Goal: Task Accomplishment & Management: Use online tool/utility

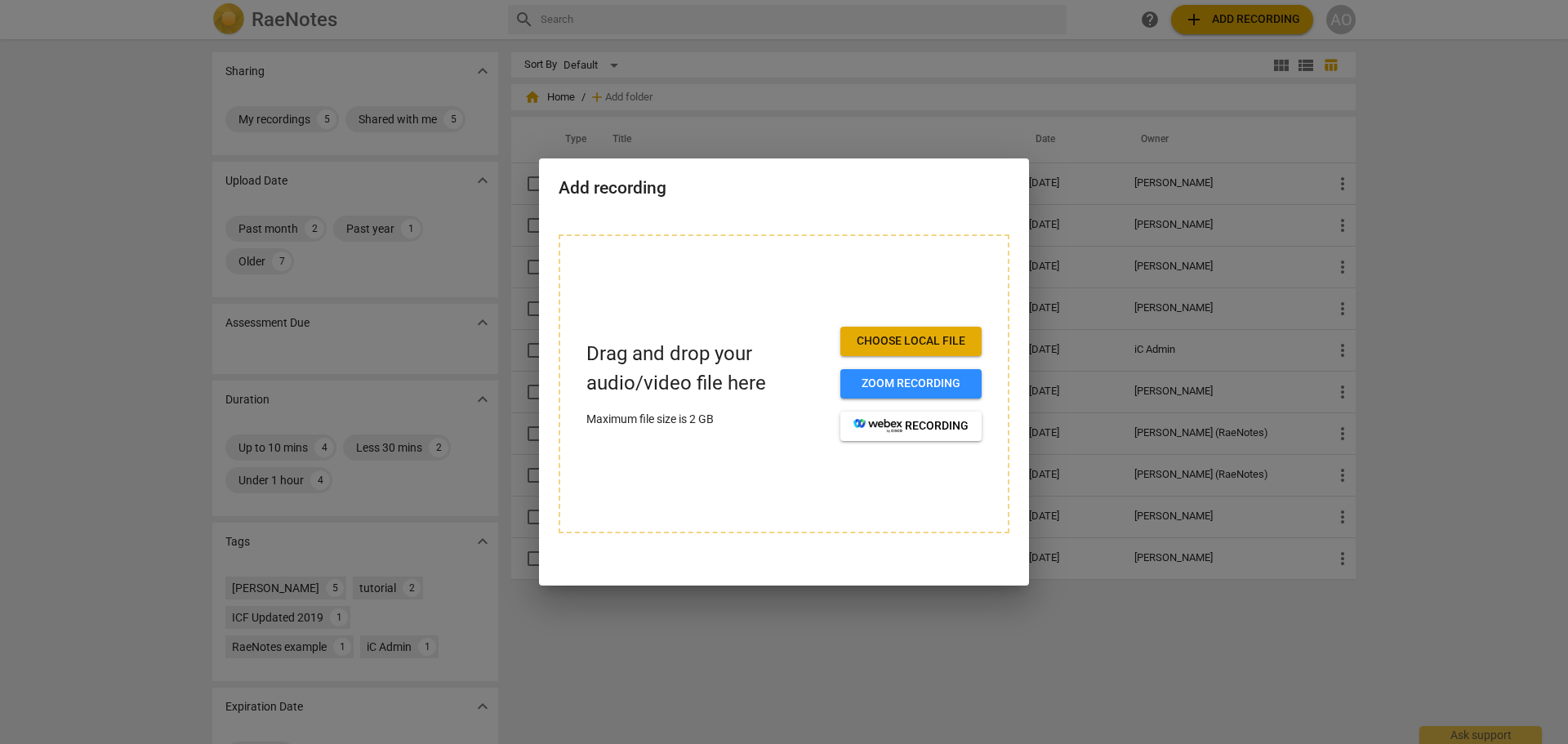
click at [1475, 308] on div at bounding box center [784, 372] width 1568 height 744
drag, startPoint x: 784, startPoint y: 182, endPoint x: 838, endPoint y: 234, distance: 75.0
click at [838, 234] on div "Add recording Drag and drop your audio/video file here Maximum file size is 2 G…" at bounding box center [784, 372] width 490 height 428
click at [734, 579] on div "Add recording Drag and drop your audio/video file here Maximum file size is 2 G…" at bounding box center [784, 372] width 490 height 428
drag, startPoint x: 734, startPoint y: 566, endPoint x: 729, endPoint y: 424, distance: 142.1
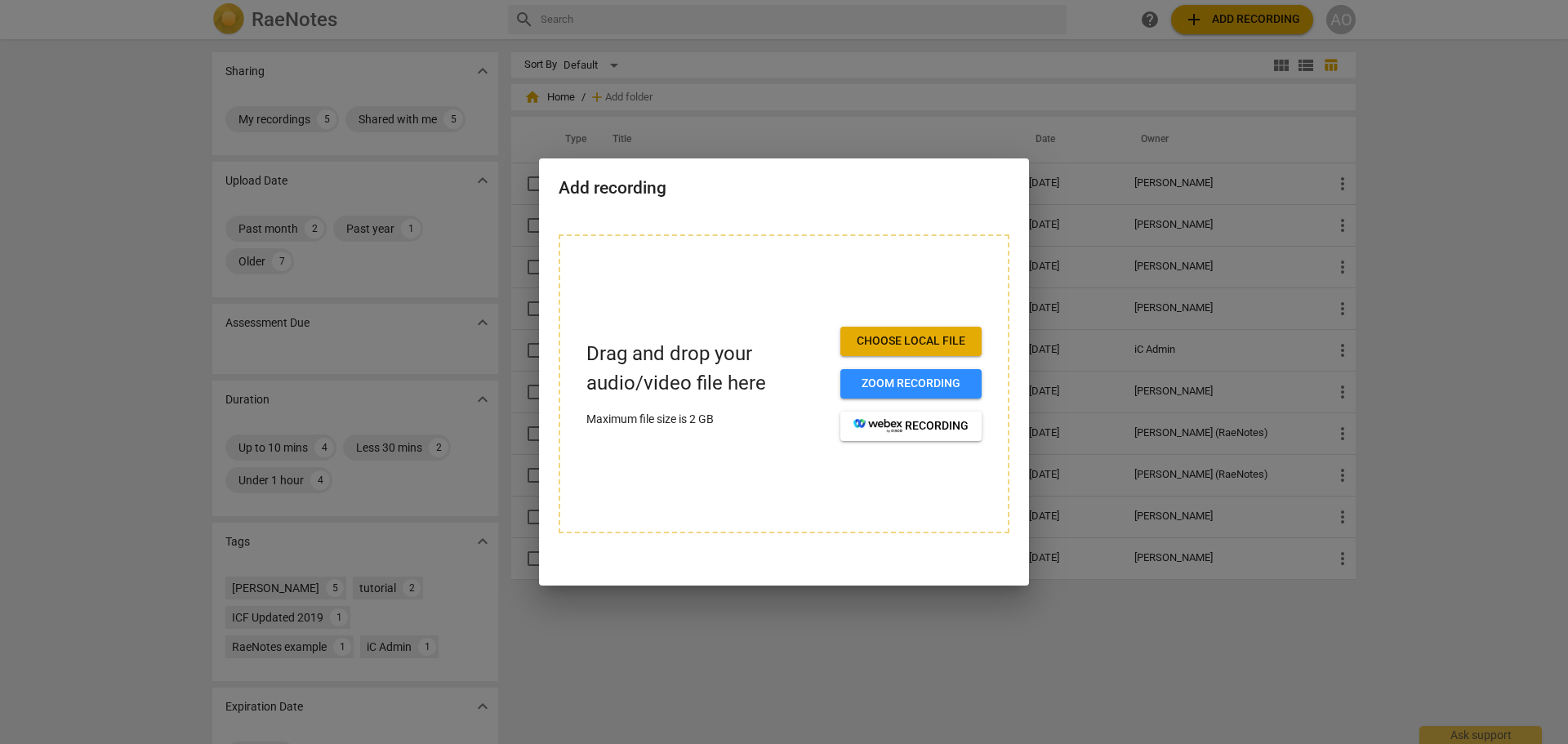
click at [734, 565] on div "Drag and drop your audio/video file here Maximum file size is 2 GB Choose local…" at bounding box center [784, 394] width 490 height 358
click at [686, 213] on div "Add recording" at bounding box center [784, 186] width 490 height 56
drag, startPoint x: 653, startPoint y: 209, endPoint x: 506, endPoint y: 148, distance: 159.2
click at [651, 207] on div "Add recording" at bounding box center [784, 186] width 490 height 56
click at [505, 147] on div at bounding box center [784, 372] width 1568 height 744
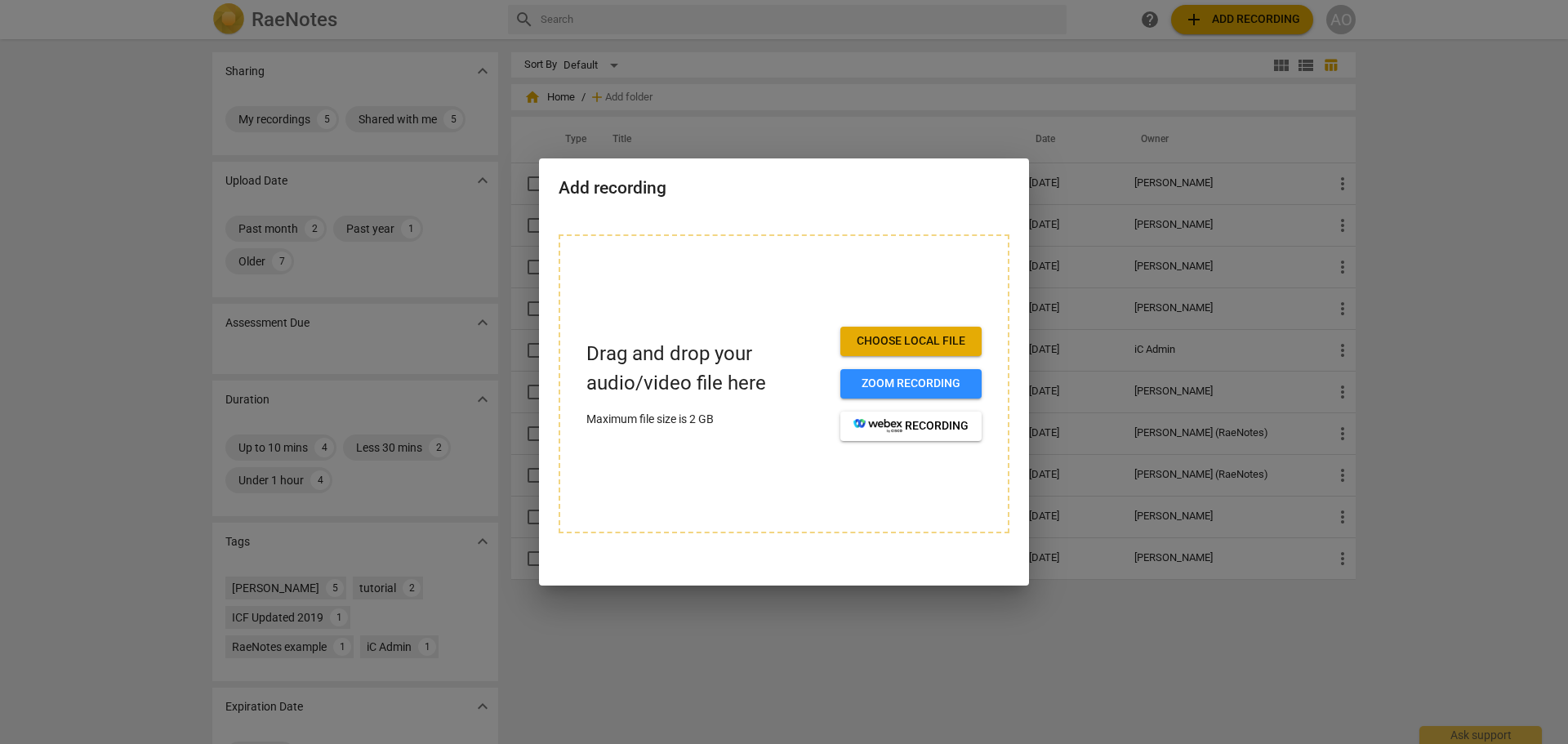
click at [106, 86] on div at bounding box center [784, 372] width 1568 height 744
drag, startPoint x: 532, startPoint y: 86, endPoint x: 574, endPoint y: 85, distance: 42.0
click at [536, 86] on div at bounding box center [784, 372] width 1568 height 744
drag, startPoint x: 1550, startPoint y: 181, endPoint x: 1421, endPoint y: 120, distance: 142.7
click at [1549, 180] on div at bounding box center [784, 372] width 1568 height 744
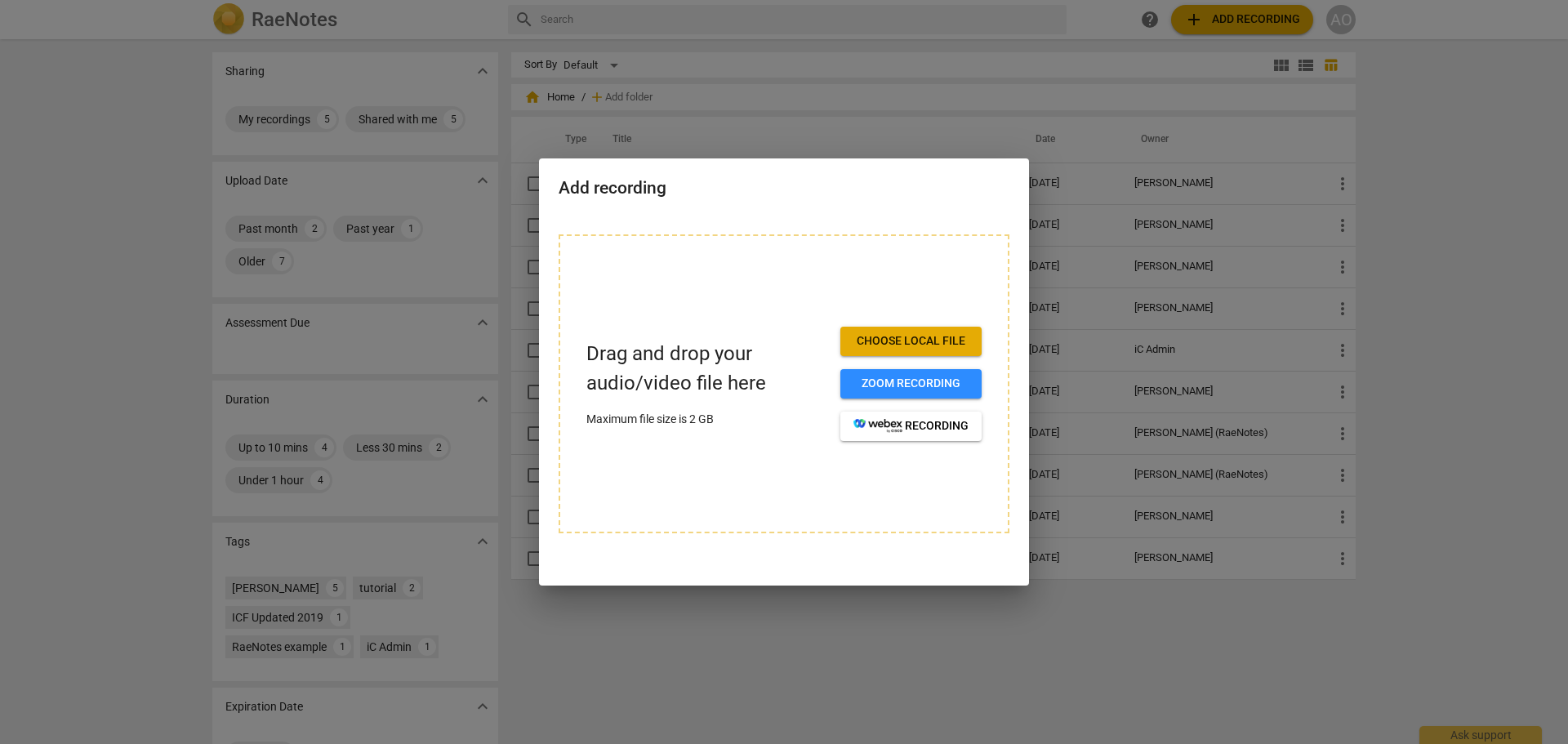
click at [1357, 86] on div at bounding box center [784, 372] width 1568 height 744
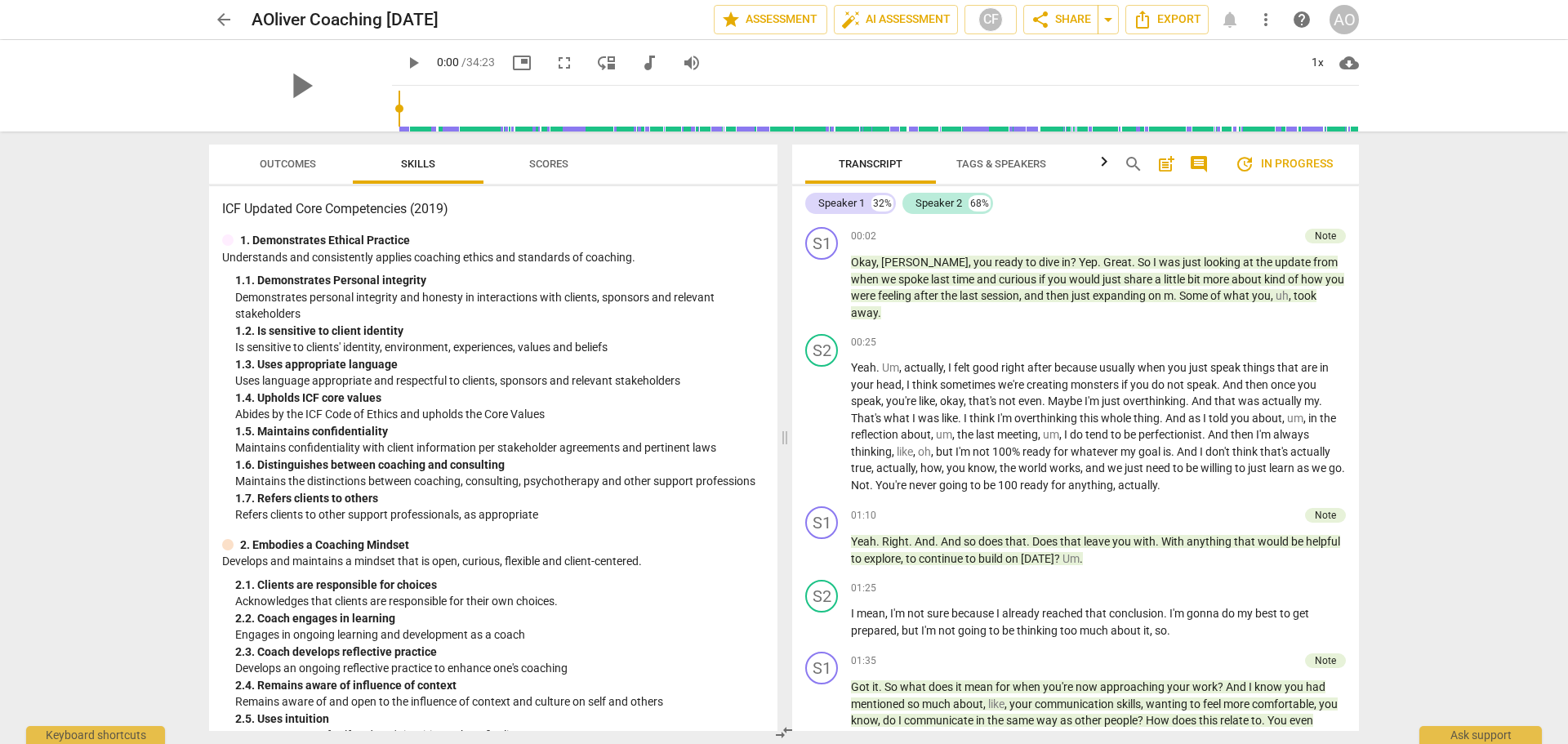
click at [1433, 261] on div "arrow_back AOliver Coaching 9 11 2025 edit star Assessment auto_fix_high AI Ass…" at bounding box center [784, 372] width 1568 height 744
click at [1496, 361] on div "arrow_back AOliver Coaching 9 11 2025 edit star Assessment auto_fix_high AI Ass…" at bounding box center [784, 372] width 1568 height 744
click at [881, 273] on span "when" at bounding box center [866, 279] width 30 height 13
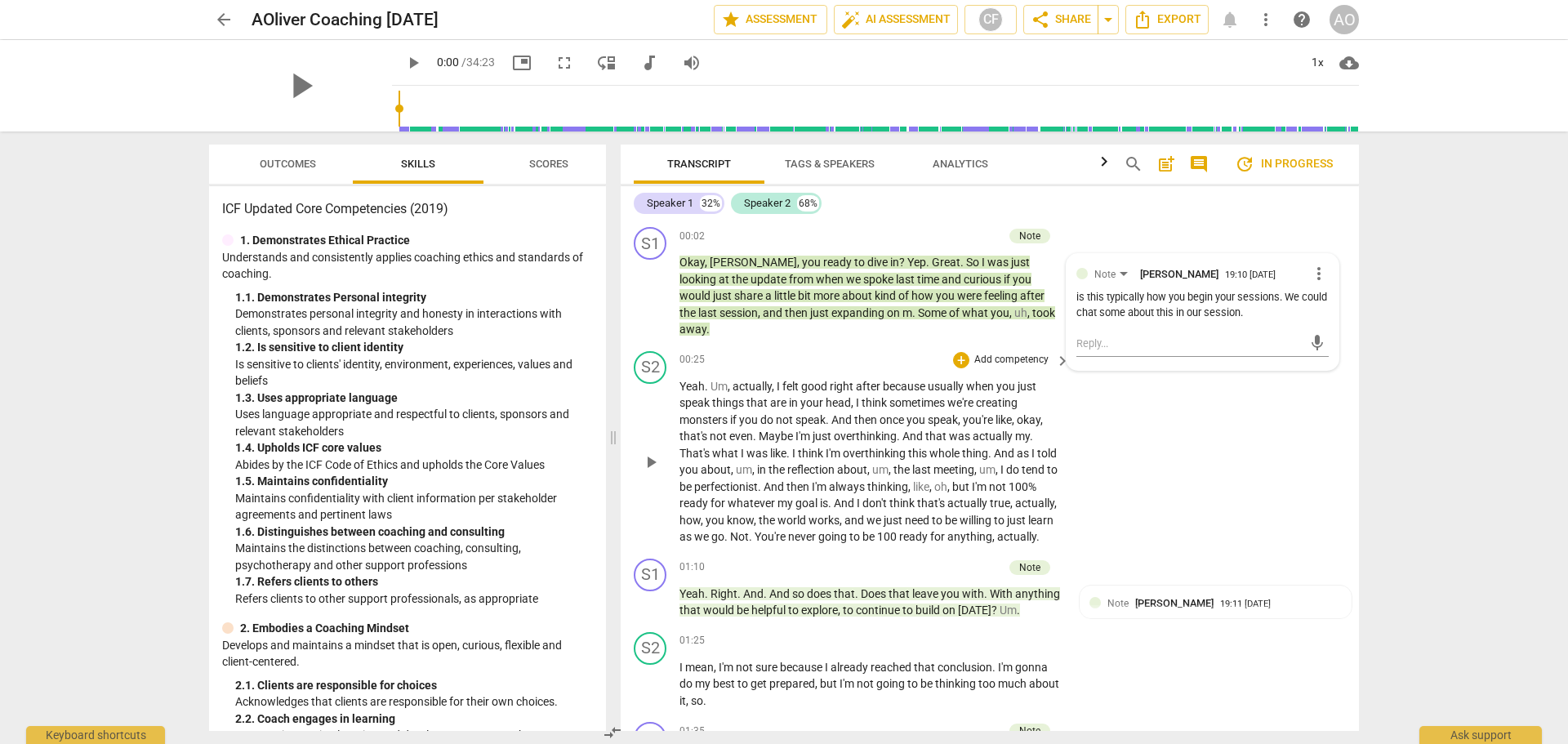
click at [1083, 410] on div "S2 play_arrow pause 00:25 + Add competency keyboard_arrow_right Yeah . Um , act…" at bounding box center [990, 448] width 739 height 207
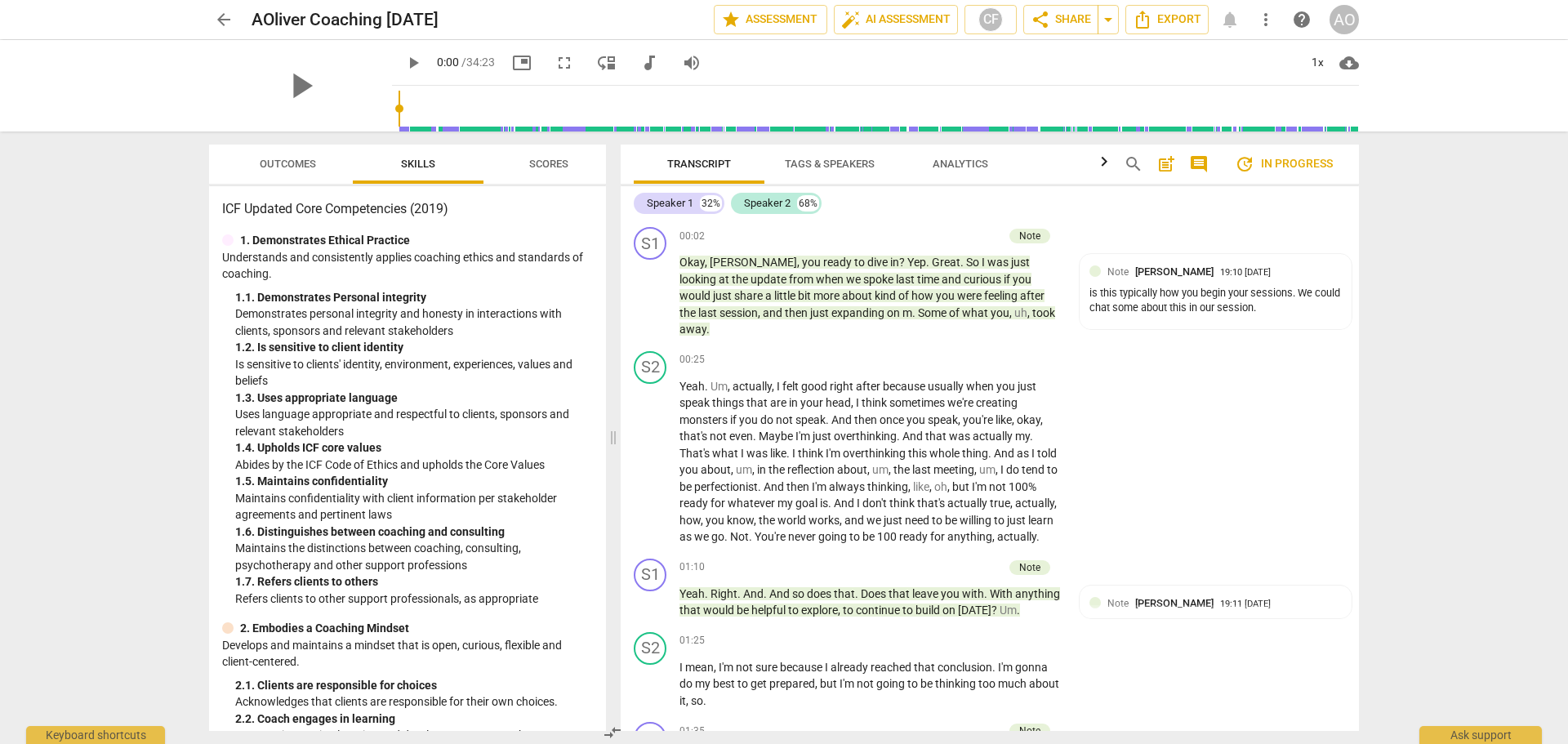
drag, startPoint x: 1053, startPoint y: 200, endPoint x: 983, endPoint y: 200, distance: 70.0
click at [1052, 200] on div "Speaker 1 32% Speaker 2 68%" at bounding box center [989, 203] width 712 height 28
drag, startPoint x: 977, startPoint y: 199, endPoint x: 1039, endPoint y: 185, distance: 63.6
click at [986, 196] on div "Speaker 1 32% Speaker 2 68%" at bounding box center [989, 203] width 712 height 28
click at [1099, 162] on div "Transcript Tags & Speakers Analytics" at bounding box center [866, 161] width 490 height 33
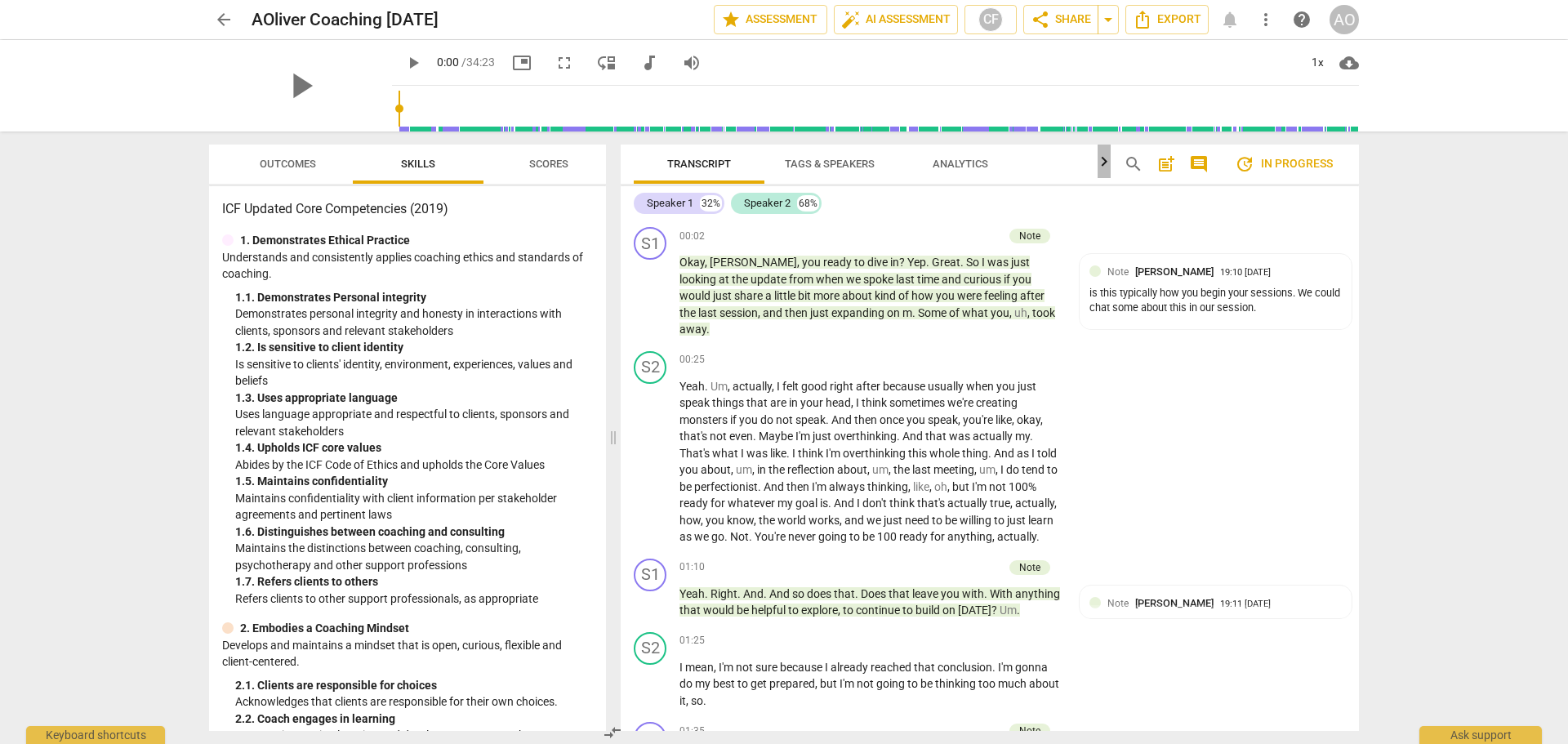
click at [1102, 162] on icon "button" at bounding box center [1104, 162] width 20 height 20
click at [1059, 235] on span "keyboard_arrow_right" at bounding box center [1063, 237] width 20 height 20
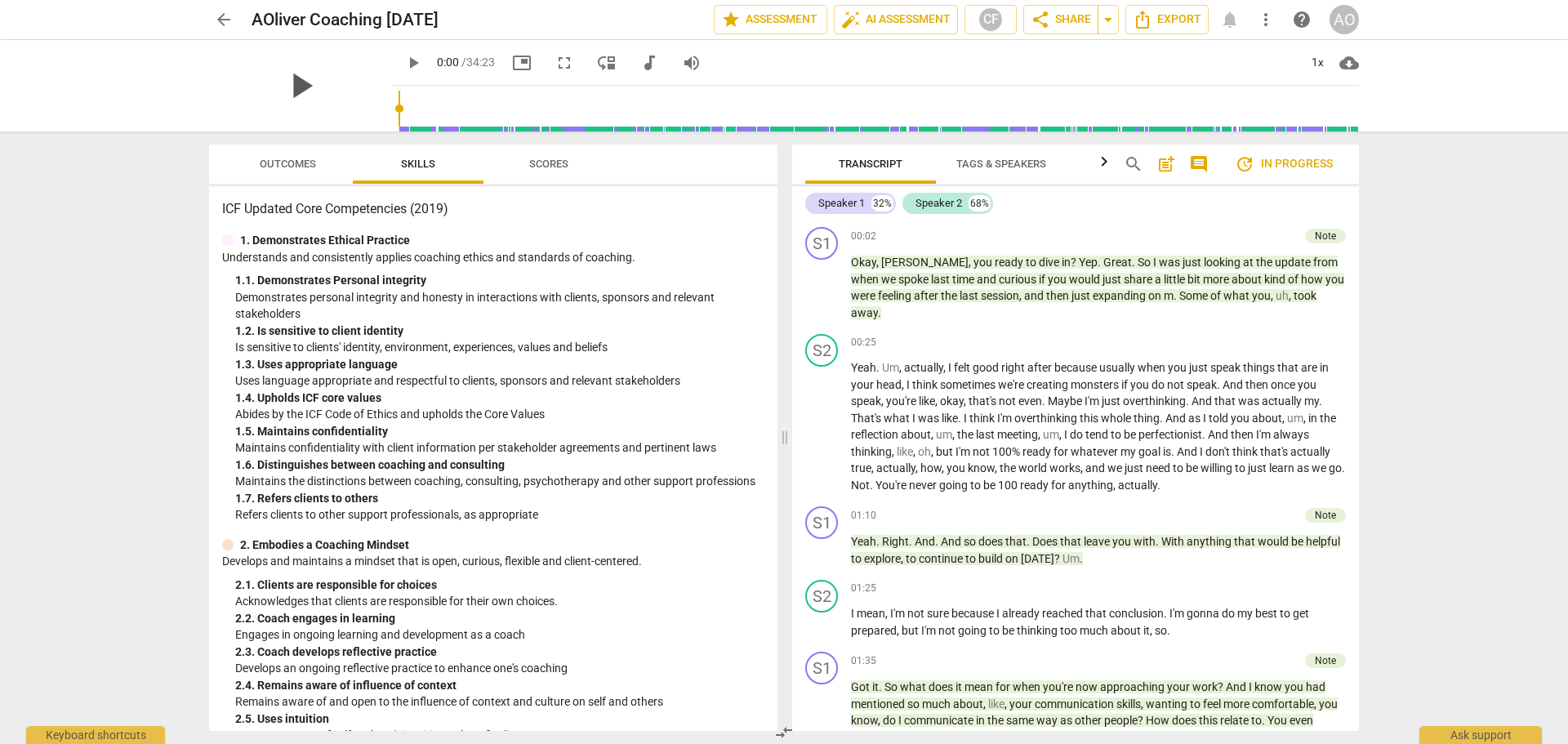
click at [294, 85] on span "play_arrow" at bounding box center [300, 86] width 42 height 42
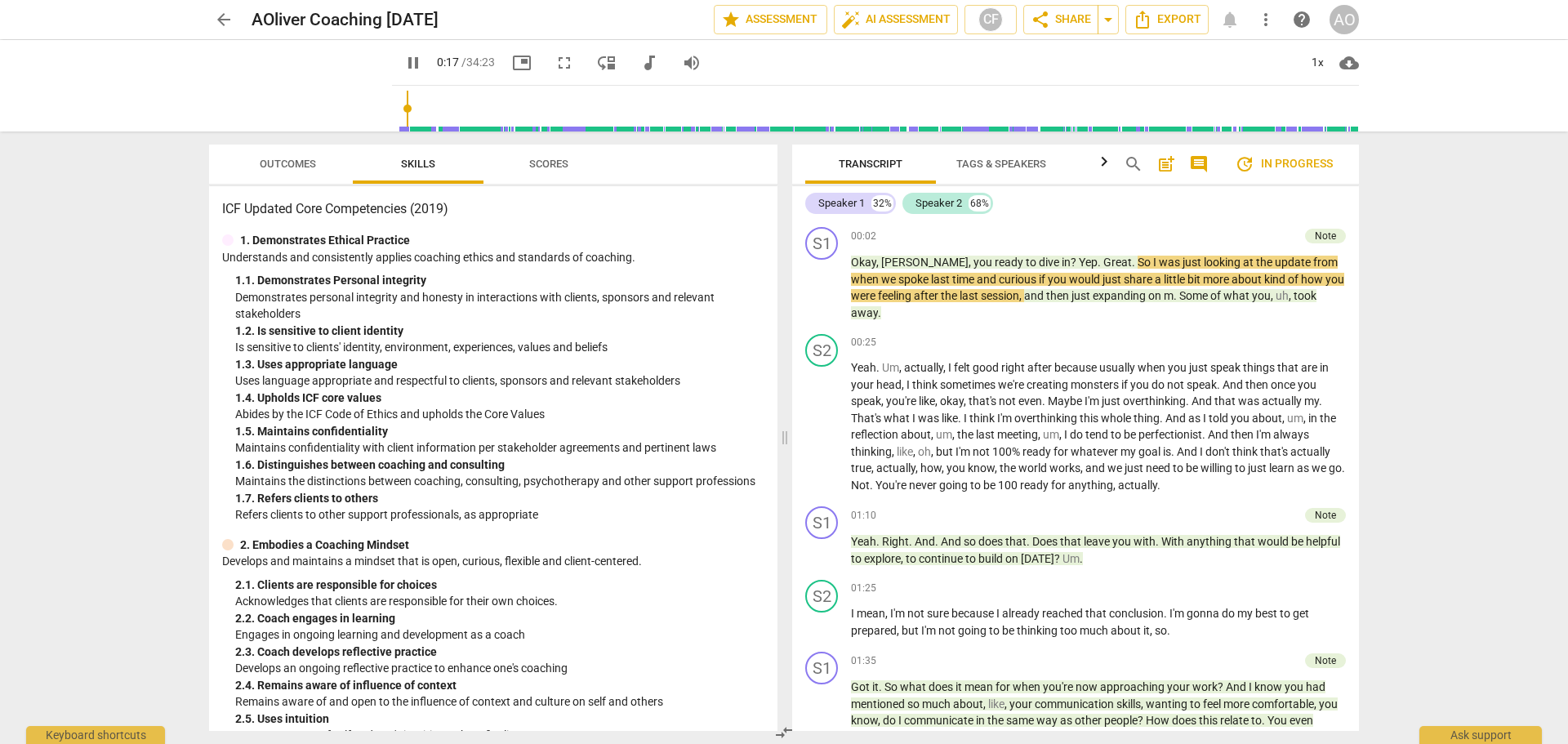
drag, startPoint x: 282, startPoint y: 84, endPoint x: 491, endPoint y: 80, distance: 209.0
click at [0, 0] on span "pause" at bounding box center [0, 0] width 0 height 0
type input "17"
click at [1169, 162] on span "post_add" at bounding box center [1166, 164] width 20 height 20
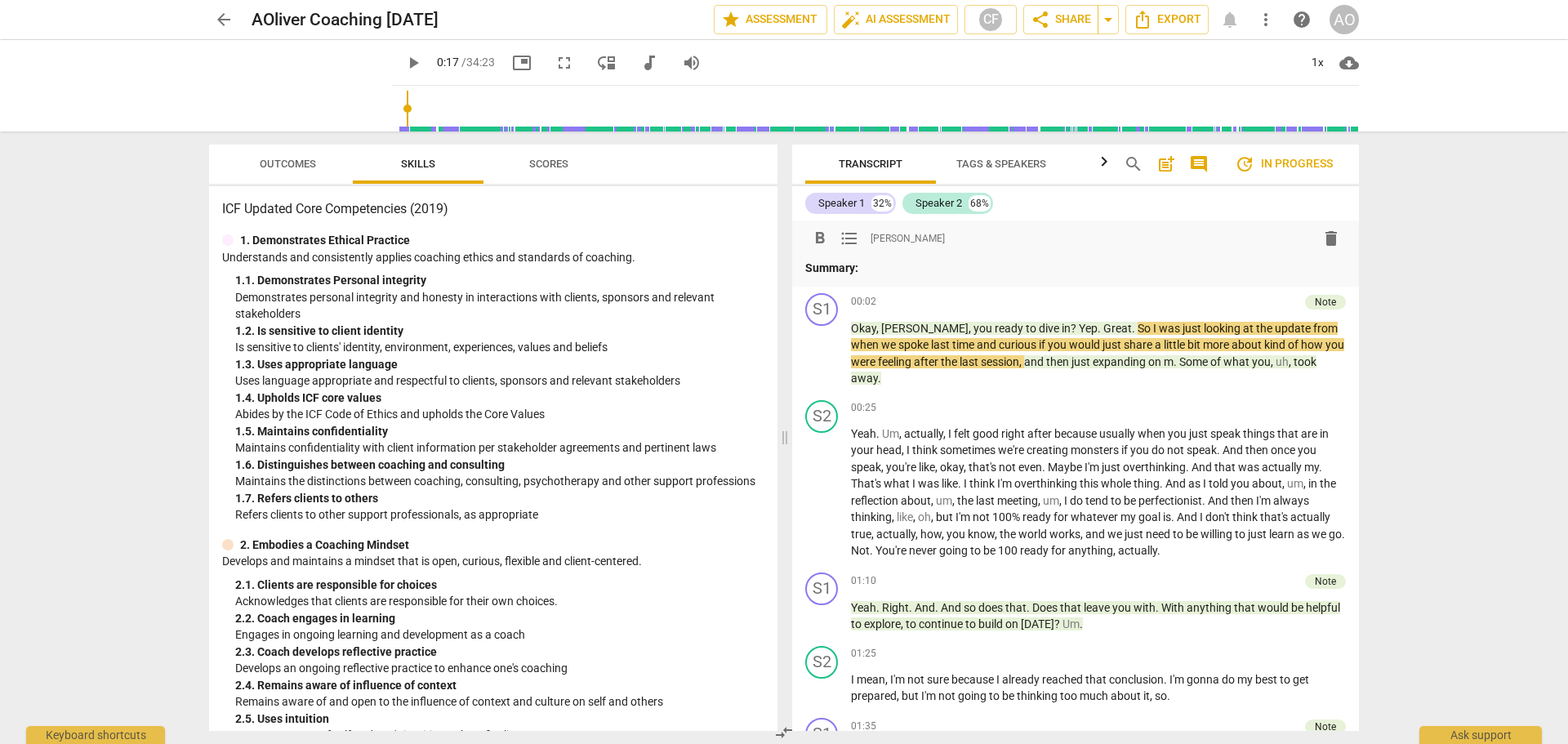
click at [962, 240] on div "format_bold format_list_bulleted Adam Oliver delete" at bounding box center [1076, 239] width 540 height 29
click at [1170, 160] on span "post_add" at bounding box center [1166, 164] width 20 height 20
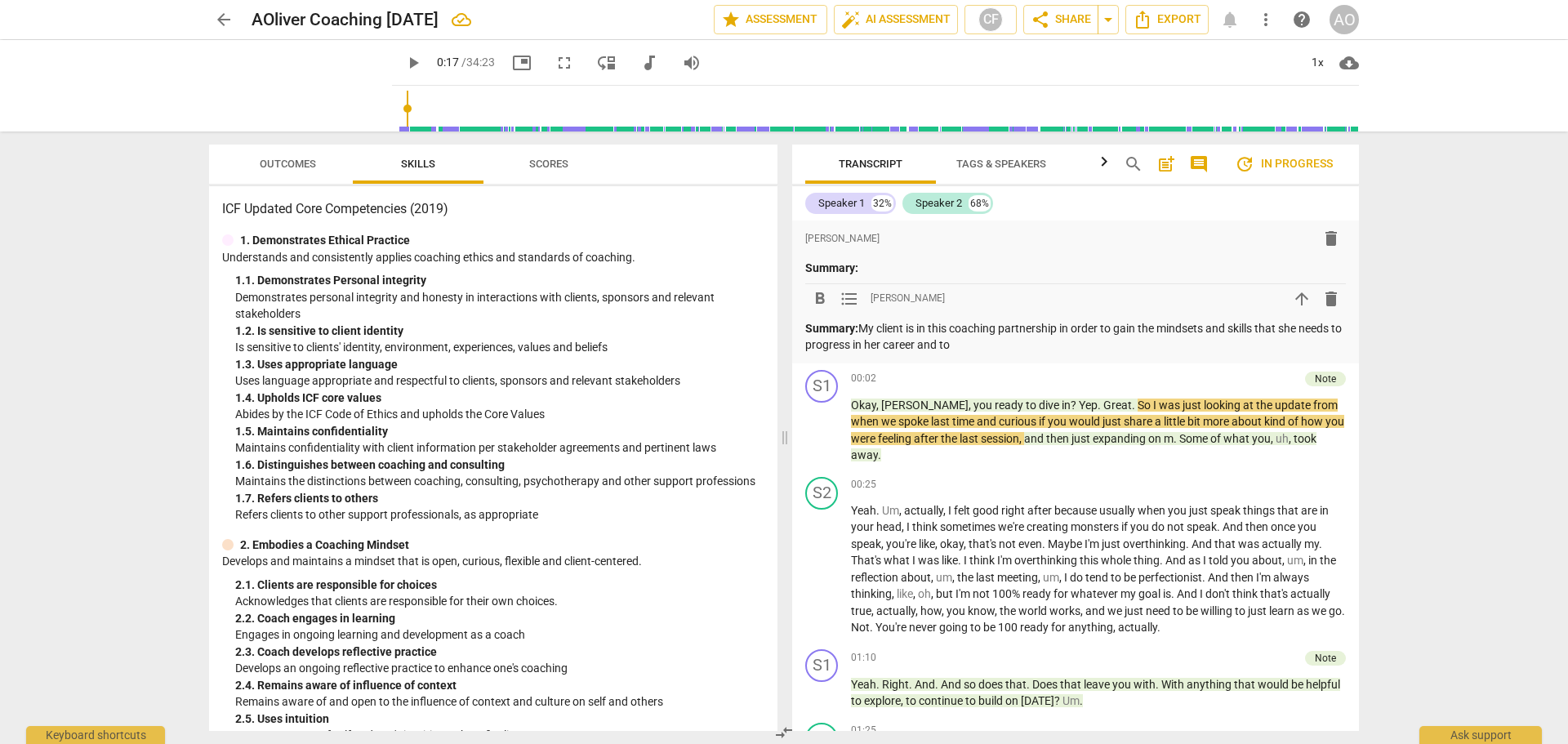
drag, startPoint x: 990, startPoint y: 341, endPoint x: 964, endPoint y: 341, distance: 26.0
click at [964, 341] on p "Summary: My client is in this coaching partnership in order to gain the mindset…" at bounding box center [1076, 337] width 540 height 33
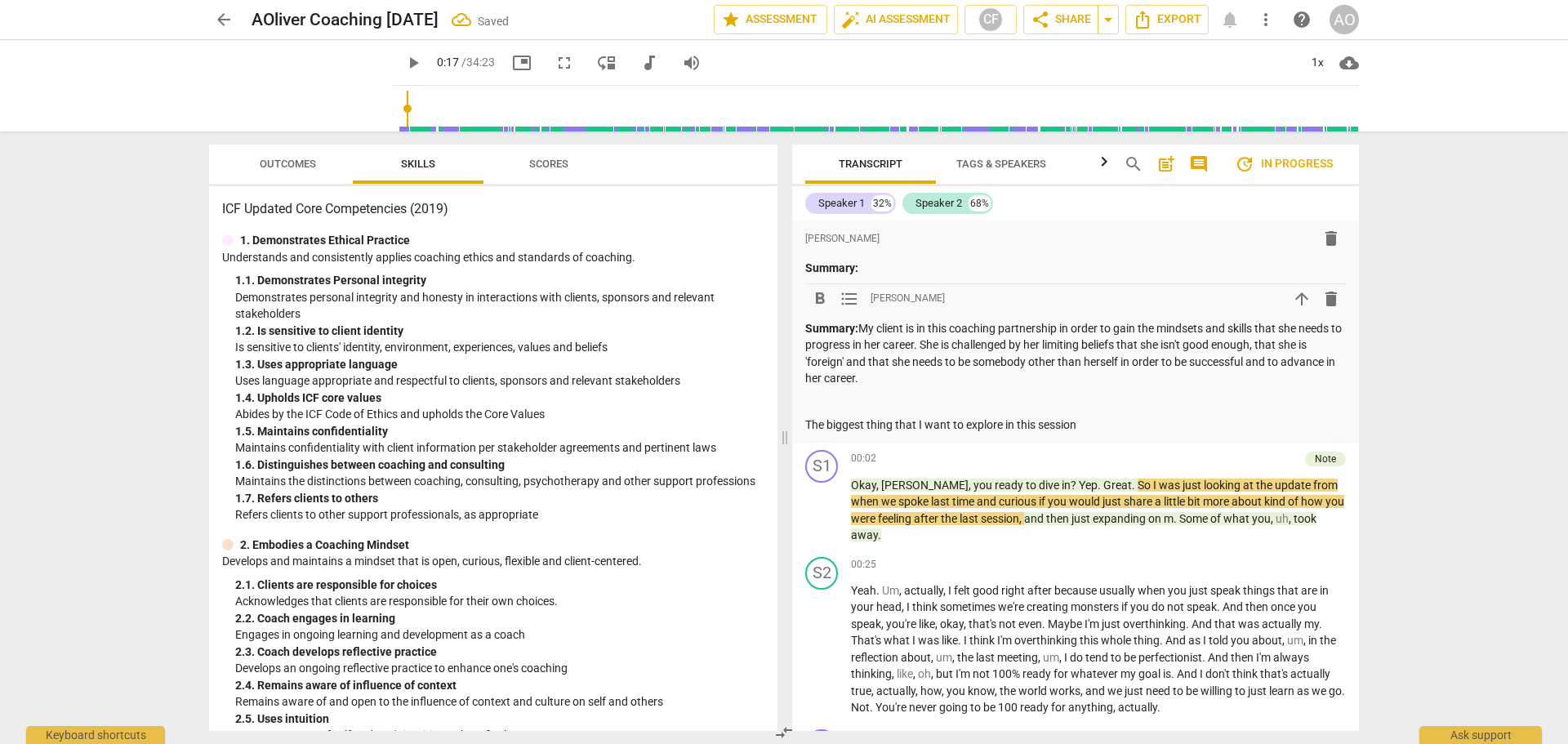
drag, startPoint x: 1082, startPoint y: 419, endPoint x: 842, endPoint y: 416, distance: 240.0
click at [842, 416] on div "Summary: My client is in this coaching partnership in order to gain the mindset…" at bounding box center [1076, 377] width 540 height 114
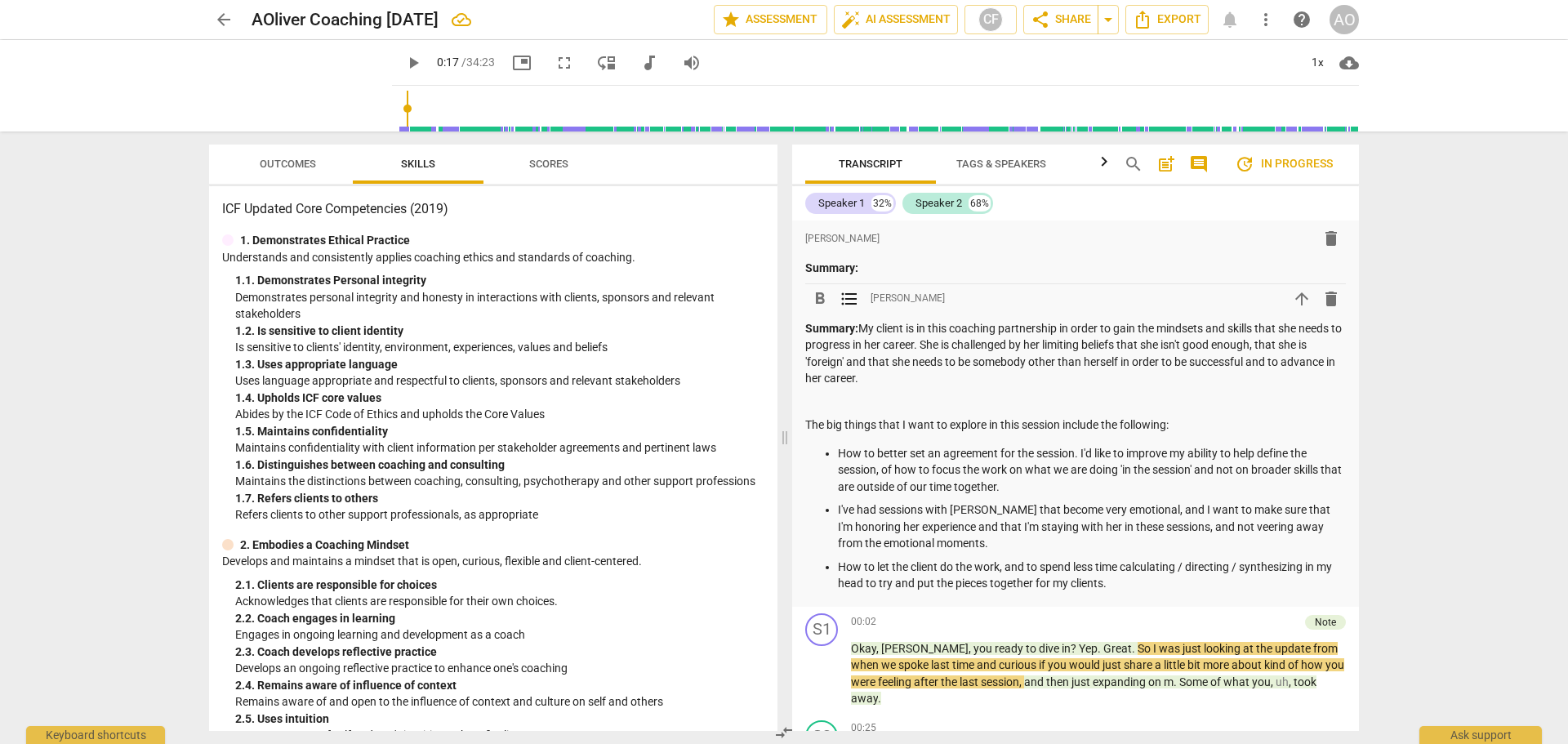
click at [404, 68] on span "play_arrow" at bounding box center [414, 63] width 20 height 20
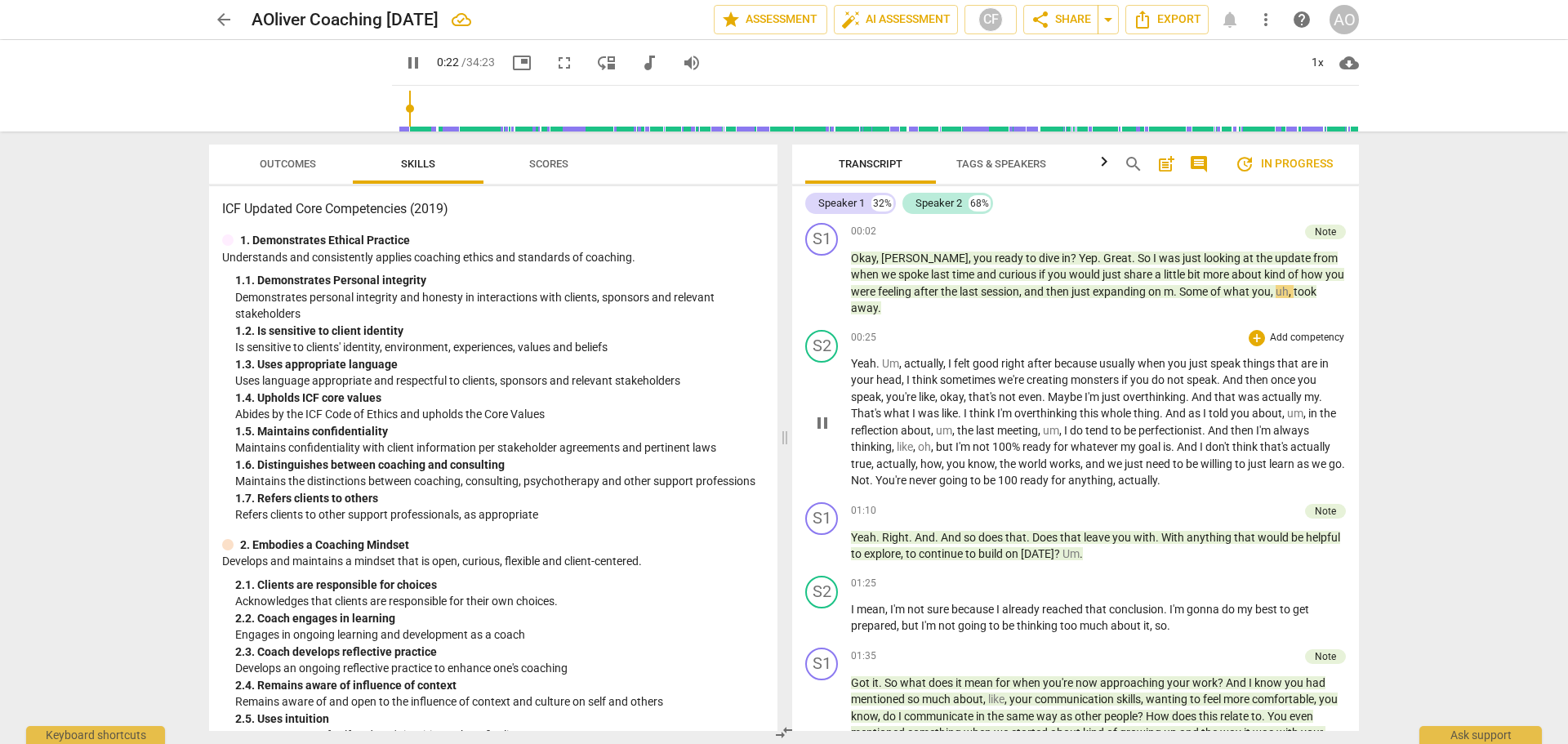
scroll to position [409, 0]
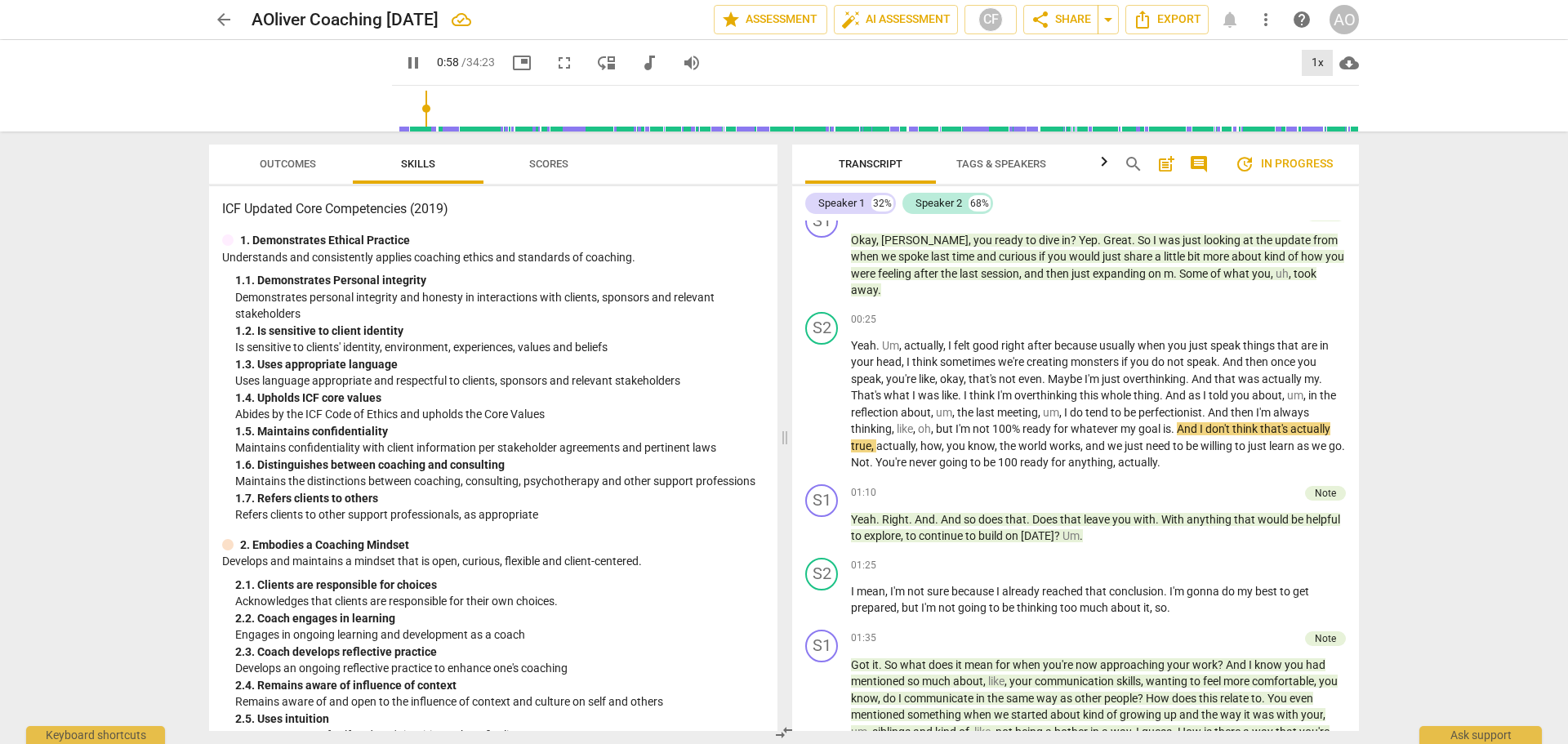
click at [1320, 57] on div "1x" at bounding box center [1317, 63] width 31 height 27
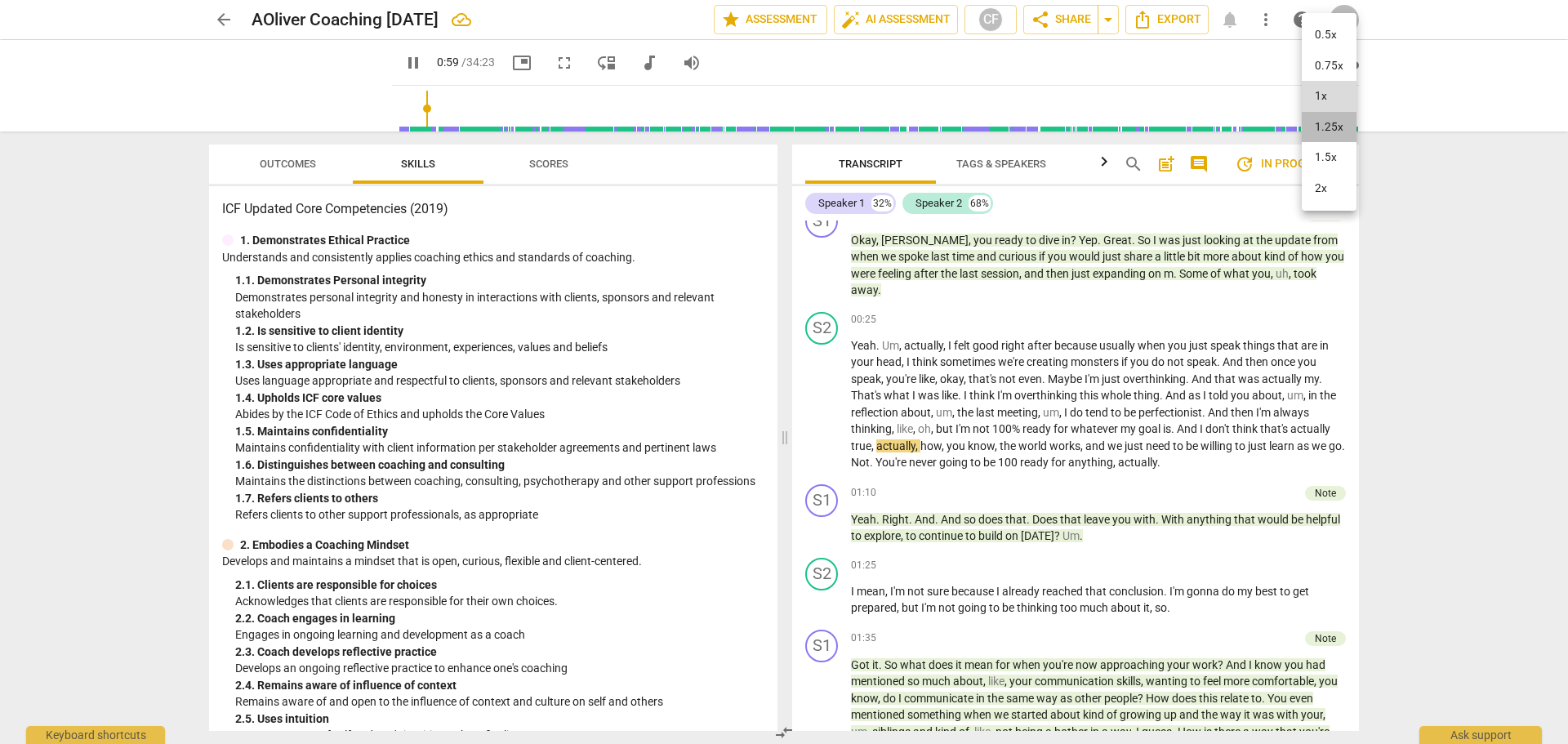
click at [1320, 114] on li "1.25x" at bounding box center [1329, 128] width 55 height 31
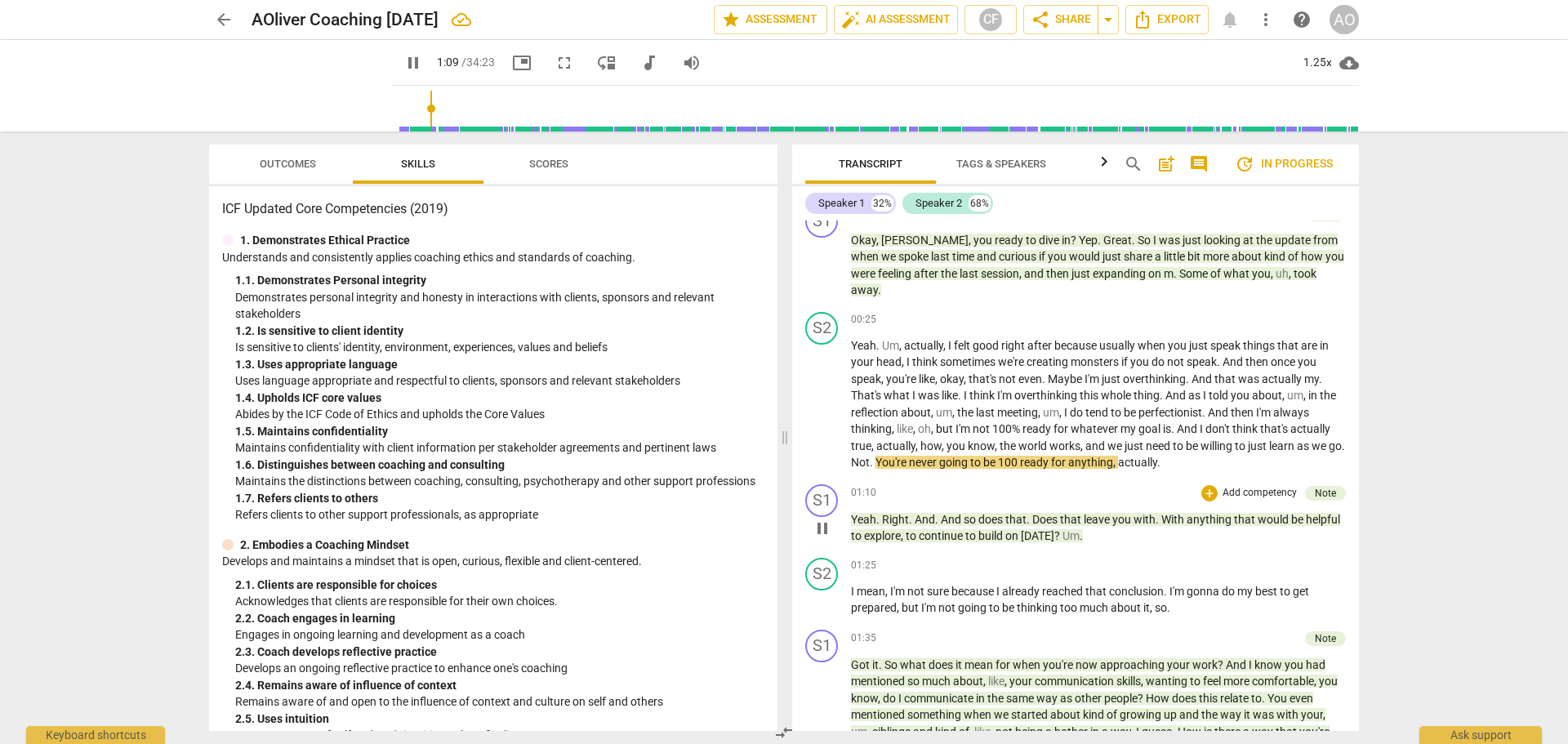
click at [1122, 513] on span "you" at bounding box center [1123, 519] width 22 height 13
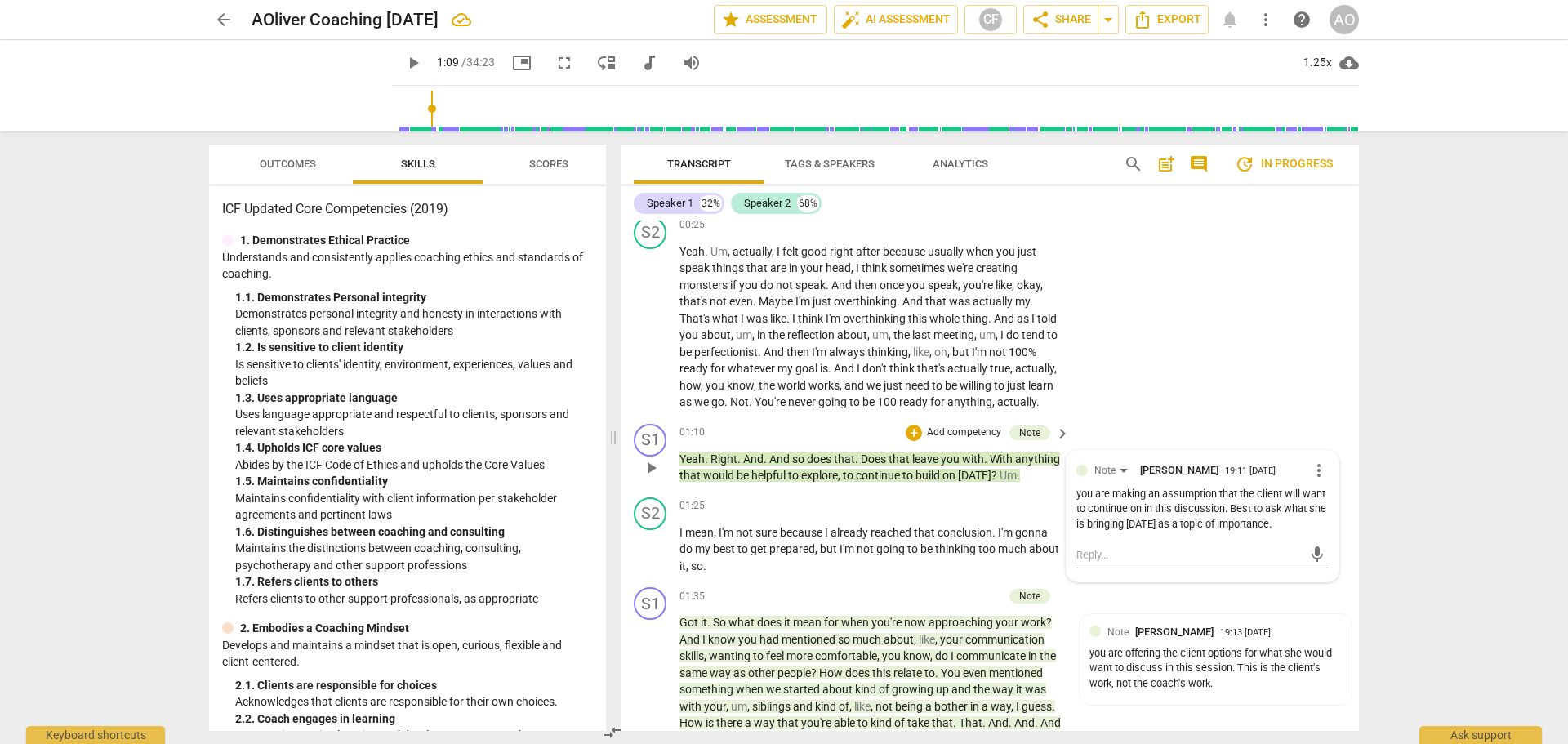
scroll to position [520, 0]
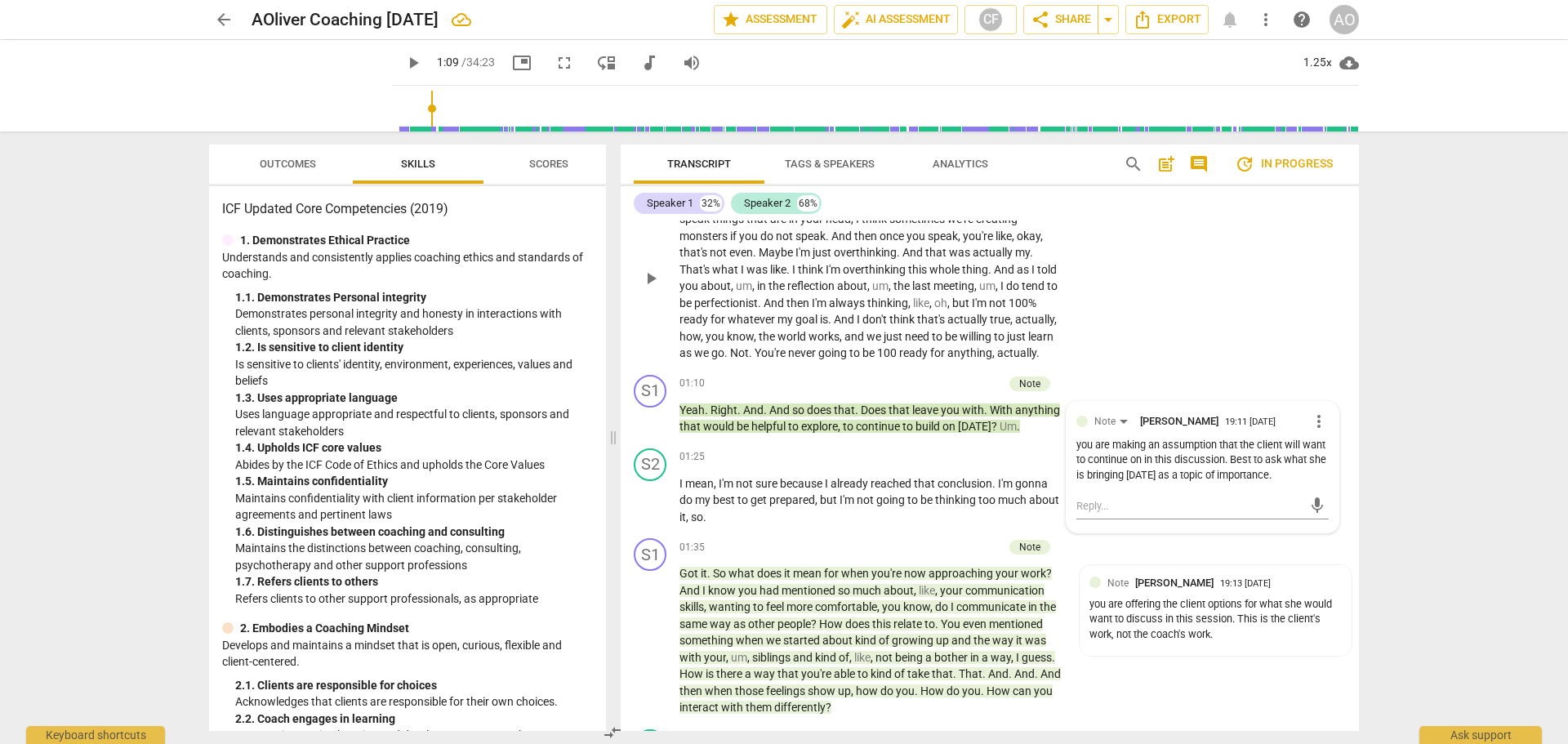
click at [1144, 334] on div "S2 play_arrow pause 00:25 + Add competency keyboard_arrow_right Yeah . Um , act…" at bounding box center [990, 264] width 739 height 207
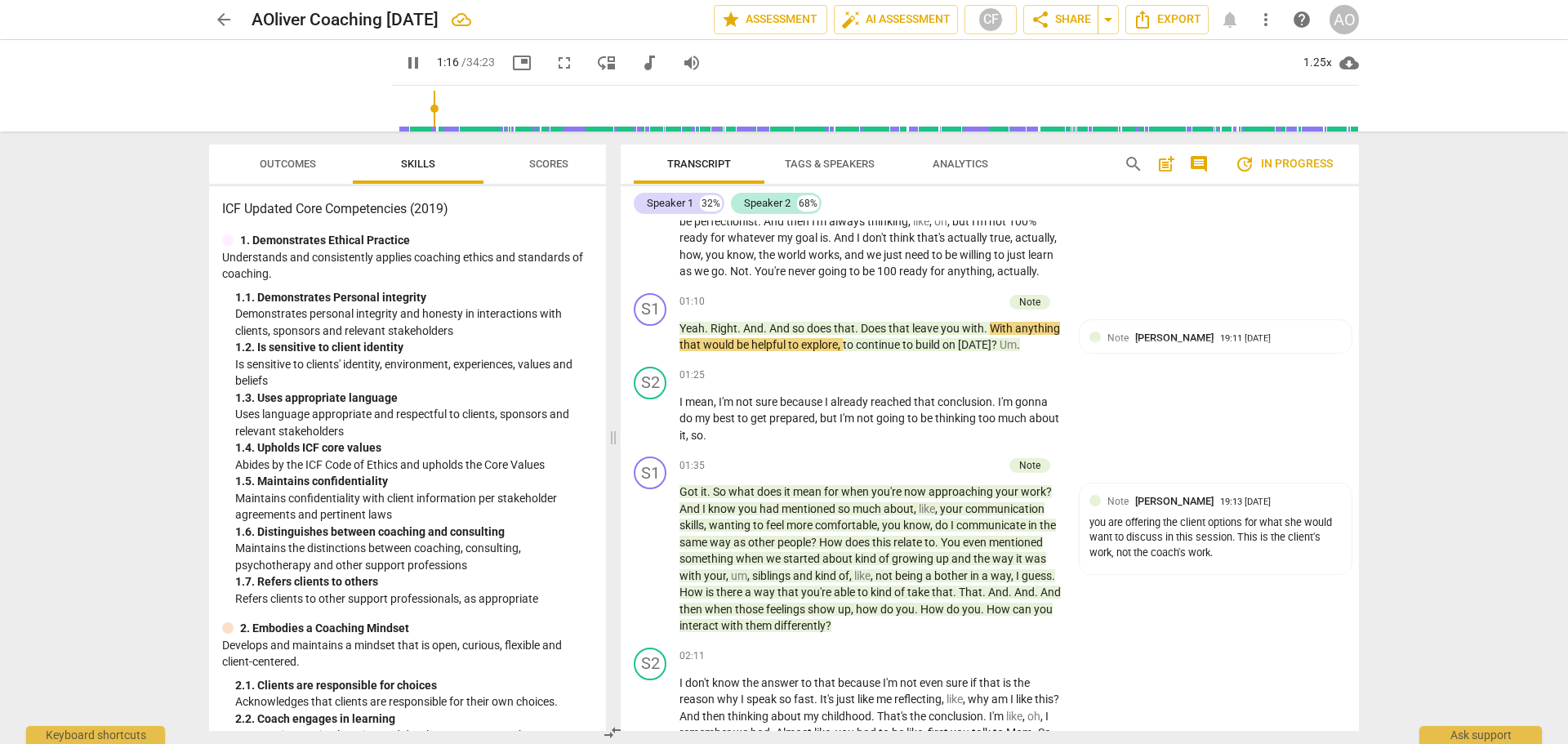
scroll to position [94, 0]
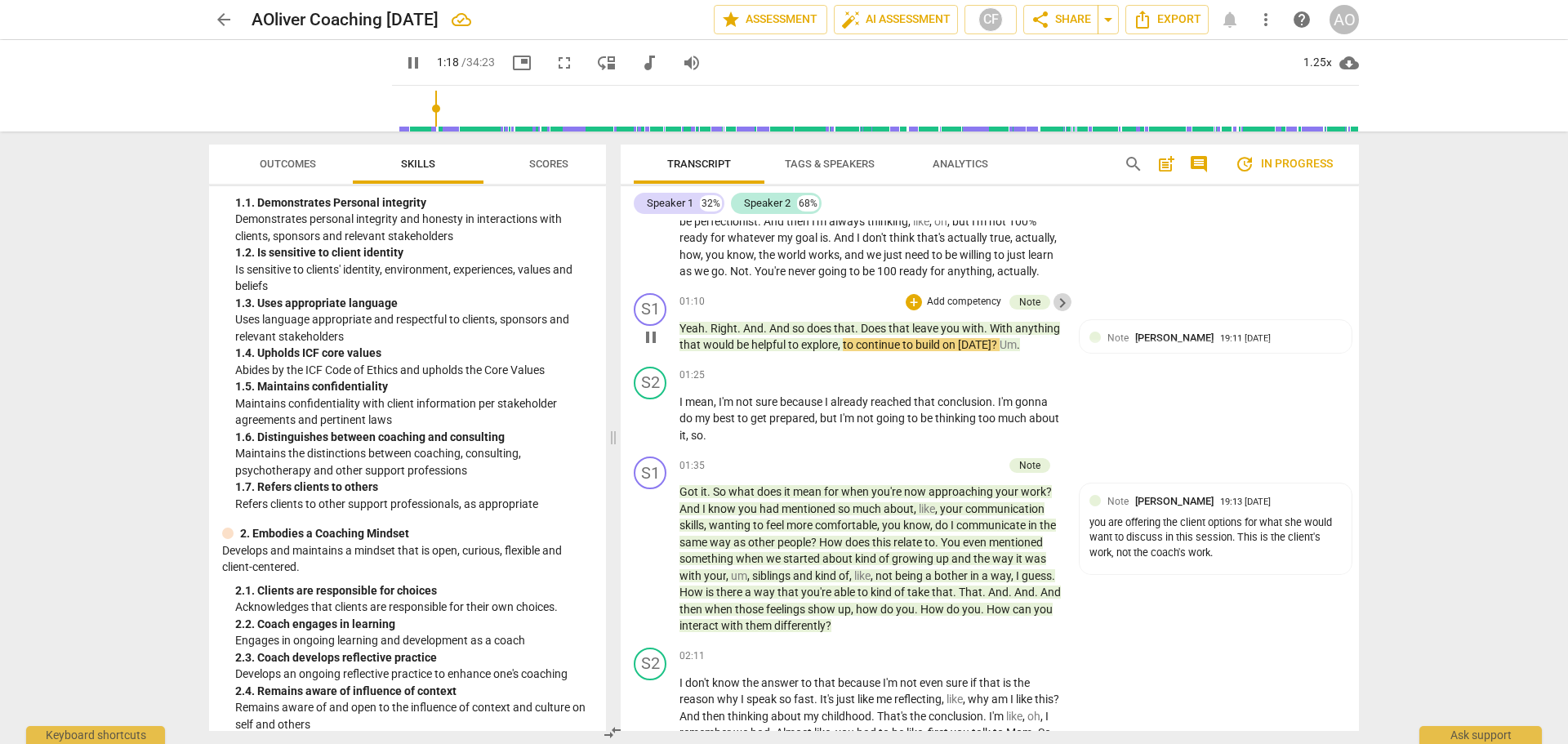
click at [1059, 303] on span "keyboard_arrow_right" at bounding box center [1063, 303] width 20 height 20
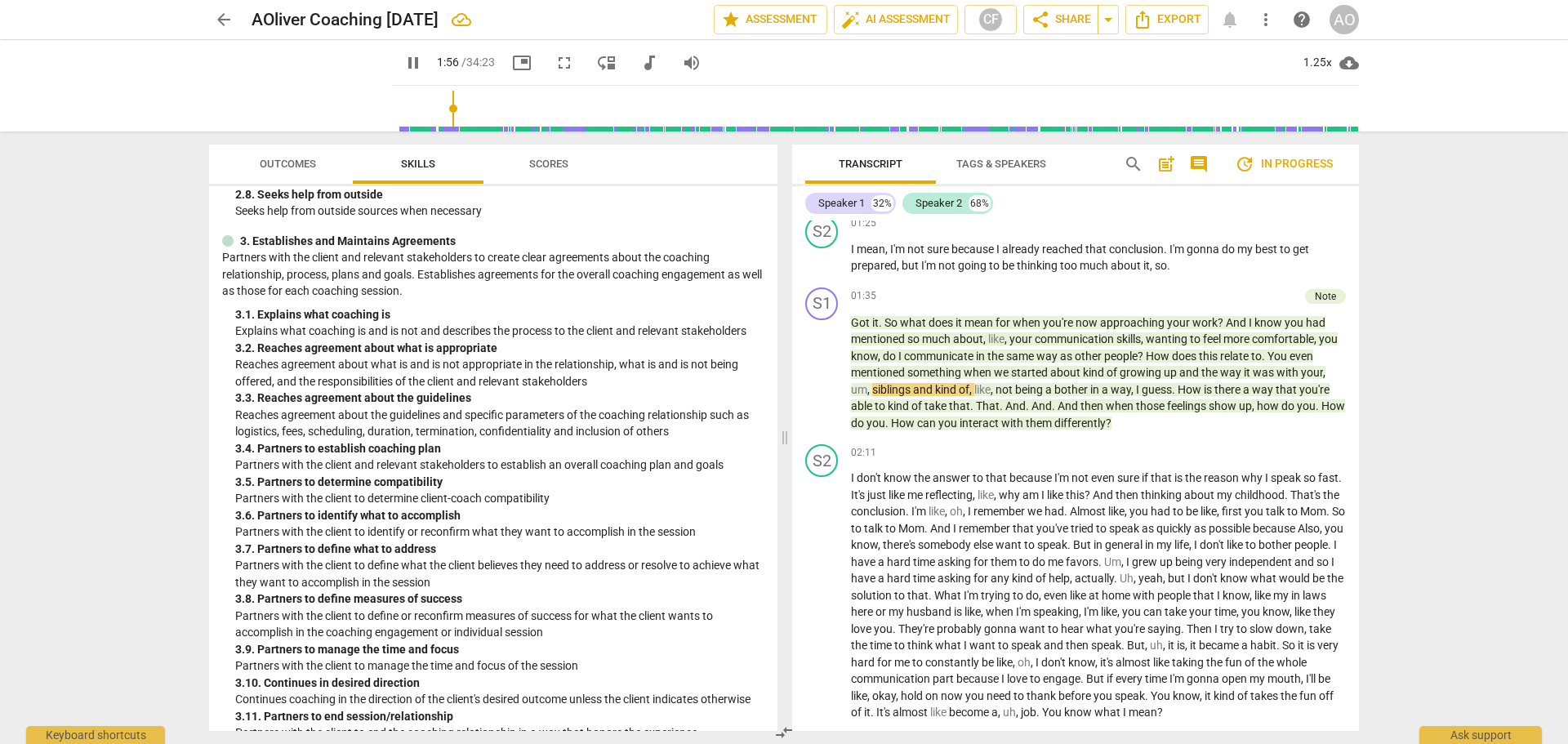
scroll to position [585, 0]
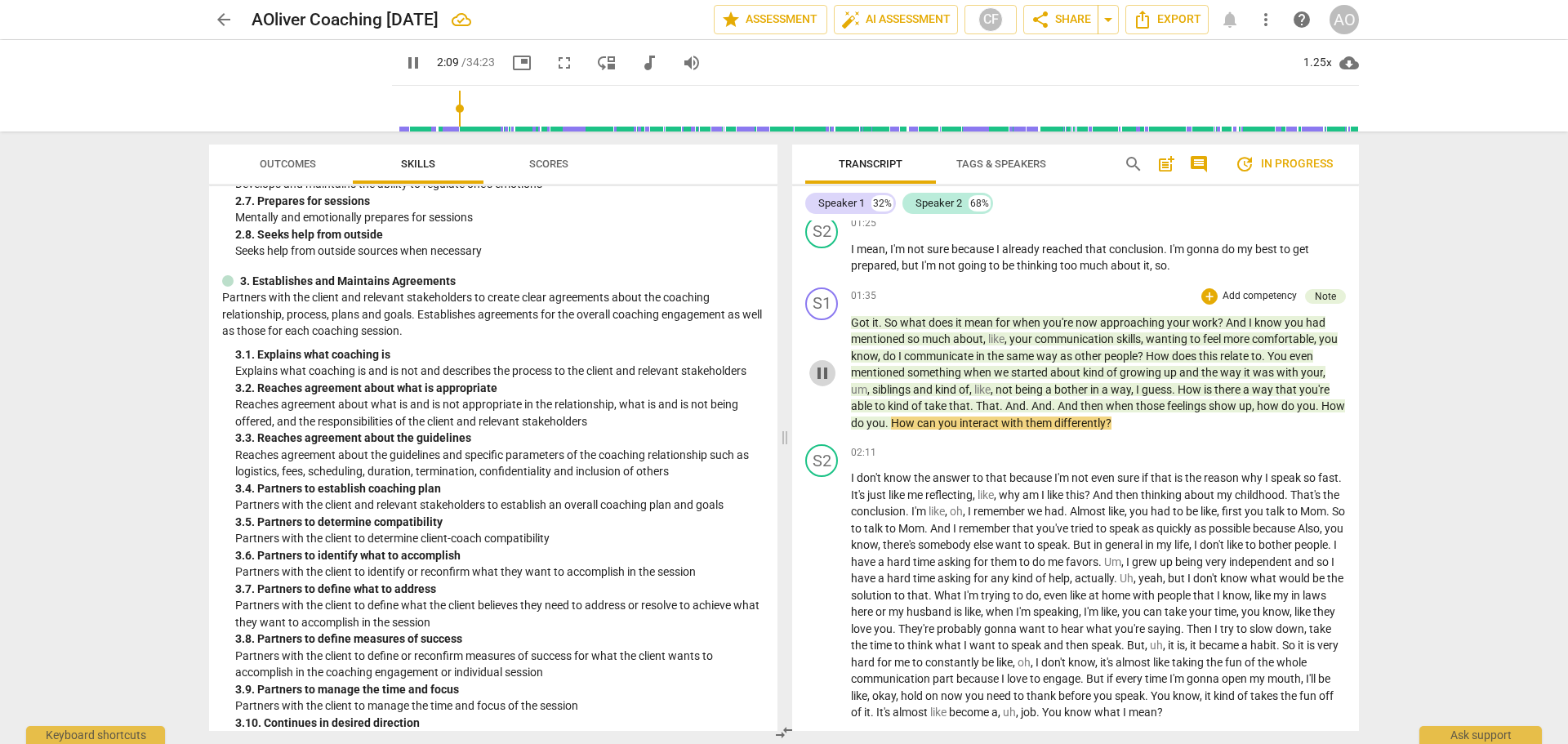
click at [818, 364] on span "pause" at bounding box center [822, 373] width 20 height 20
type input "130"
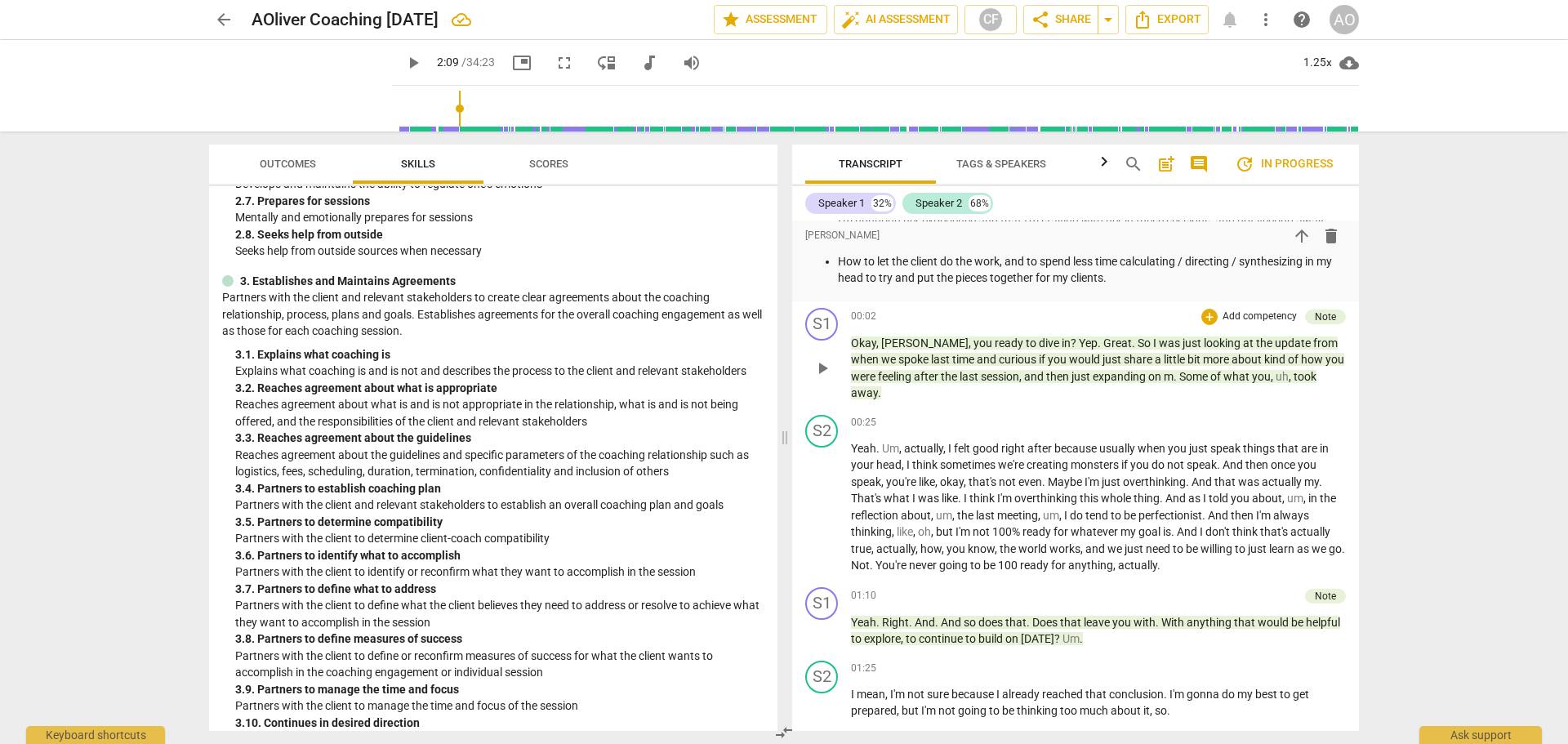
scroll to position [342, 0]
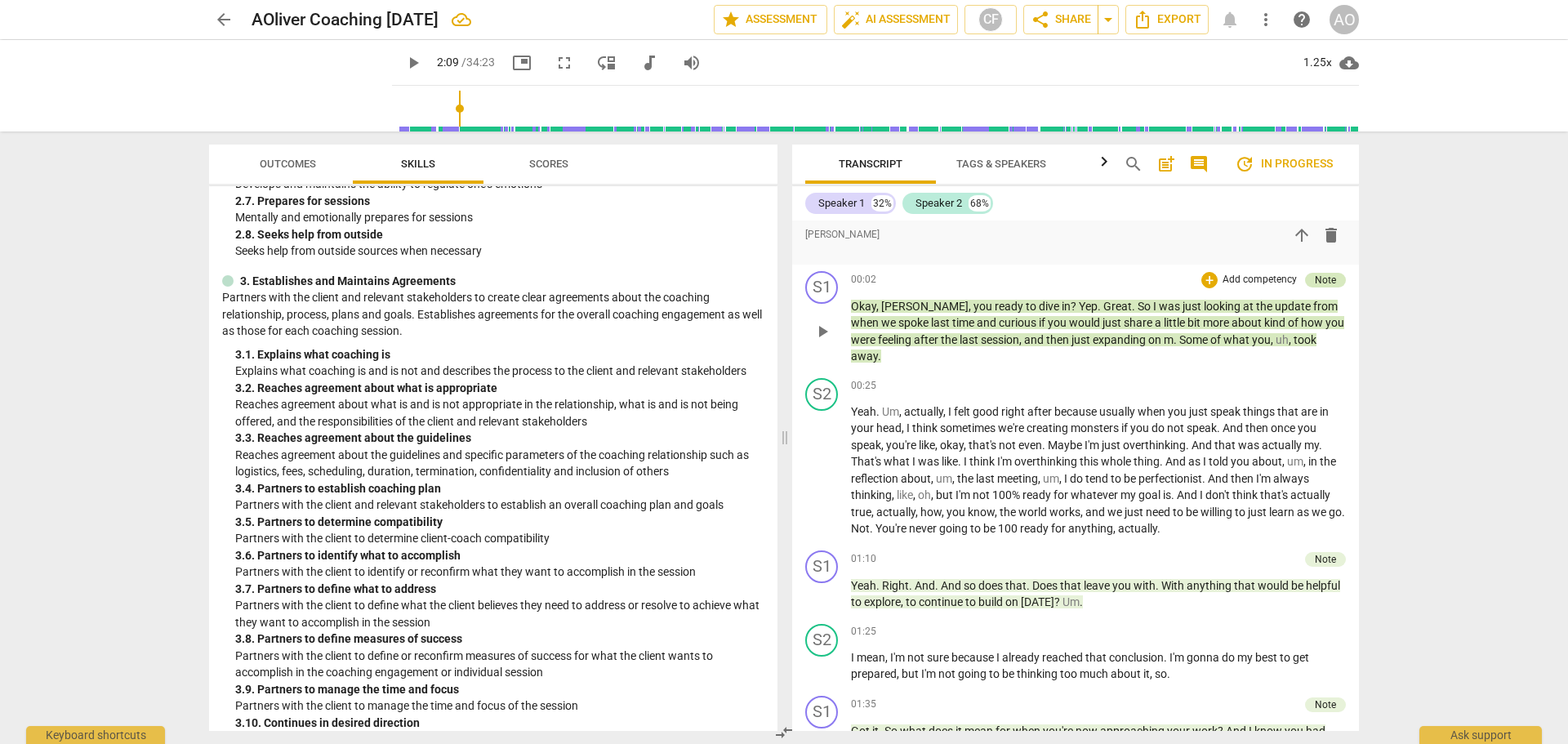
click at [1316, 278] on div "Note" at bounding box center [1326, 280] width 22 height 15
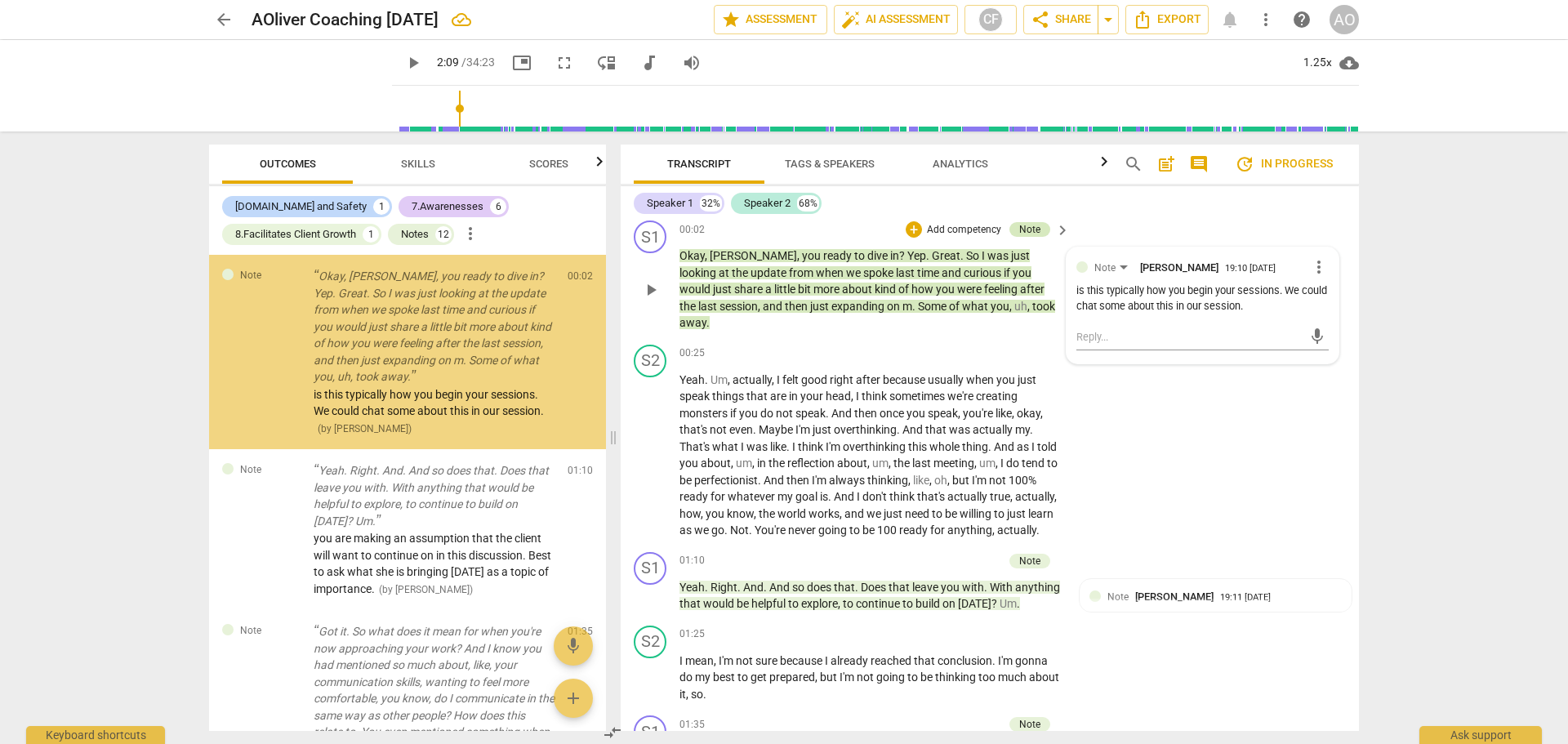
scroll to position [292, 0]
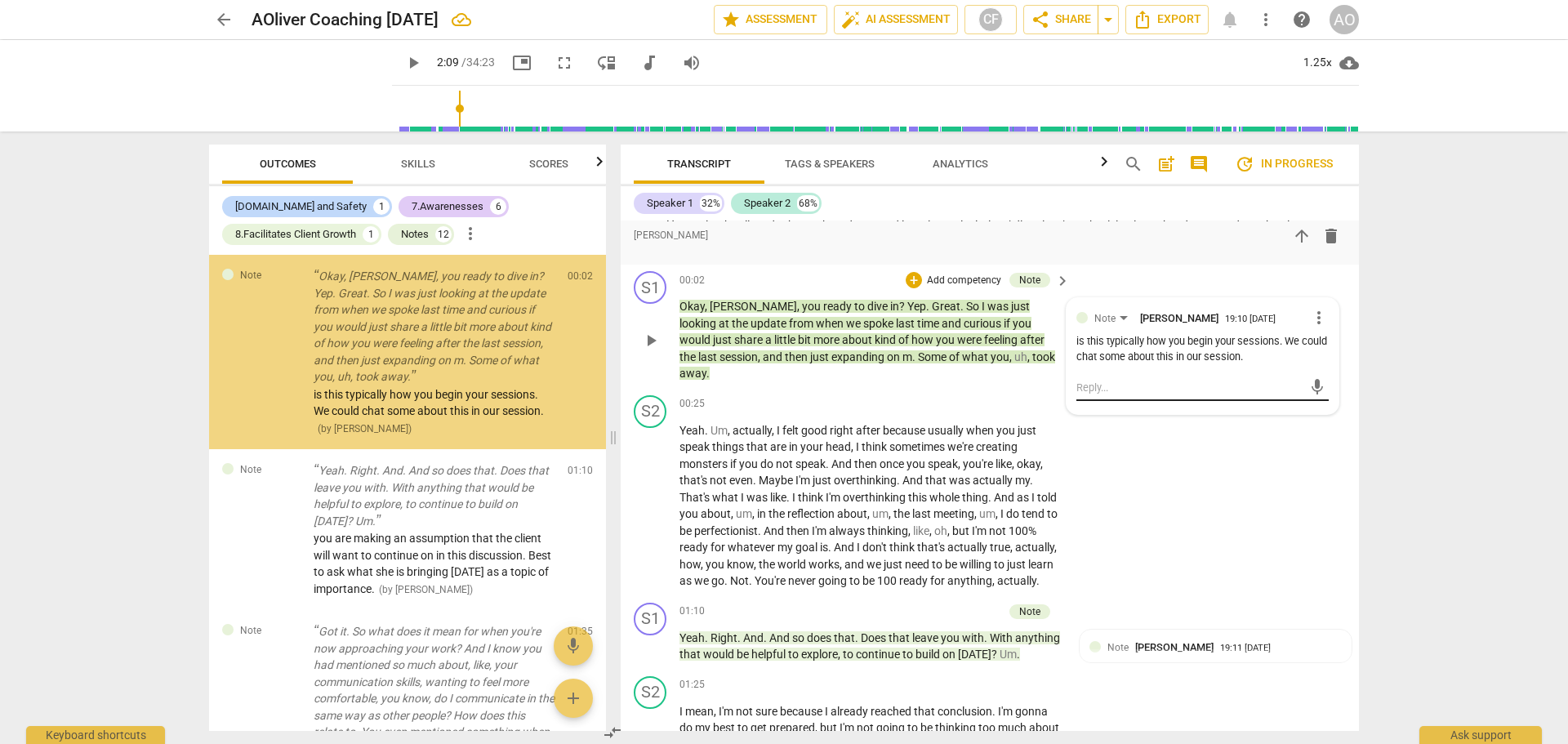
click at [1121, 385] on textarea at bounding box center [1190, 388] width 226 height 16
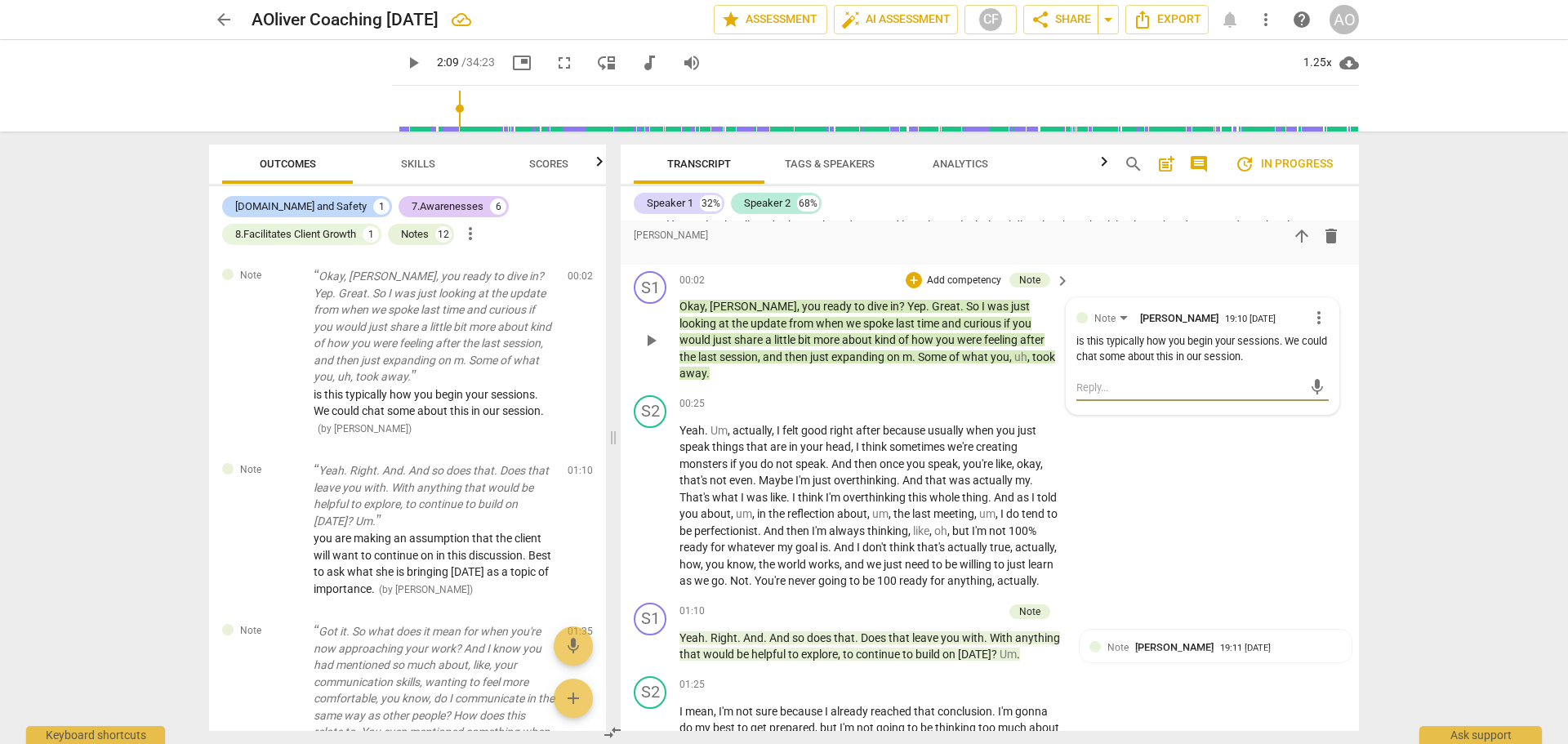
type textarea "I"
type textarea "In"
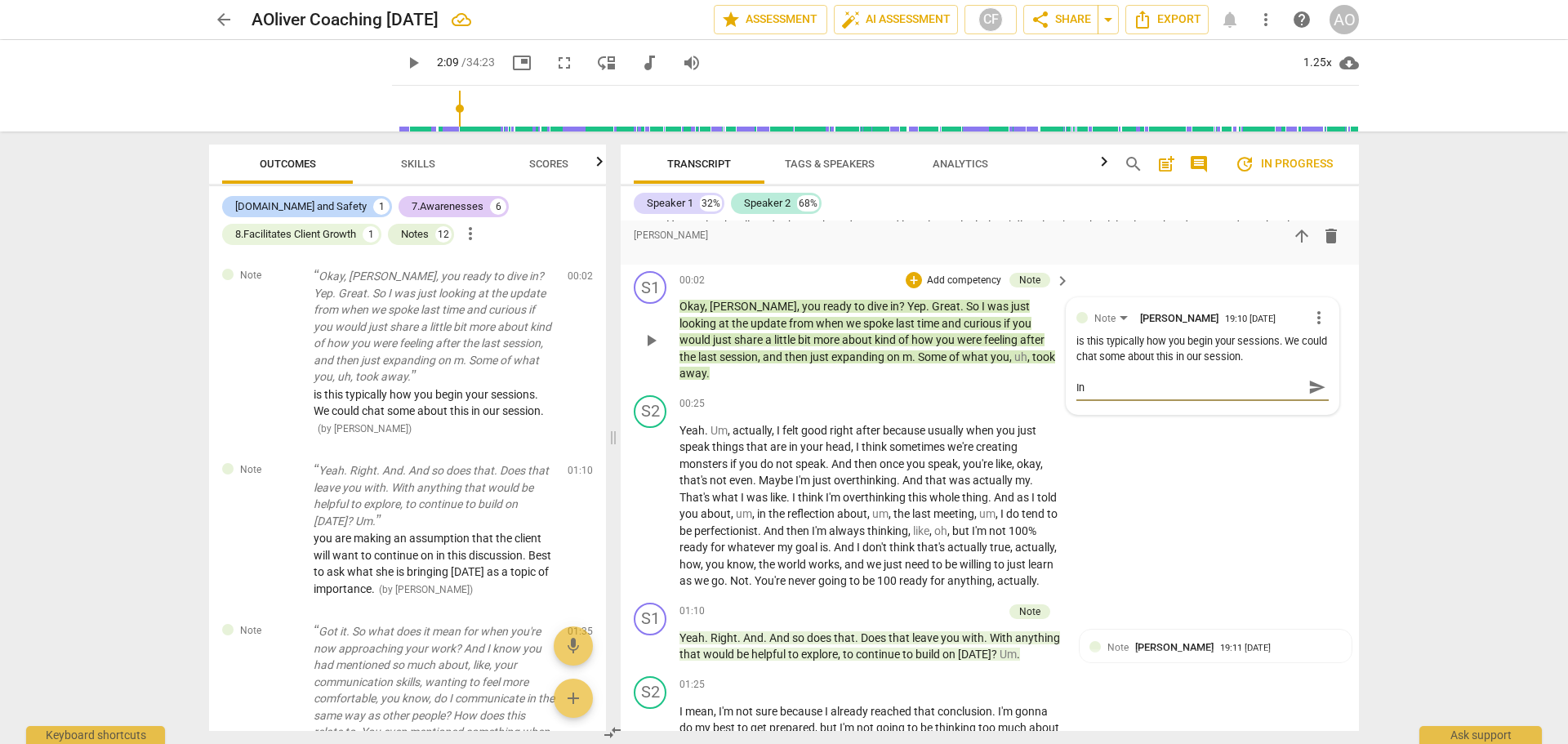
type textarea "In"
type textarea "In m"
type textarea "In my"
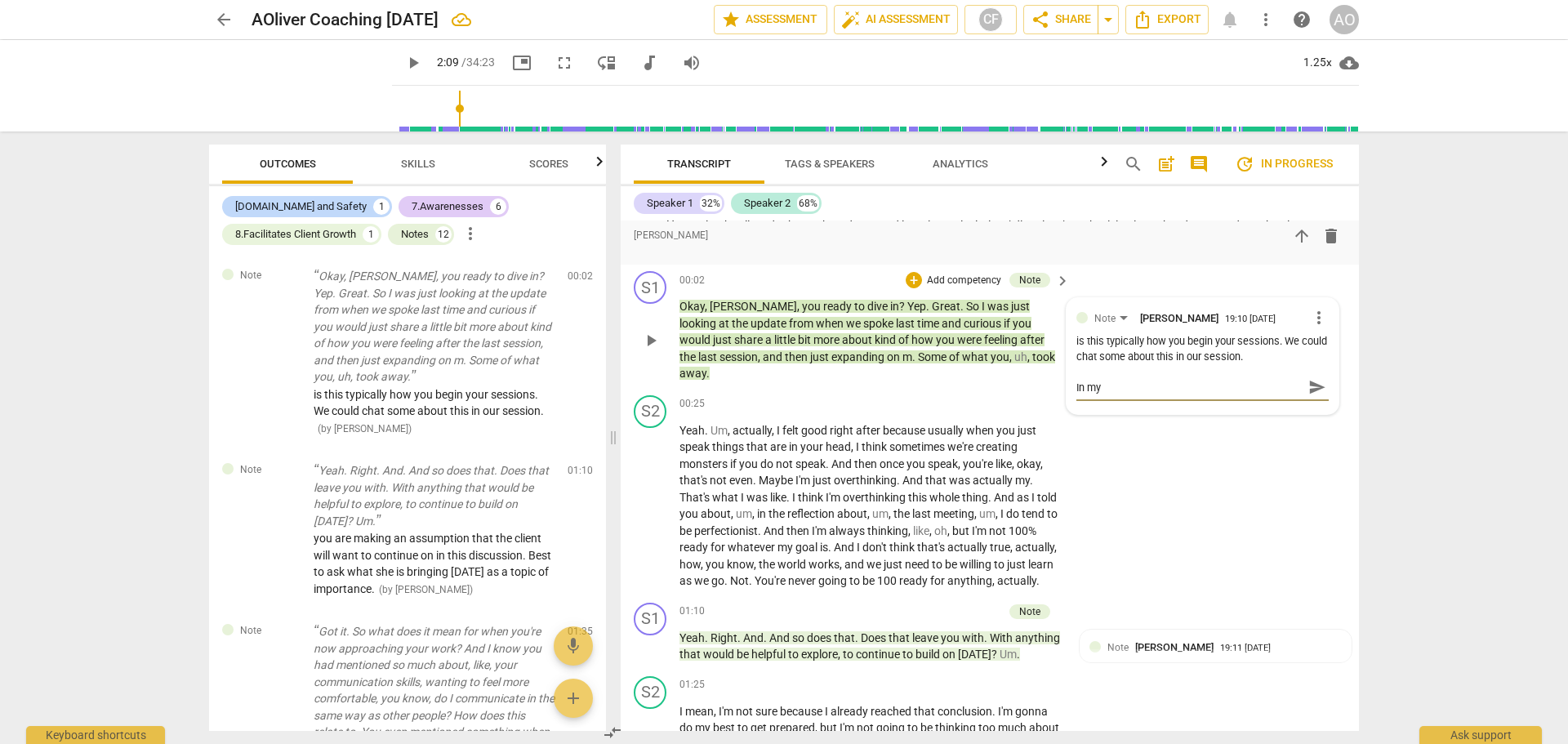
type textarea "In my"
type textarea "In my s"
type textarea "In my"
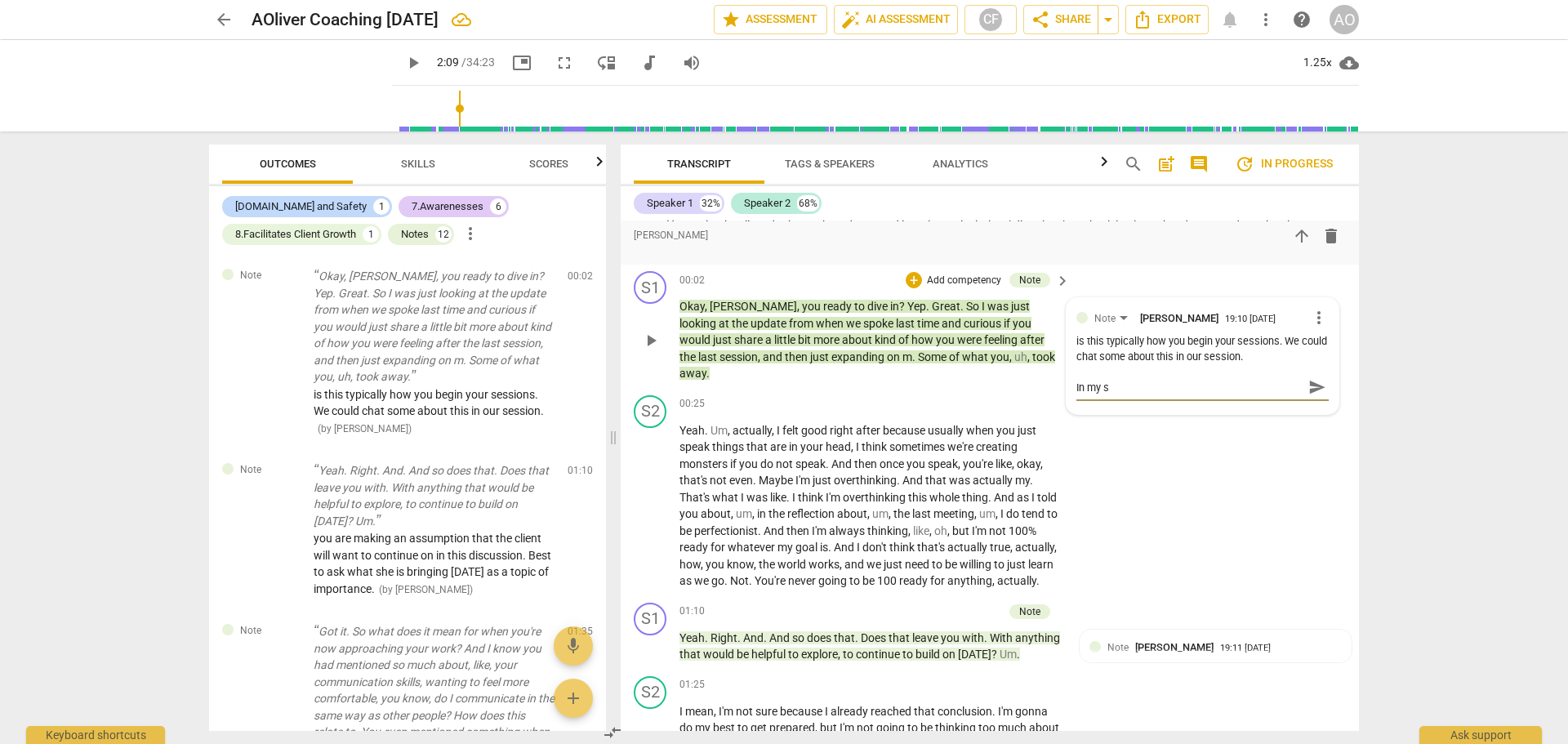
type textarea "In my"
type textarea "In my c"
type textarea "In my co"
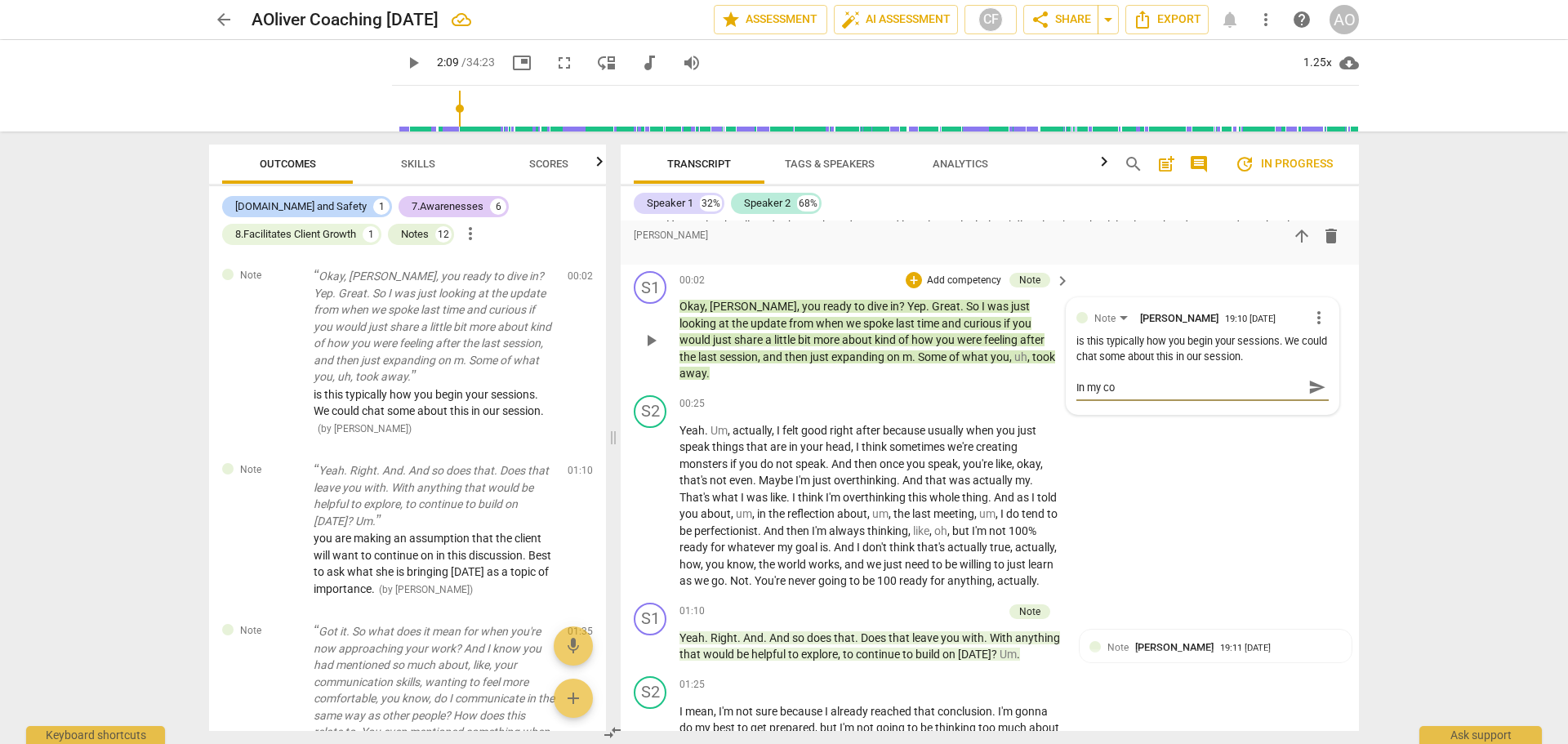
type textarea "In my coa"
type textarea "In my coac"
type textarea "In my coach"
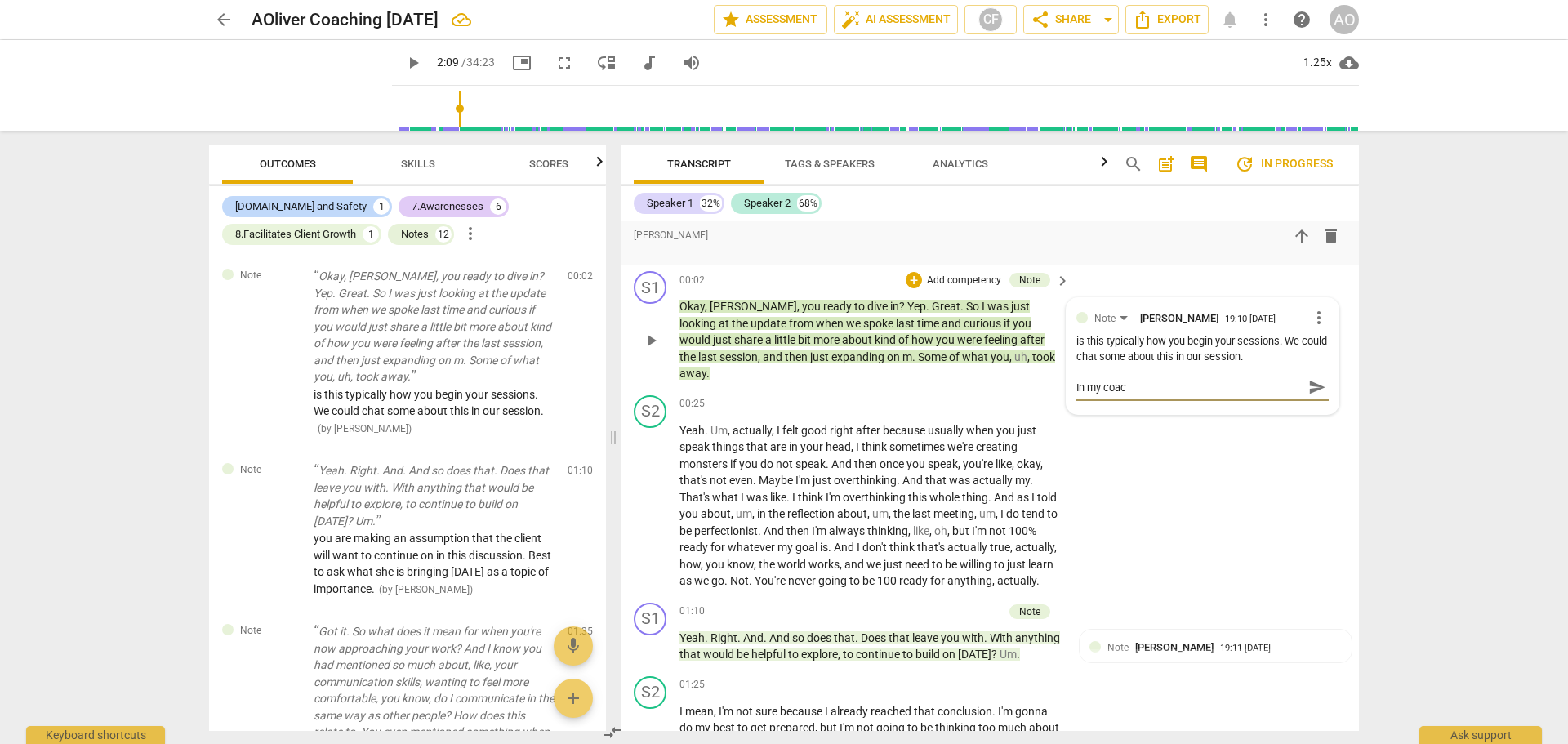
type textarea "In my coach"
type textarea "In my coachi"
type textarea "In my coachin"
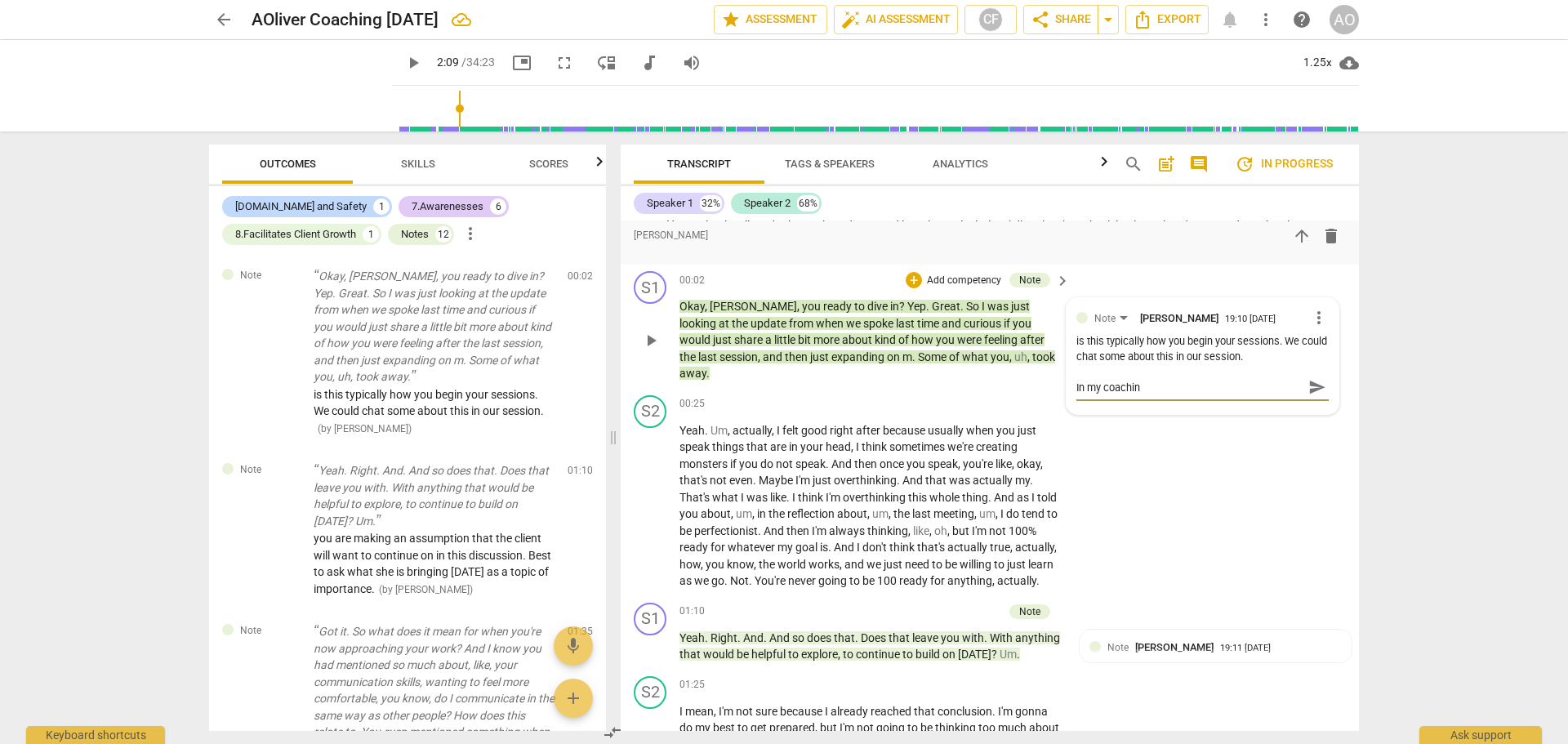
type textarea "In my coaching"
type textarea "In my coaching w"
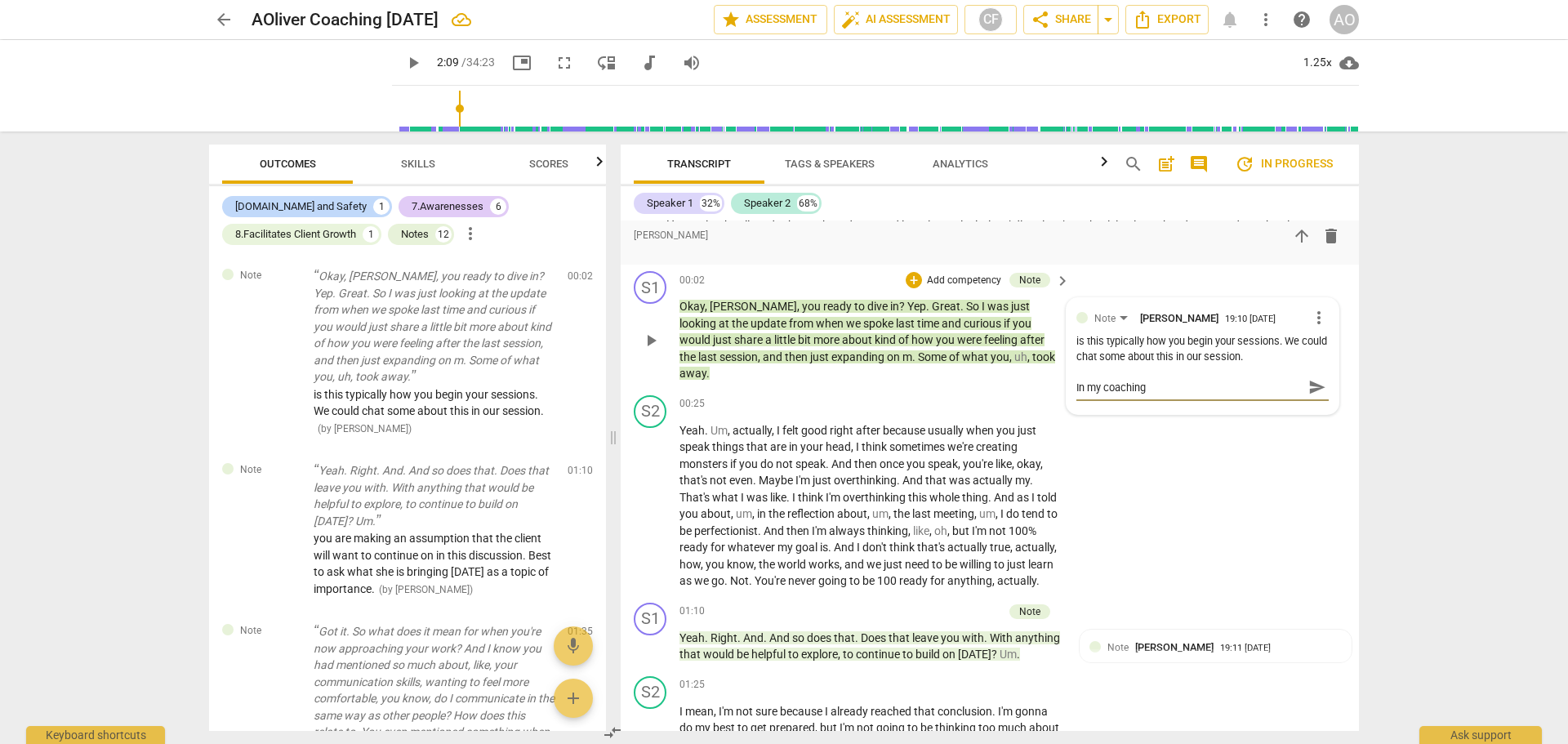
type textarea "In my coaching w"
type textarea "In my coaching wi"
type textarea "In my coaching wit"
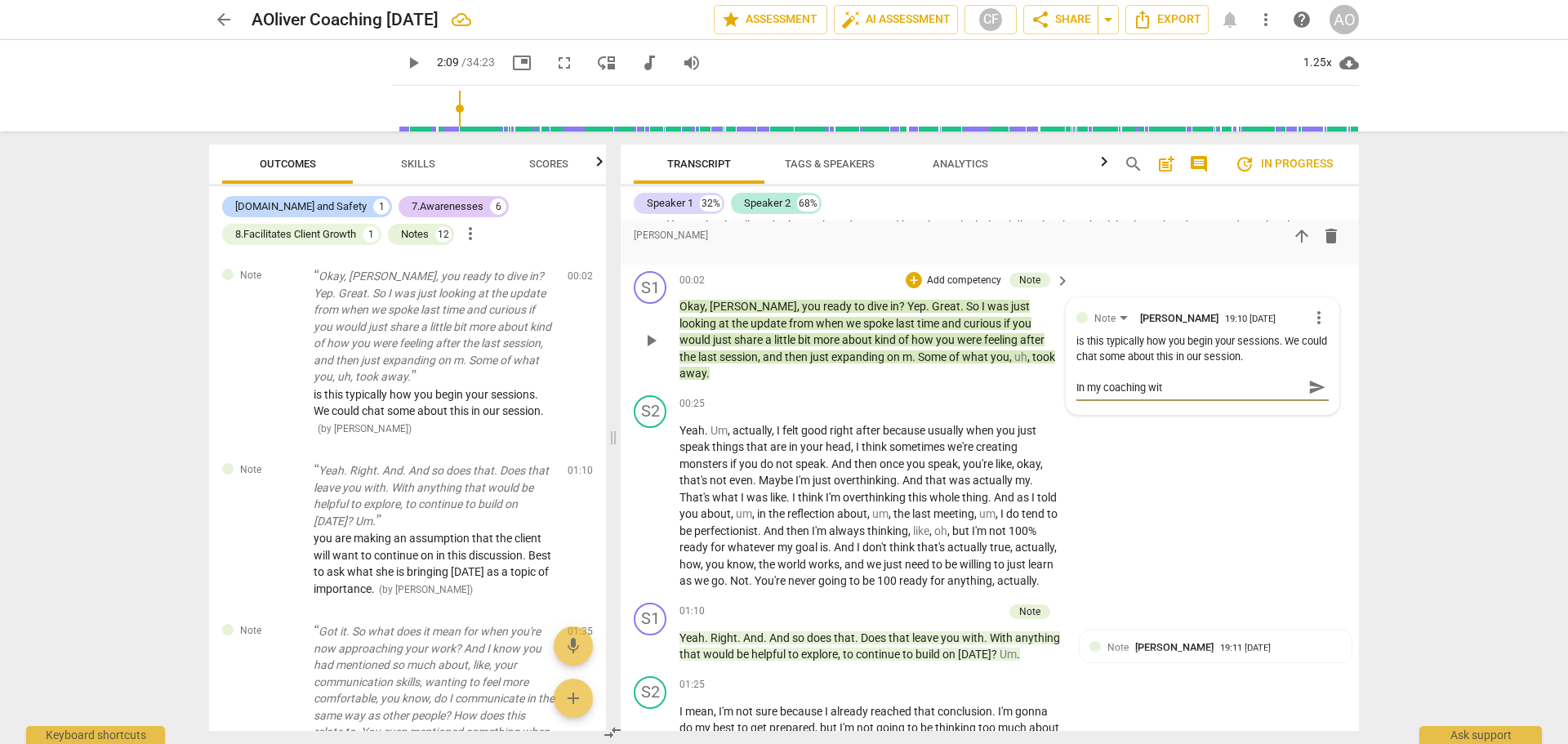
type textarea "In my coaching with"
type textarea "In my coaching with J"
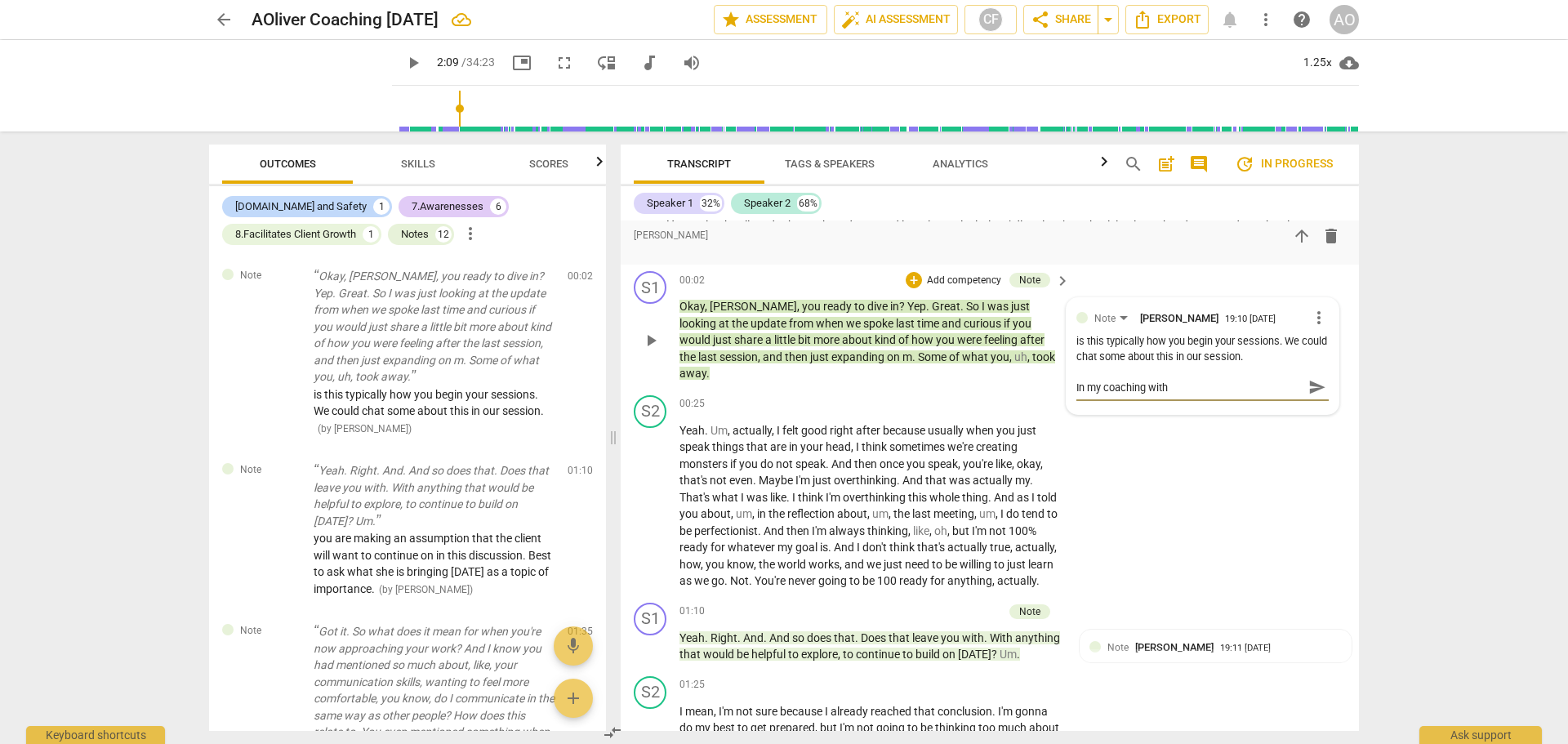
type textarea "In my coaching with J"
type textarea "In my coaching with Ja"
type textarea "In my coaching with Jan"
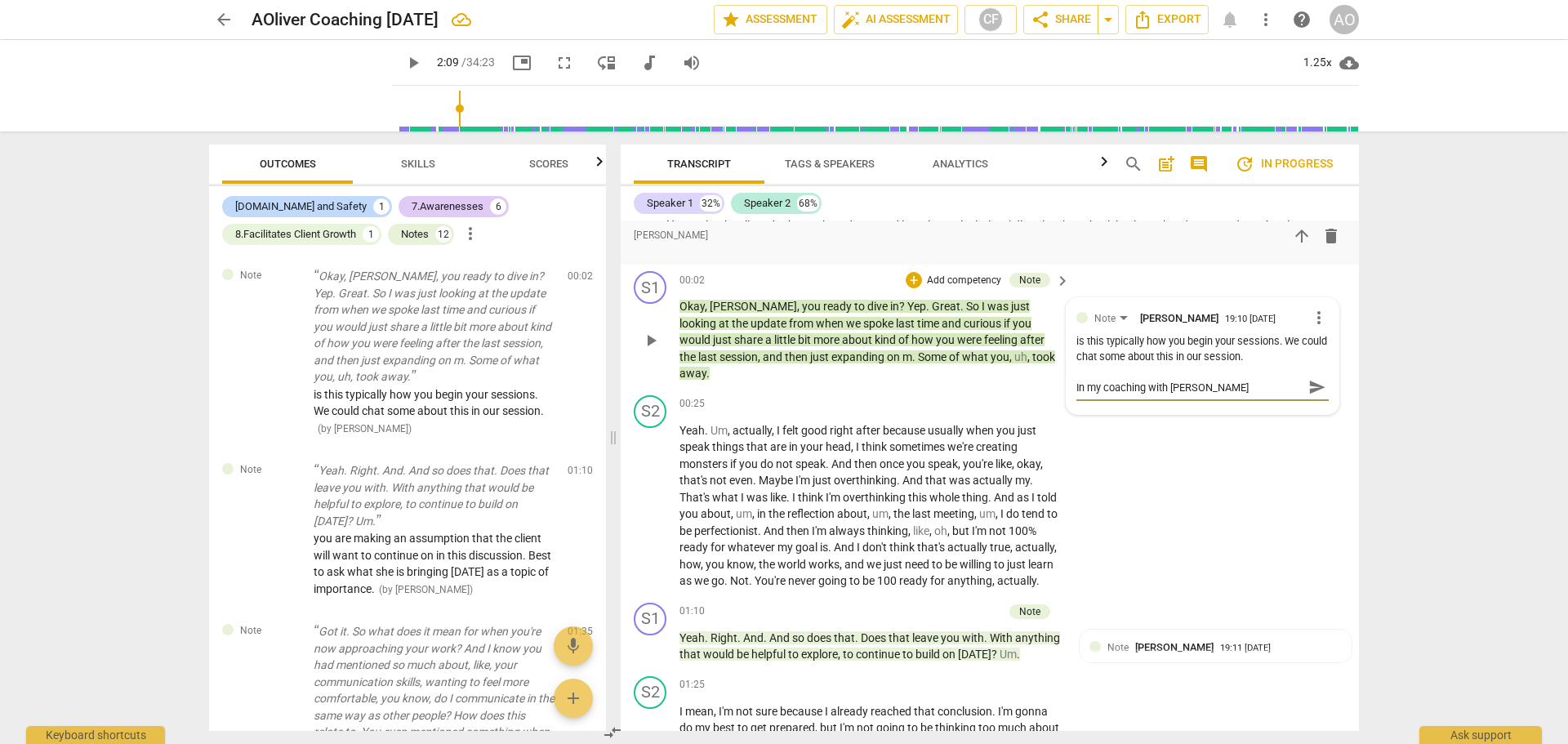
type textarea "In my coaching with Jane"
type textarea "In my coaching with Janet"
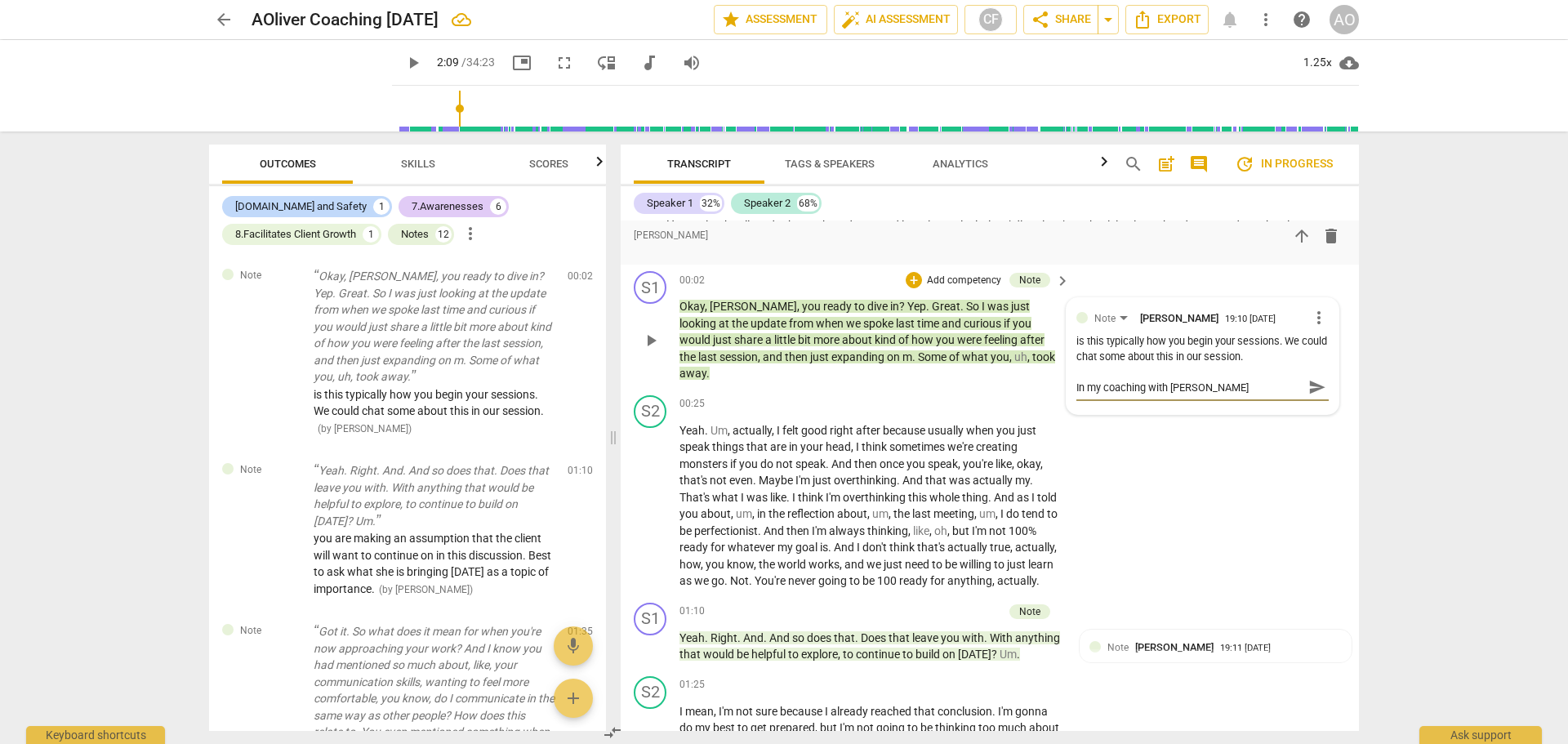
type textarea "In my coaching with Janet"
type textarea "In my coaching with Janet -"
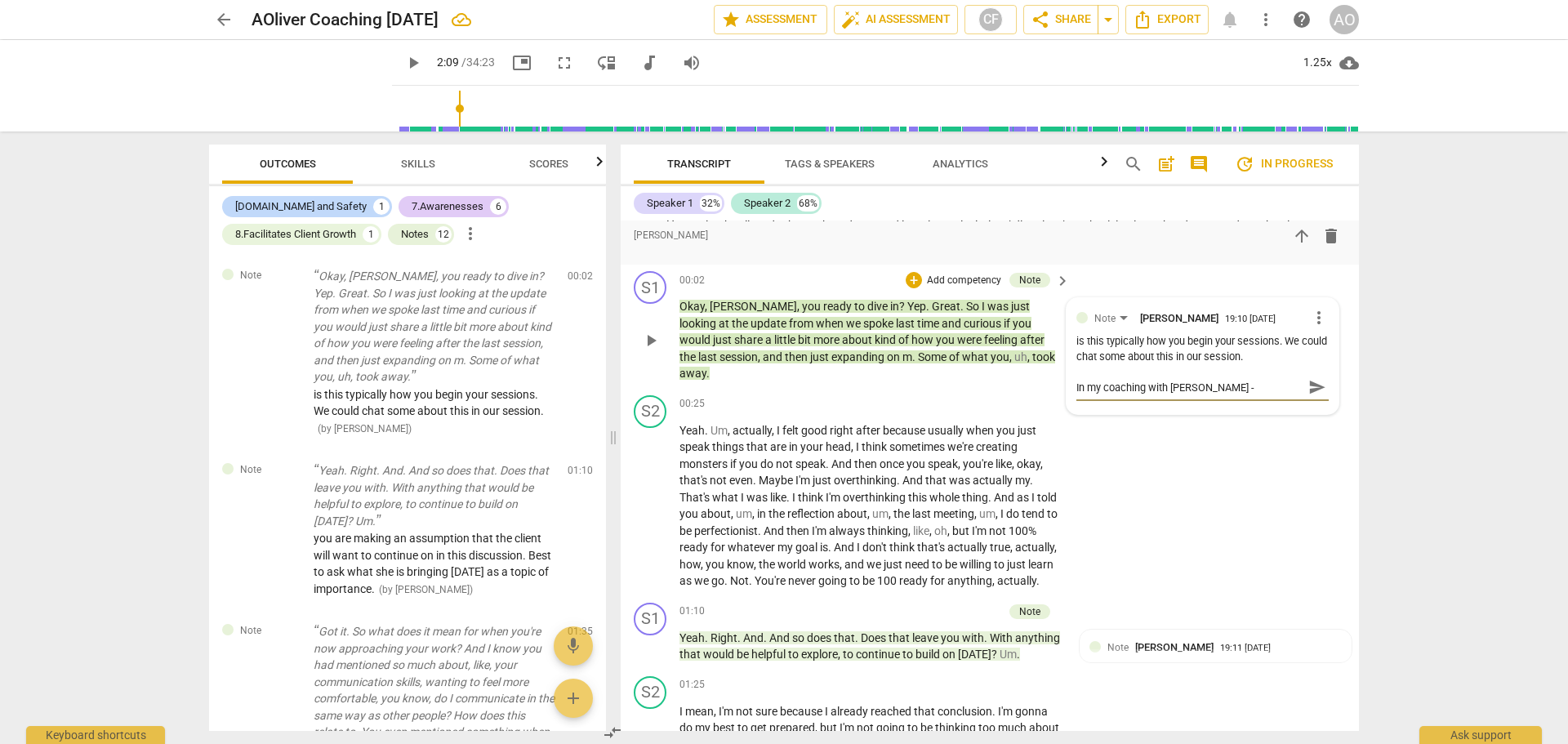
type textarea "In my coaching with Janet - s"
type textarea "In my coaching with Janet - sh"
type textarea "In my coaching with Janet - she"
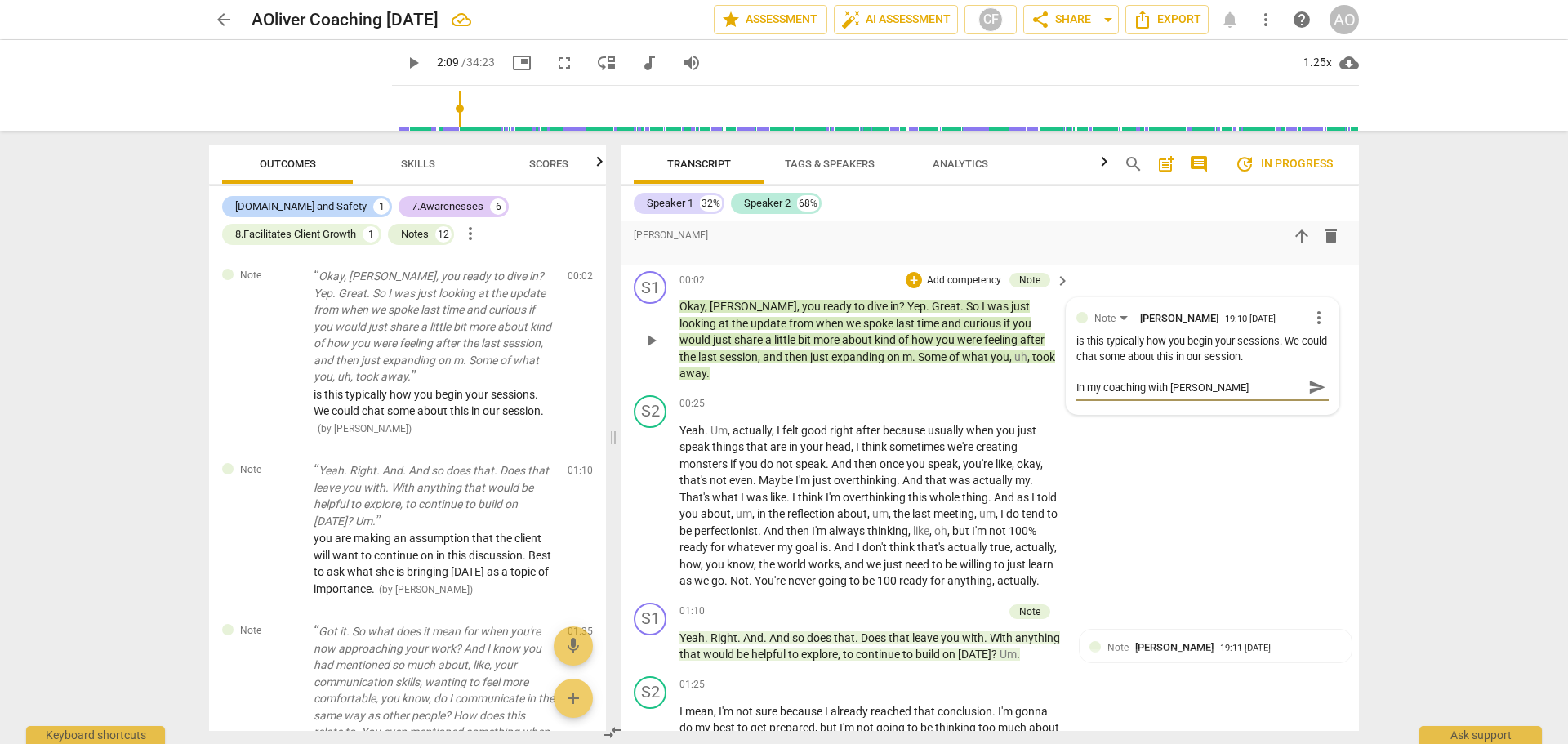
type textarea "In my coaching with Janet - she"
type textarea "In my coaching with Janet - she r"
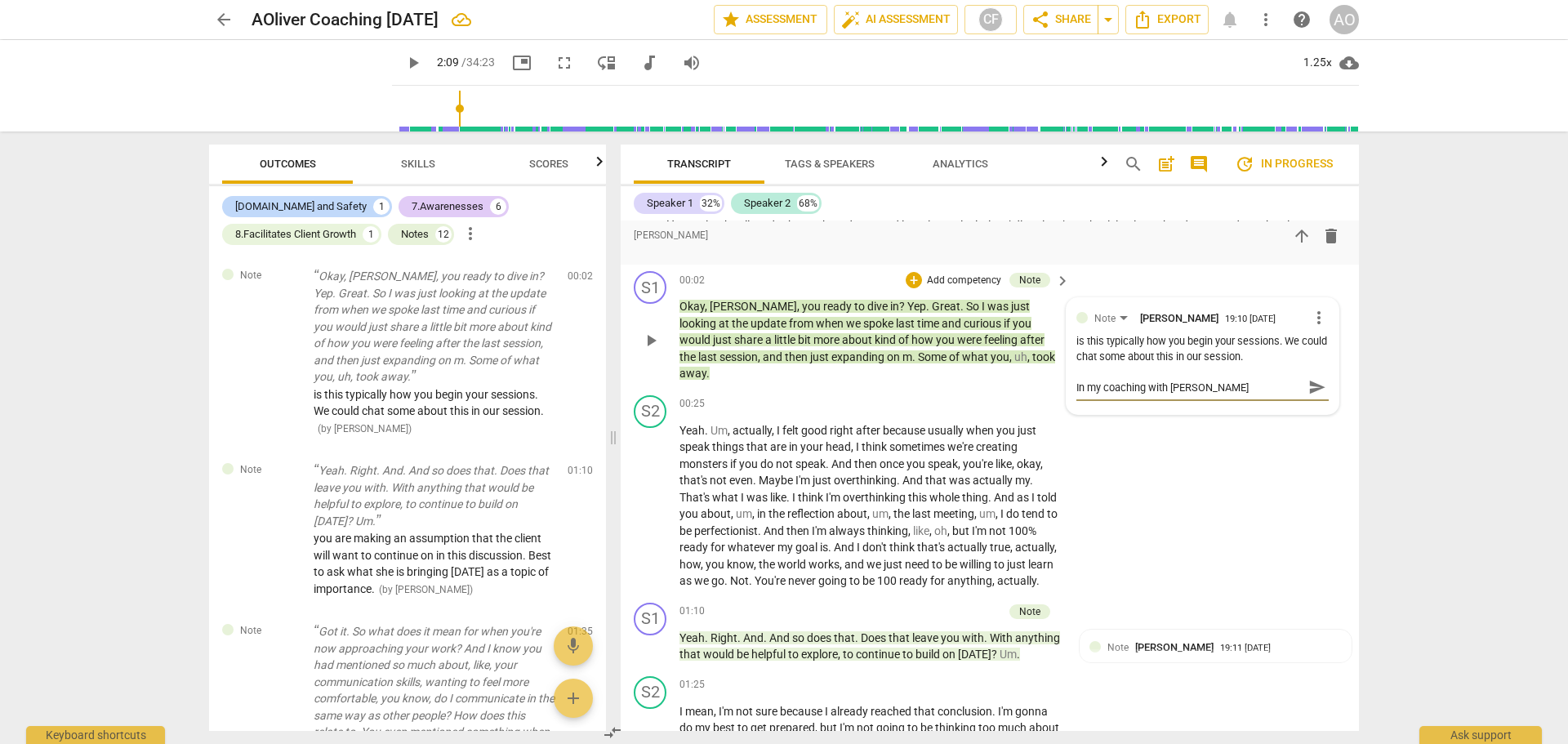
type textarea "In my coaching with Janet - she re"
type textarea "In my coaching with Janet - she rec"
type textarea "In my coaching with Janet - she reco"
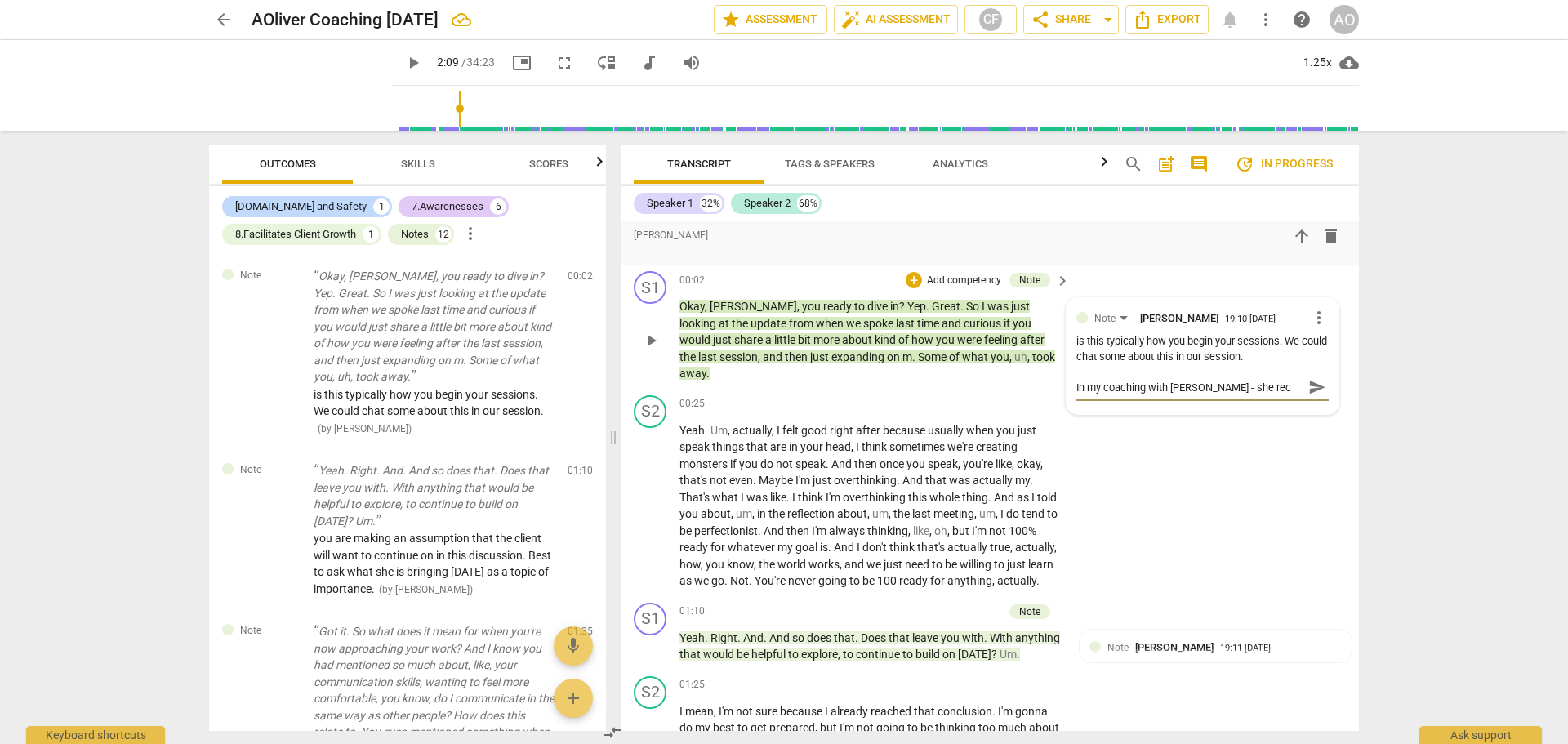
type textarea "In my coaching with Janet - she reco"
type textarea "In my coaching with Janet - she recom"
type textarea "In my coaching with Janet - she recomm"
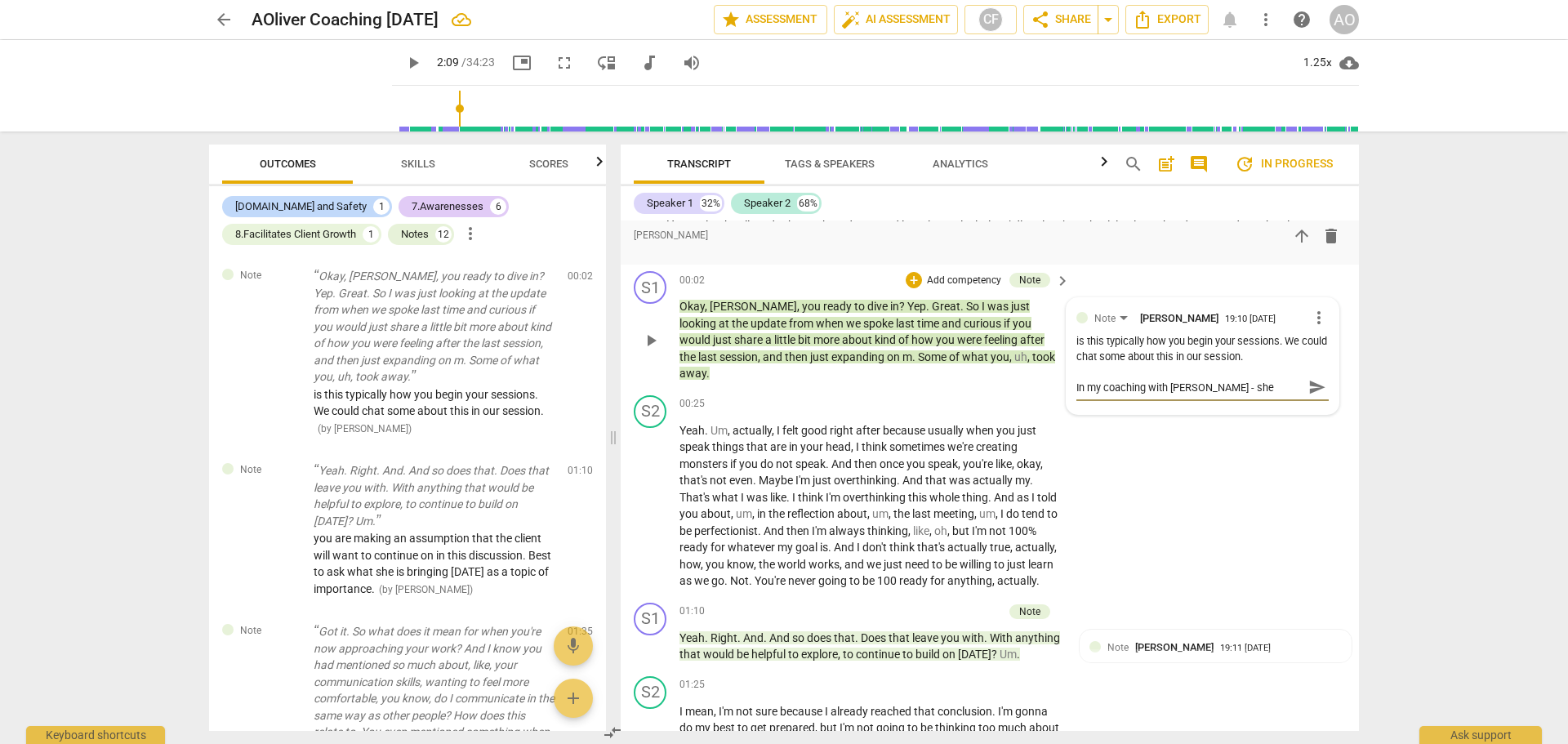
type textarea "In my coaching with Janet - she recommn"
type textarea "In my coaching with Janet - she recommne"
type textarea "In my coaching with Janet - she recommned"
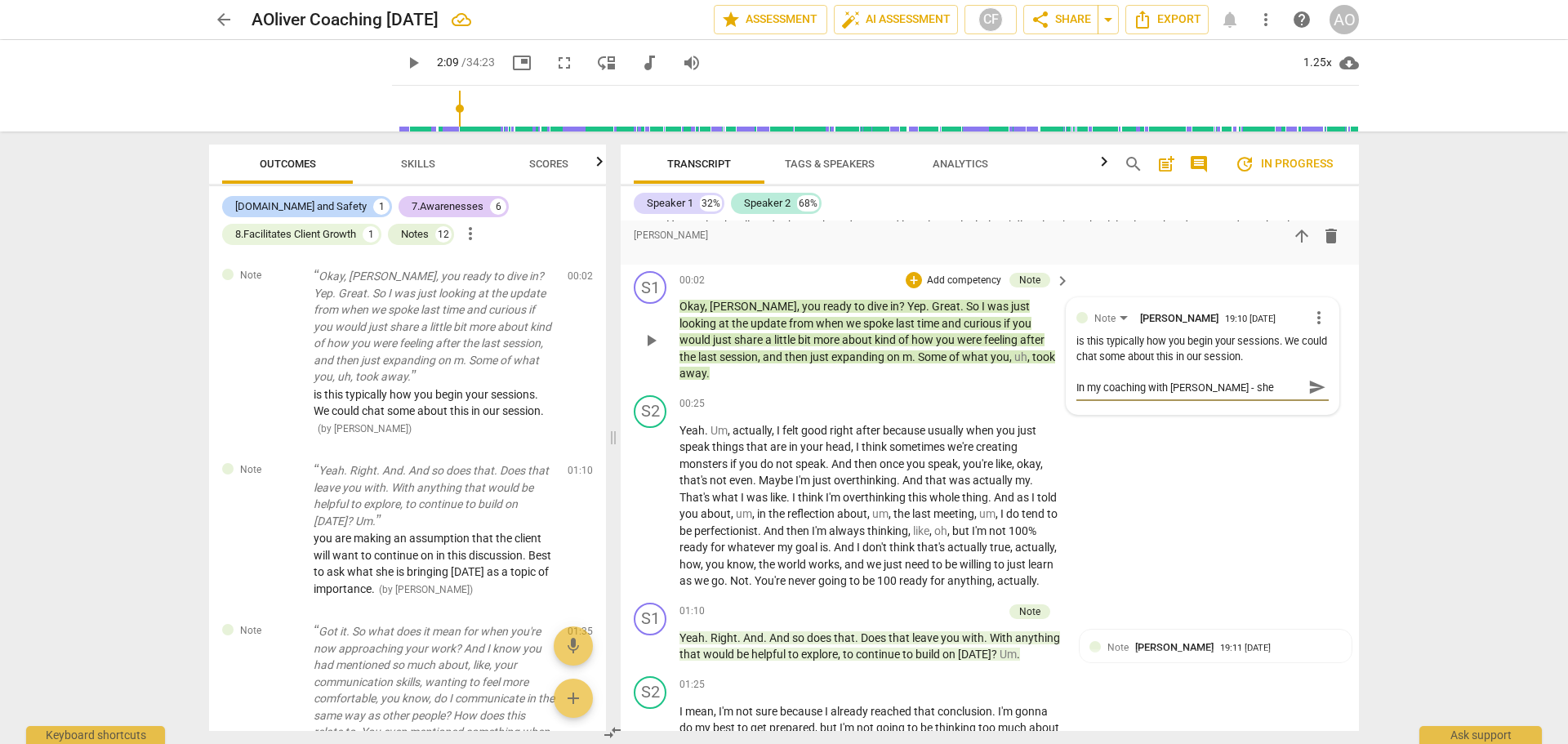
type textarea "In my coaching with Janet - she recommned"
type textarea "In my coaching with Janet - she recommne"
type textarea "In my coaching with Janet - she recommn"
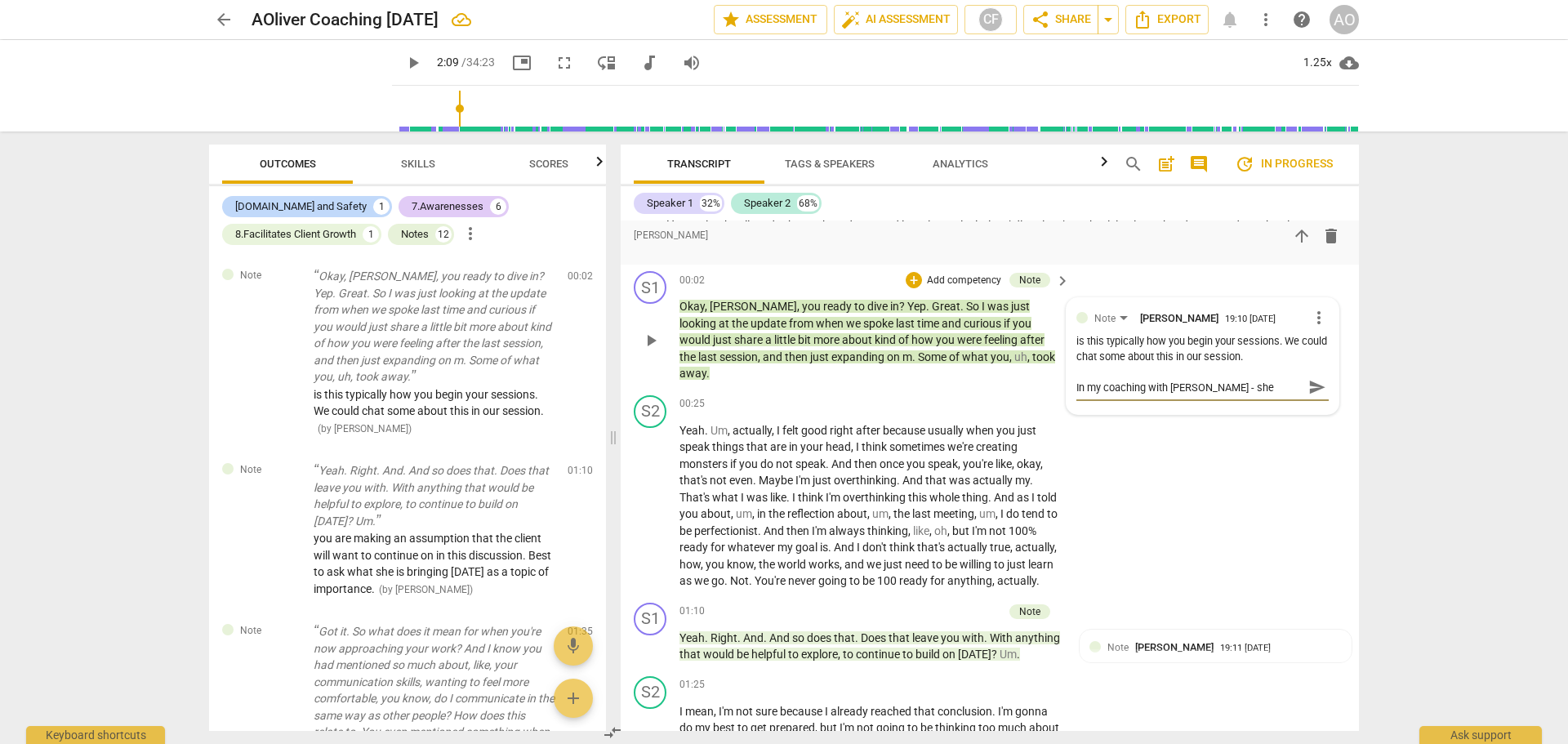
type textarea "In my coaching with Janet - she recomm"
type textarea "In my coaching with Janet - she recomme"
type textarea "In my coaching with Janet - she recommen"
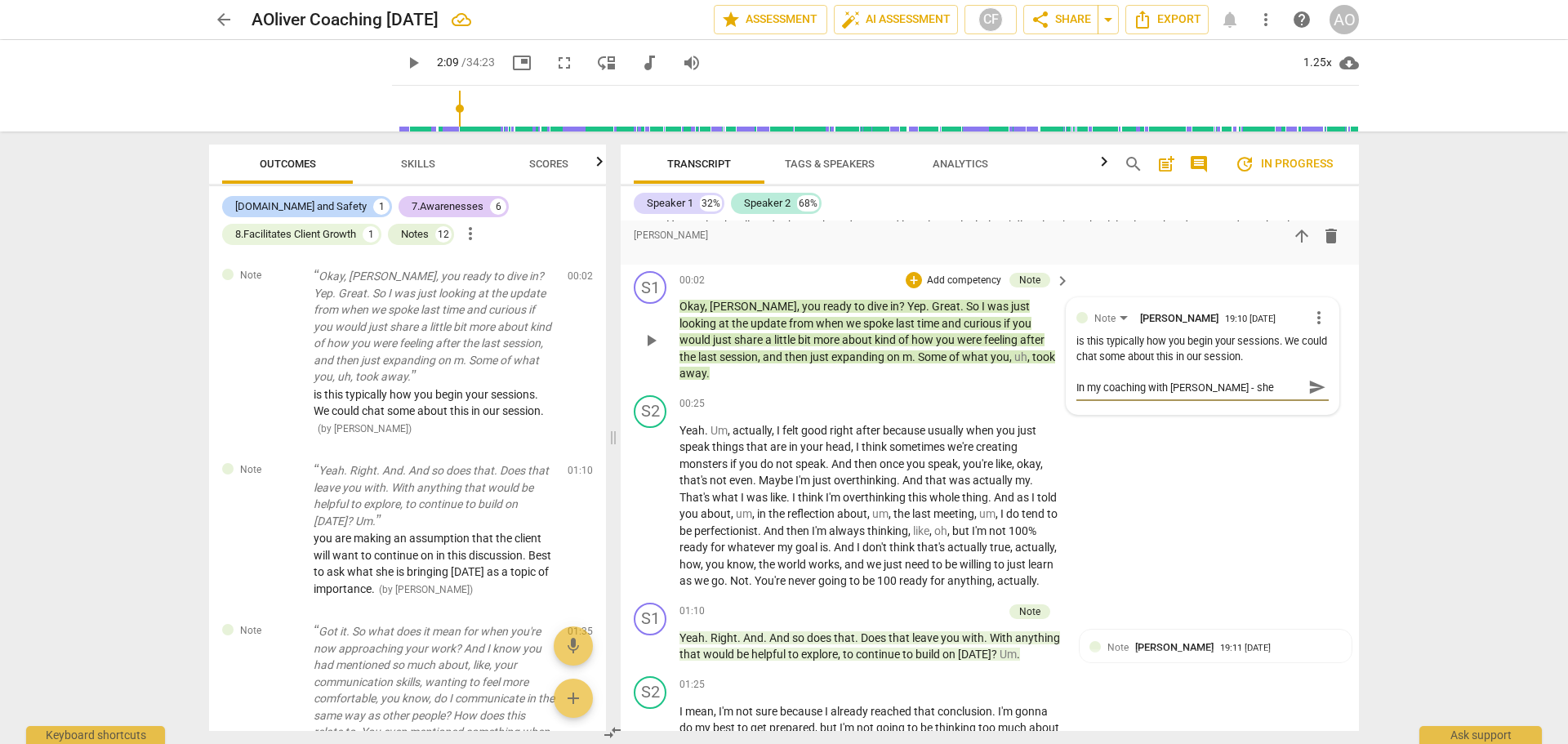
type textarea "In my coaching with Janet - she recommen"
type textarea "In my coaching with Janet - she recommend"
type textarea "In my coaching with Janet - she recommende"
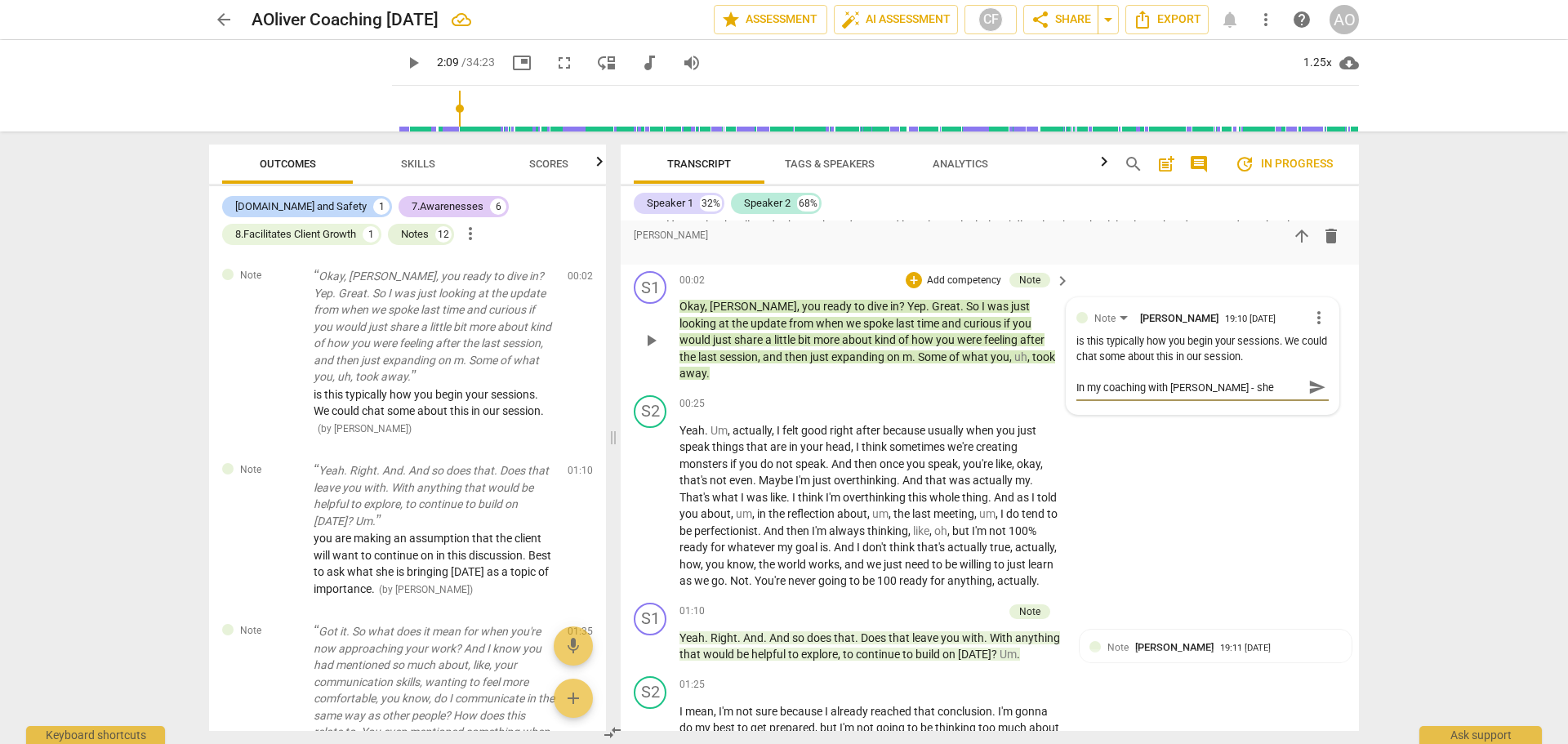
type textarea "In my coaching with Janet - she recommended"
type textarea "In my coaching with Janet - she recommended t"
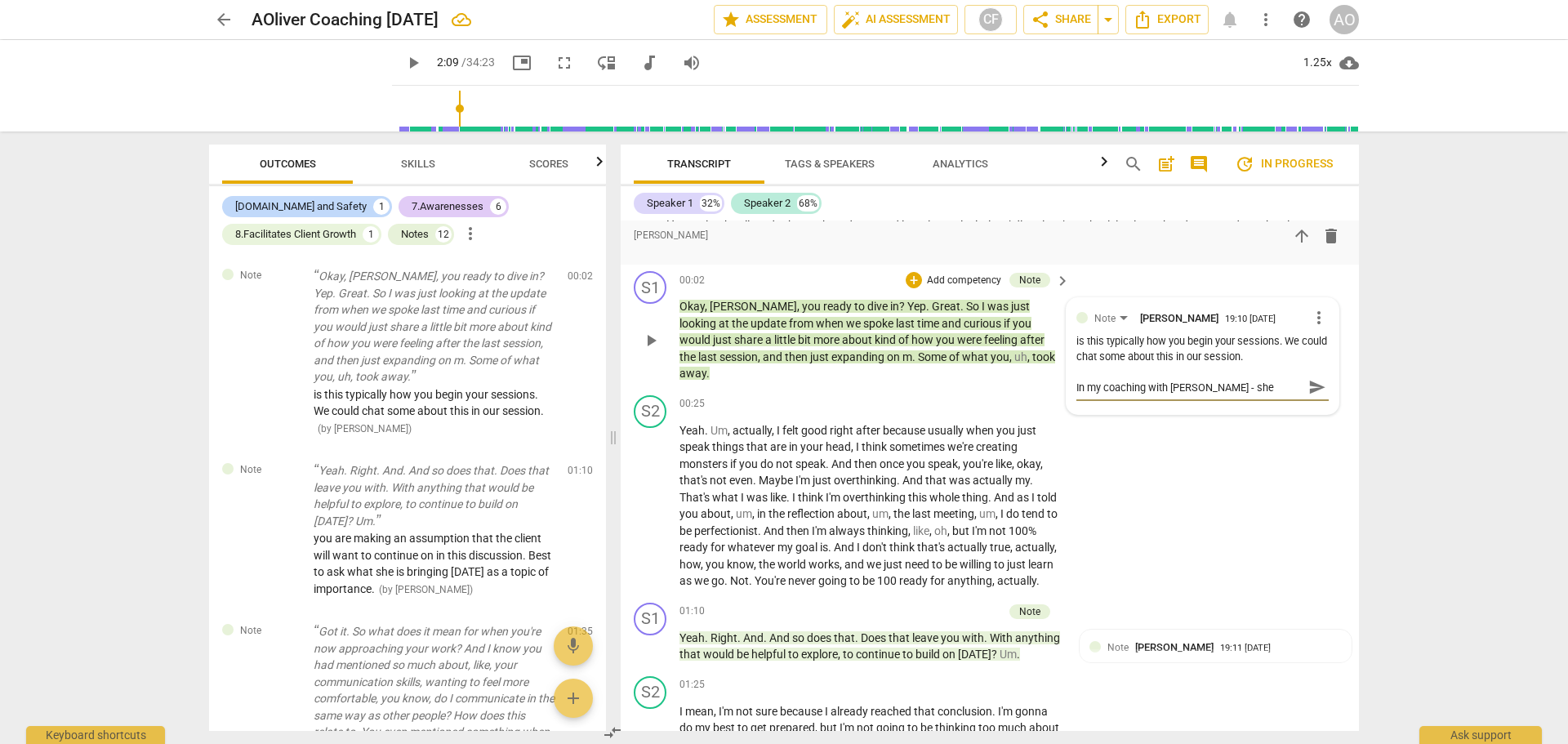
type textarea "In my coaching with Janet - she recommended to"
type textarea "In my coaching with Janet - she recommended to h"
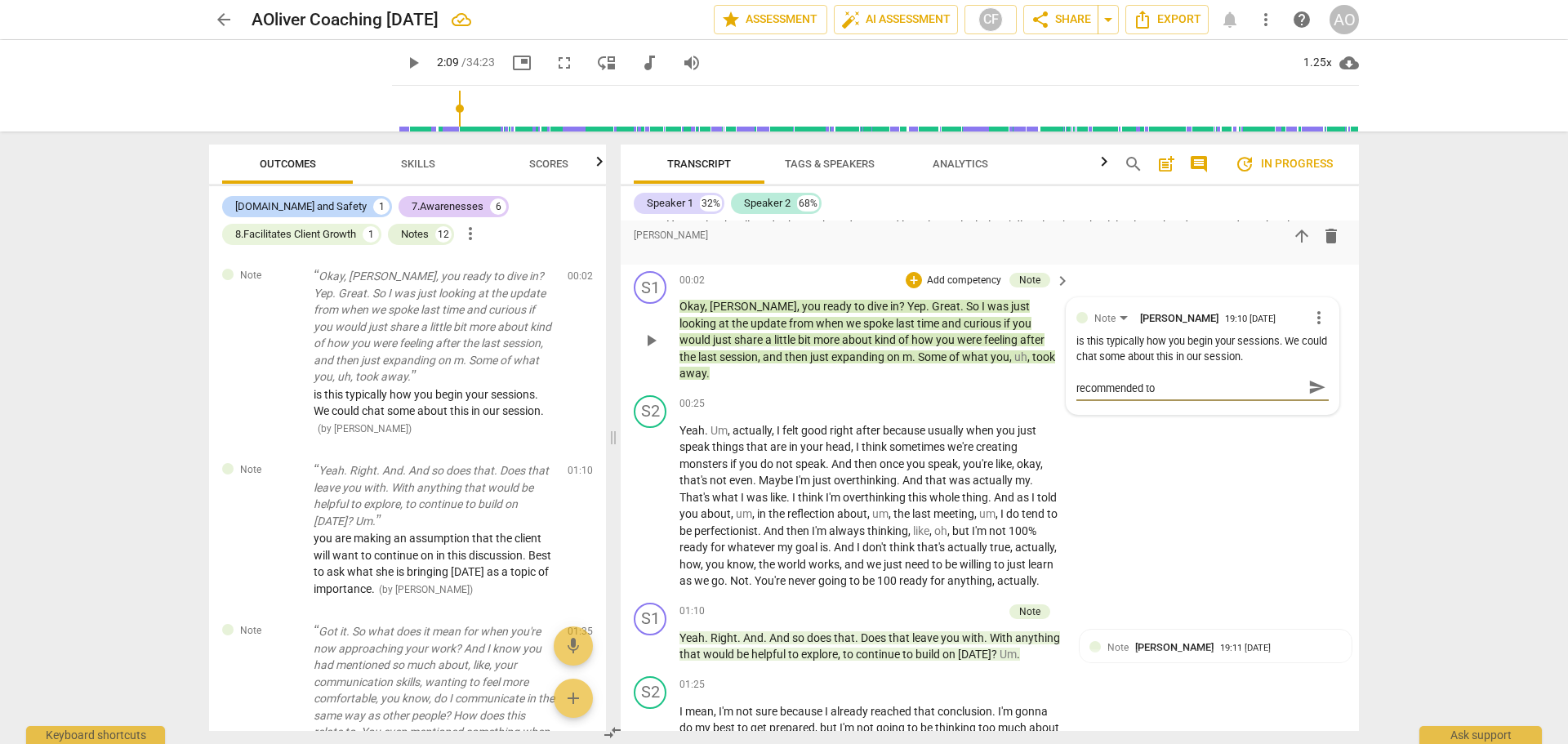
type textarea "In my coaching with Janet - she recommended to h"
type textarea "In my coaching with Janet - she recommended to ha"
type textarea "In my coaching with Janet - she recommended to hav"
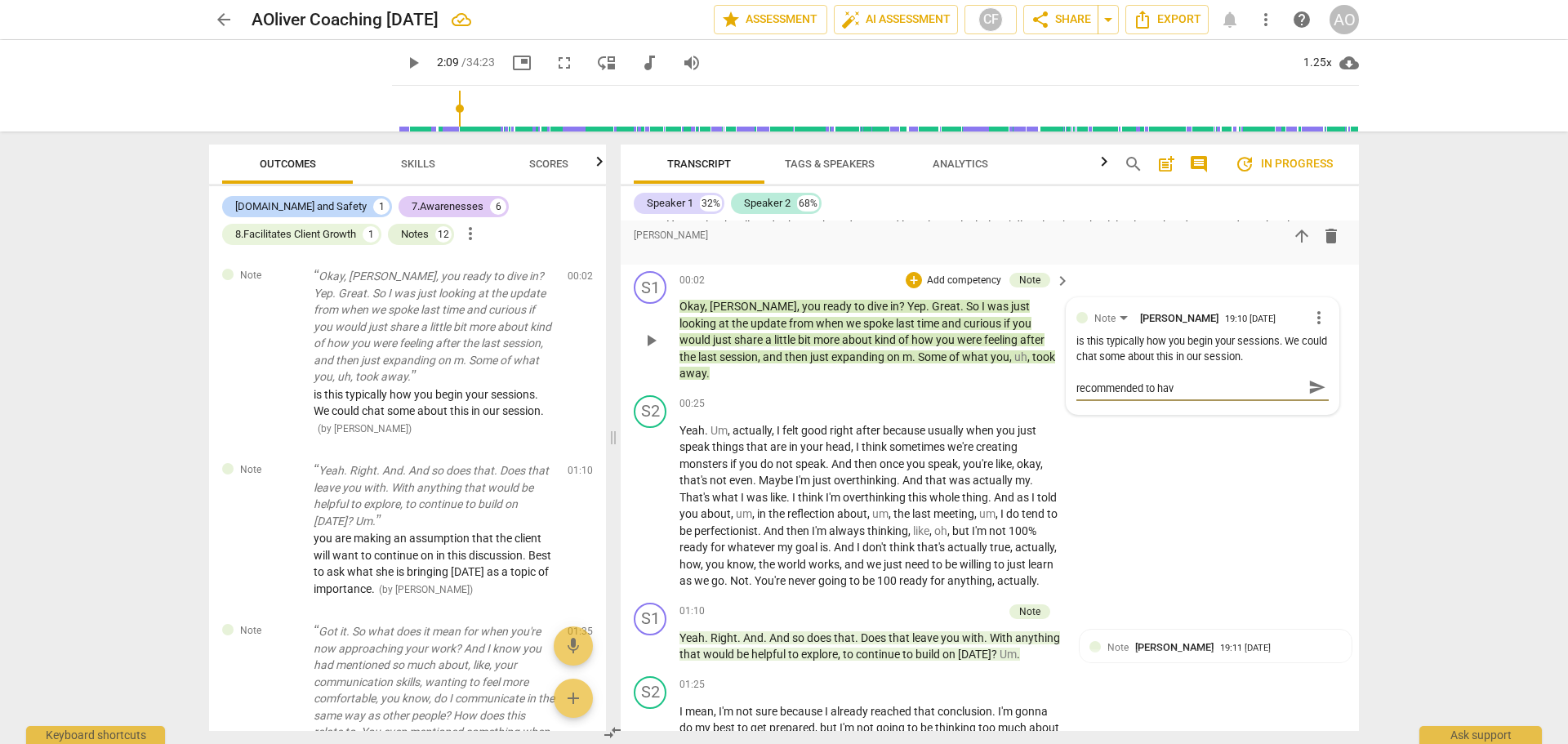
type textarea "In my coaching with Janet - she recommended to have"
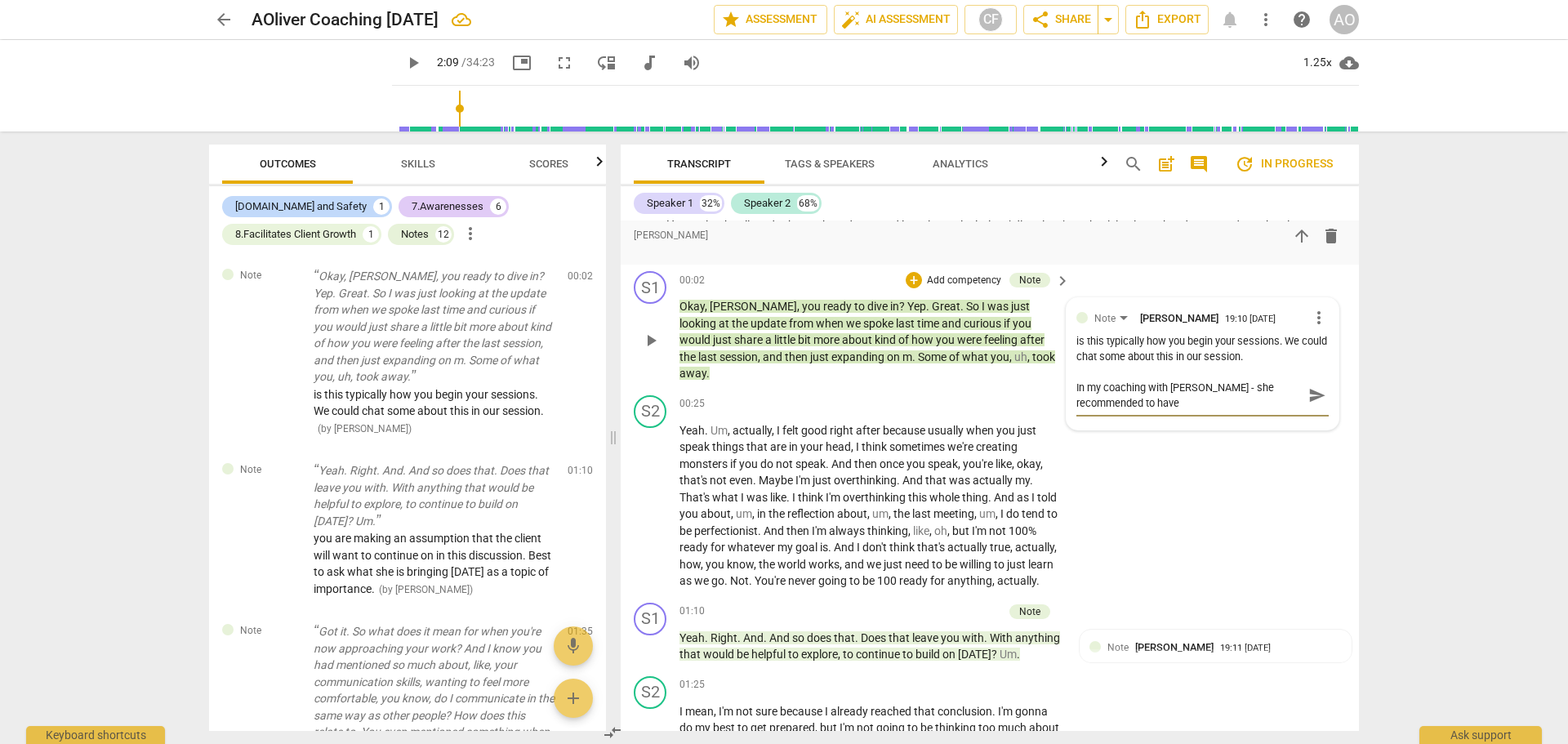
type textarea "In my coaching with Janet - she recommended to have c"
type textarea "In my coaching with Janet - she recommended to have cl"
type textarea "In my coaching with Janet - she recommended to have cli"
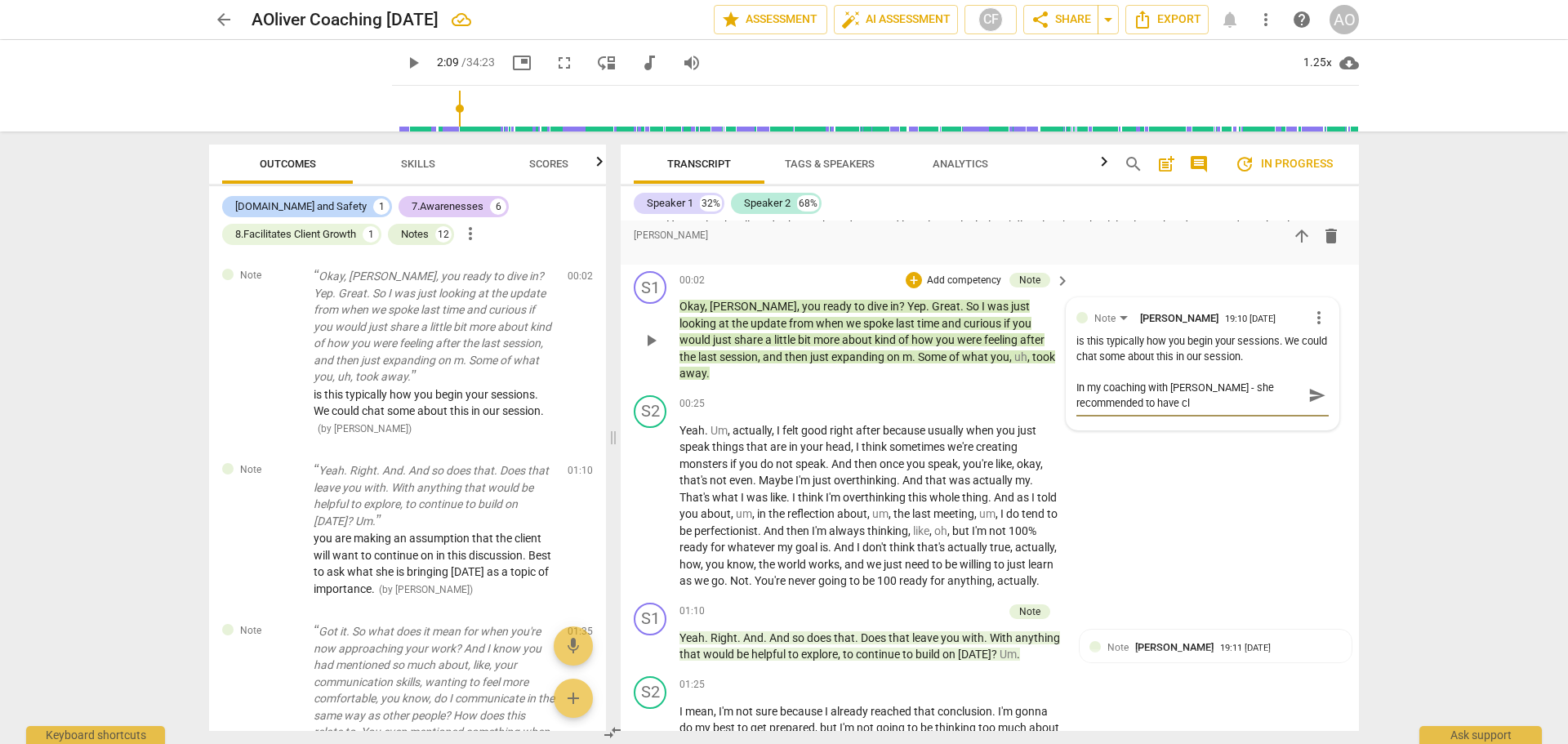
type textarea "In my coaching with Janet - she recommended to have cli"
type textarea "In my coaching with Janet - she recommended to have clie"
type textarea "In my coaching with Janet - she recommended to have clien"
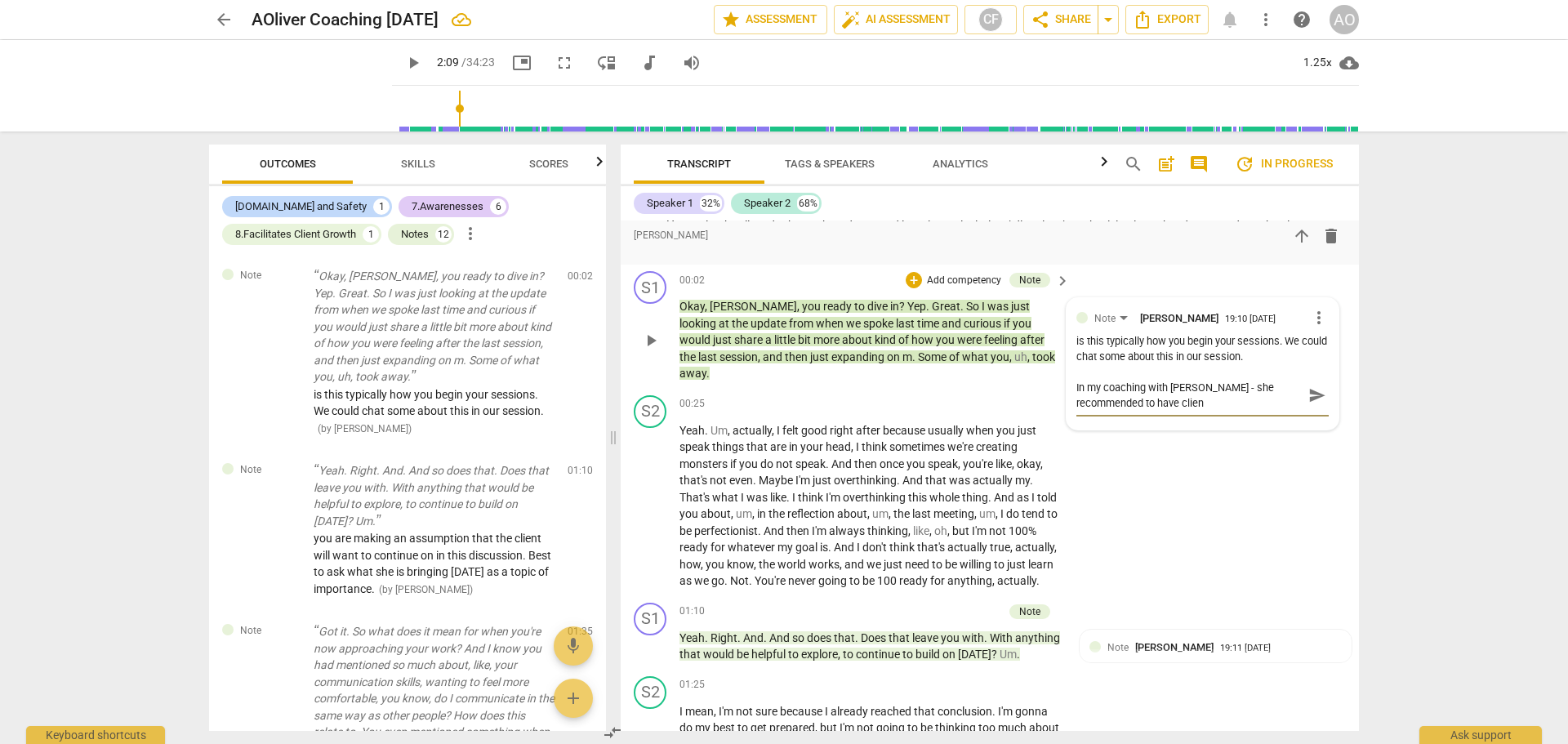
type textarea "In my coaching with Janet - she recommended to have client"
type textarea "In my coaching with Janet - she recommended to have clients"
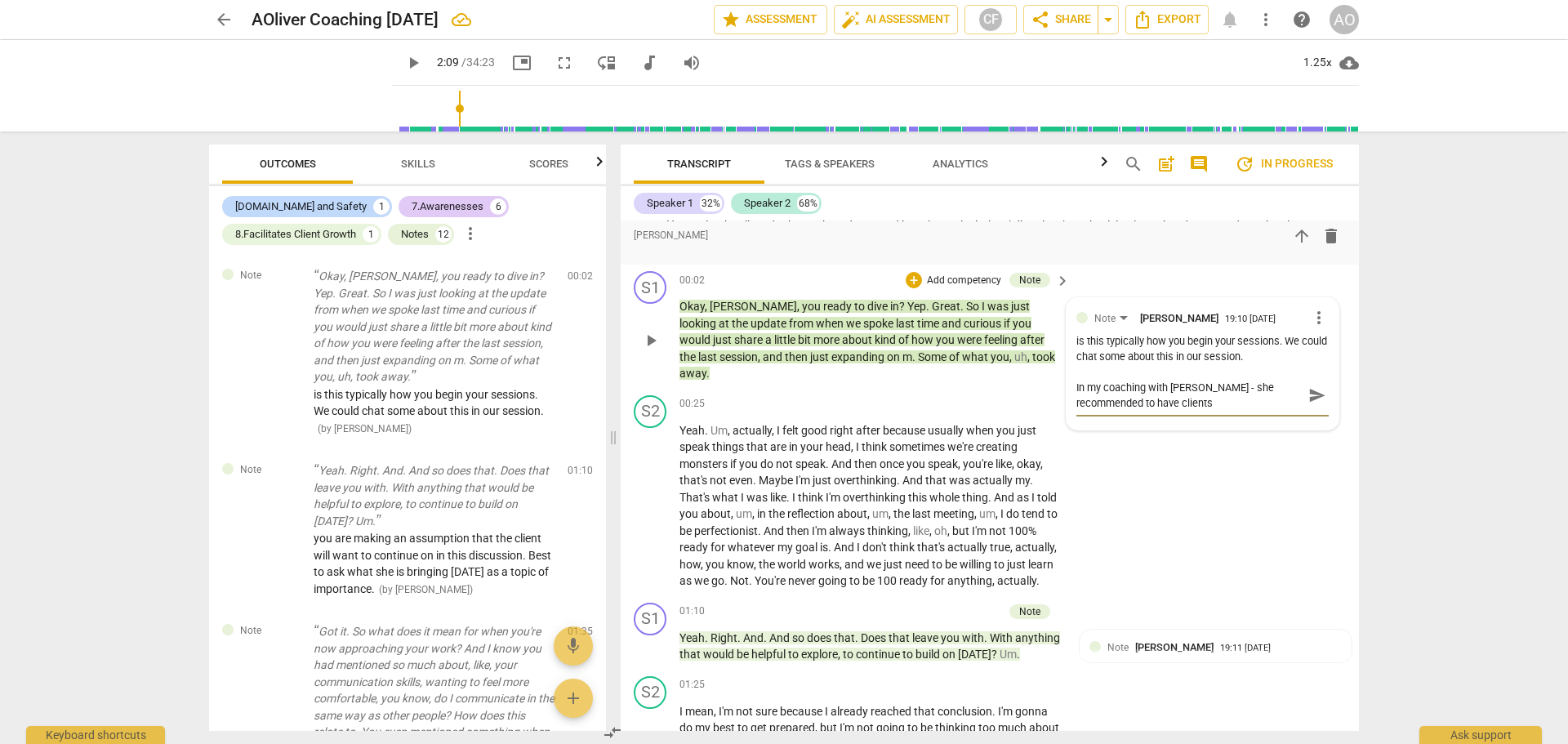
type textarea "In my coaching with Janet - she recommended to have clients"
type textarea "In my coaching with Janet - she recommended to have clients f"
type textarea "In my coaching with Janet - she recommended to have clients fi"
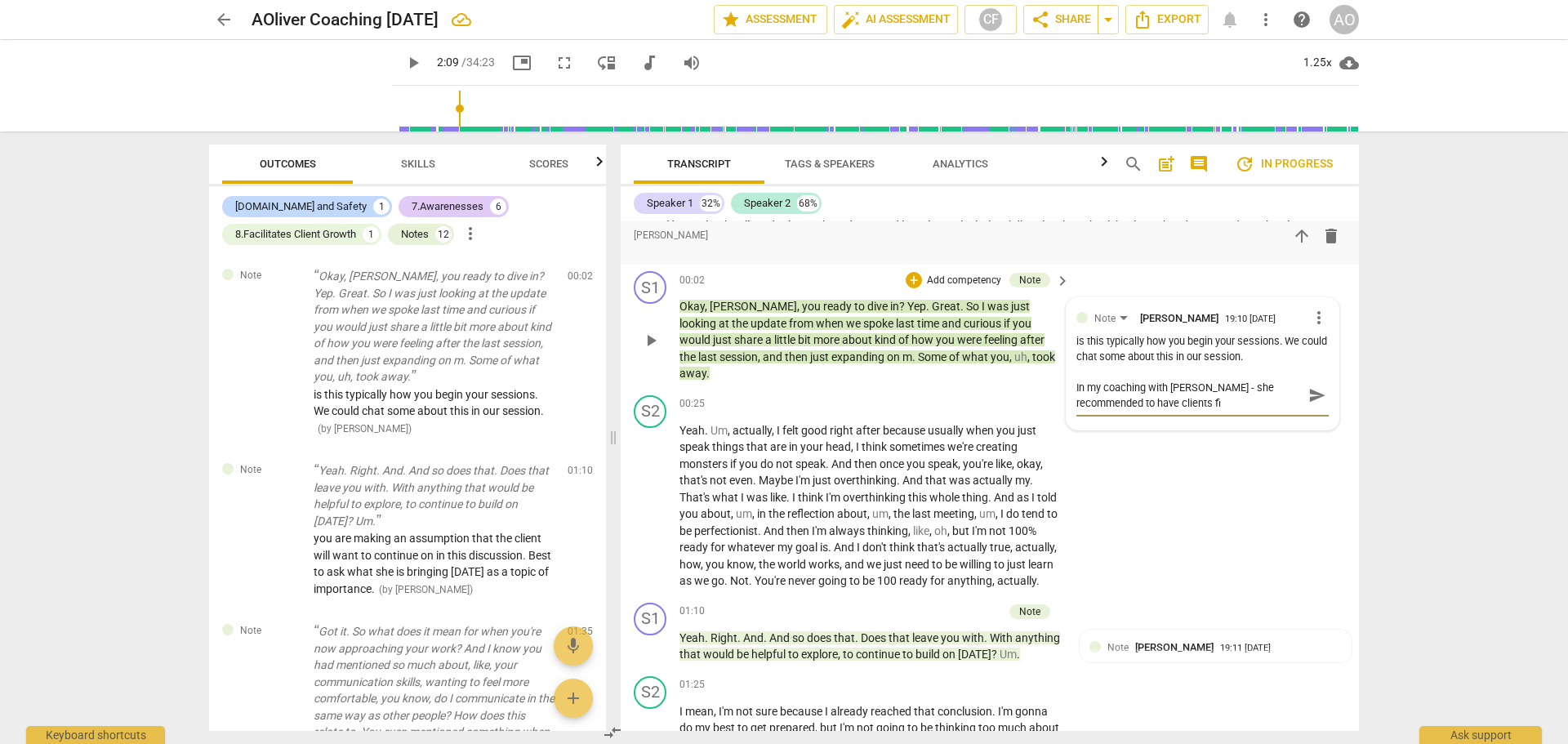
type textarea "In my coaching with Janet - she recommended to have clients fil"
type textarea "In my coaching with Janet - she recommended to have clients fill"
type textarea "In my coaching with Janet - she recommended to have clients fill o"
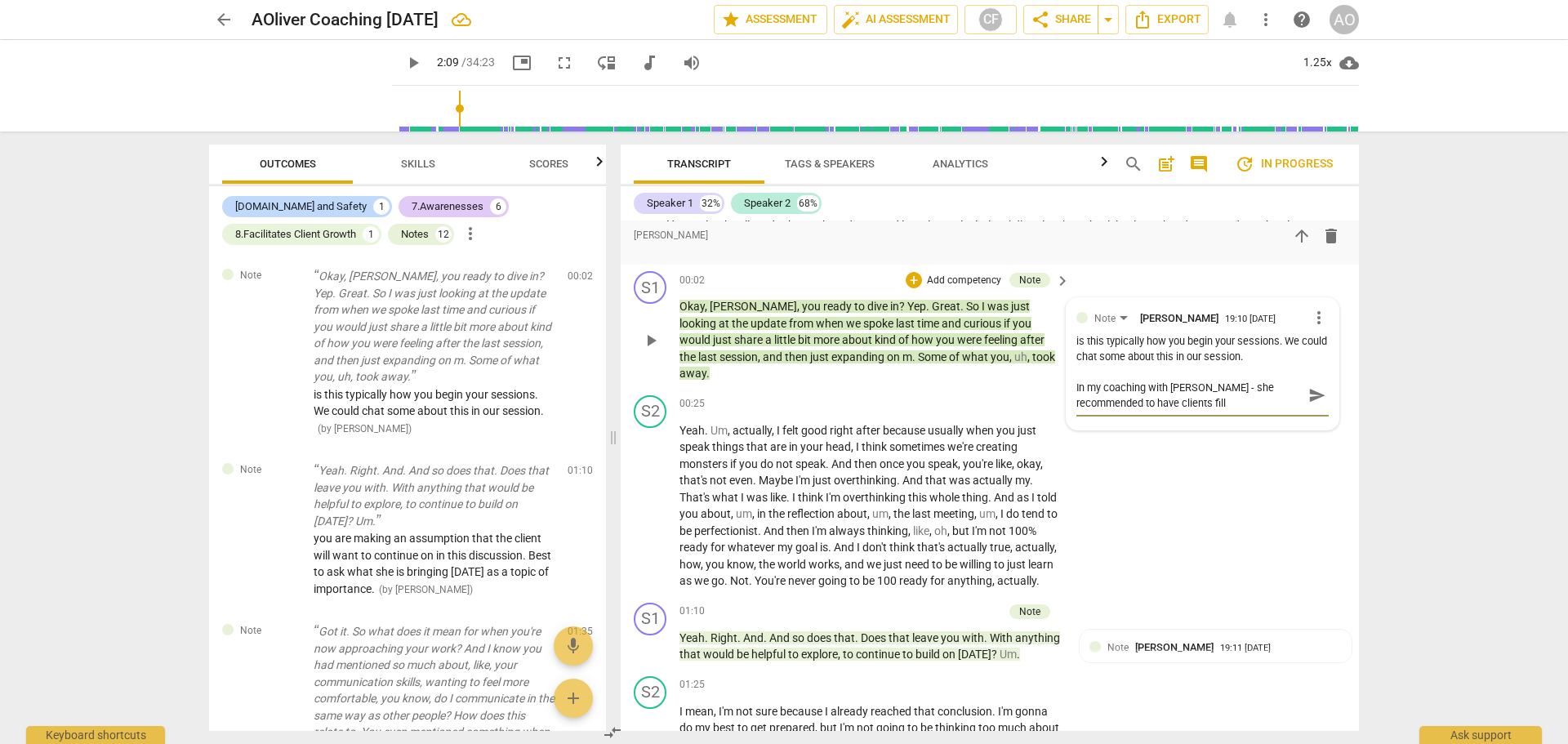
type textarea "In my coaching with Janet - she recommended to have clients fill o"
type textarea "In my coaching with Janet - she recommended to have clients fill ou"
type textarea "In my coaching with Janet - she recommended to have clients fill out"
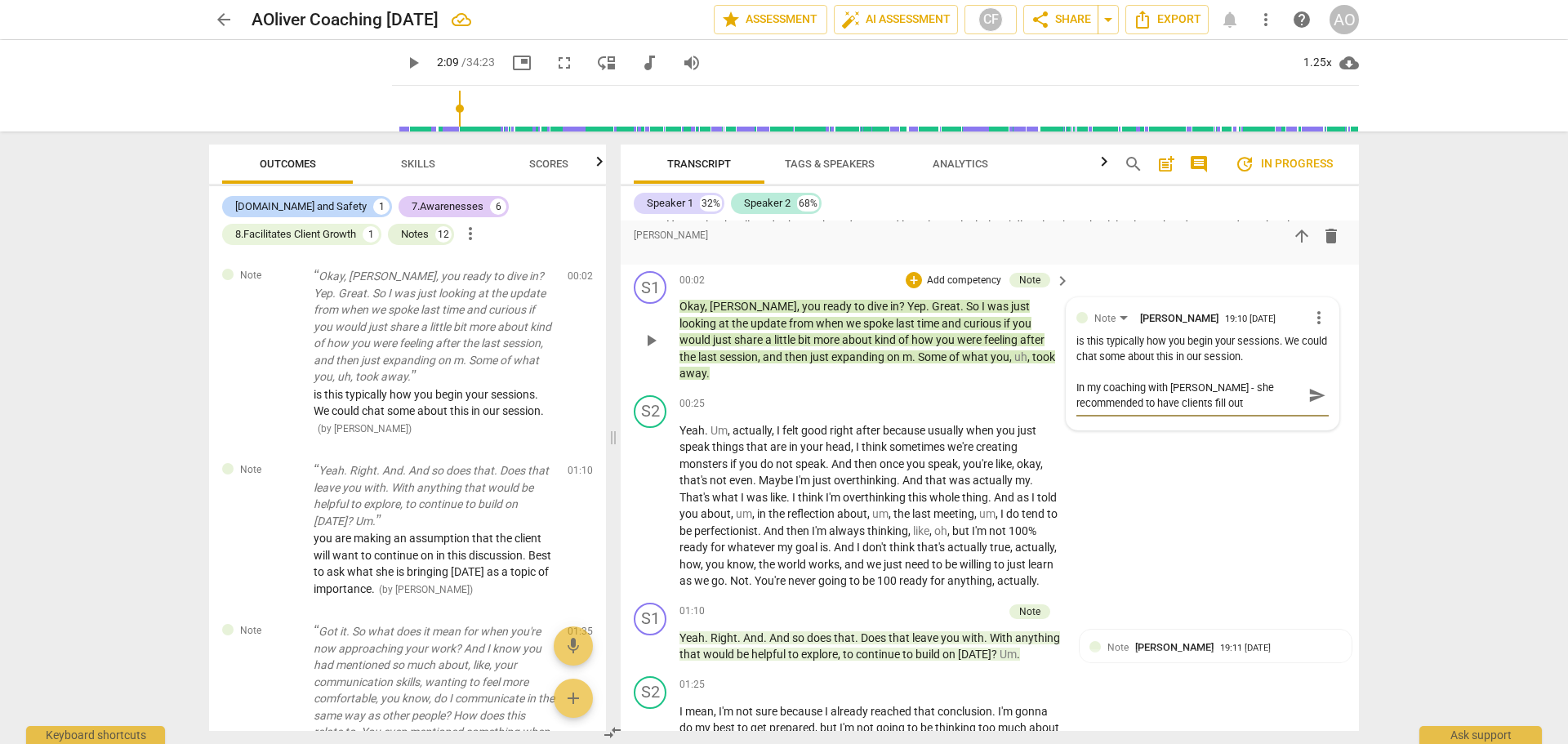
type textarea "In my coaching with Janet - she recommended to have clients fill out"
type textarea "In my coaching with Janet - she recommended to have clients fill out a"
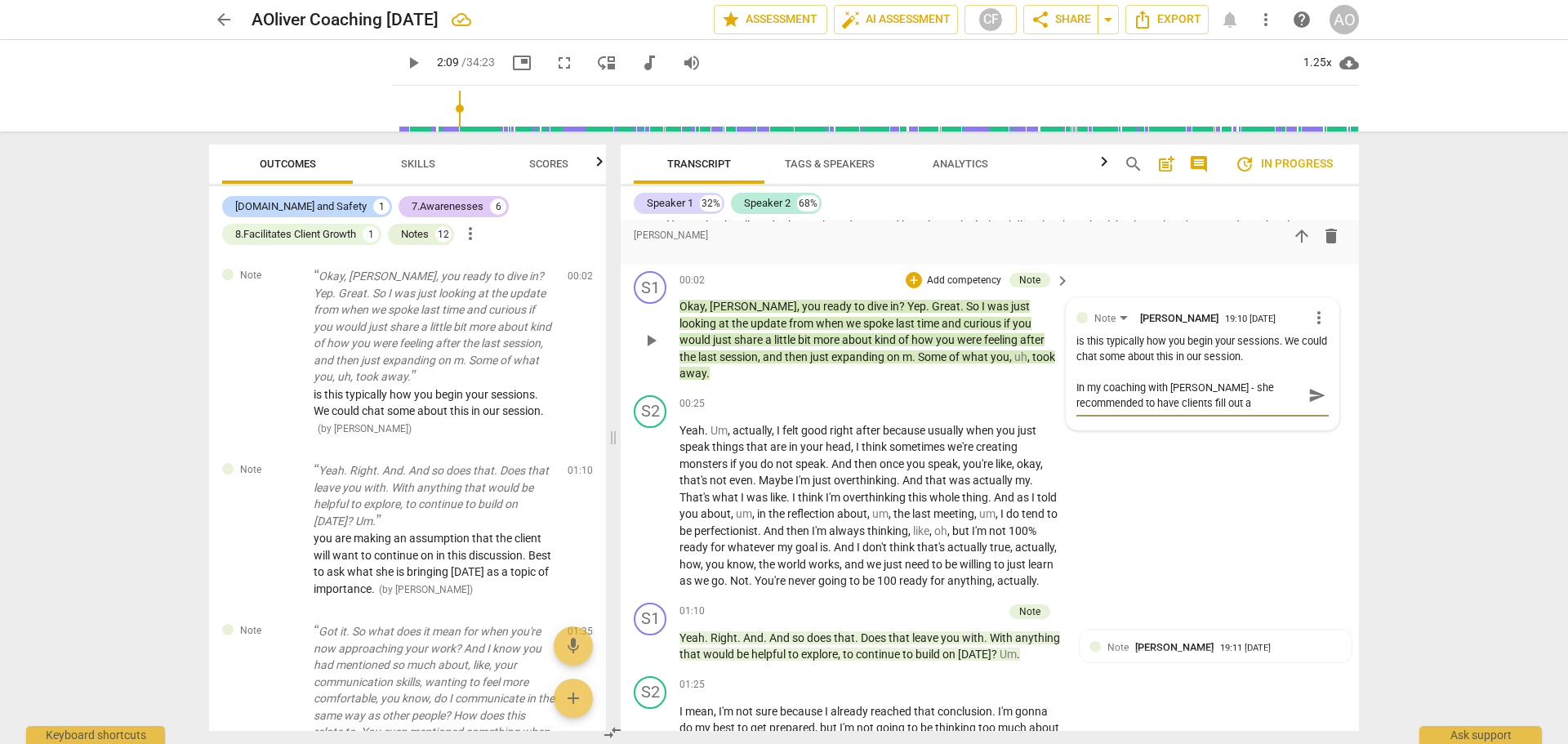
type textarea "In my coaching with Janet - she recommended to have clients fill out a"
type textarea "In my coaching with Janet - she recommended to have clients fill out a c"
type textarea "In my coaching with Janet - she recommended to have clients fill out a co"
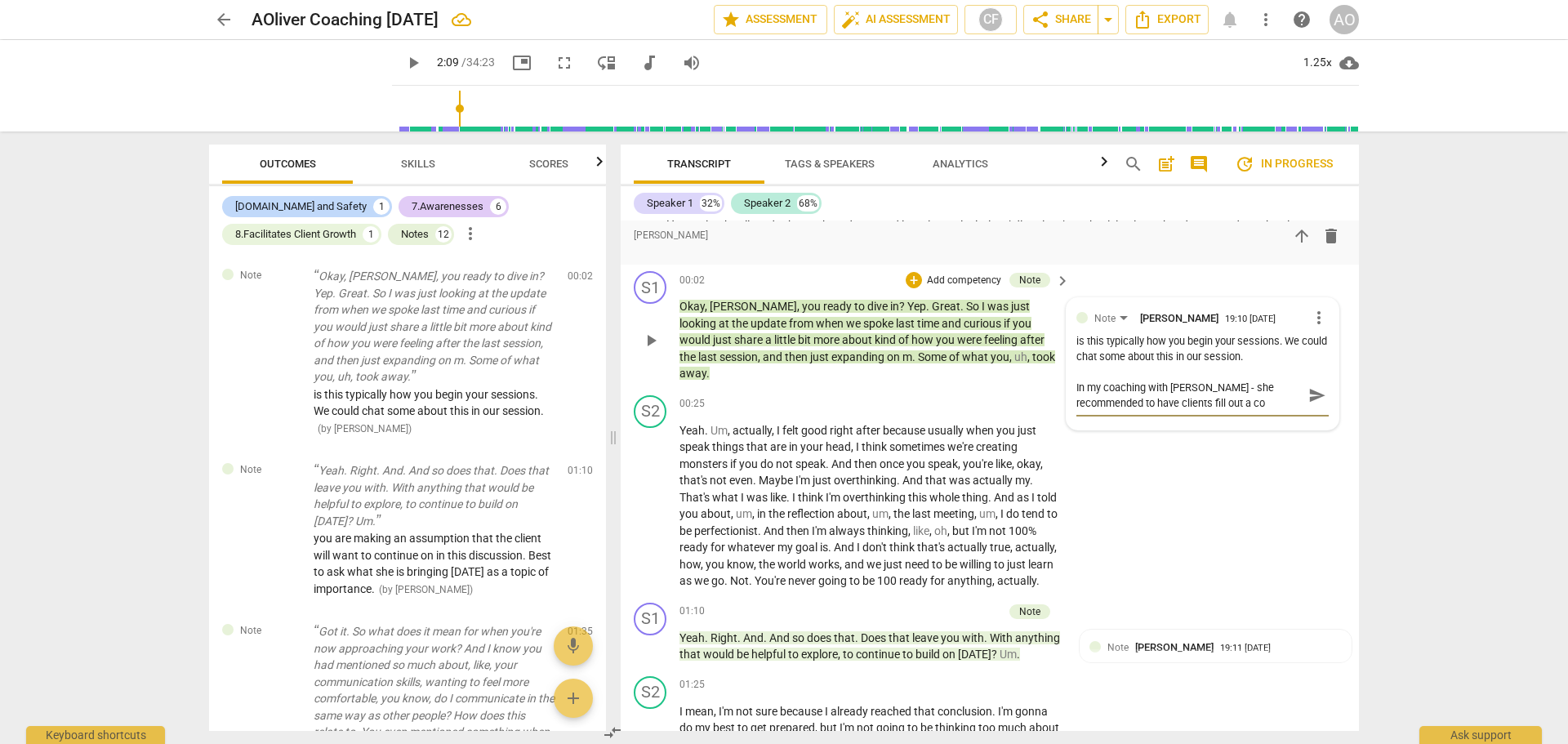
type textarea "In my coaching with Janet - she recommended to have clients fill out a coa"
type textarea "In my coaching with Janet - she recommended to have clients fill out a coah"
type textarea "In my coaching with Janet - she recommended to have clients fill out a coa"
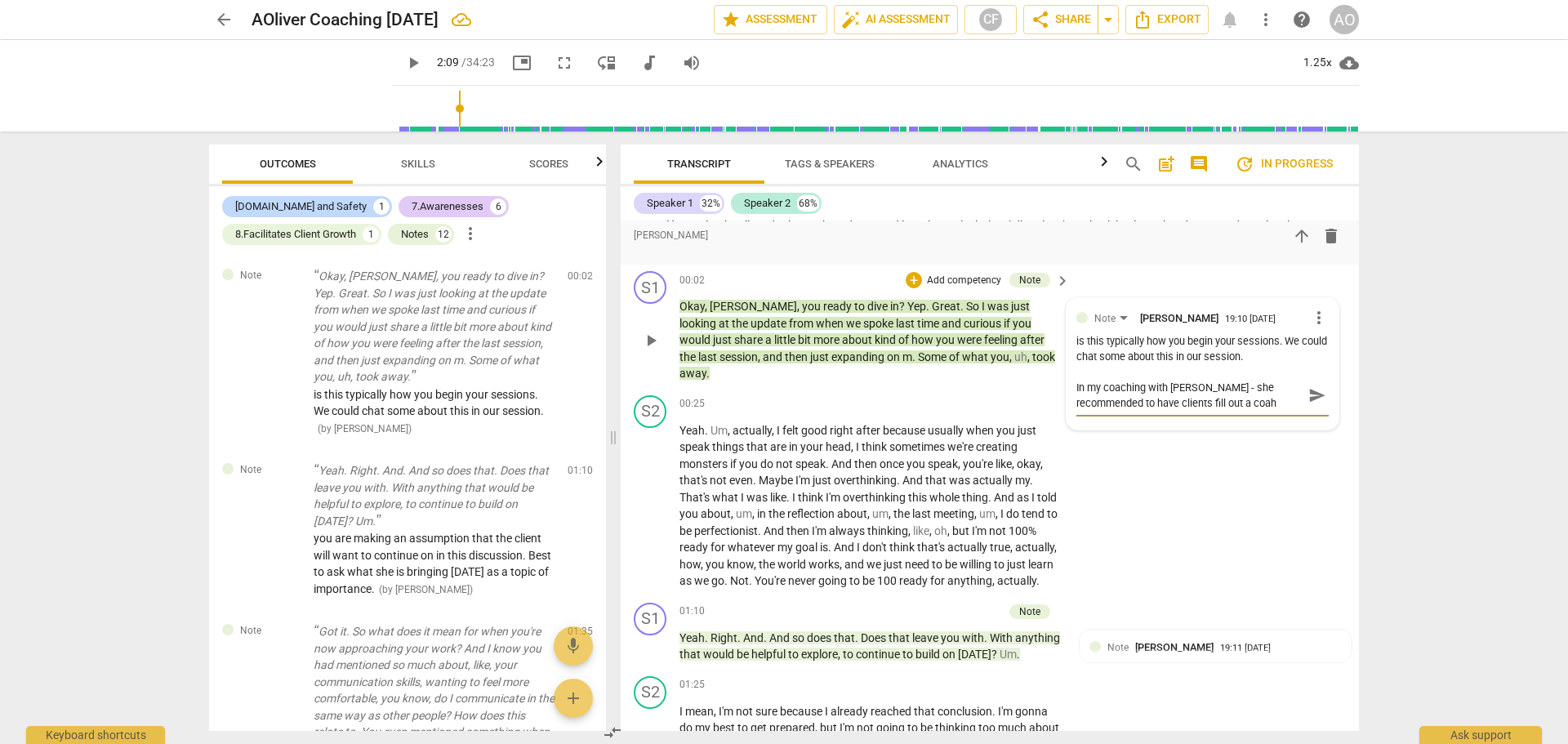
type textarea "In my coaching with Janet - she recommended to have clients fill out a coa"
type textarea "In my coaching with Janet - she recommended to have clients fill out a co"
type textarea "In my coaching with Janet - she recommended to have clients fill out a c"
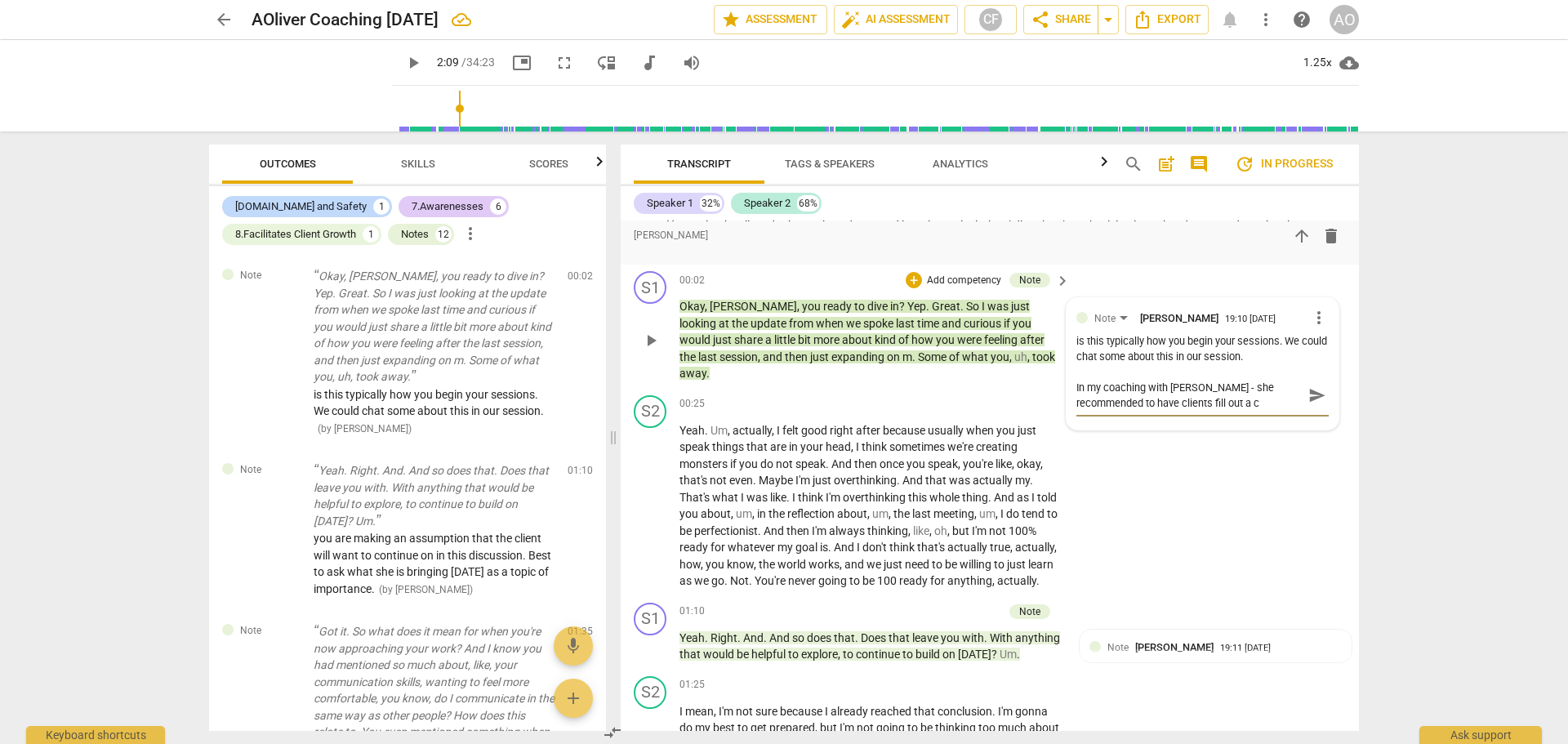
type textarea "In my coaching with Janet - she recommended to have clients fill out a"
type textarea "In my coaching with Janet - she recommended to have clients fill out a p"
type textarea "In my coaching with Janet - she recommended to have clients fill out a pr"
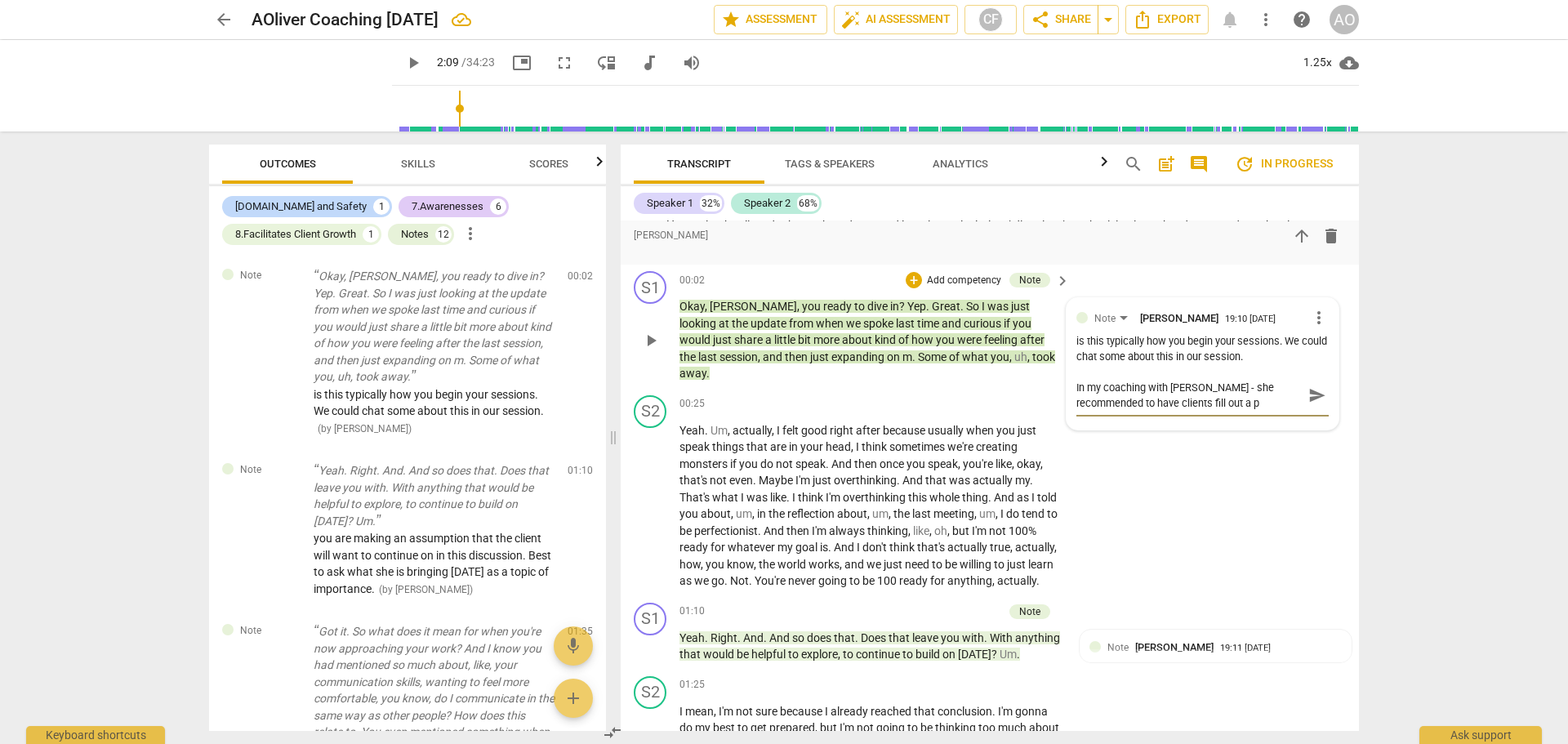
type textarea "In my coaching with Janet - she recommended to have clients fill out a pr"
type textarea "In my coaching with Janet - she recommended to have clients fill out a pre"
type textarea "In my coaching with Janet - she recommended to have clients fill out a pre-"
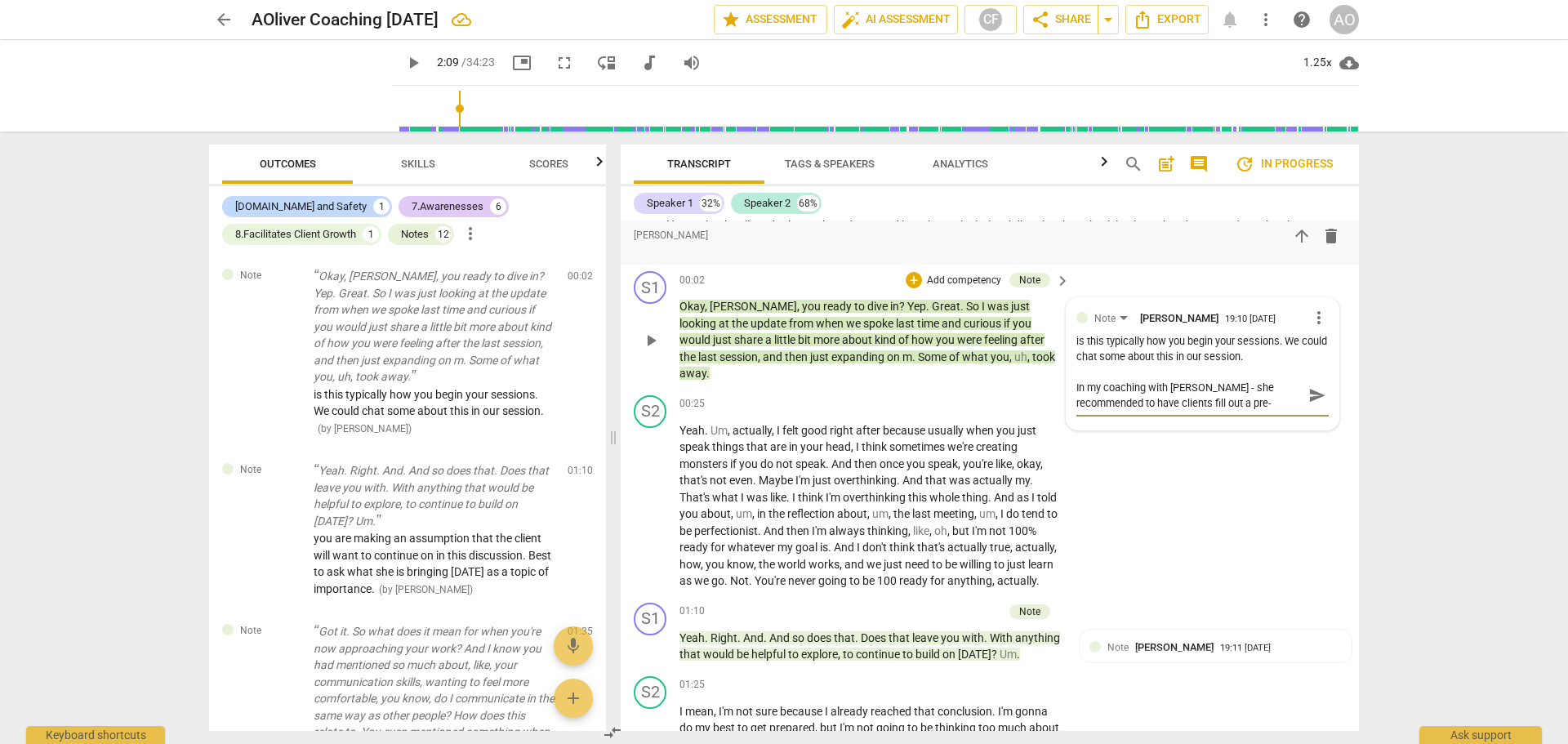
type textarea "In my coaching with Janet - she recommended to have clients fill out a pre-c"
type textarea "In my coaching with Janet - she recommended to have clients fill out a pre-co"
type textarea "In my coaching with Janet - she recommended to have clients fill out a pre-coa"
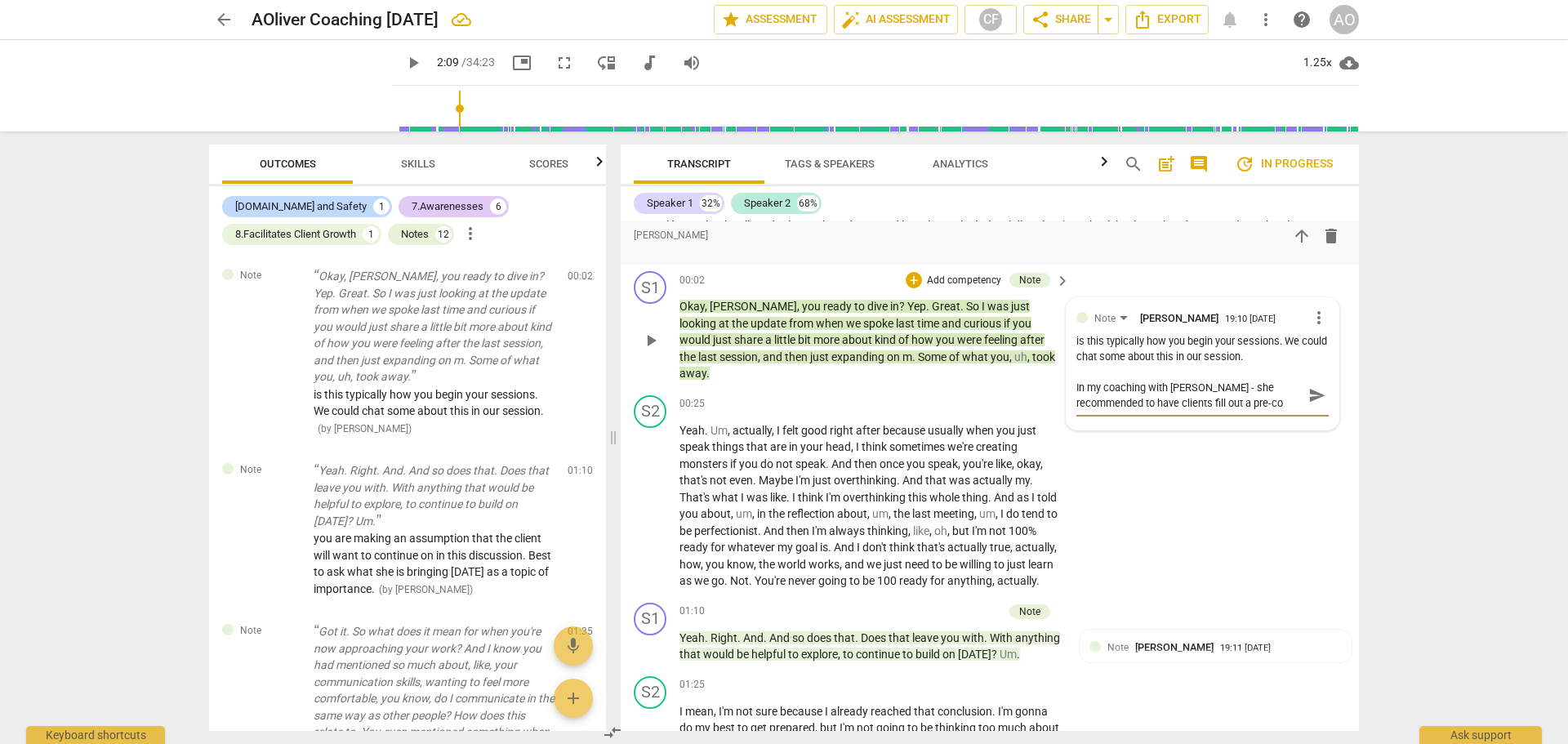
type textarea "In my coaching with Janet - she recommended to have clients fill out a pre-coa"
type textarea "In my coaching with Janet - she recommended to have clients fill out a pre-coac"
type textarea "In my coaching with Janet - she recommended to have clients fill out a pre-coach"
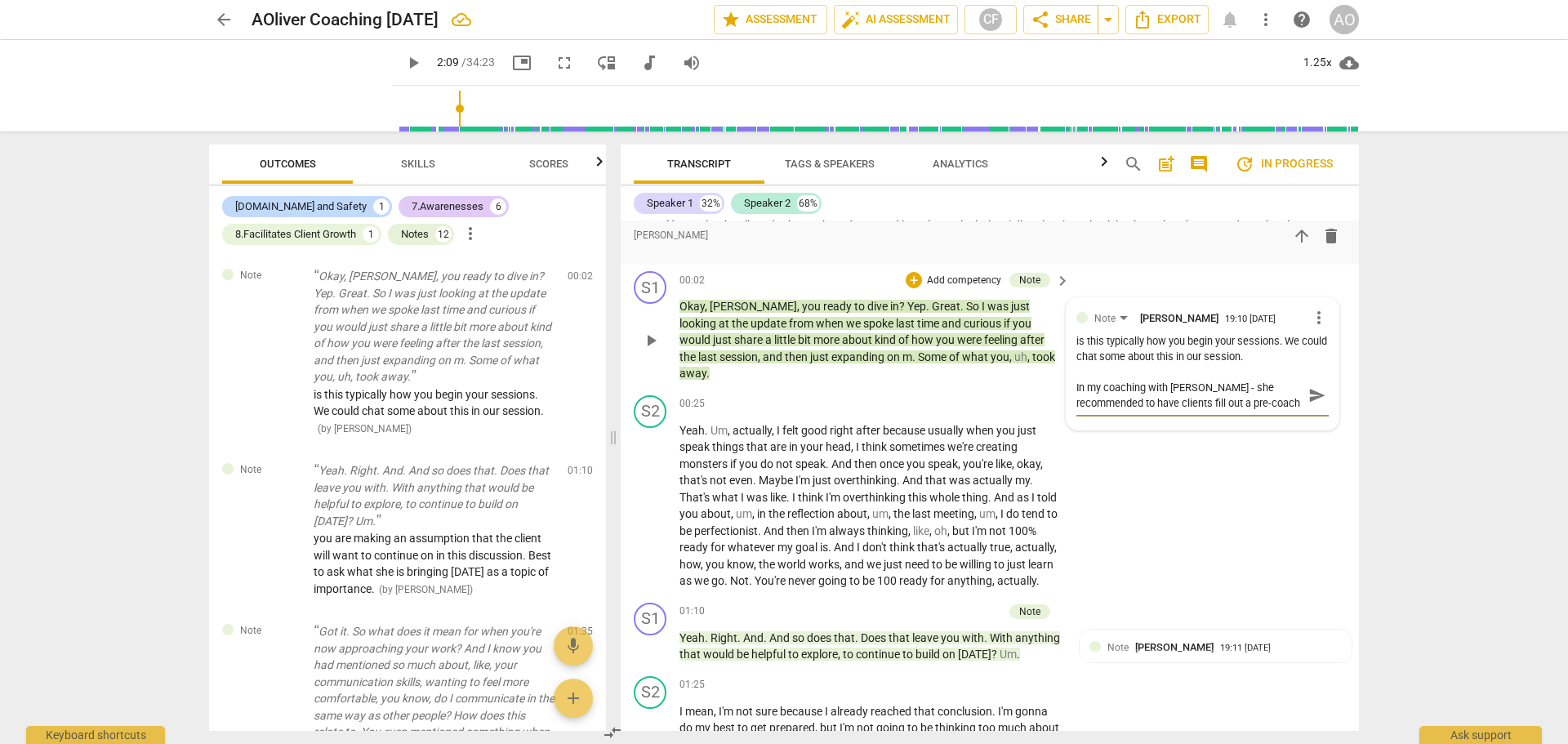
type textarea "In my coaching with Janet - she recommended to have clients fill out a pre-coac…"
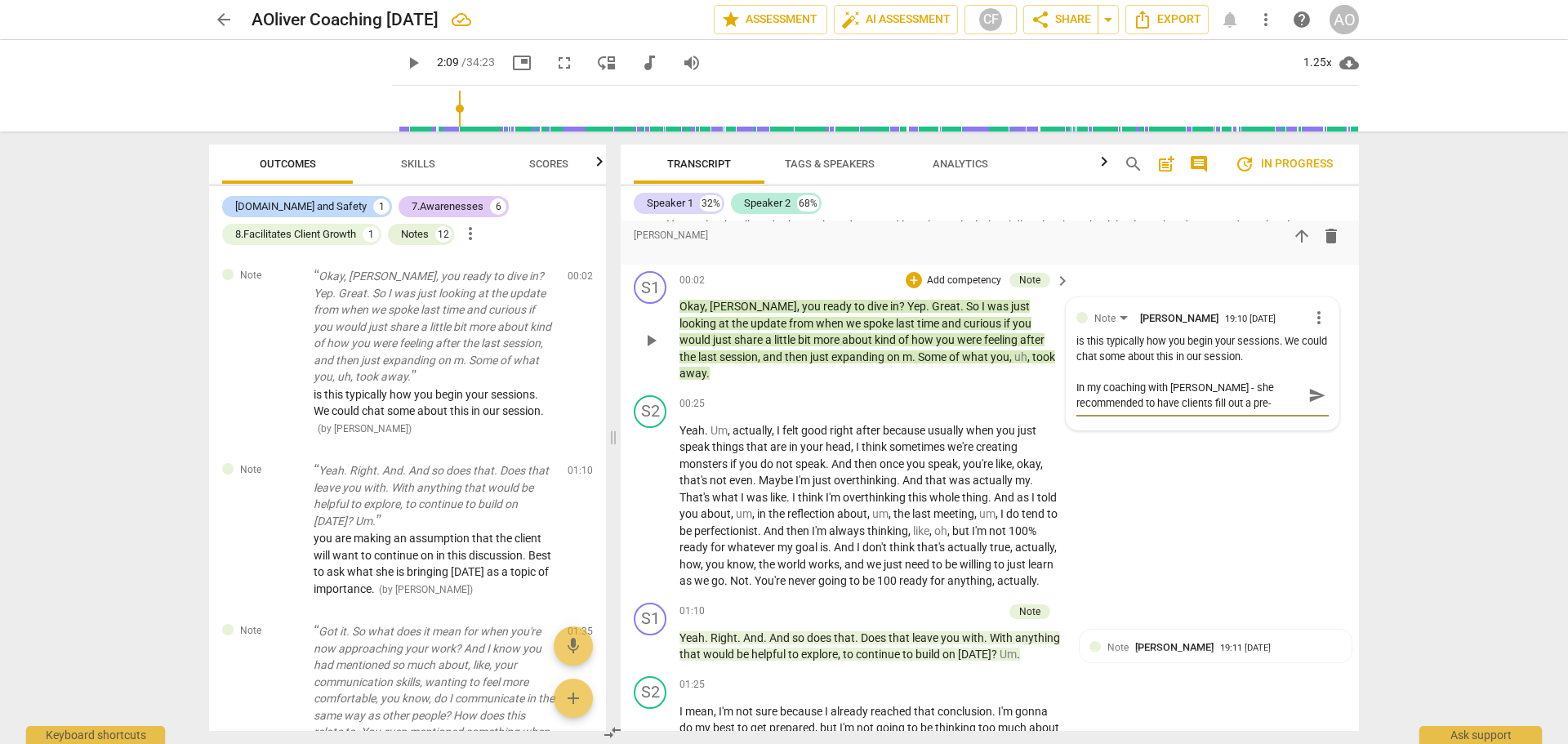
type textarea "In my coaching with Janet - she recommended to have clients fill out a pre-coac…"
drag, startPoint x: 1329, startPoint y: 415, endPoint x: 1316, endPoint y: 408, distance: 14.8
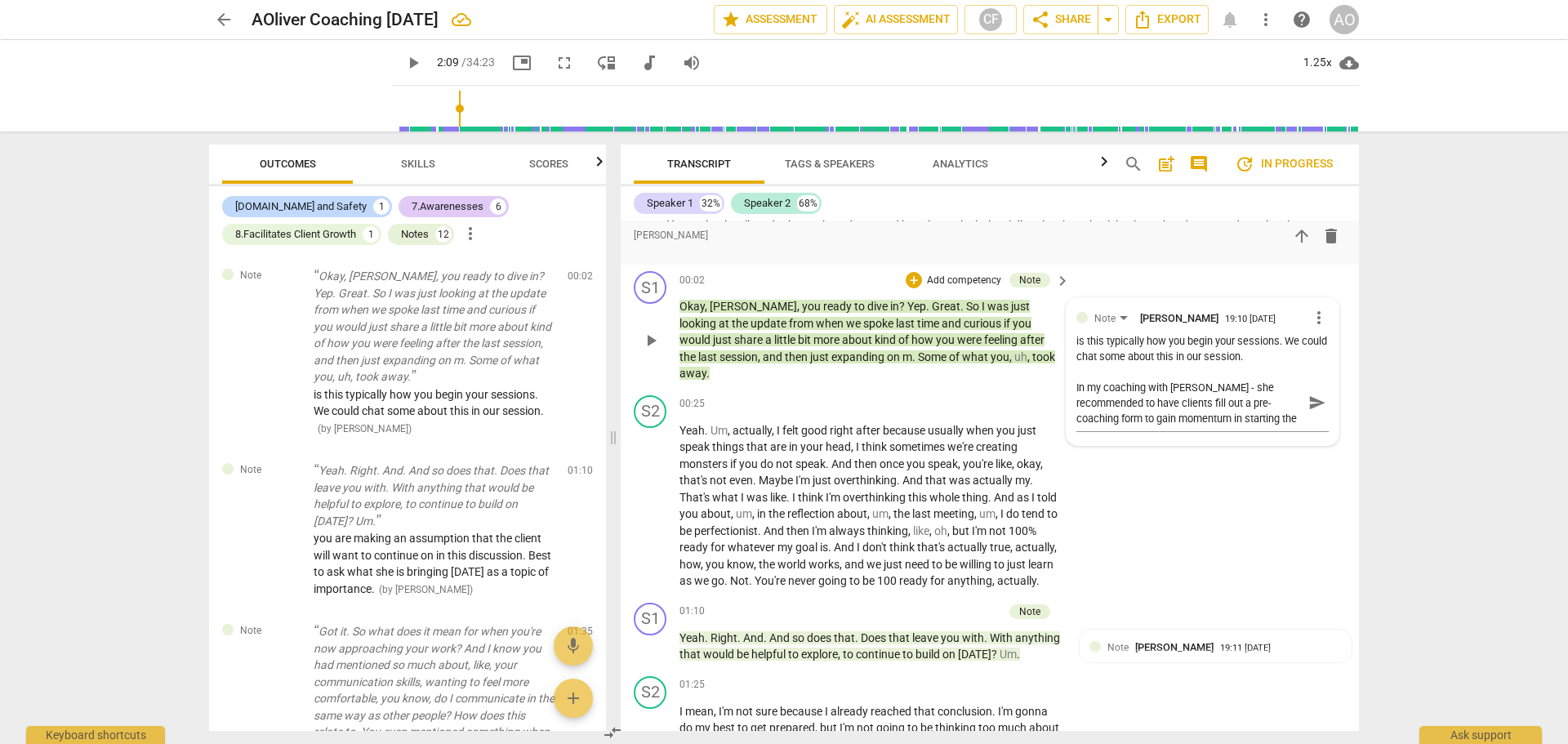
click at [1328, 415] on div "Note carl franco 19:10 09-23-2025 more_vert is this typically how you begin you…" at bounding box center [1203, 372] width 272 height 147
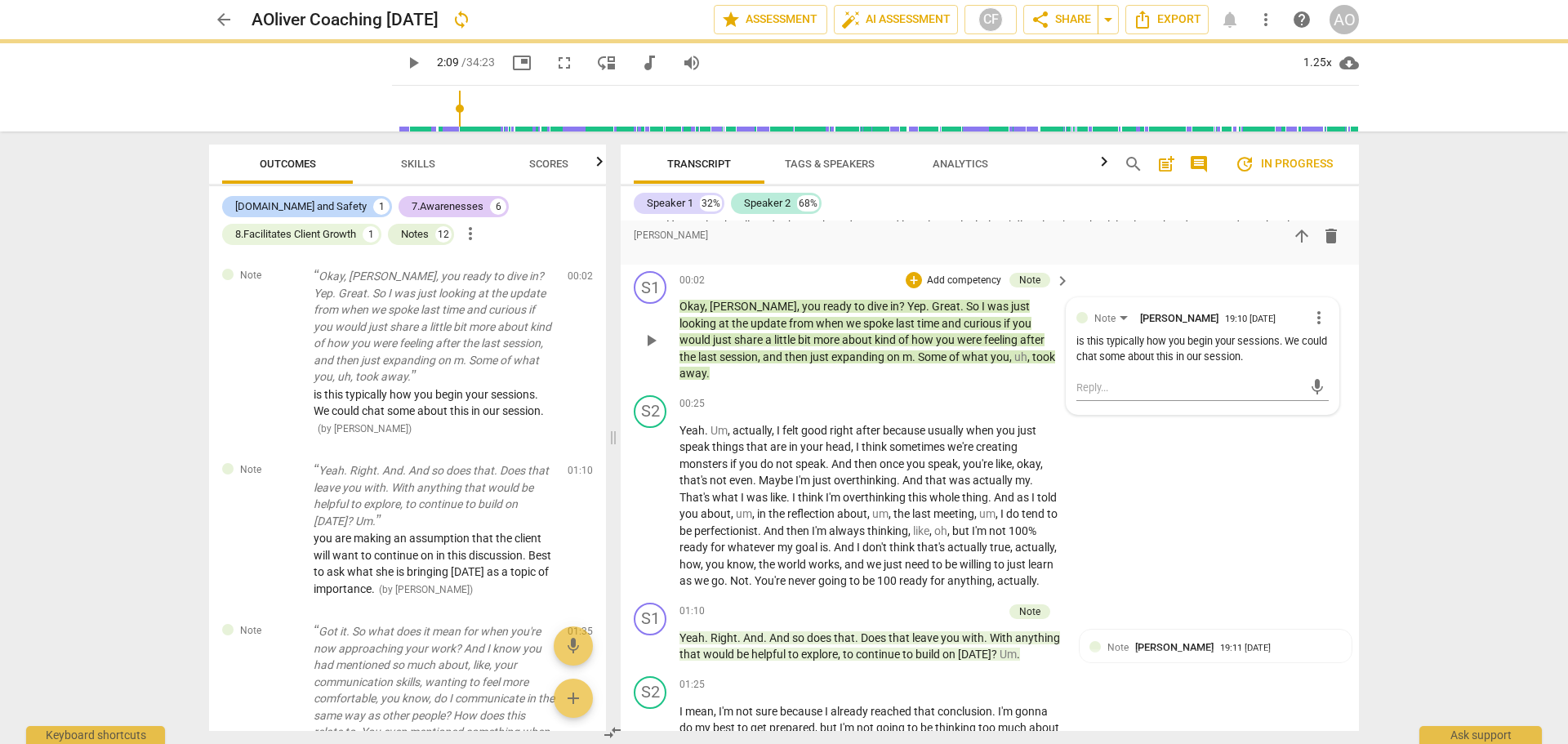
click at [1316, 407] on div "Note carl franco 19:10 09-23-2025 more_vert is this typically how you begin you…" at bounding box center [1203, 356] width 272 height 116
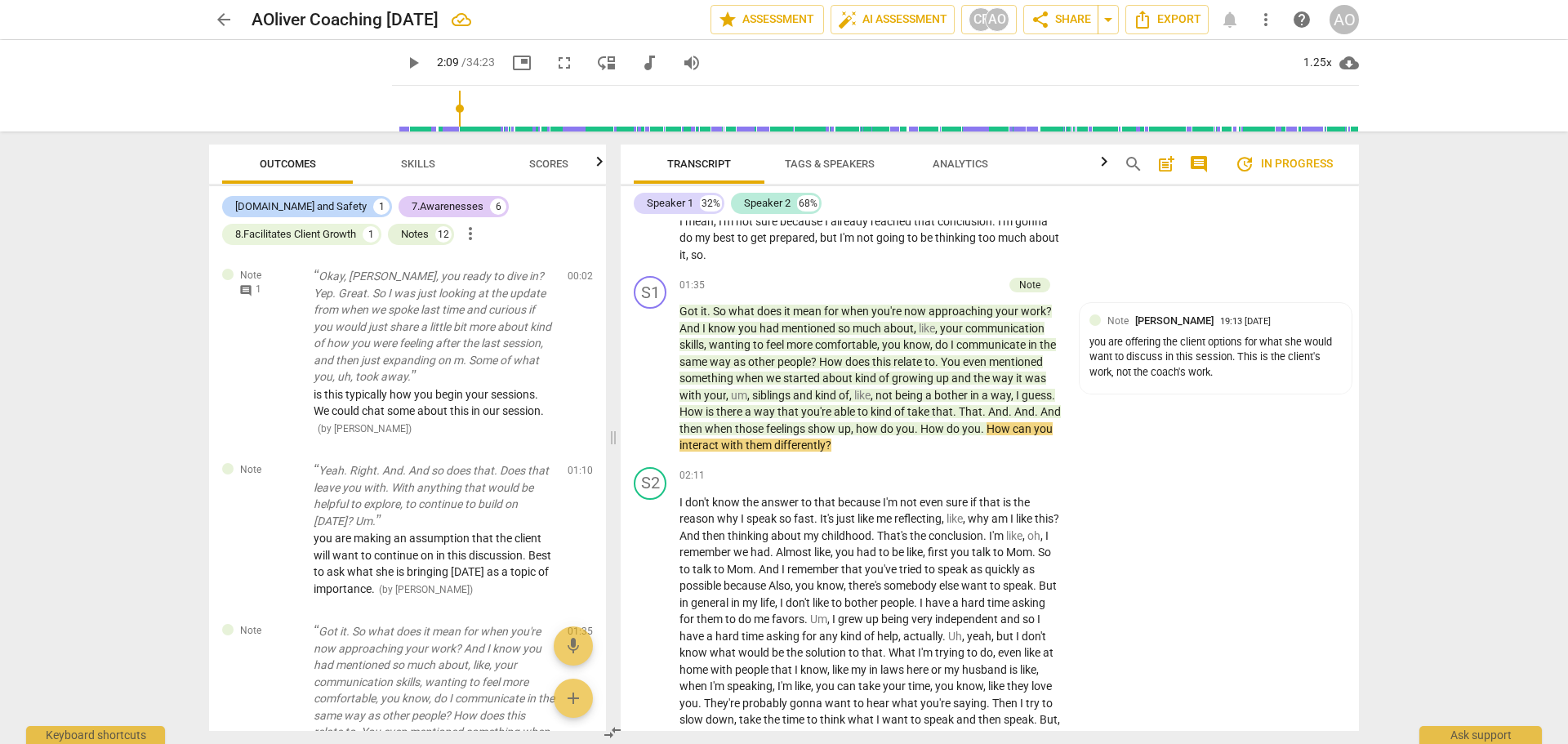
click at [416, 167] on span "Skills" at bounding box center [418, 163] width 34 height 12
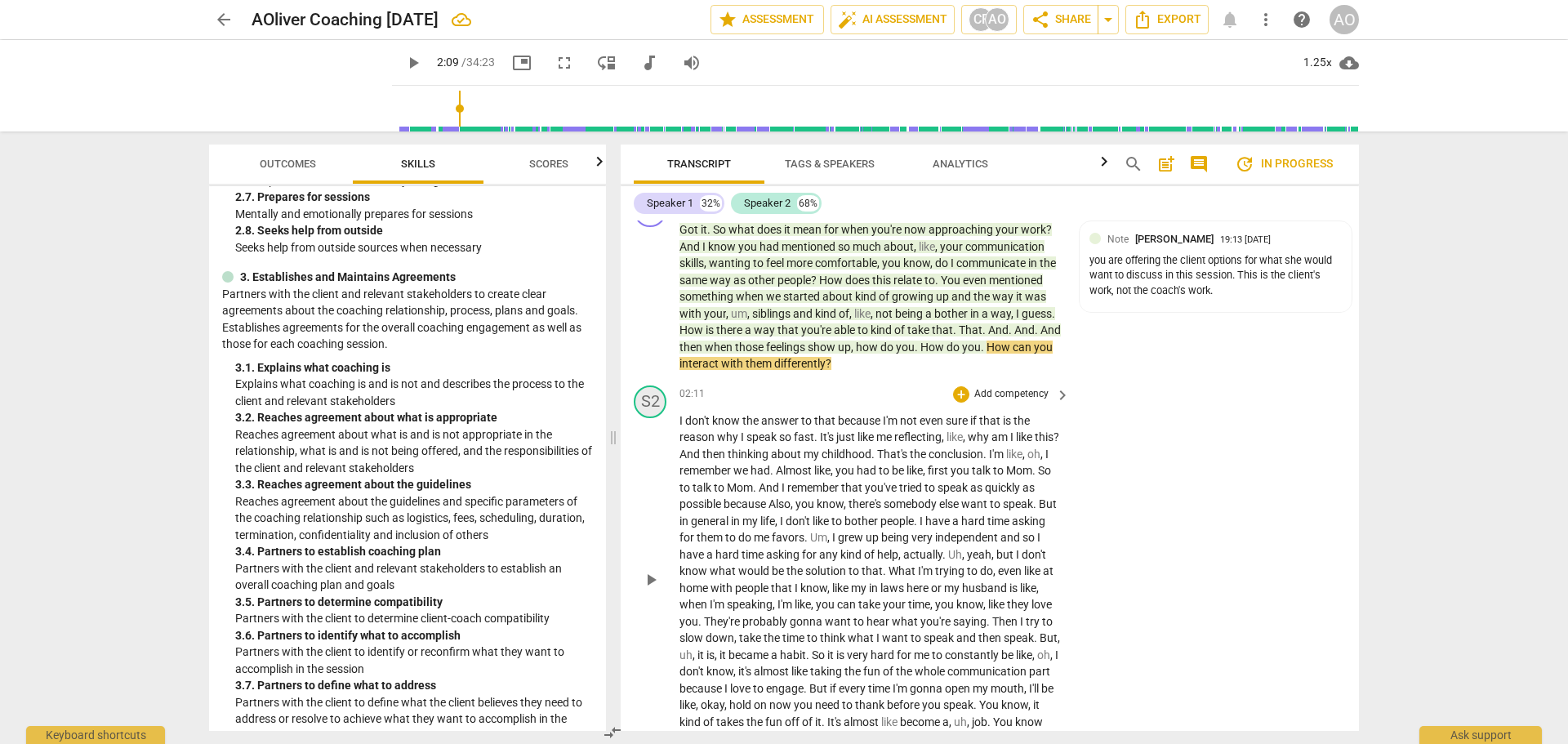
scroll to position [735, 0]
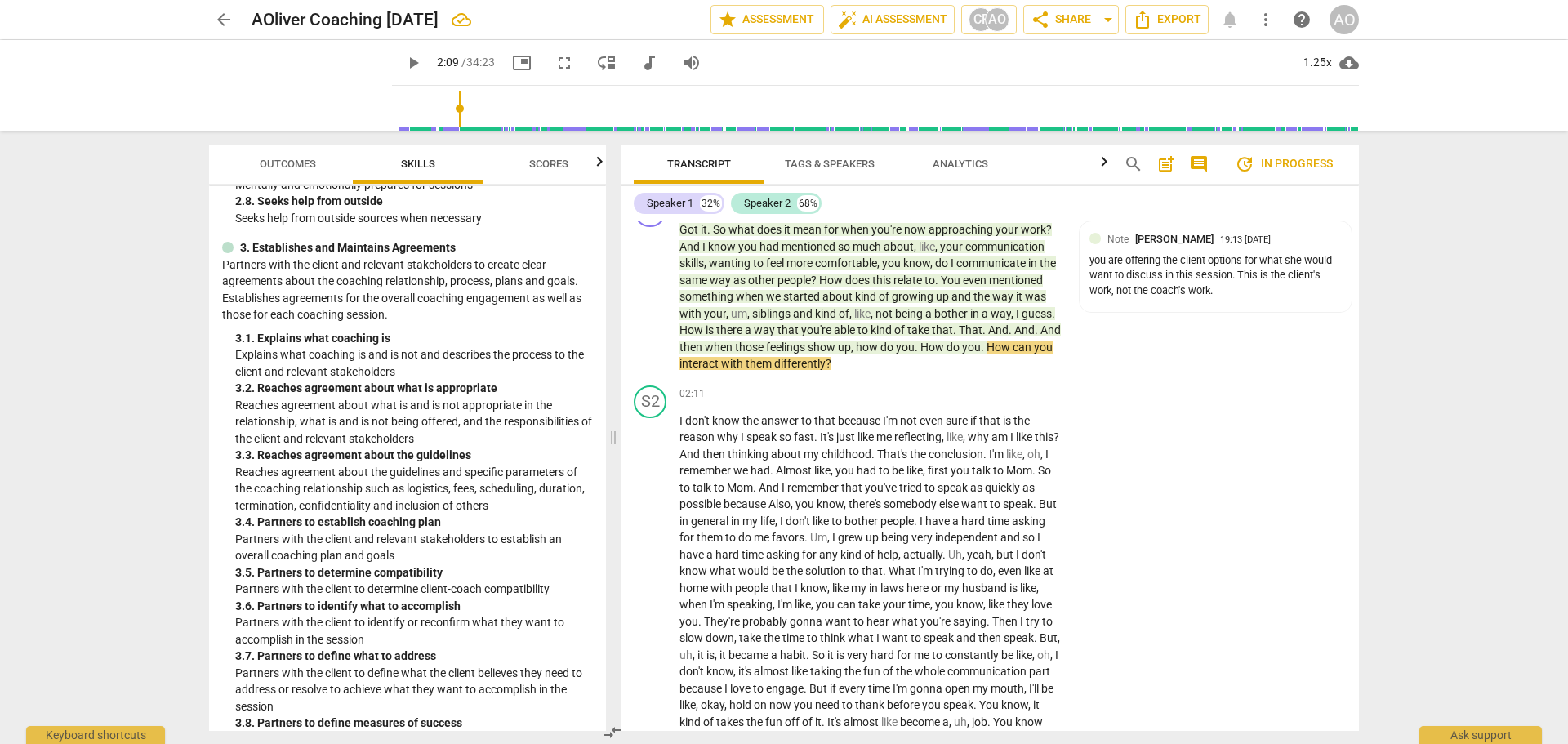
click at [404, 66] on span "play_arrow" at bounding box center [414, 63] width 20 height 20
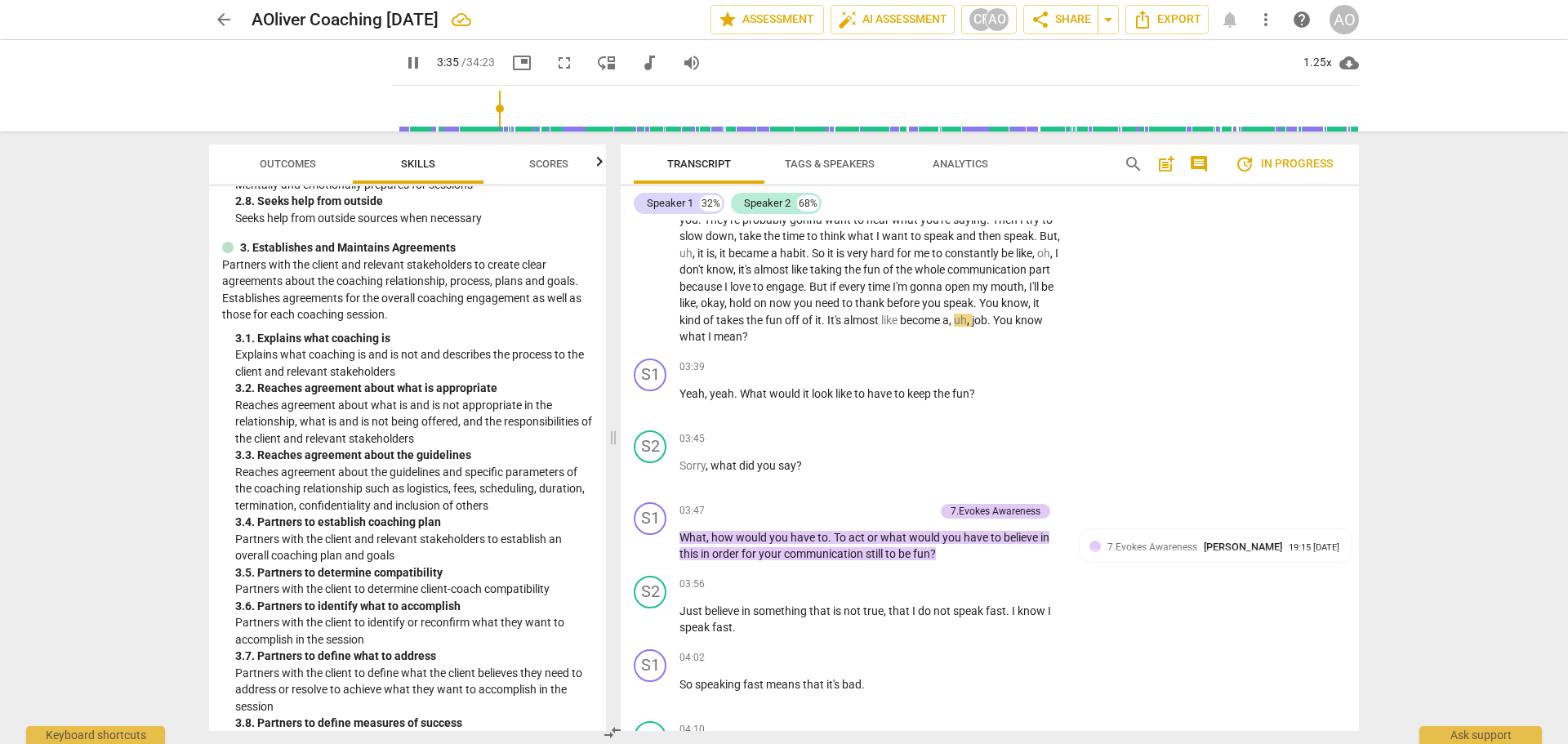
scroll to position [1272, 0]
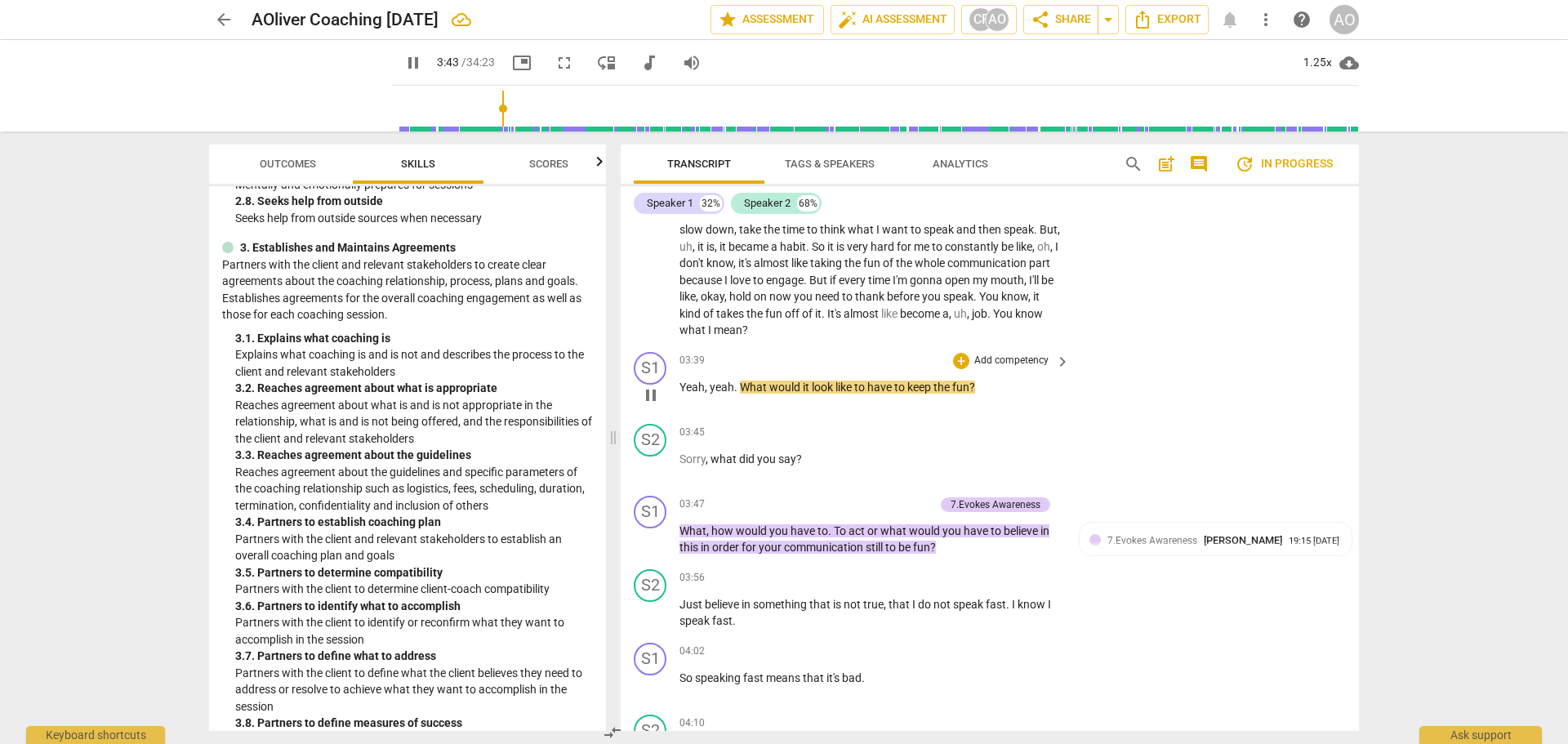
click at [982, 369] on p "Add competency" at bounding box center [1011, 361] width 78 height 15
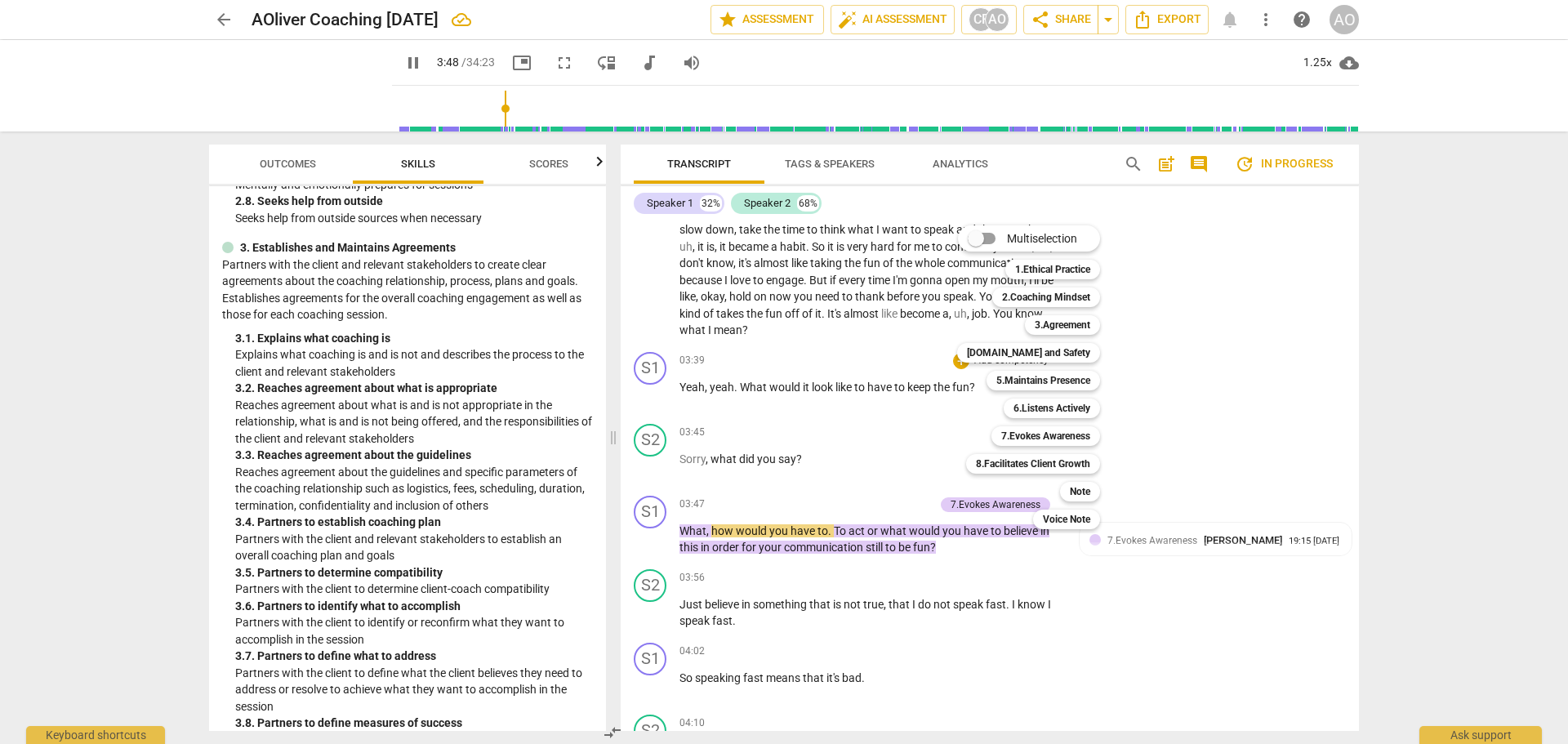
click at [395, 59] on div at bounding box center [784, 372] width 1568 height 744
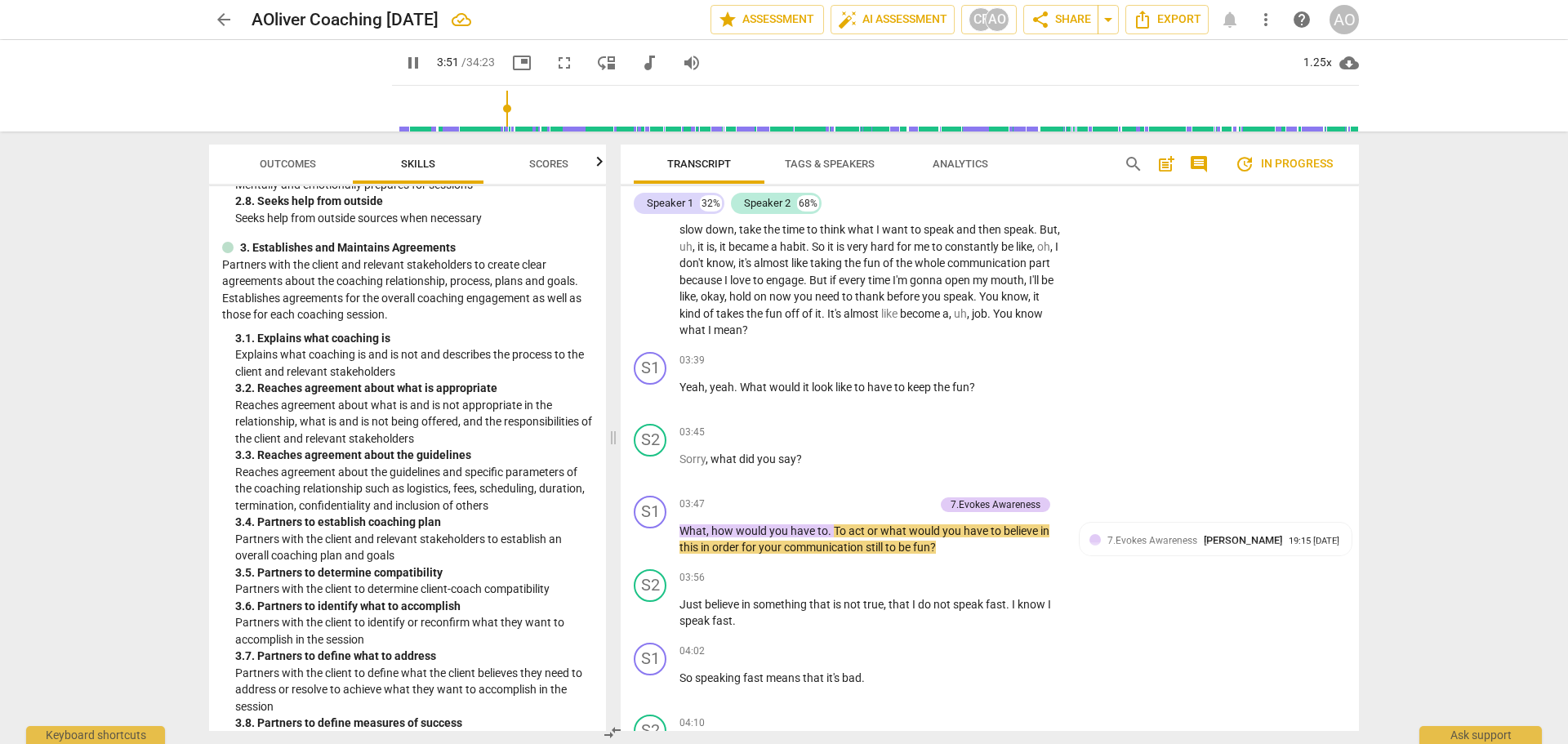
click at [404, 65] on span "pause" at bounding box center [414, 63] width 20 height 20
click at [1003, 369] on p "Add competency" at bounding box center [1011, 361] width 78 height 15
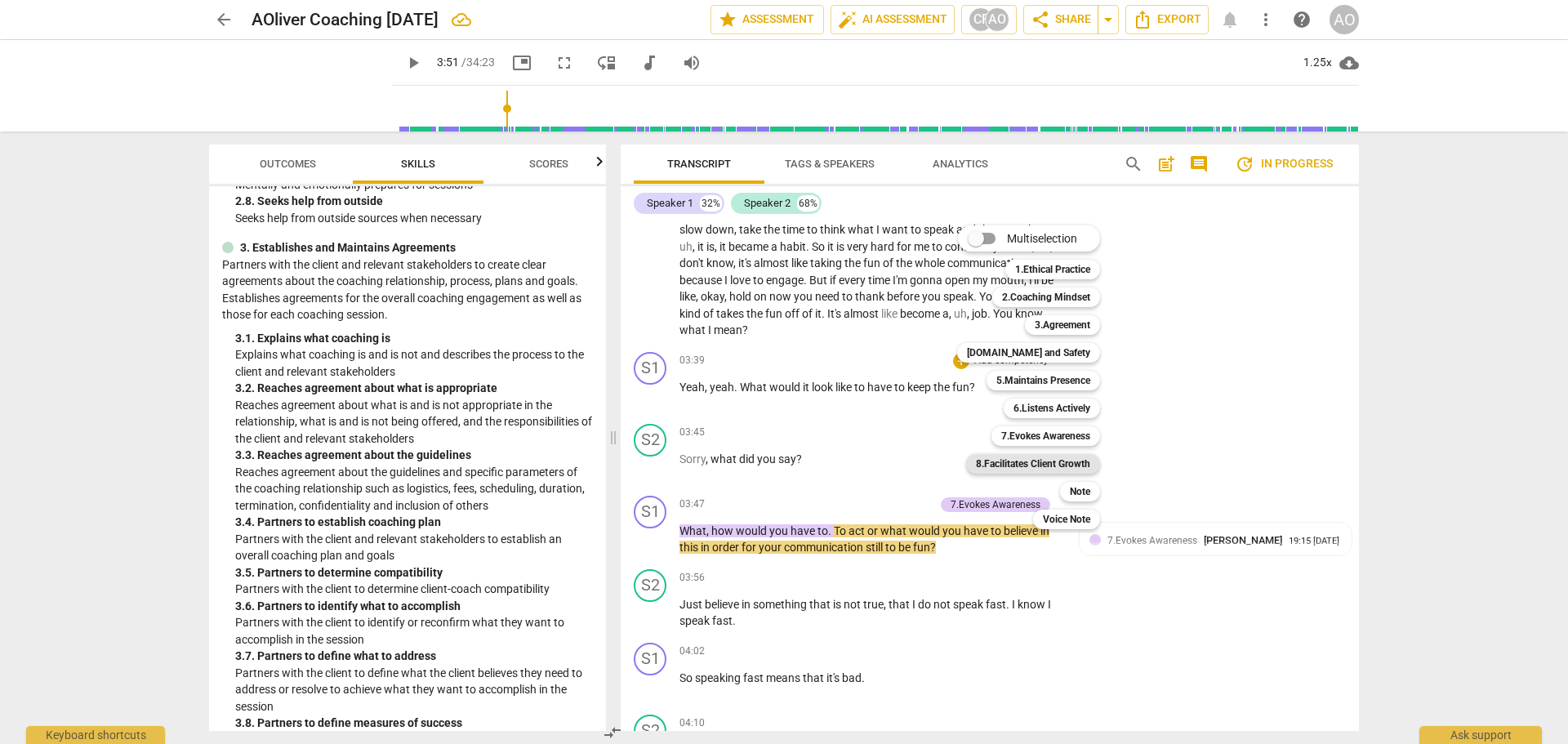
click at [1073, 463] on b "8.Facilitates Client Growth" at bounding box center [1034, 464] width 114 height 20
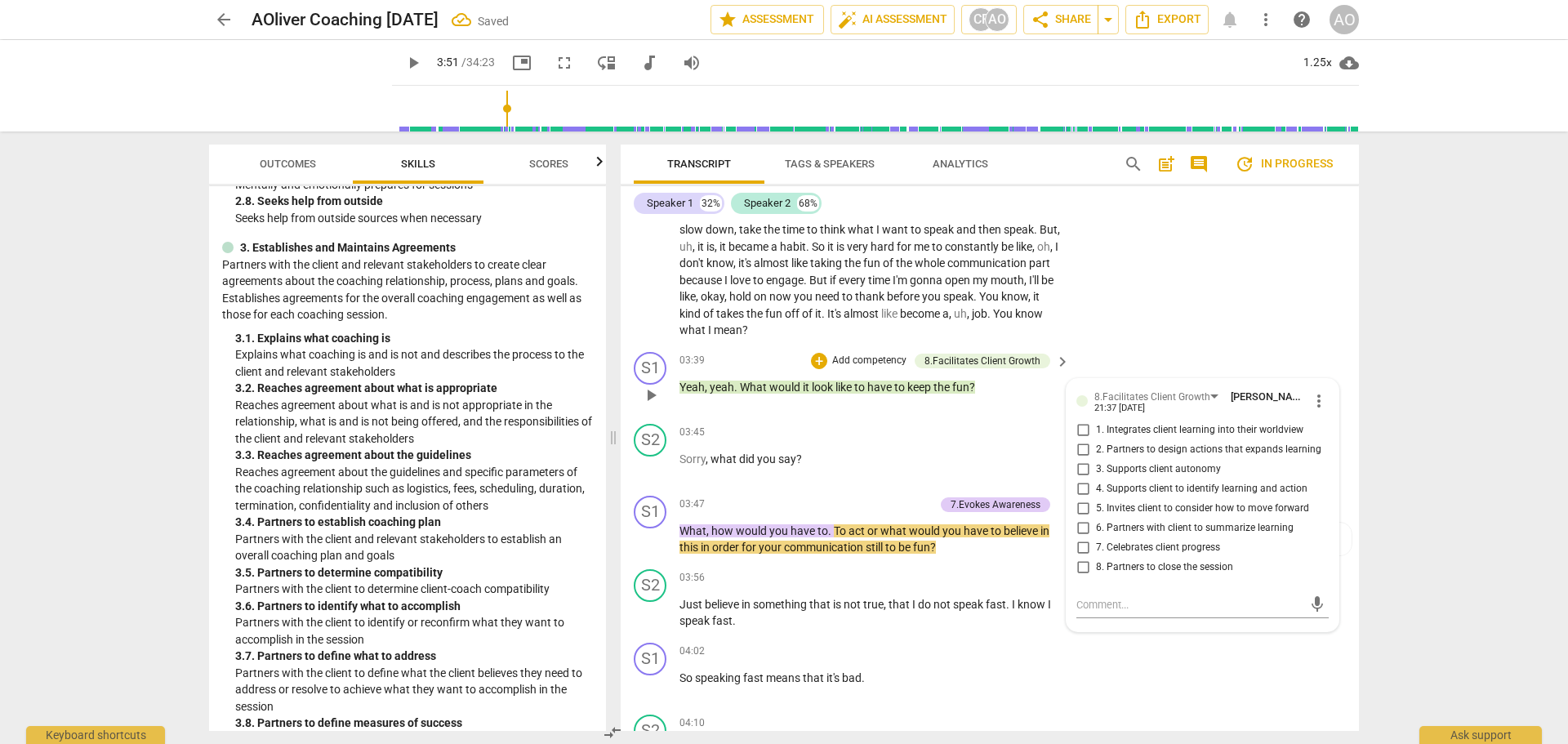
click at [1212, 516] on span "5. Invites client to consider how to move forward" at bounding box center [1203, 508] width 213 height 15
click at [1096, 519] on input "5. Invites client to consider how to move forward" at bounding box center [1083, 509] width 27 height 20
click at [1155, 504] on span "close" at bounding box center [1153, 503] width 20 height 20
click at [1142, 338] on div "S2 play_arrow pause 02:11 + Add competency keyboard_arrow_right I don't know th…" at bounding box center [990, 158] width 739 height 375
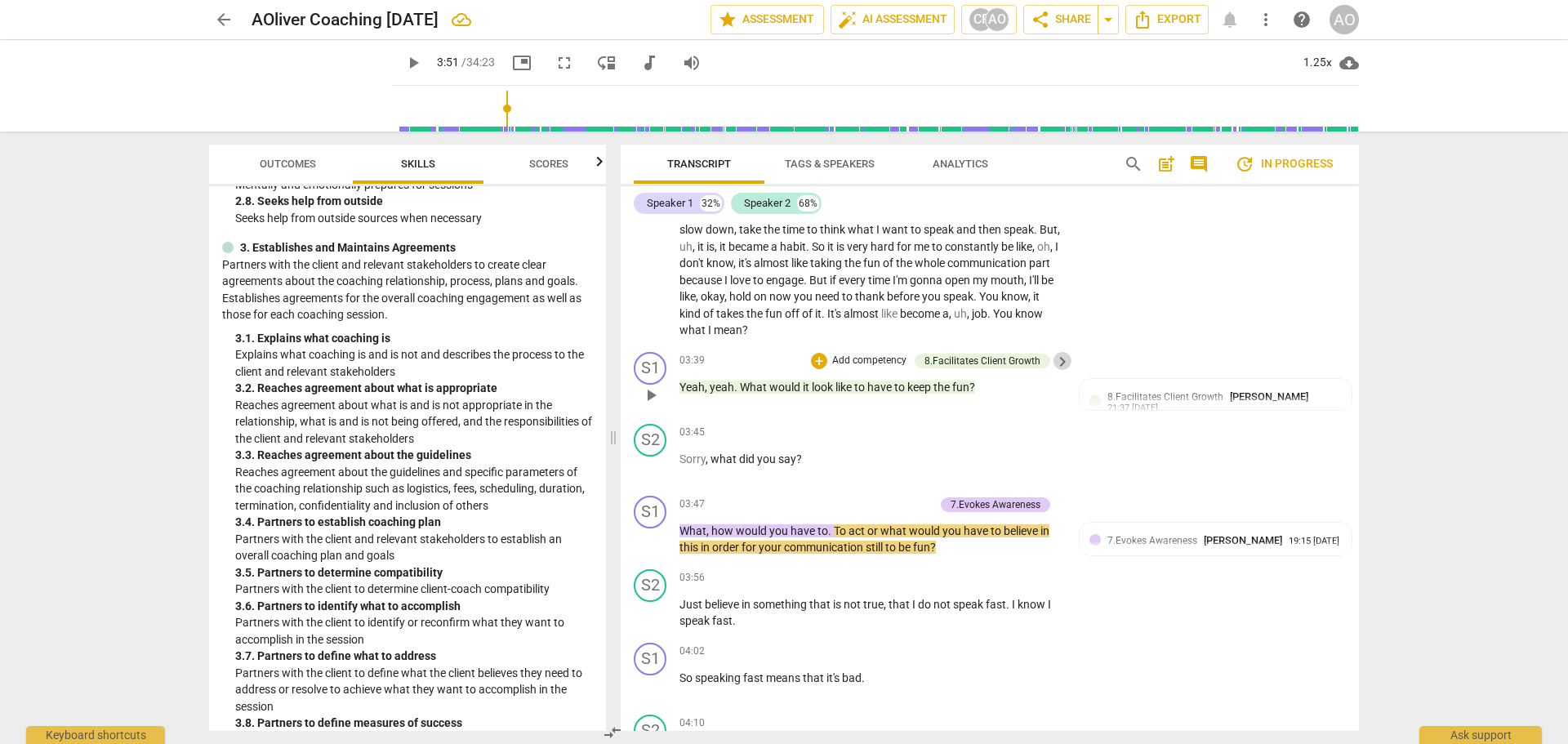
click at [1058, 372] on span "keyboard_arrow_right" at bounding box center [1063, 362] width 20 height 20
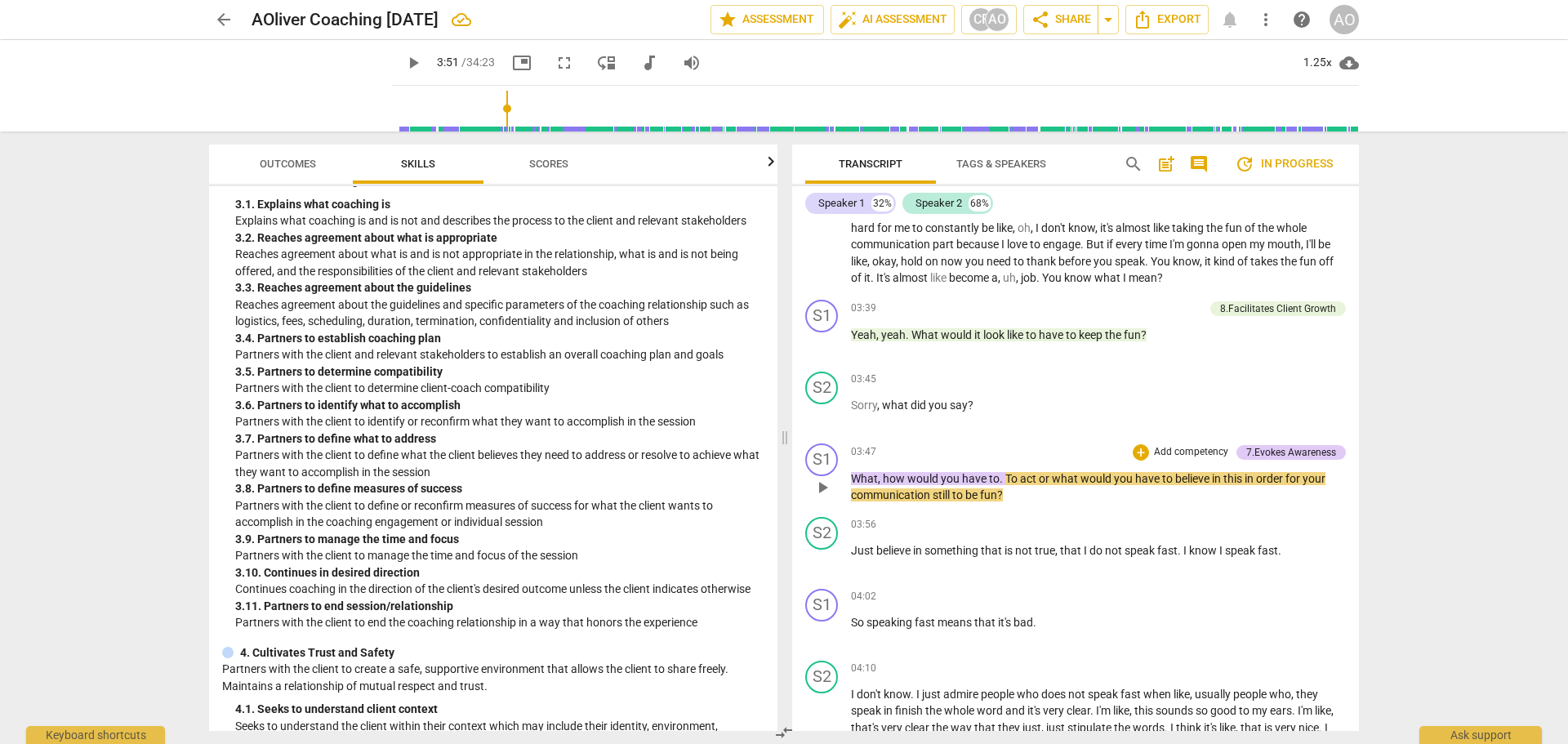
scroll to position [618, 0]
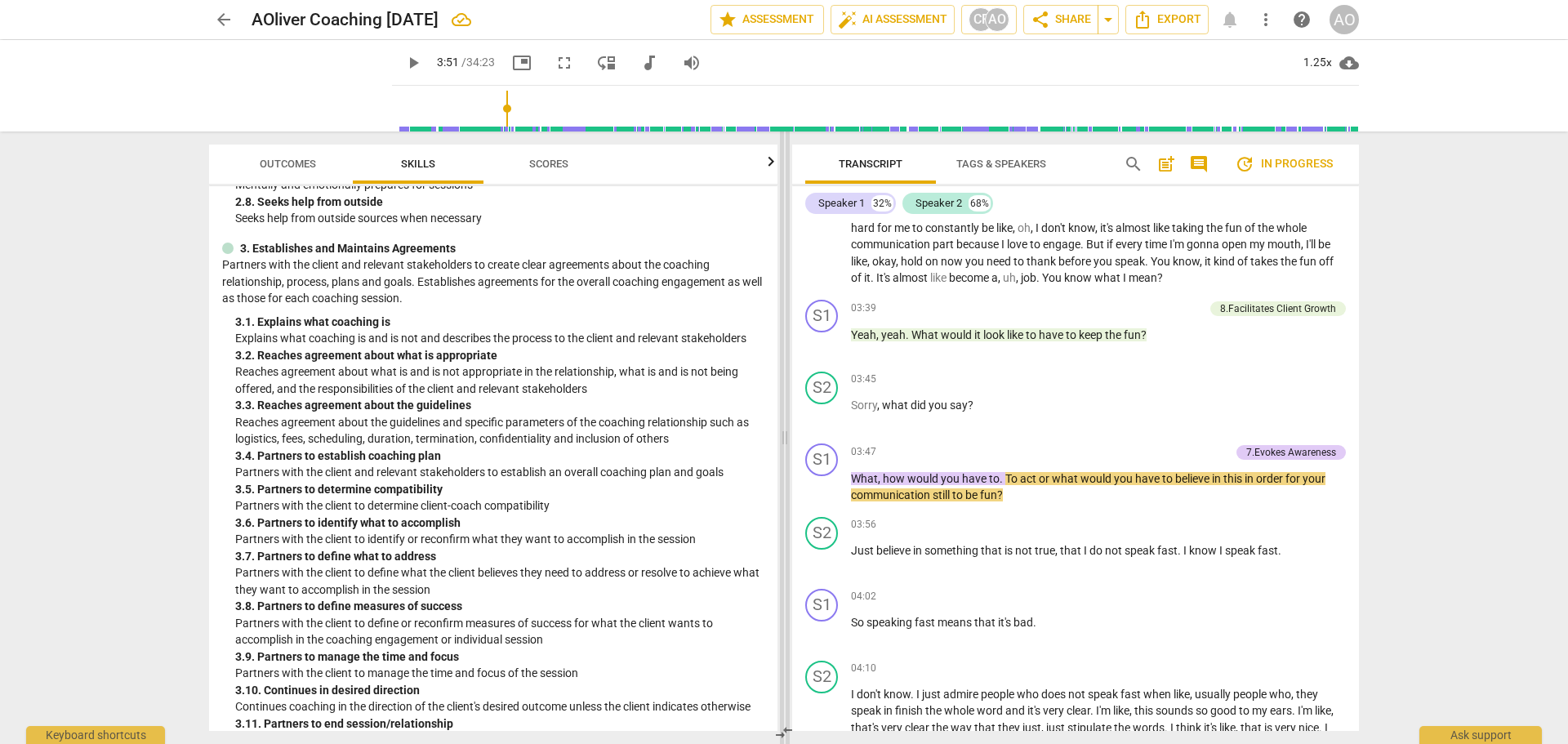
click at [787, 437] on span at bounding box center [785, 438] width 10 height 613
click at [1253, 456] on div "7.Evokes Awareness" at bounding box center [1291, 452] width 89 height 15
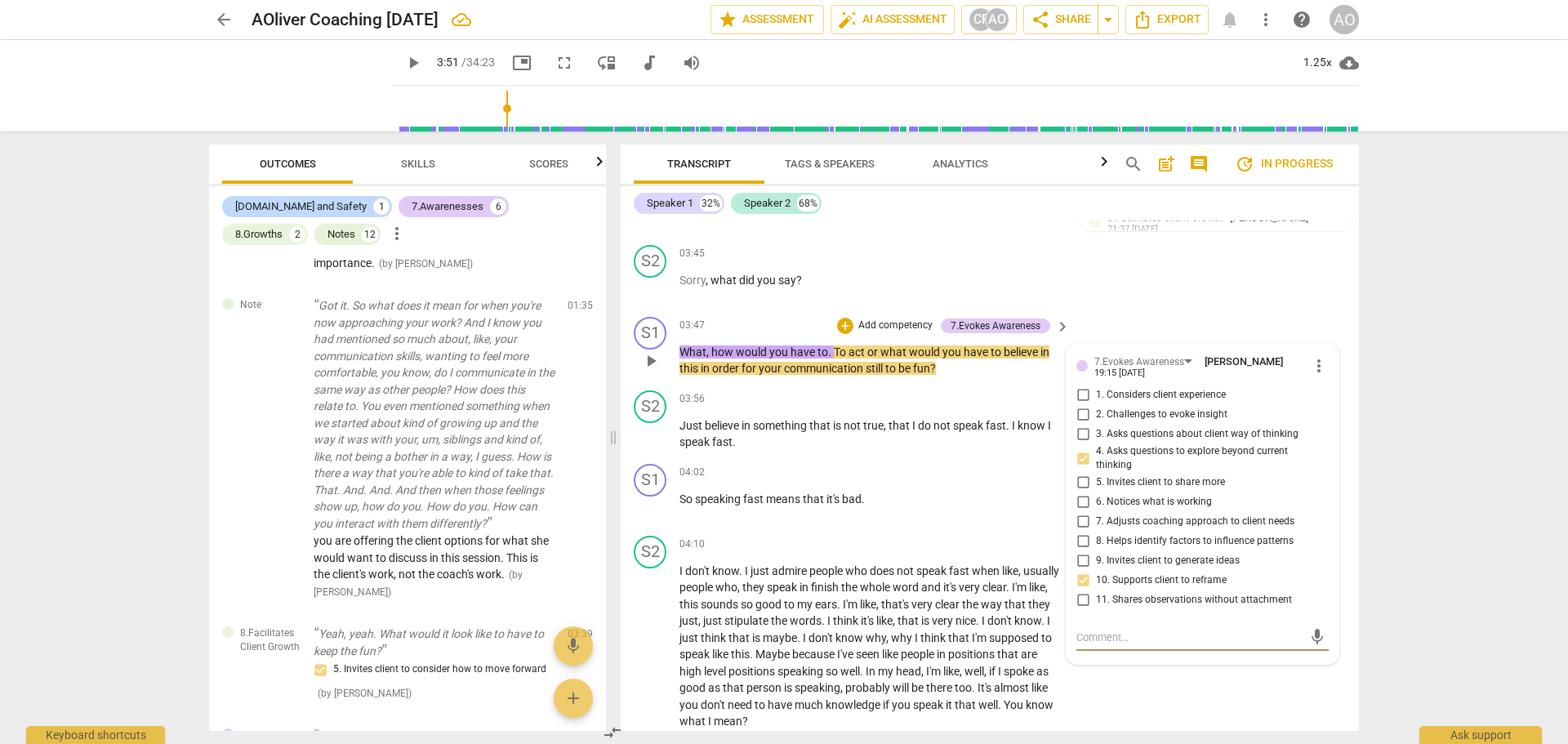
scroll to position [1422, 0]
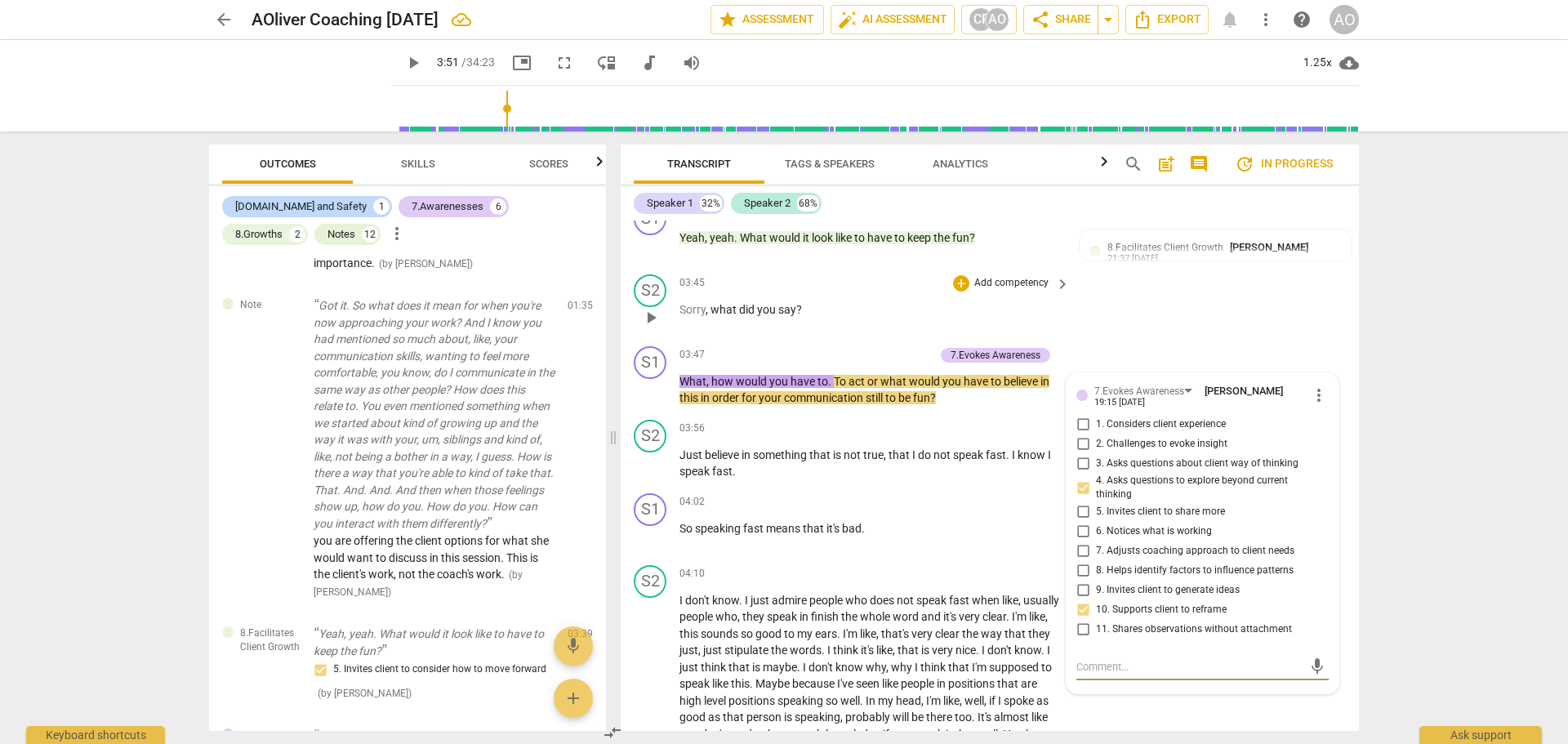
click at [1113, 327] on div "S2 play_arrow pause 03:45 + Add competency keyboard_arrow_right Sorry , what di…" at bounding box center [990, 304] width 739 height 72
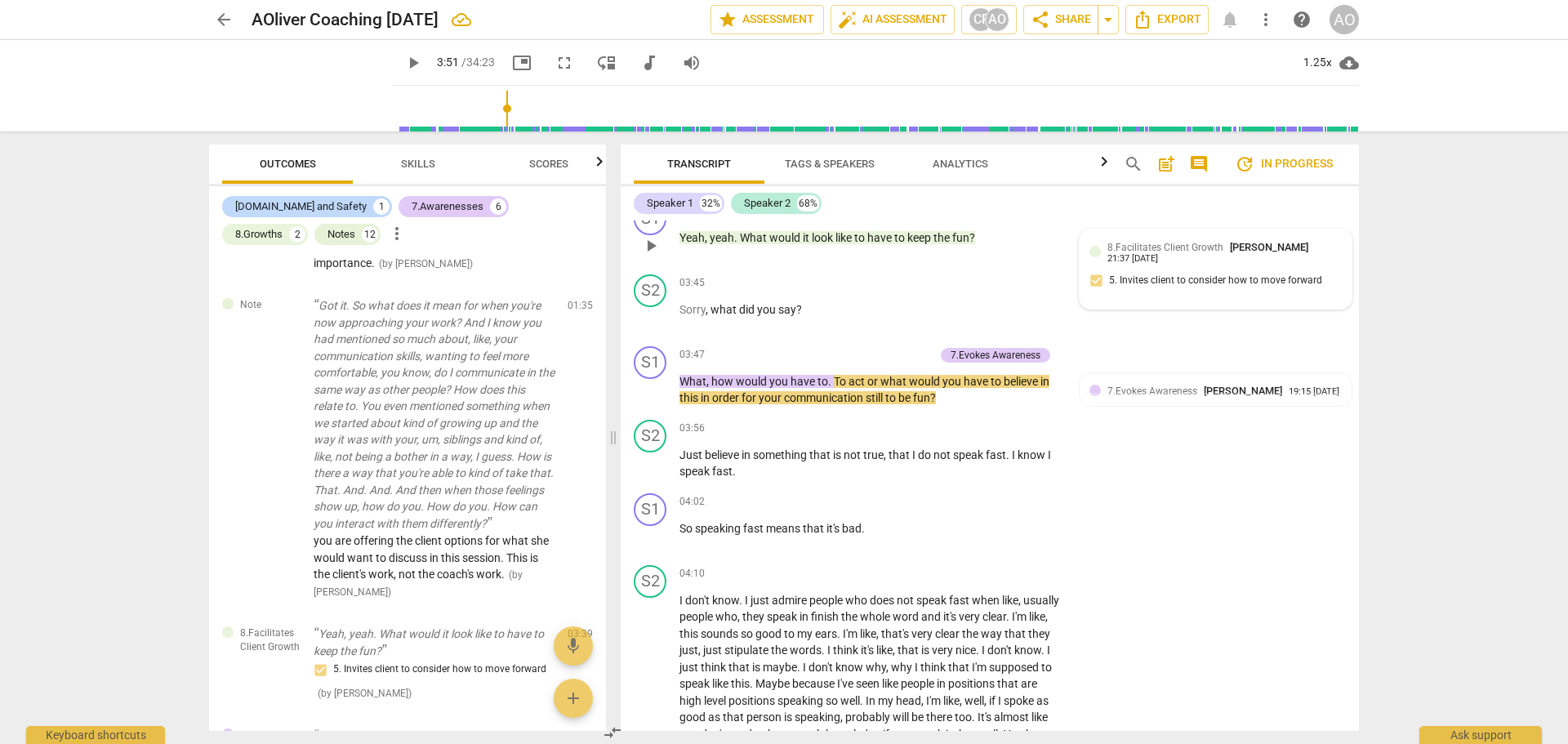
click at [1133, 254] on span "8.Facilitates Client Growth" at bounding box center [1165, 248] width 116 height 12
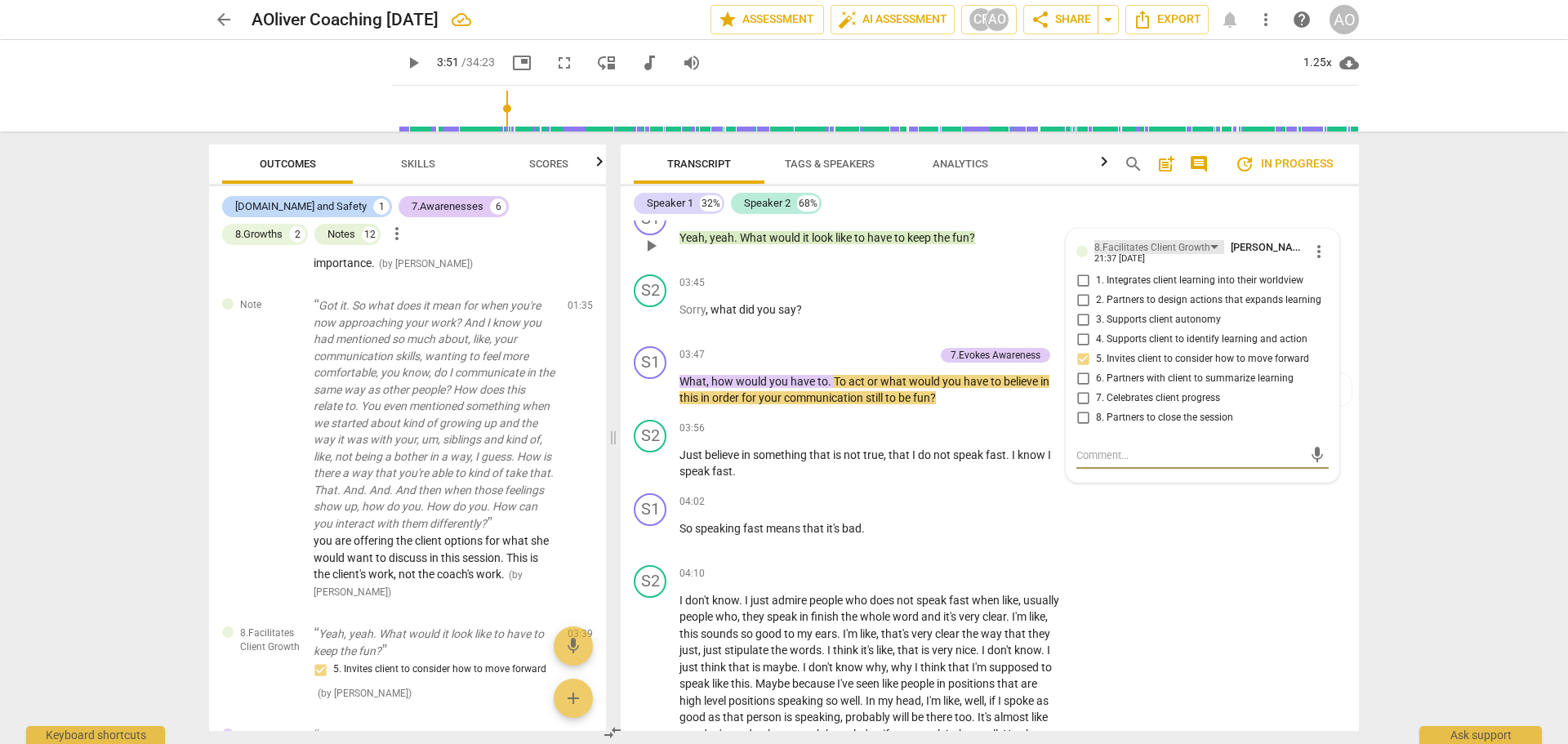
click at [1101, 256] on div "8.Facilitates Client Growth" at bounding box center [1152, 248] width 116 height 16
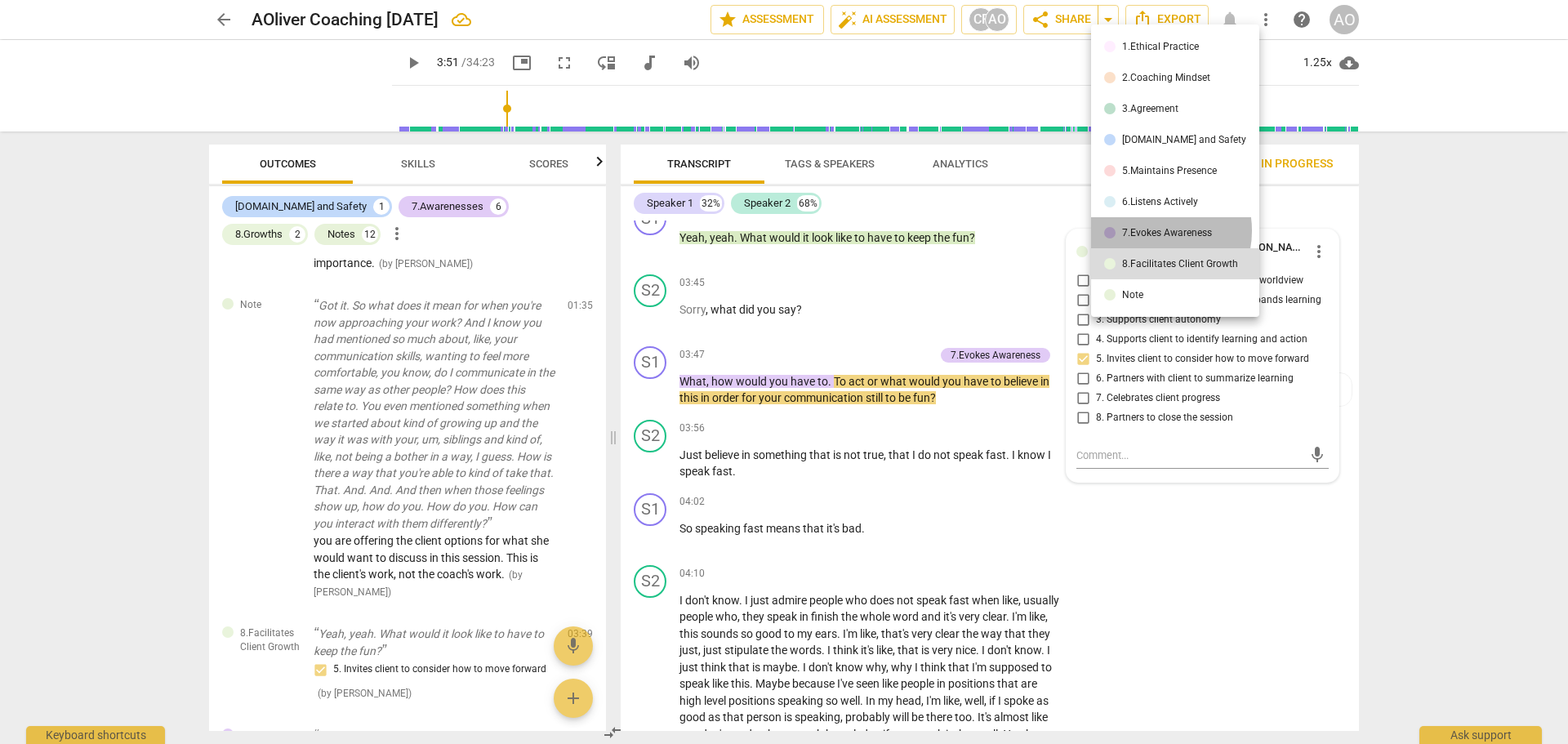
click at [1155, 230] on div "7.Evokes Awareness" at bounding box center [1166, 233] width 89 height 10
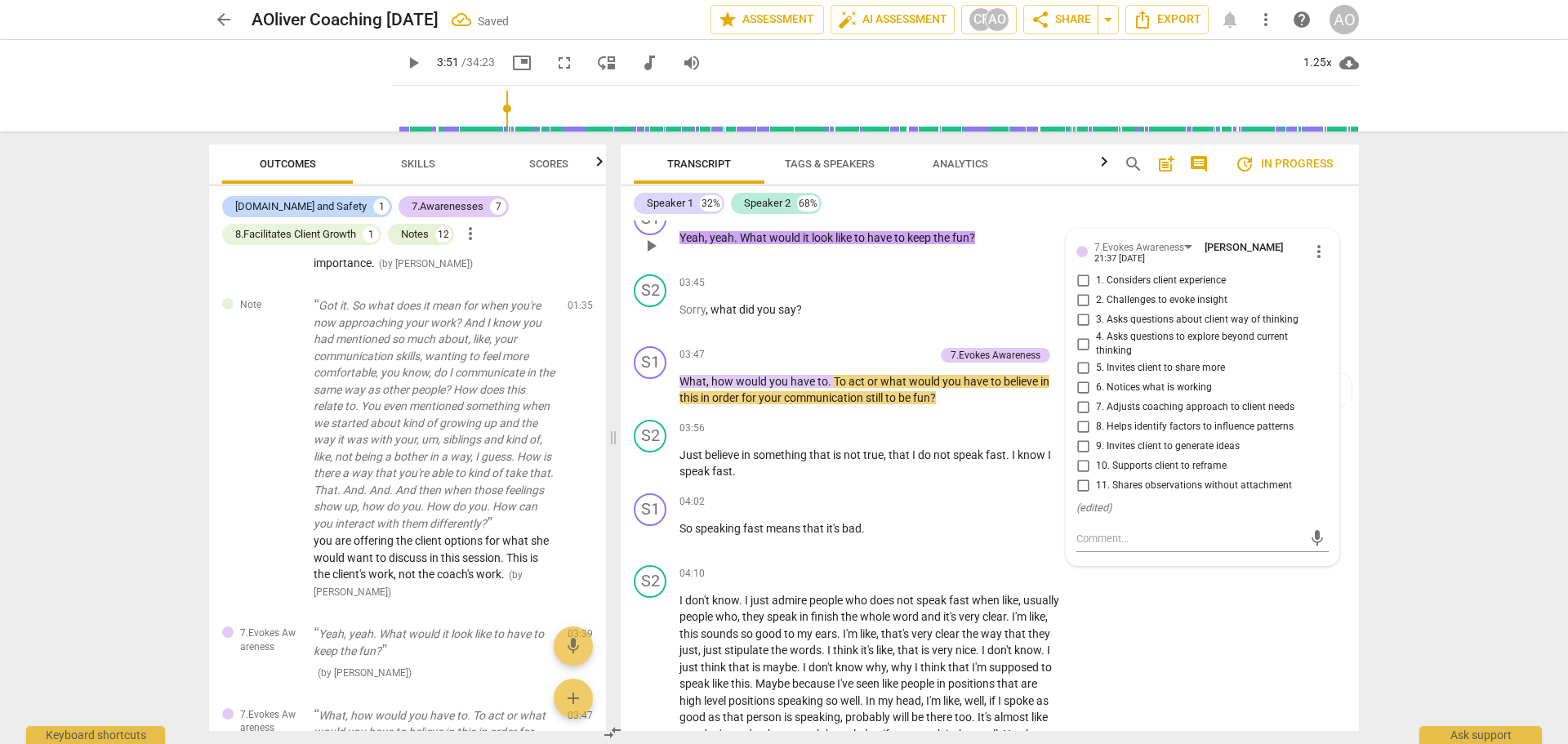
click at [1081, 354] on input "4. Asks questions to explore beyond current thinking" at bounding box center [1083, 344] width 27 height 20
click at [1007, 318] on p "Sorry , what did you say ?" at bounding box center [870, 310] width 382 height 17
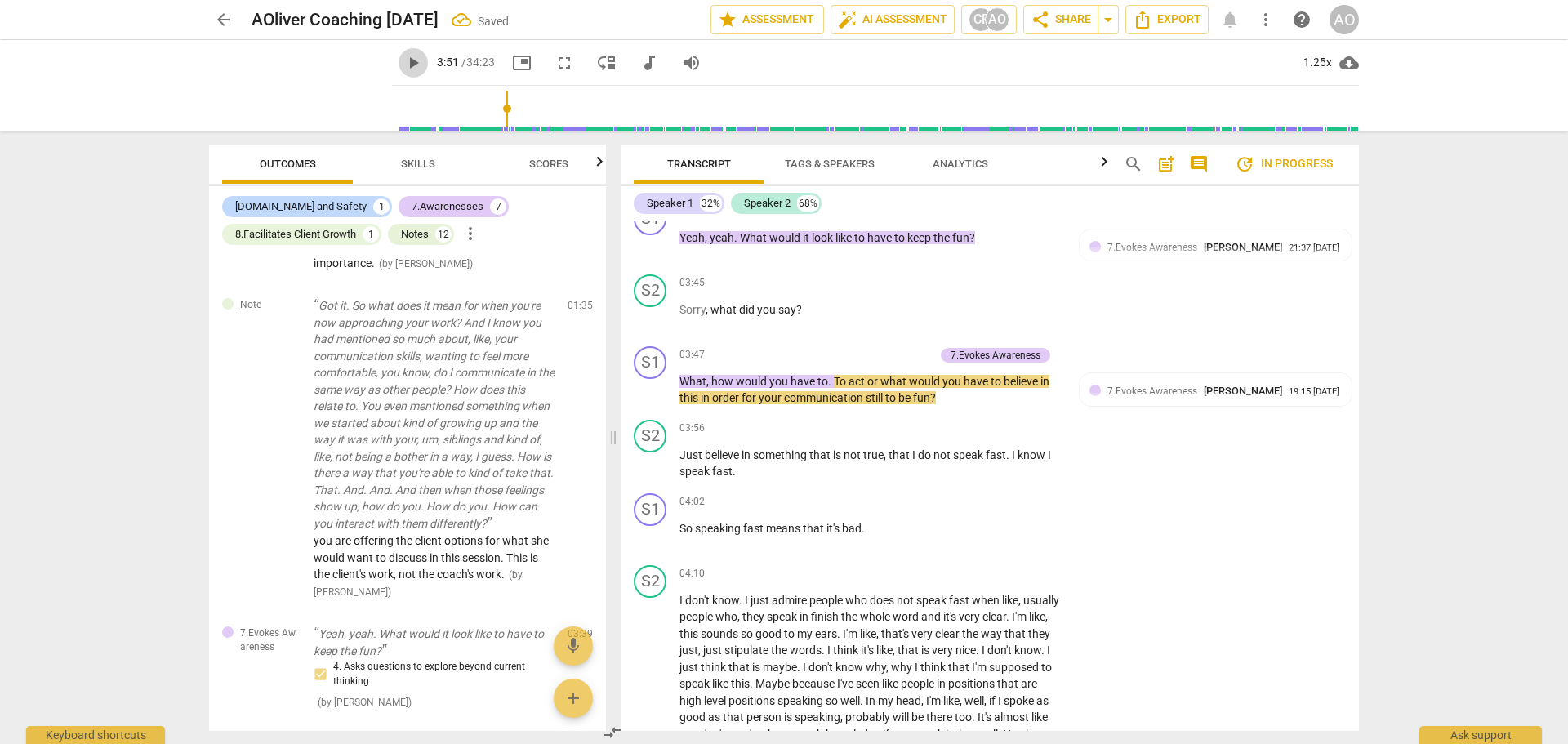
click at [404, 57] on span "play_arrow" at bounding box center [414, 63] width 20 height 20
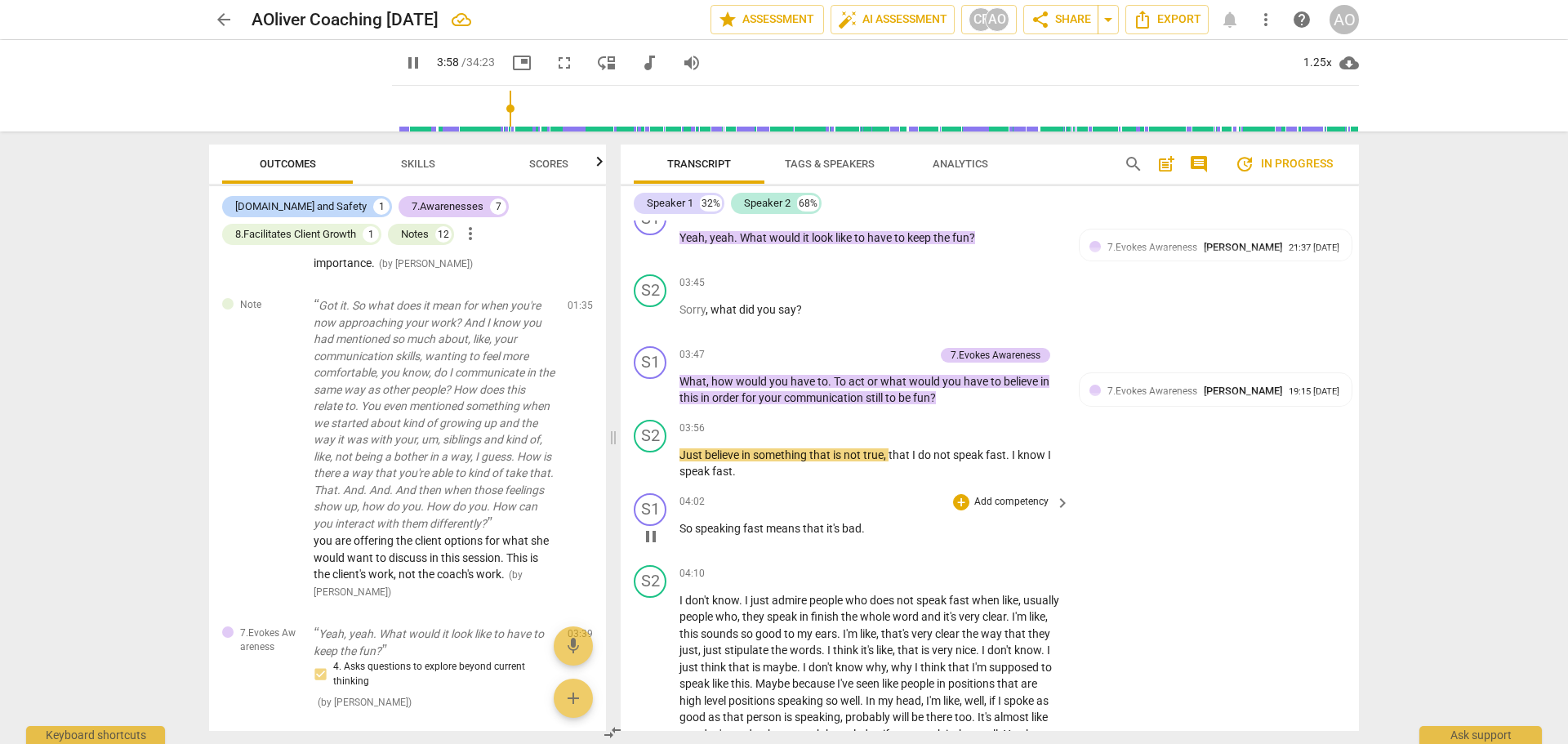
scroll to position [1504, 0]
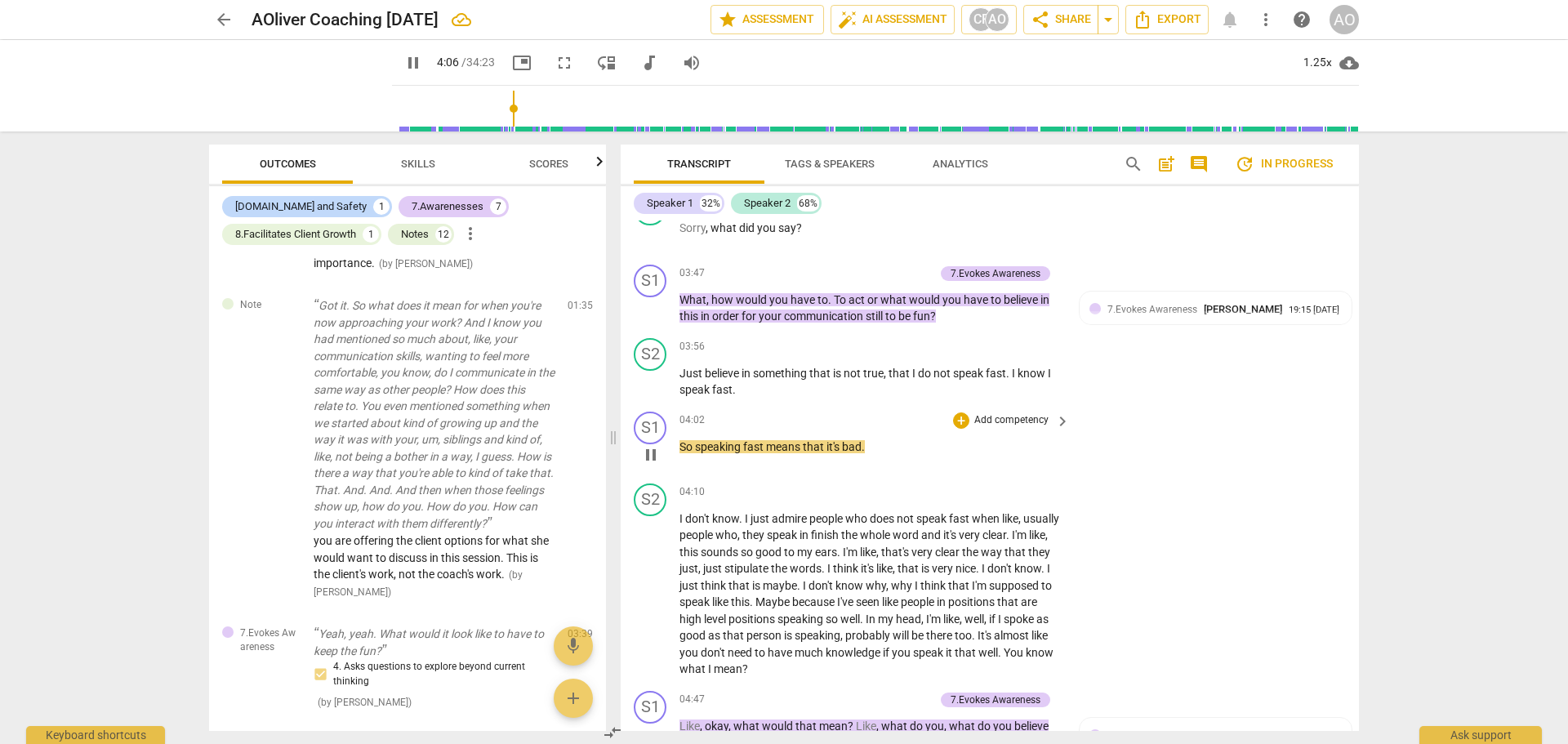
click at [649, 465] on span "pause" at bounding box center [651, 455] width 20 height 20
click at [1001, 429] on p "Add competency" at bounding box center [1011, 421] width 78 height 15
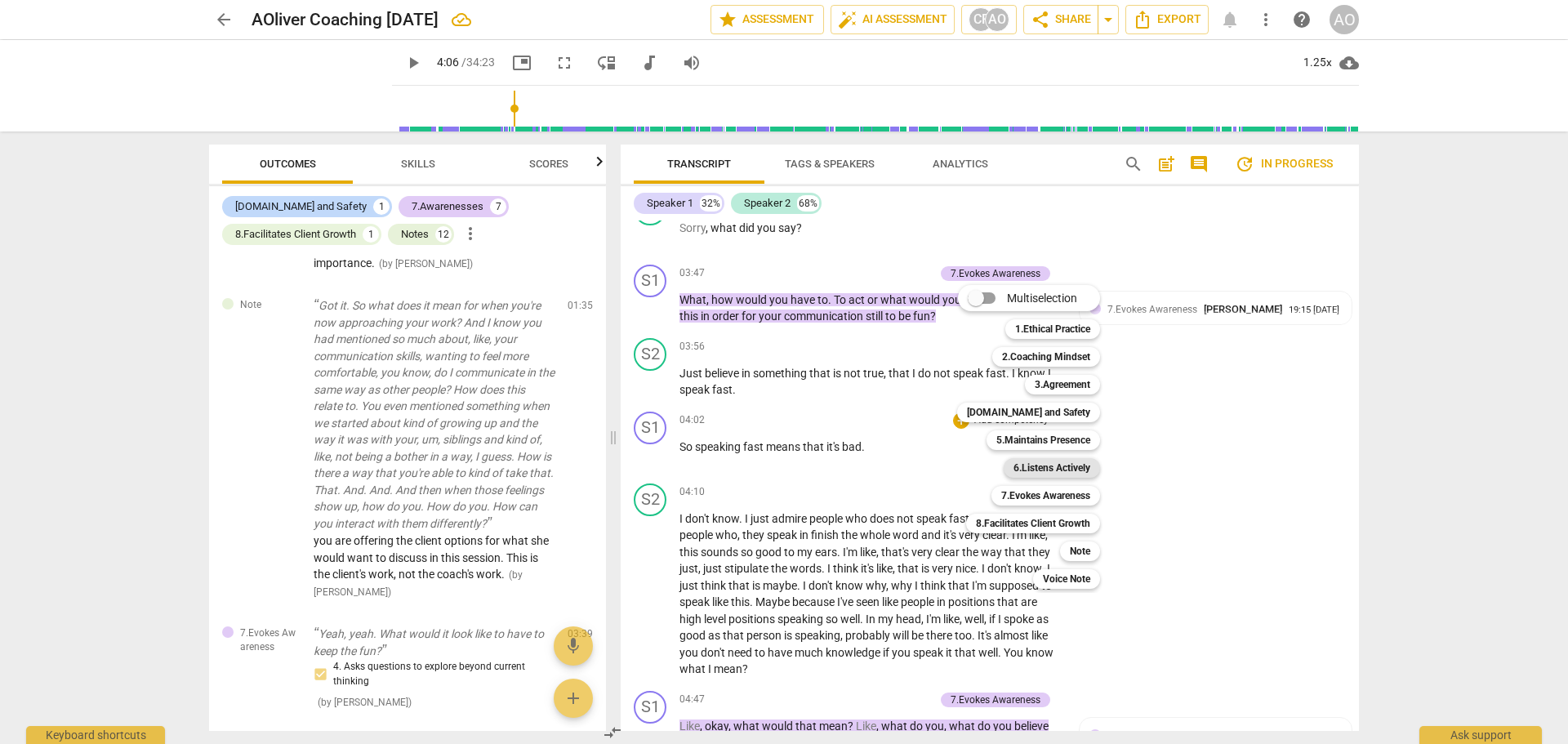
click at [1052, 465] on b "6.Listens Actively" at bounding box center [1052, 468] width 77 height 20
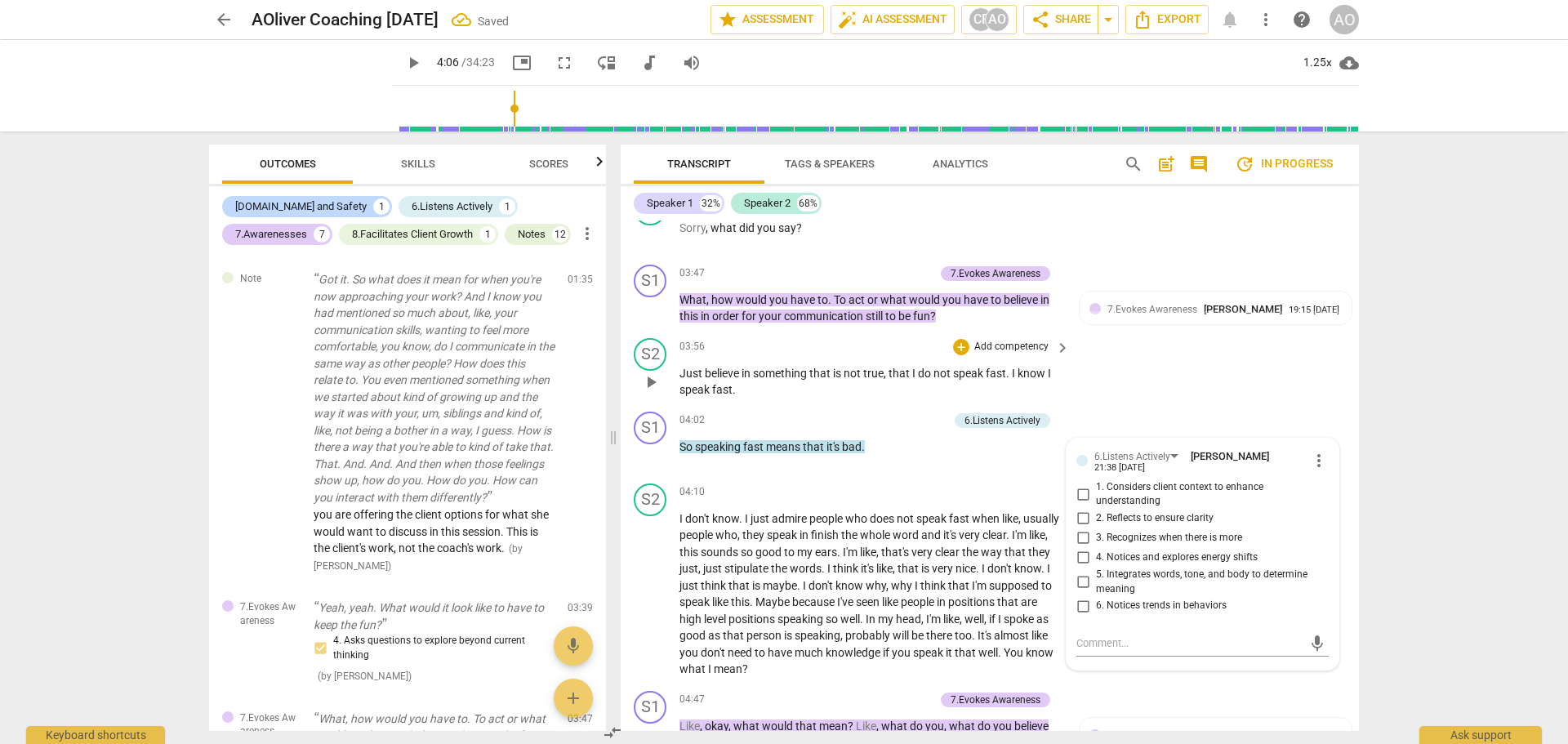
scroll to position [754, 0]
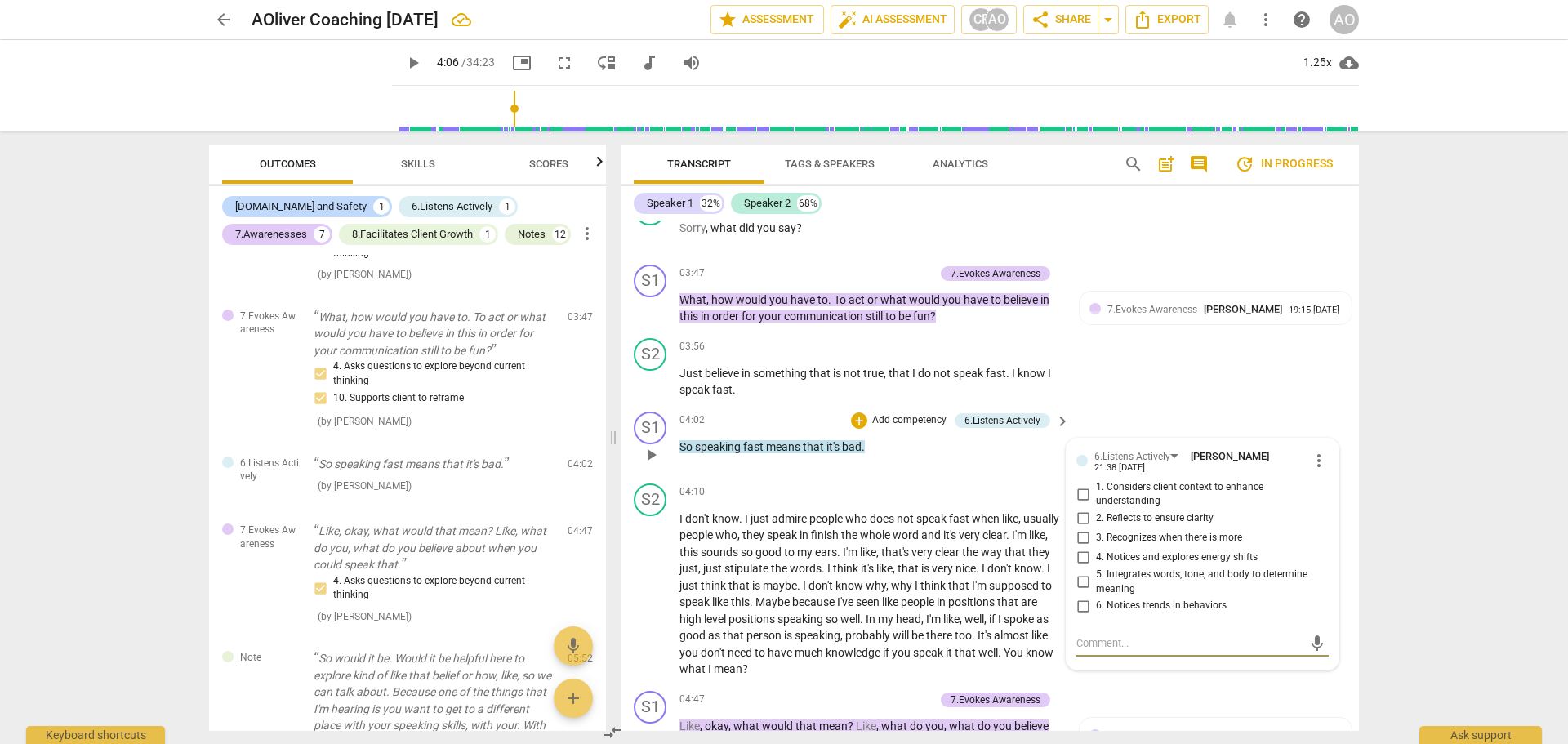
click at [1078, 593] on input "5. Integrates words, tone, and body to determine meaning" at bounding box center [1083, 583] width 27 height 20
click at [1078, 616] on input "6. Notices trends in behaviors" at bounding box center [1083, 606] width 27 height 20
click at [1162, 405] on div "S2 play_arrow pause 03:56 + Add competency keyboard_arrow_right Just believe in…" at bounding box center [990, 369] width 739 height 74
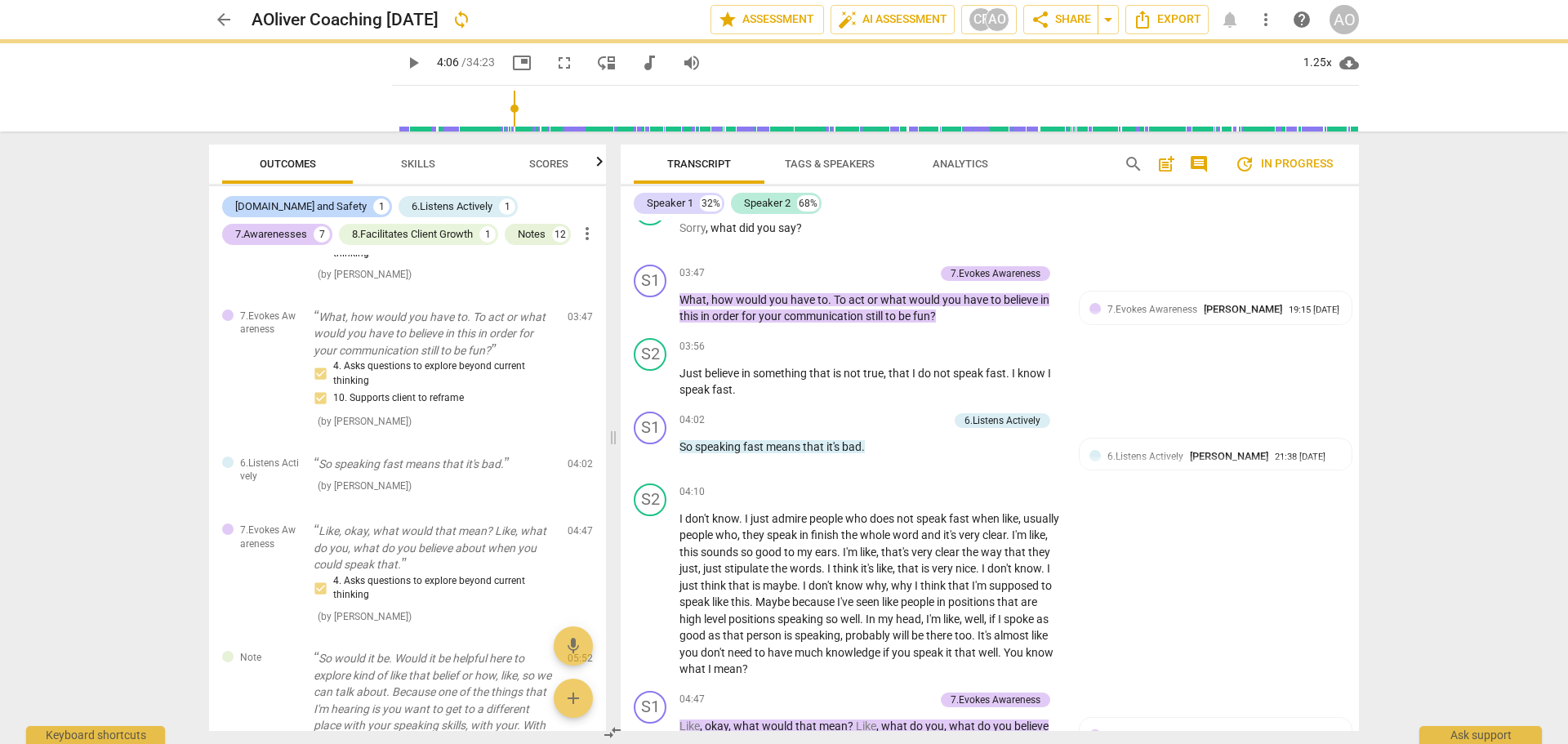
click at [404, 59] on span "play_arrow" at bounding box center [414, 63] width 20 height 20
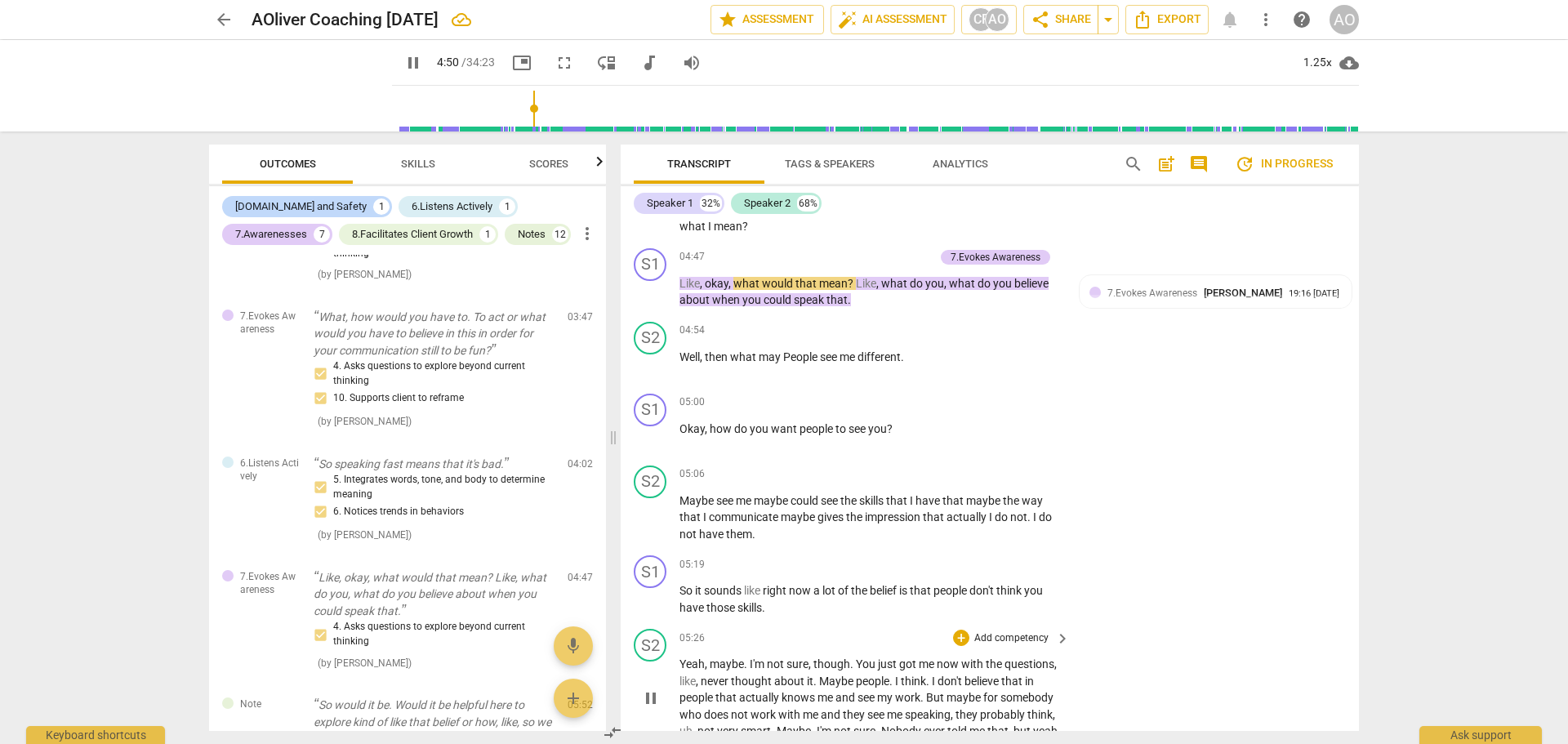
scroll to position [1830, 0]
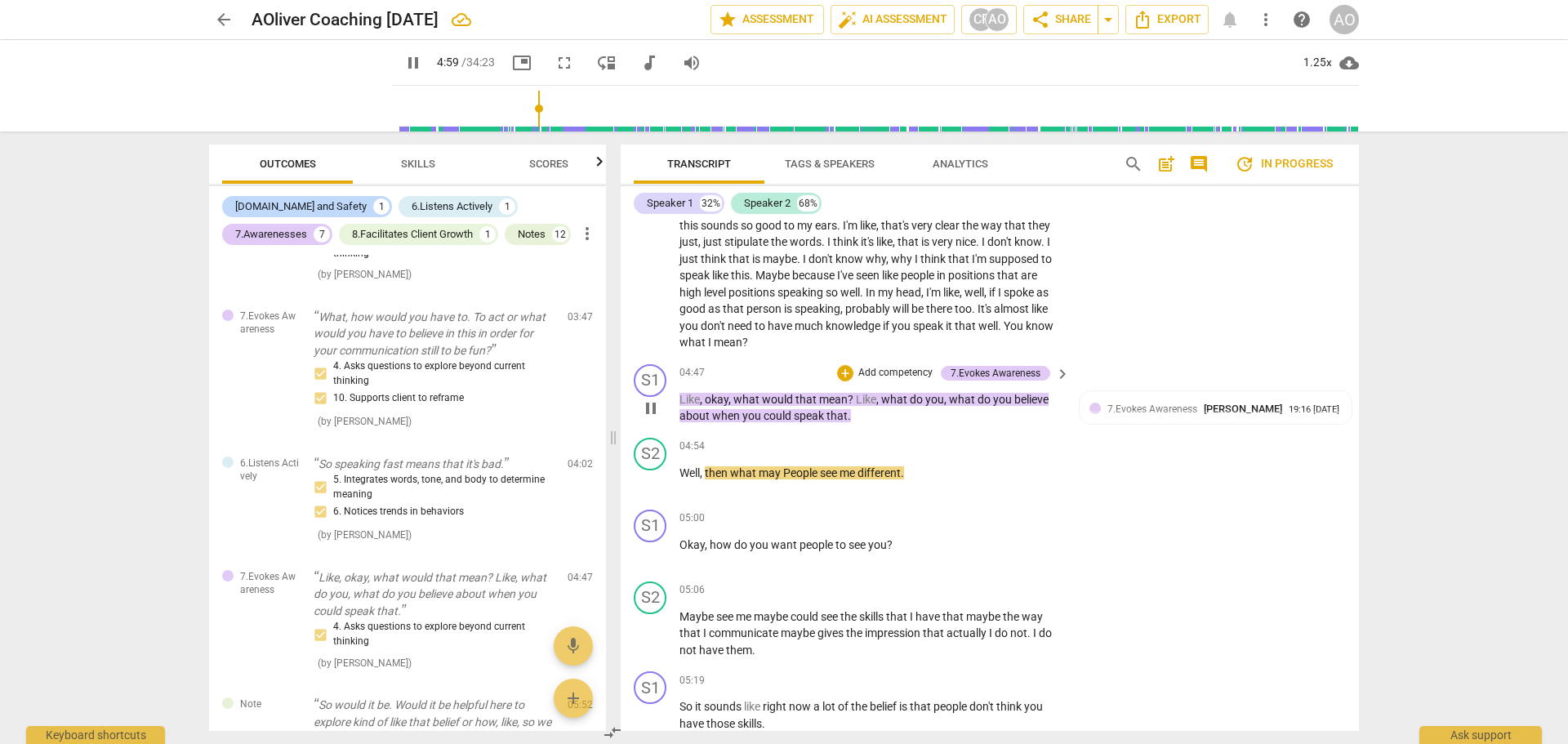
click at [642, 418] on span "pause" at bounding box center [651, 409] width 20 height 20
click at [1004, 406] on span "you" at bounding box center [1004, 399] width 22 height 13
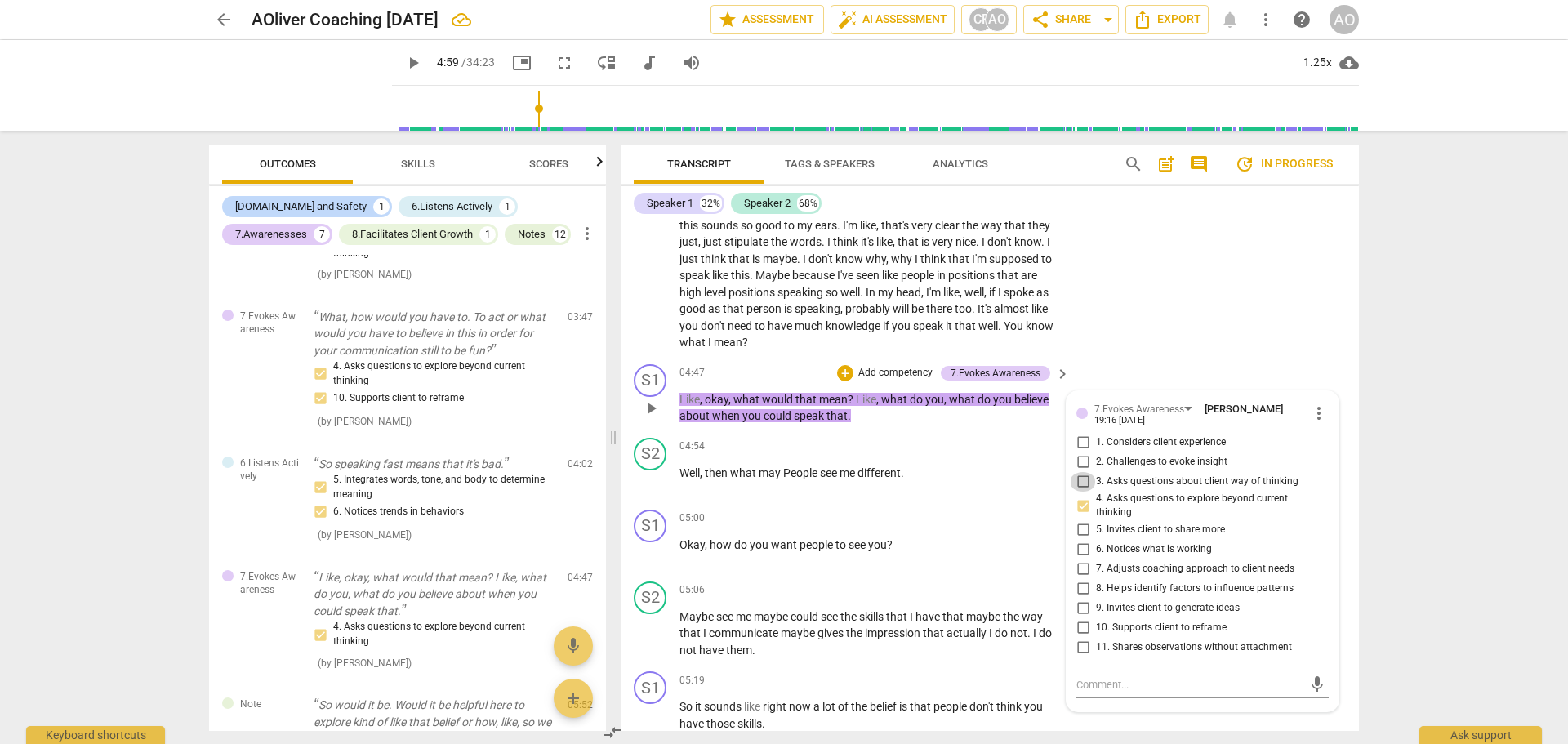
click at [1079, 492] on input "3. Asks questions about client way of thinking" at bounding box center [1083, 483] width 27 height 20
click at [1079, 473] on input "2. Challenges to evoke insight" at bounding box center [1083, 463] width 27 height 20
click at [985, 454] on p "Add competency" at bounding box center [1011, 446] width 78 height 15
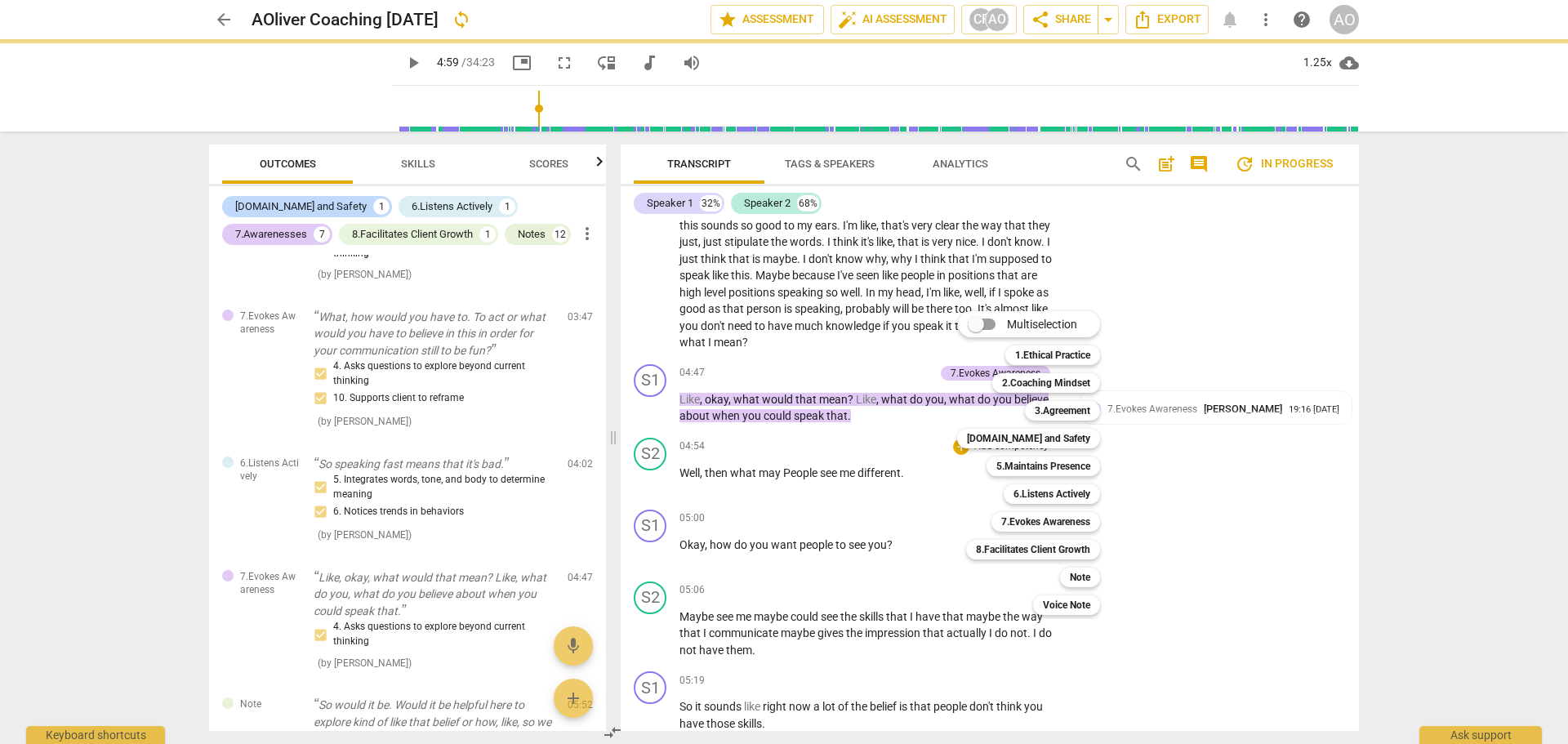
click at [1207, 532] on div at bounding box center [784, 372] width 1568 height 744
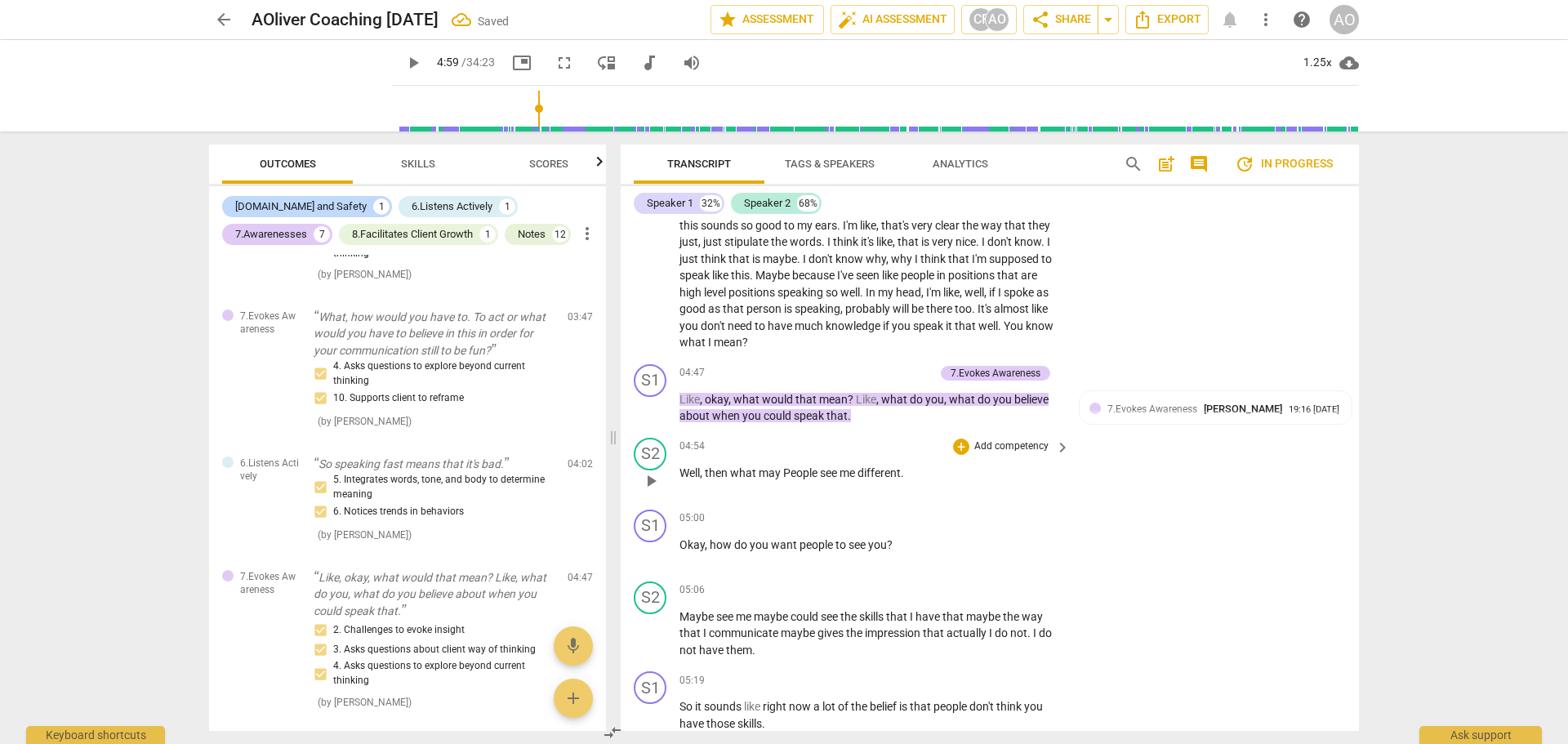
click at [953, 455] on div "+ Add competency" at bounding box center [1001, 446] width 97 height 17
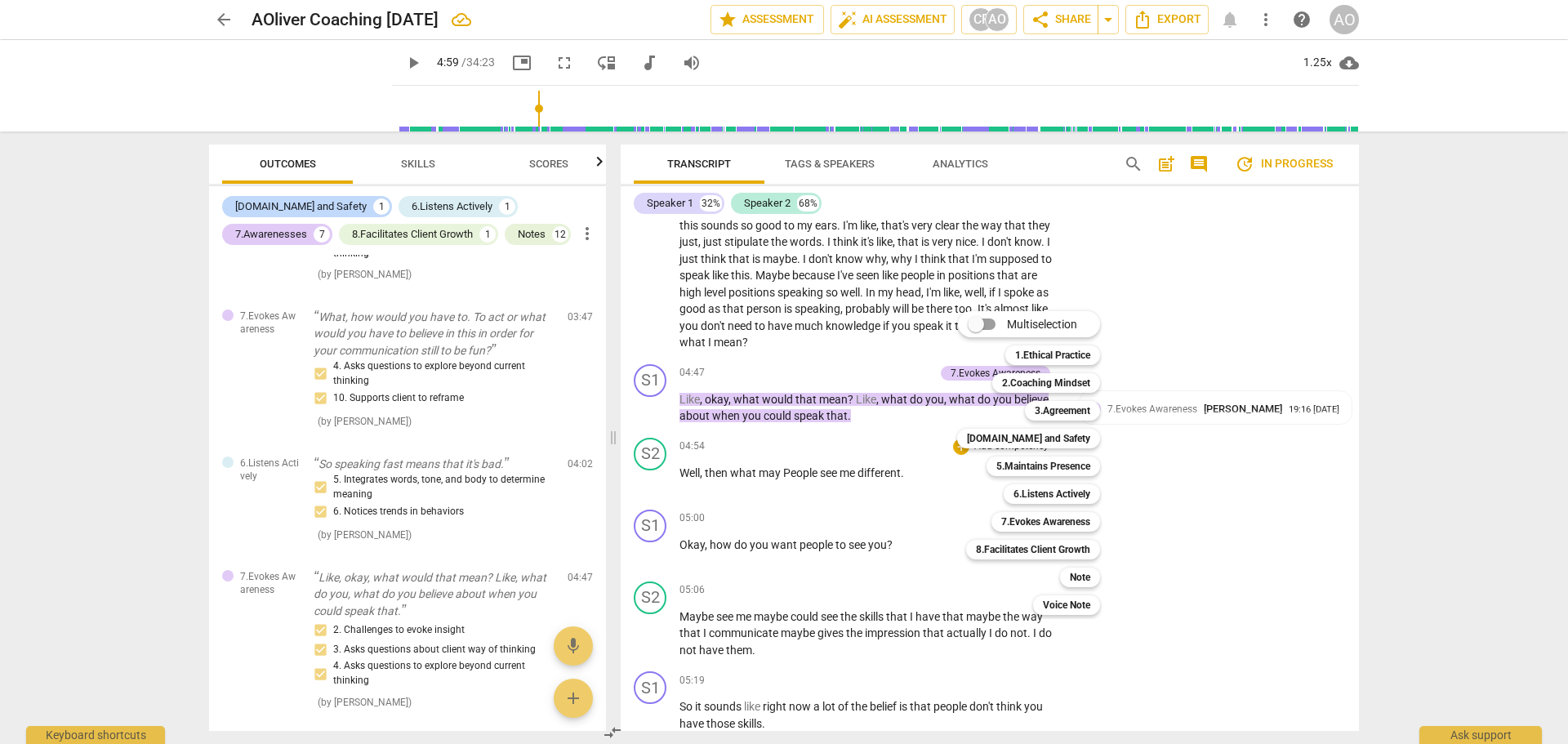
click at [388, 57] on div at bounding box center [784, 372] width 1568 height 744
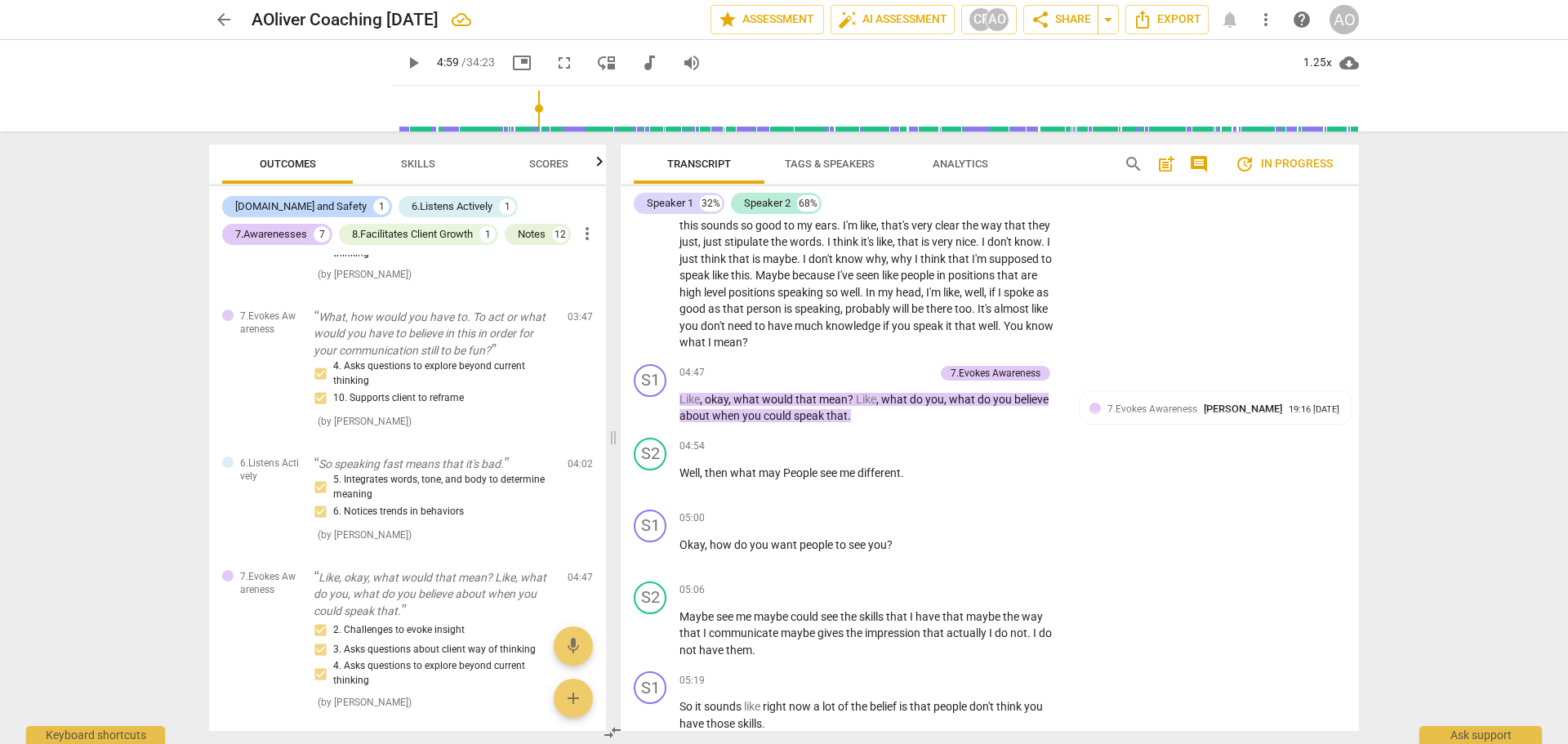
click at [404, 57] on span "play_arrow" at bounding box center [414, 63] width 20 height 20
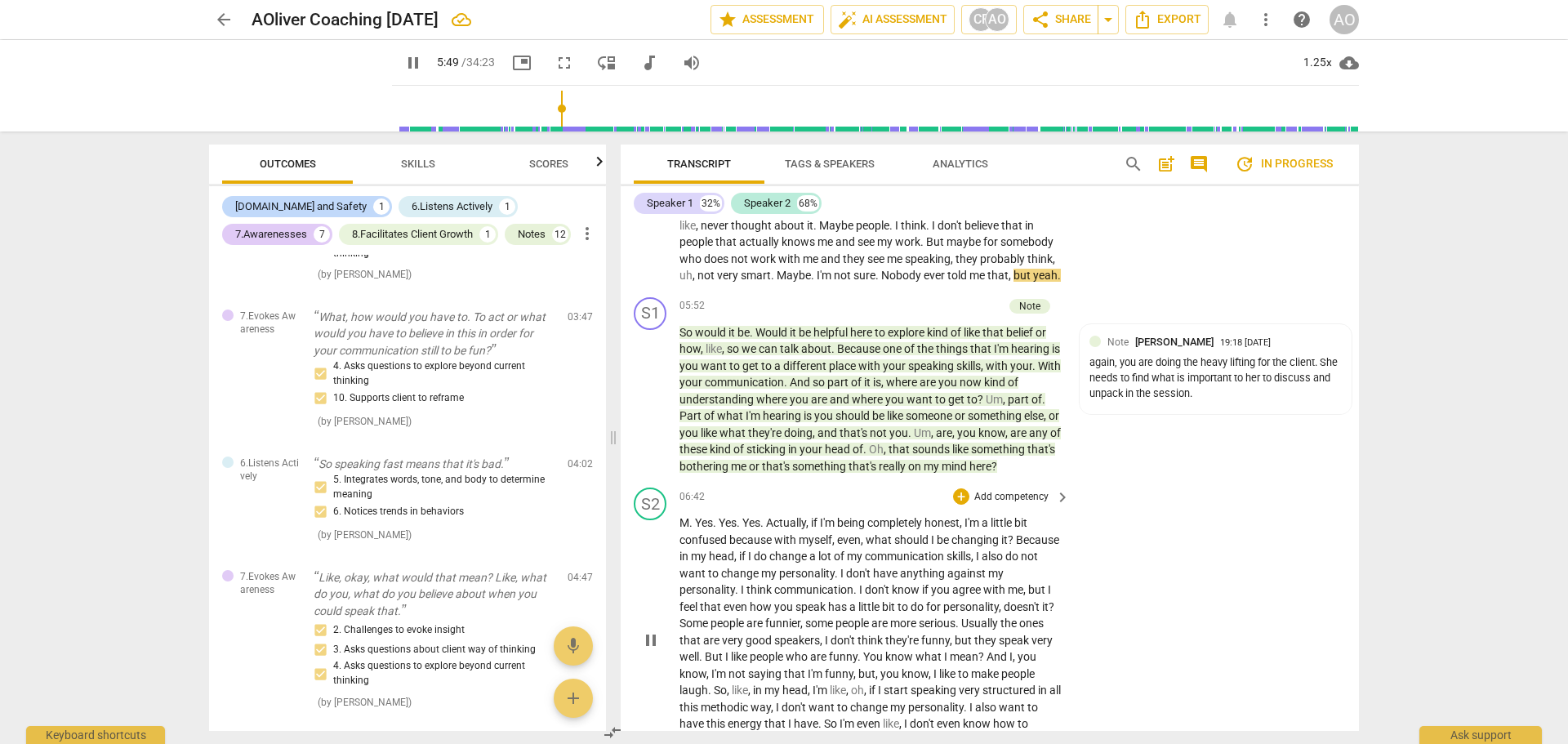
scroll to position [2484, 0]
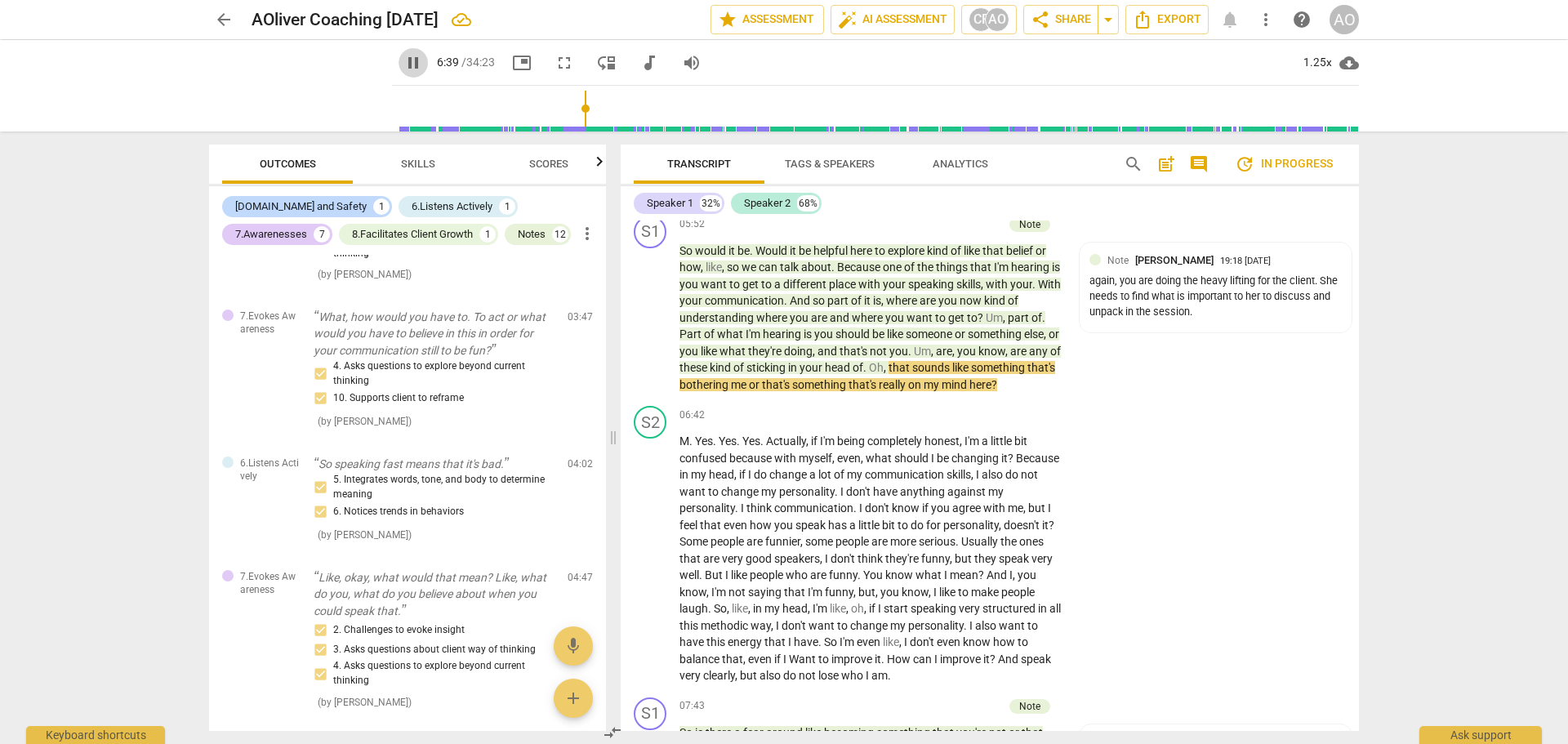
drag, startPoint x: 385, startPoint y: 59, endPoint x: 410, endPoint y: 59, distance: 25.0
click at [404, 59] on span "pause" at bounding box center [414, 63] width 20 height 20
click at [1247, 323] on div "Note carl franco 19:18 09-23-2025 again, you are doing the heavy lifting for th…" at bounding box center [1215, 288] width 252 height 71
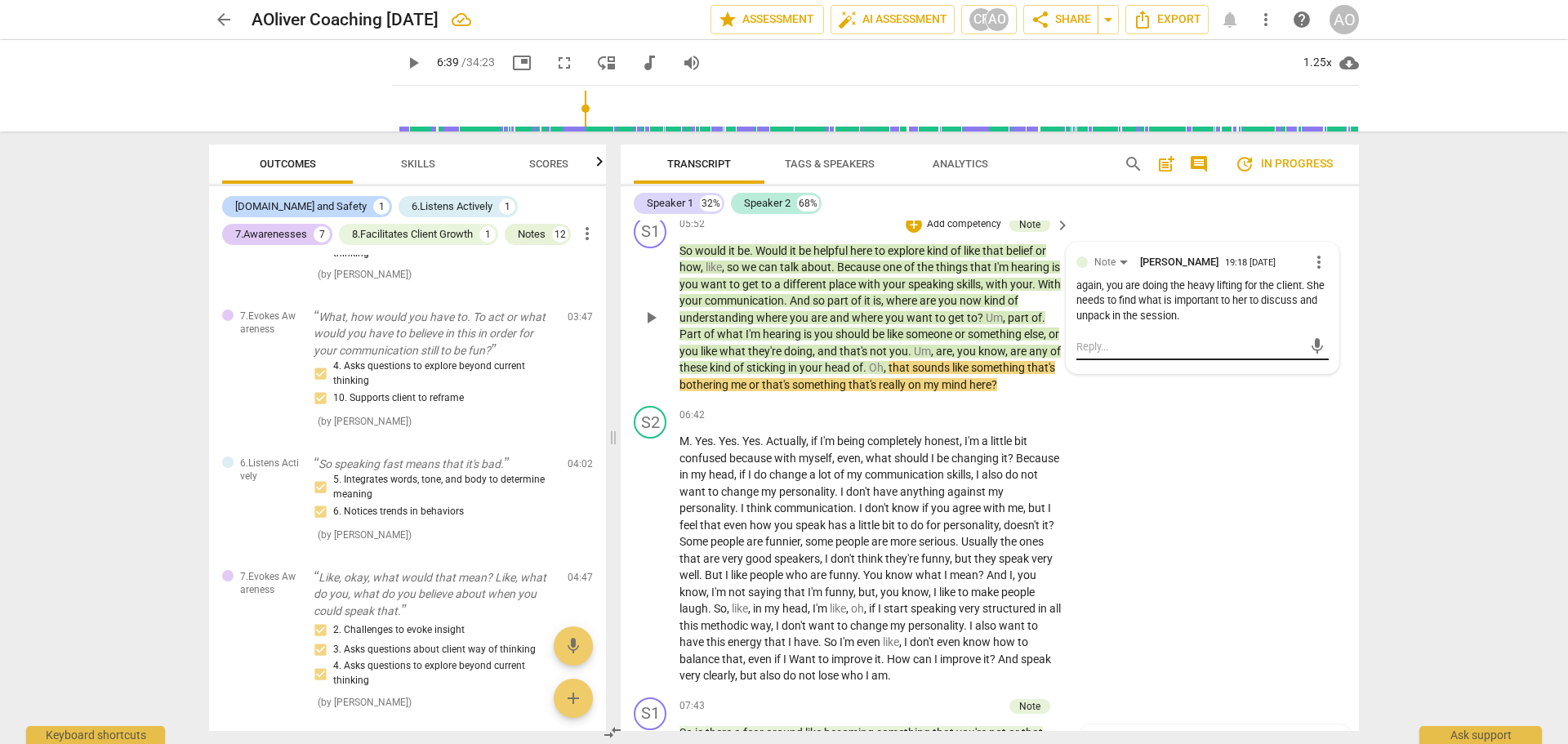
click at [1141, 355] on textarea at bounding box center [1190, 347] width 226 height 16
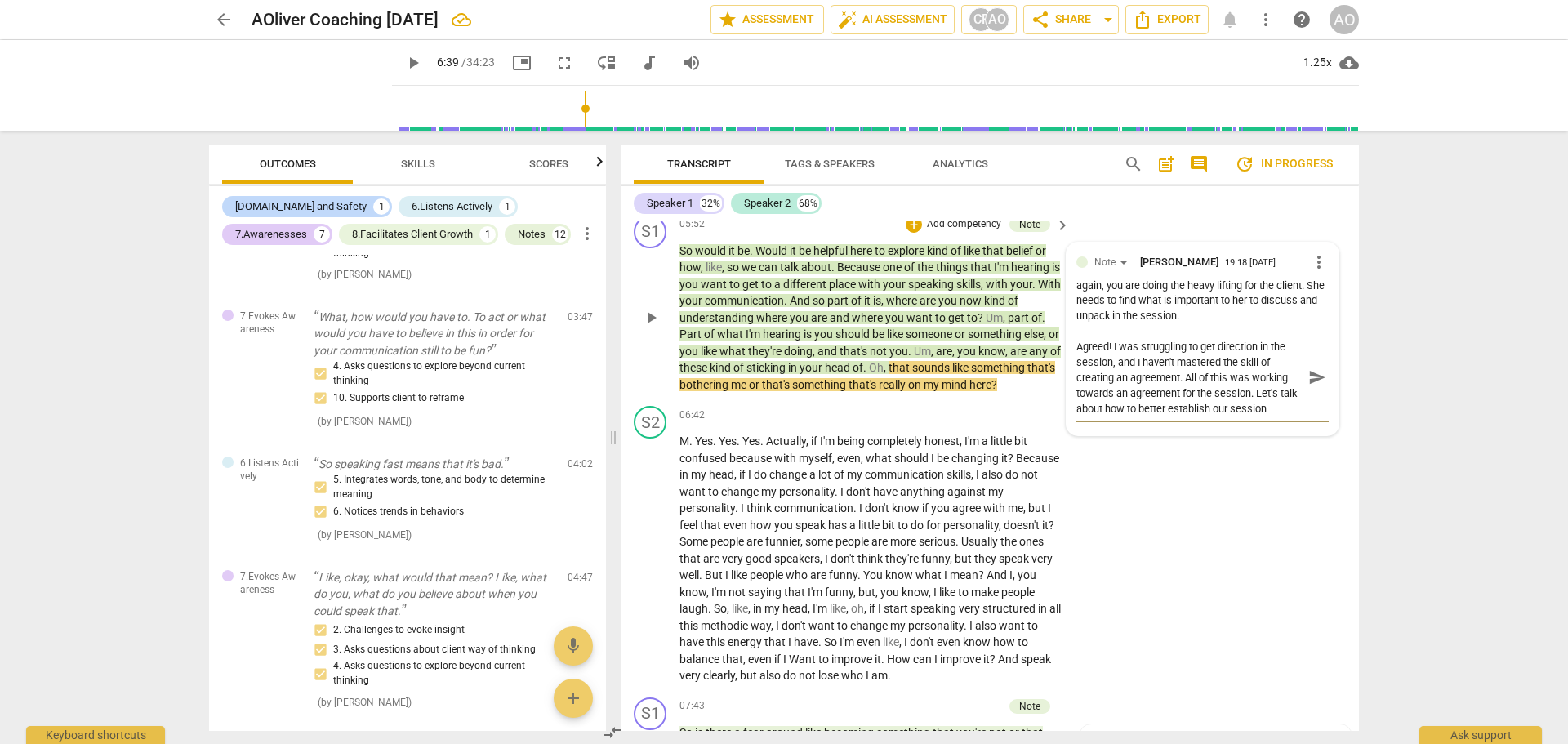
scroll to position [14, 0]
click at [1311, 386] on span "send" at bounding box center [1317, 377] width 18 height 18
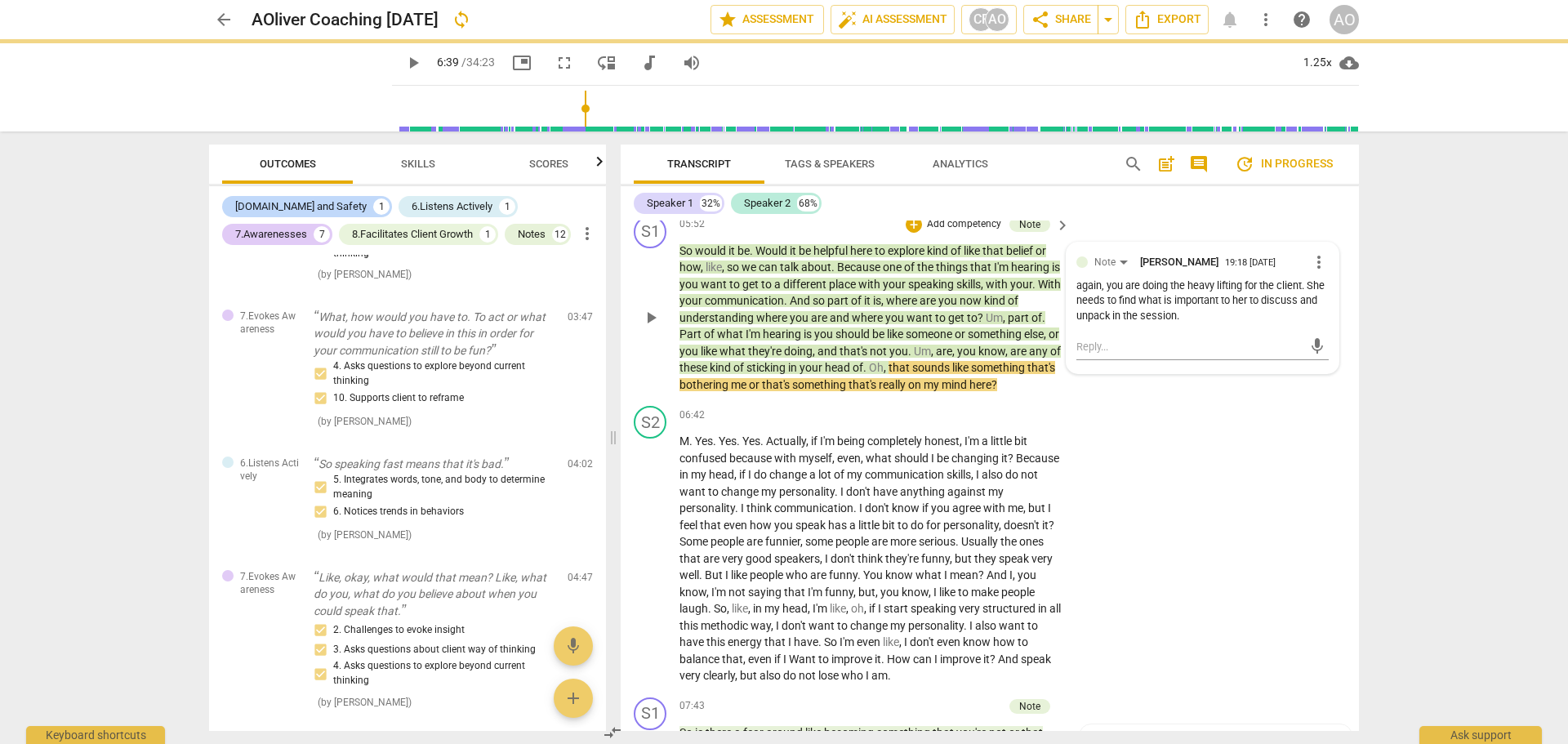
scroll to position [0, 0]
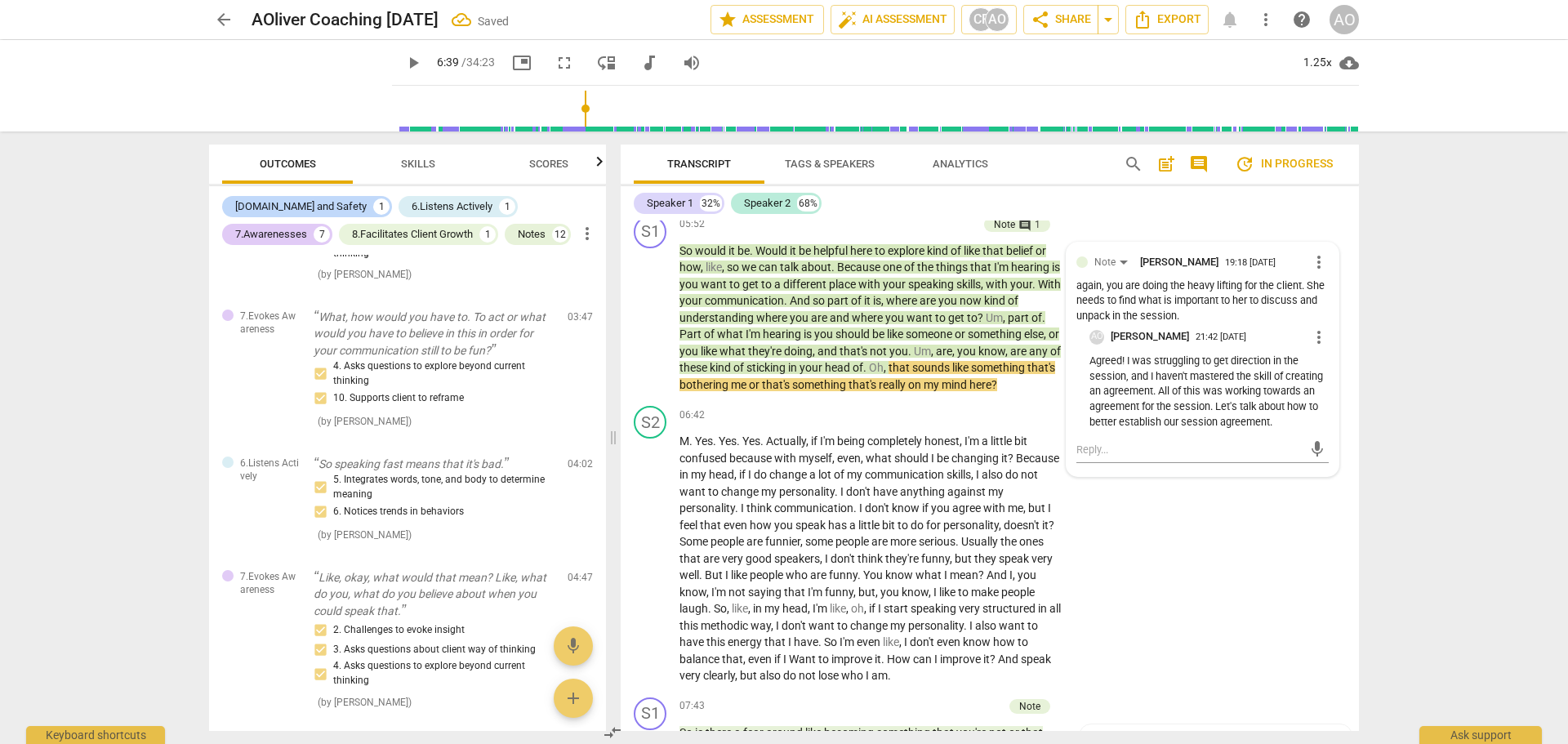
click at [404, 59] on span "play_arrow" at bounding box center [414, 63] width 20 height 20
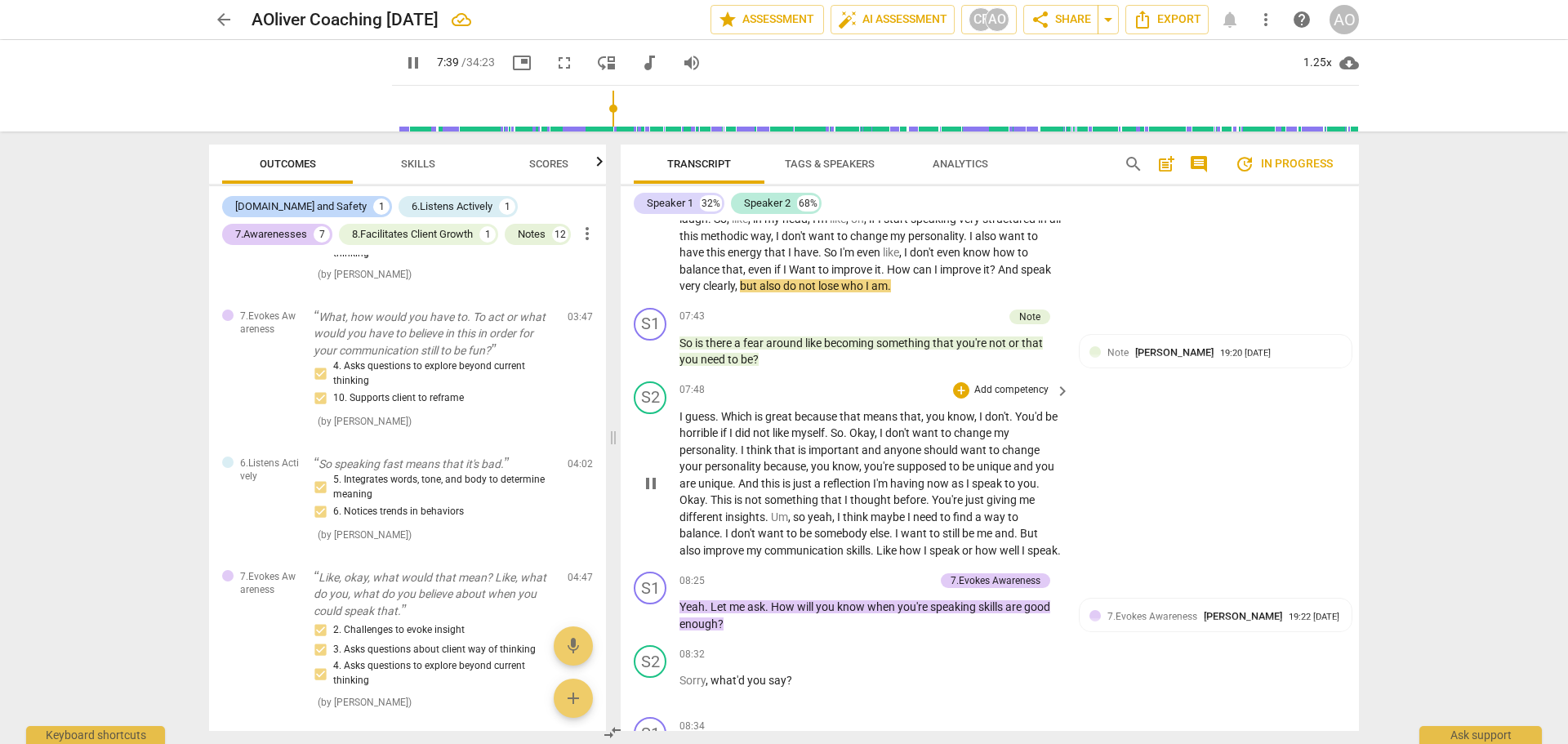
scroll to position [2892, 0]
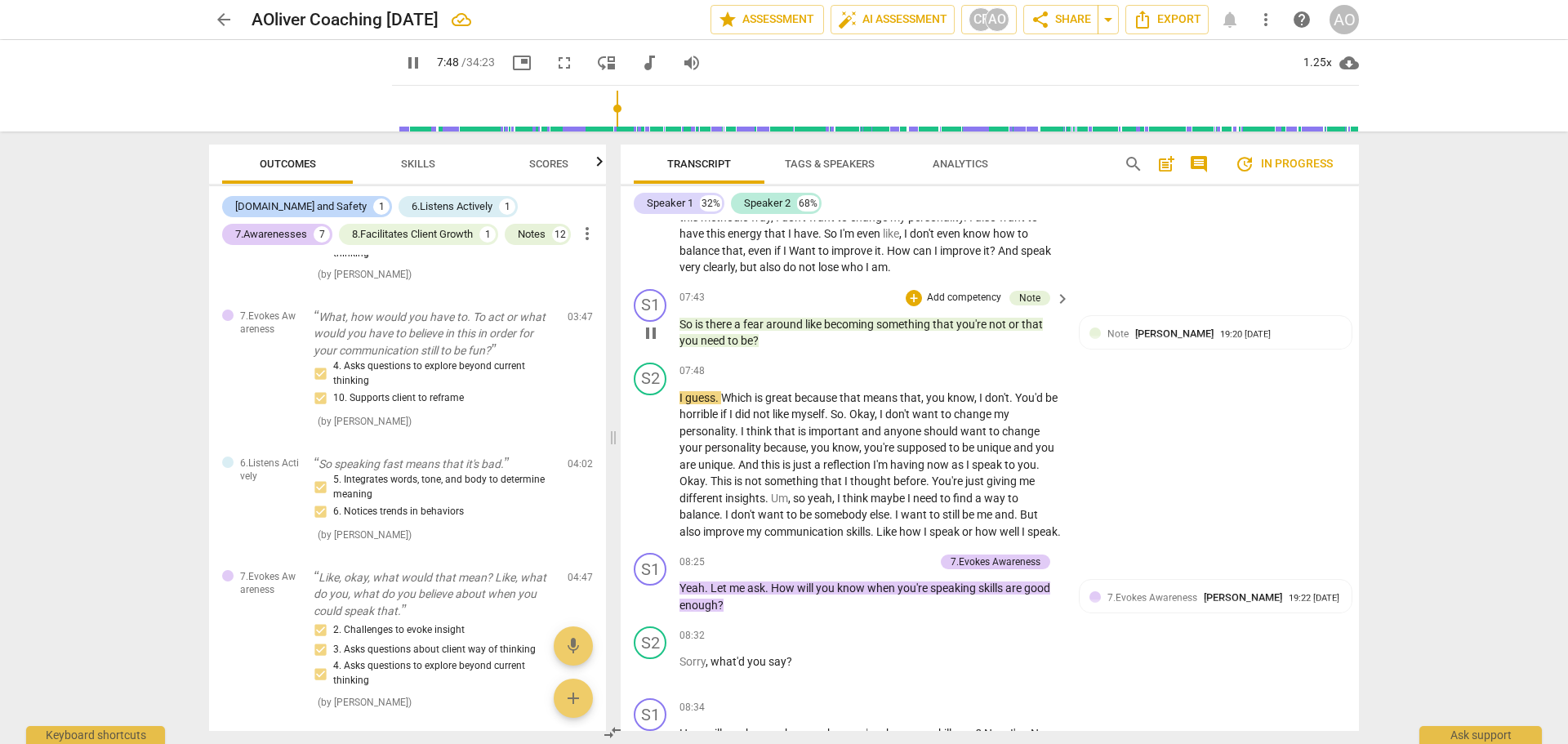
click at [650, 343] on span "pause" at bounding box center [651, 333] width 20 height 20
click at [952, 306] on p "Add competency" at bounding box center [964, 298] width 78 height 15
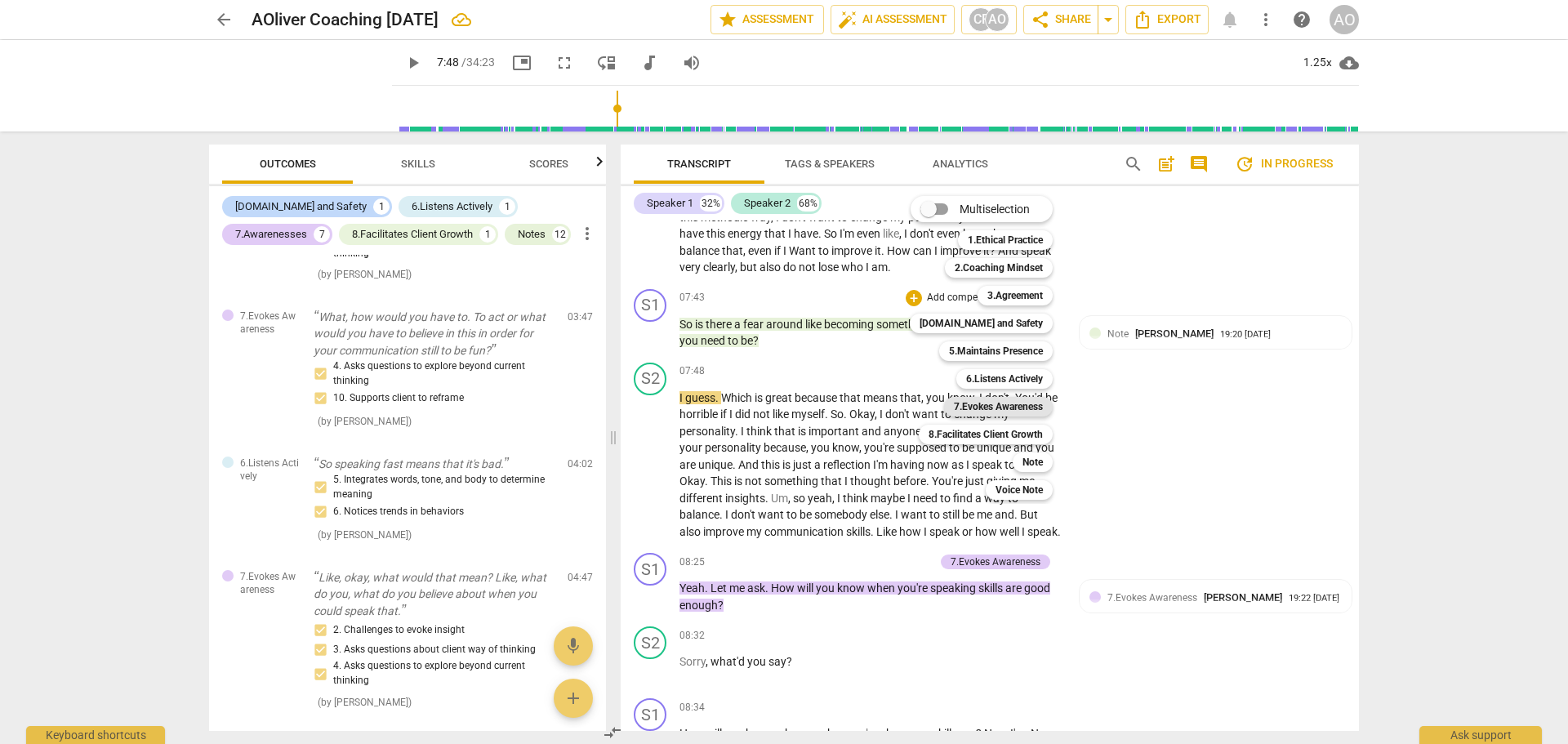
click at [1019, 400] on b "7.Evokes Awareness" at bounding box center [998, 407] width 89 height 20
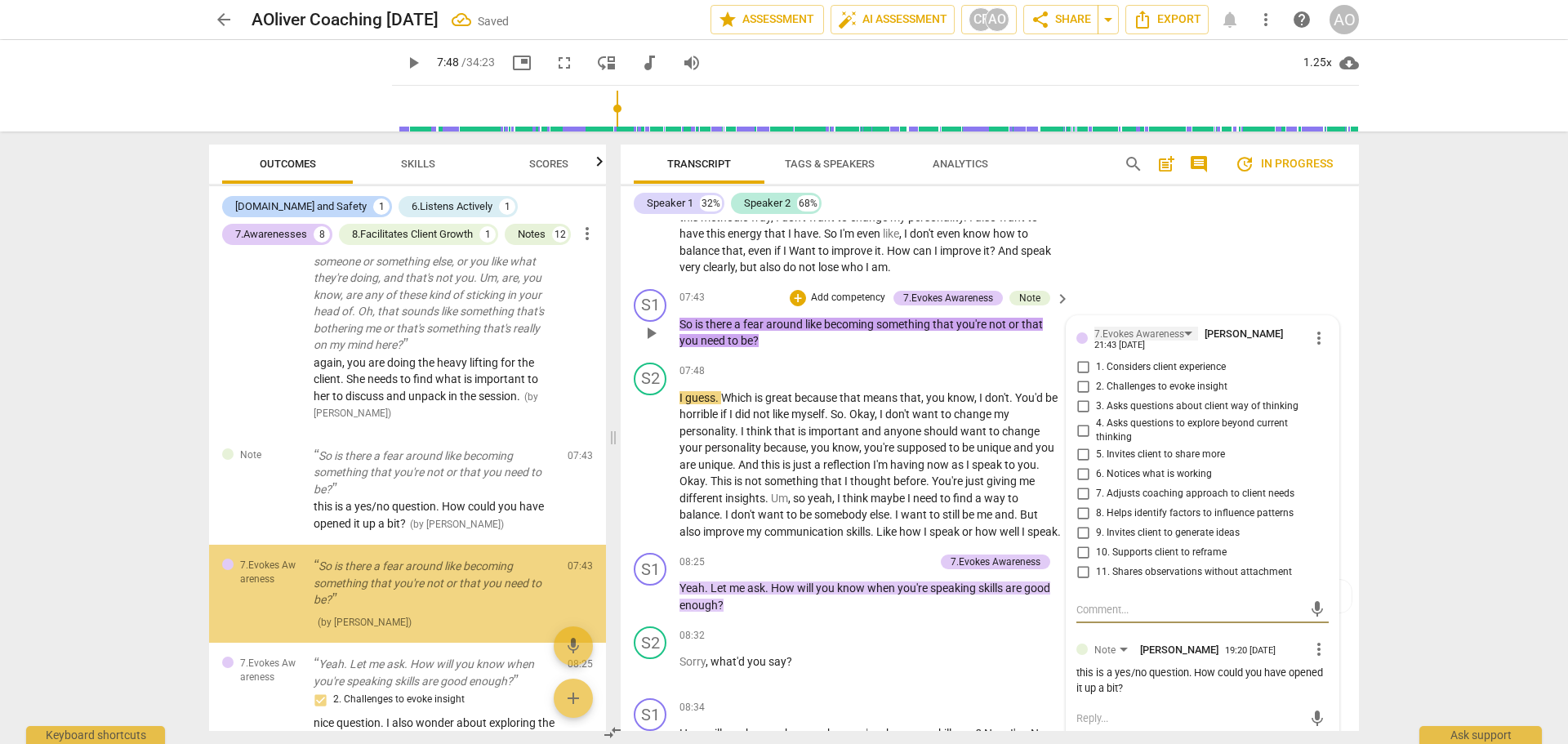
scroll to position [1506, 0]
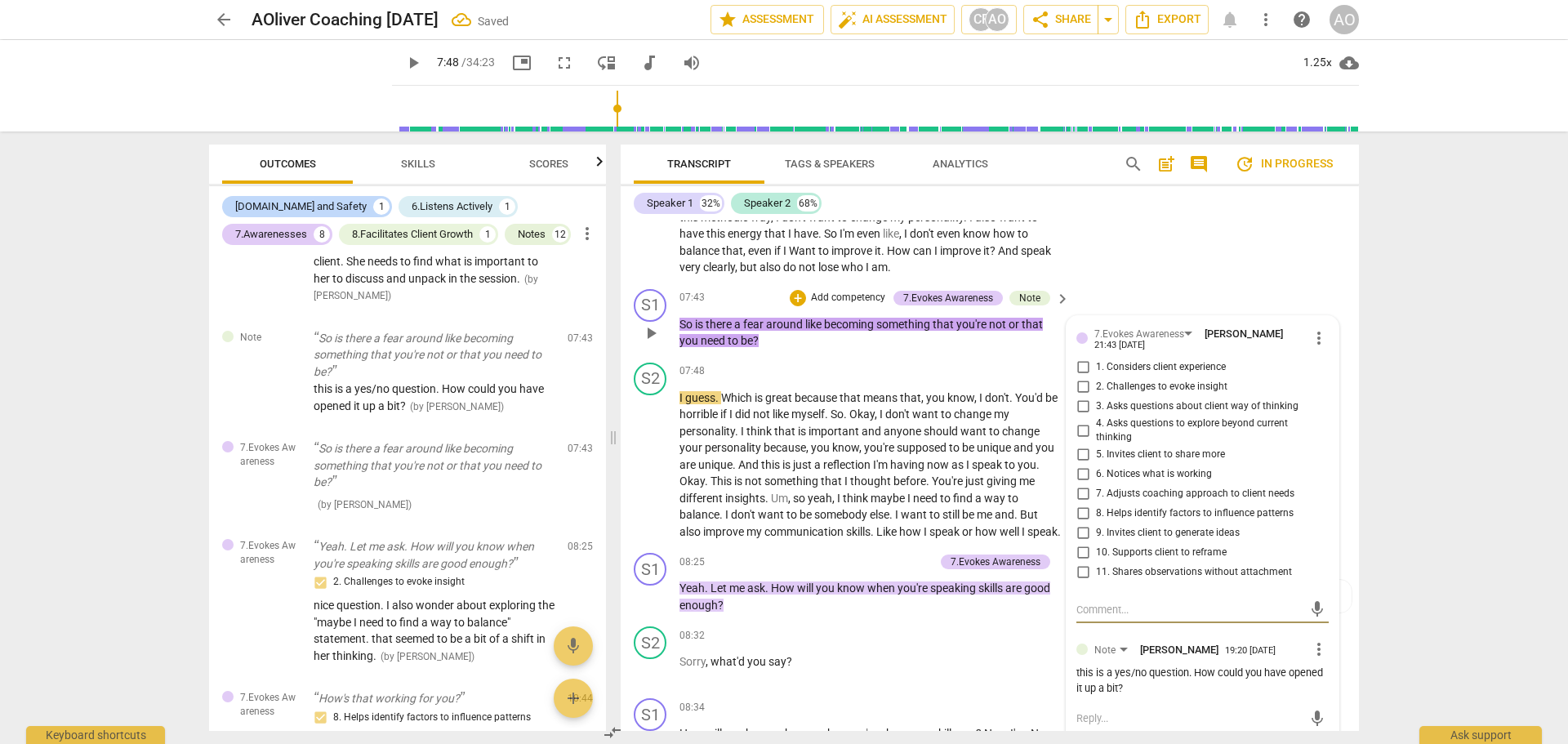
click at [1204, 415] on span "3. Asks questions about client way of thinking" at bounding box center [1198, 407] width 202 height 15
click at [1096, 417] on input "3. Asks questions about client way of thinking" at bounding box center [1083, 407] width 27 height 20
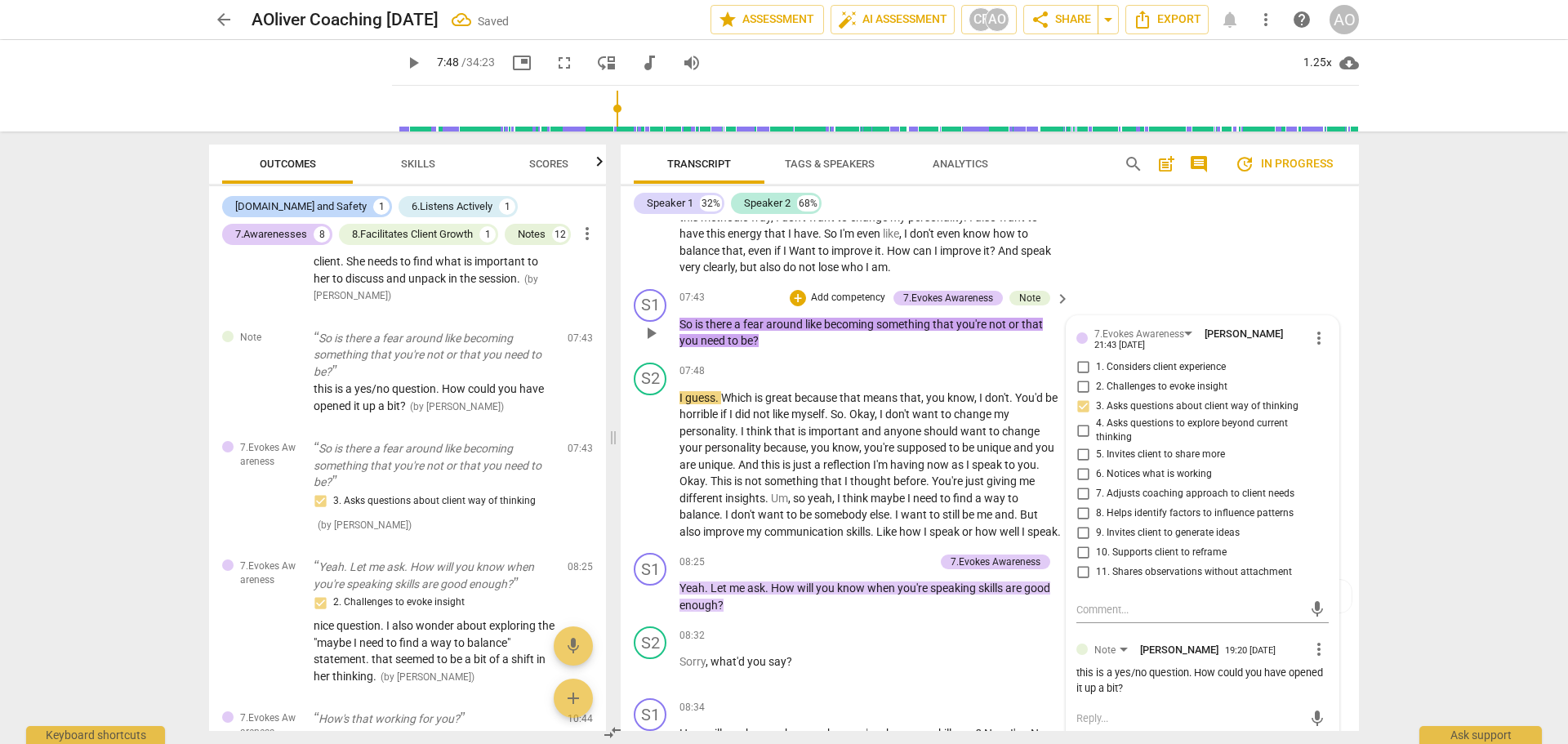
click at [1126, 463] on span "5. Invites client to share more" at bounding box center [1160, 455] width 129 height 15
click at [1096, 465] on input "5. Invites client to share more" at bounding box center [1083, 455] width 27 height 20
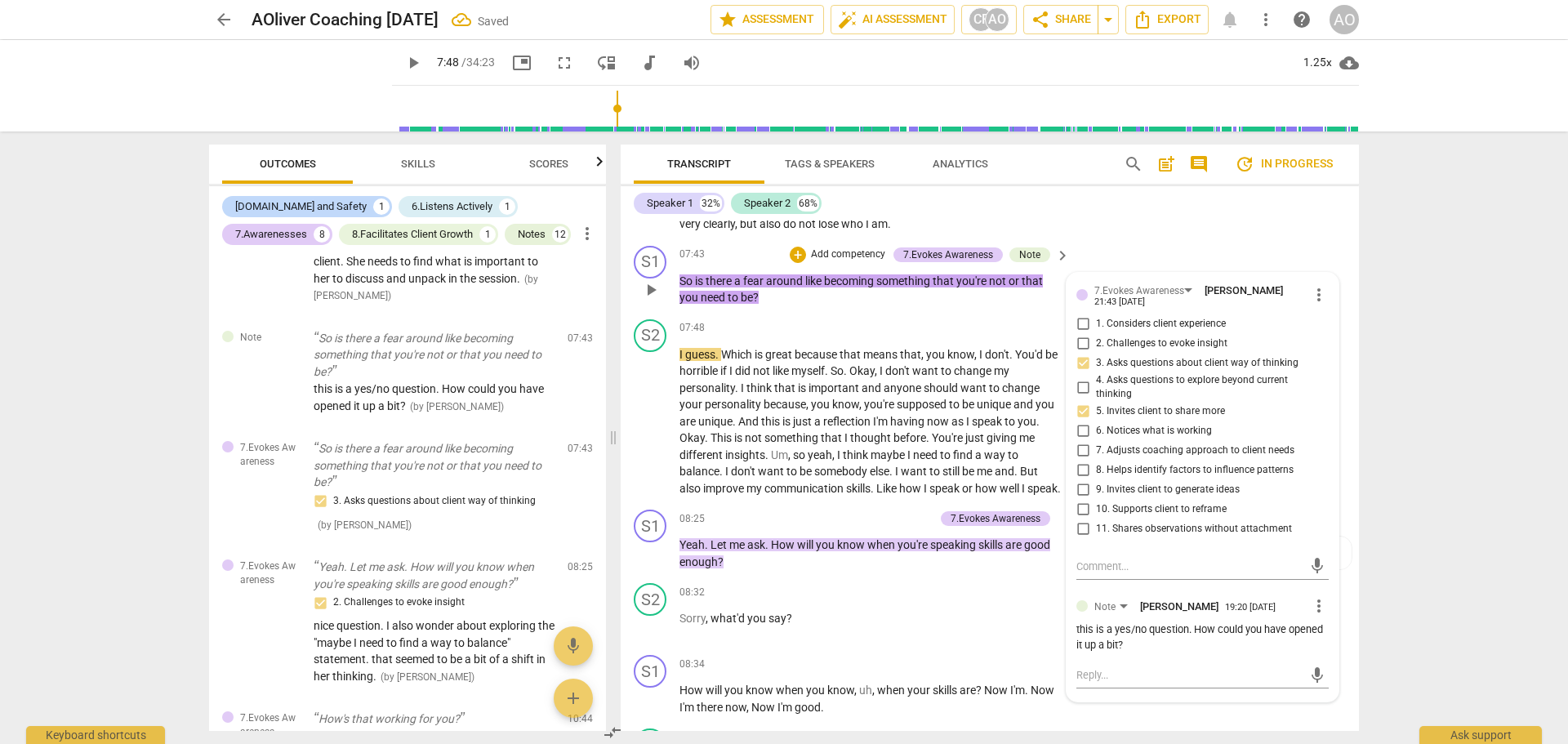
scroll to position [2974, 0]
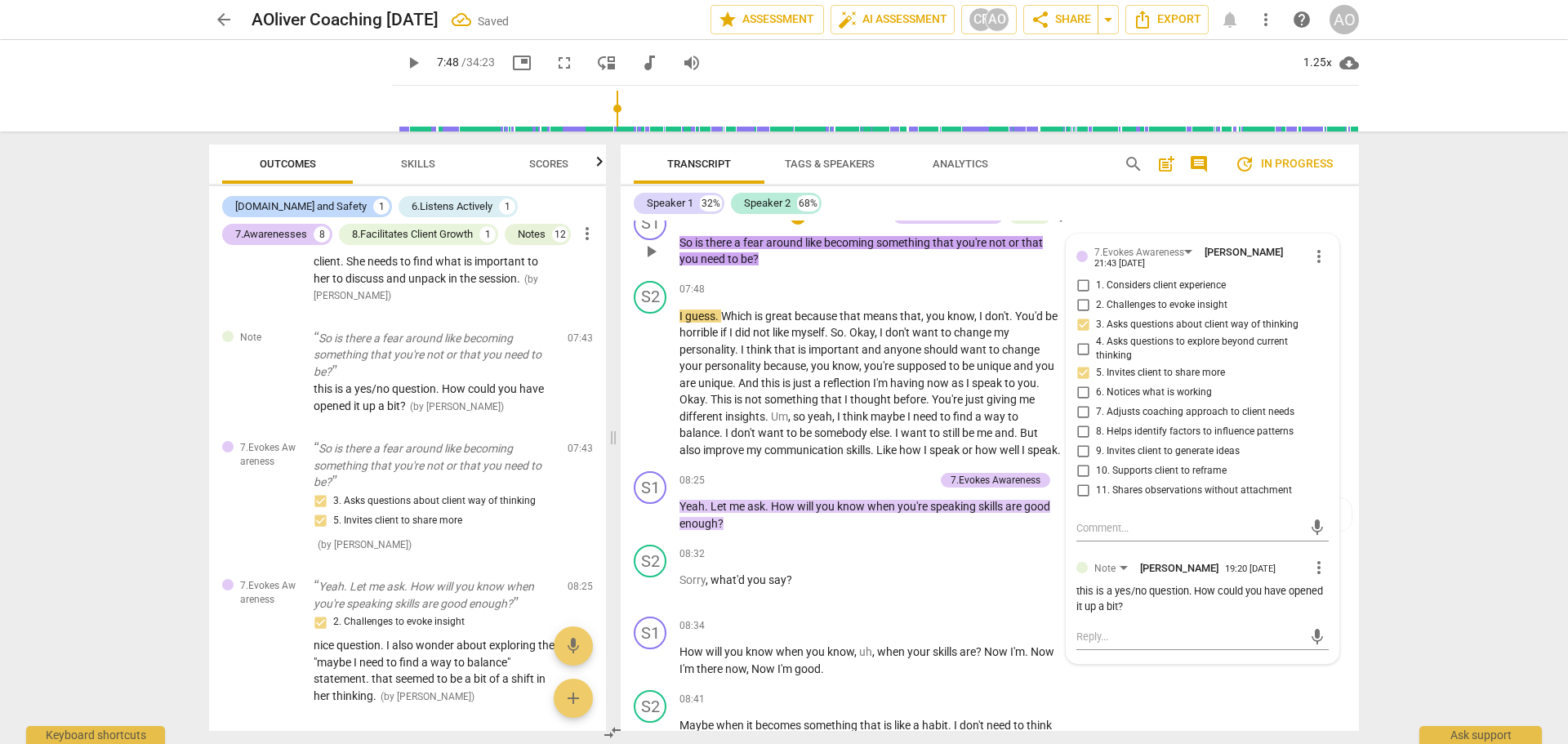
click at [1200, 258] on div "S1 play_arrow pause 07:43 + Add competency 7.Evokes Awareness Note keyboard_arr…" at bounding box center [990, 238] width 739 height 74
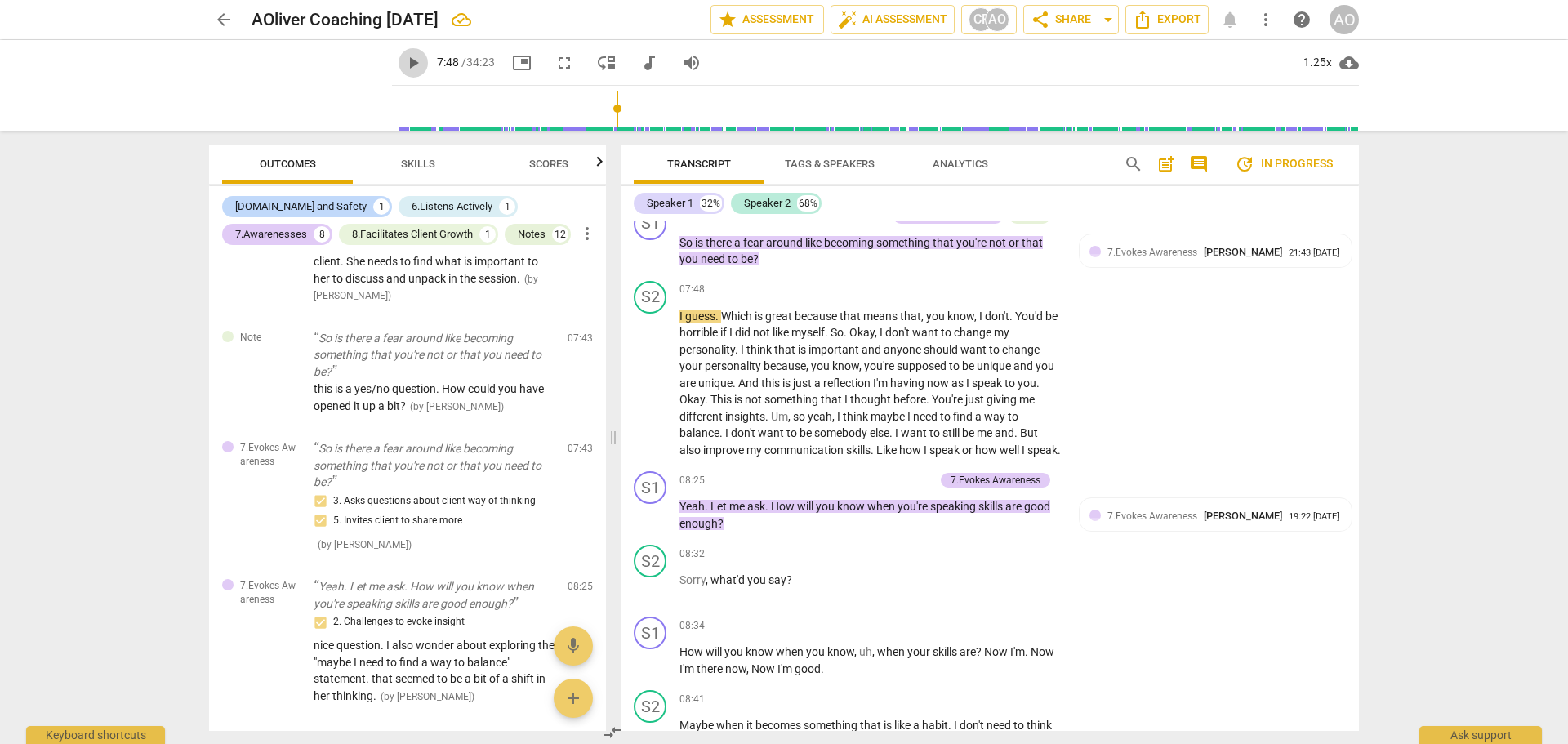
click at [404, 56] on span "play_arrow" at bounding box center [414, 63] width 20 height 20
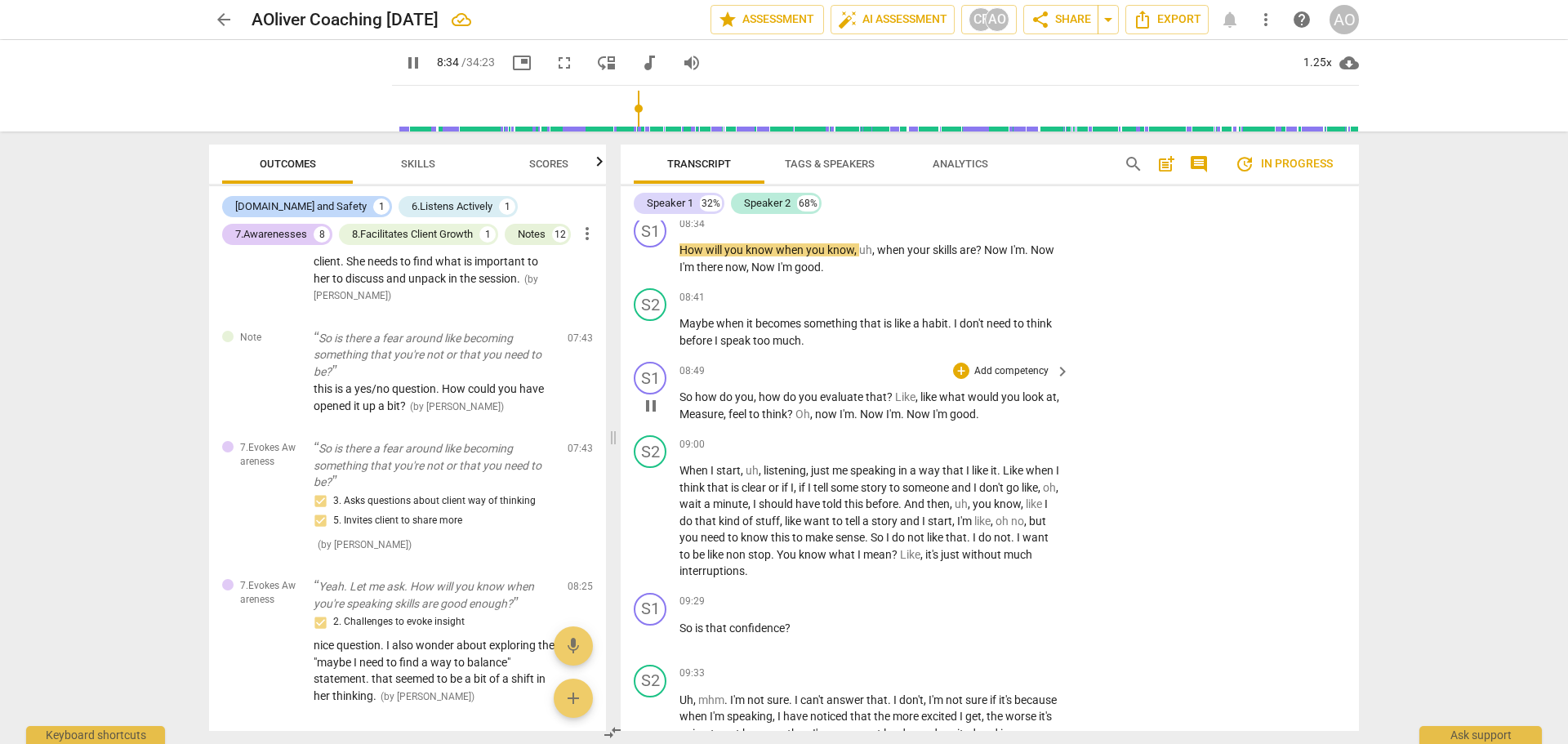
scroll to position [3383, 0]
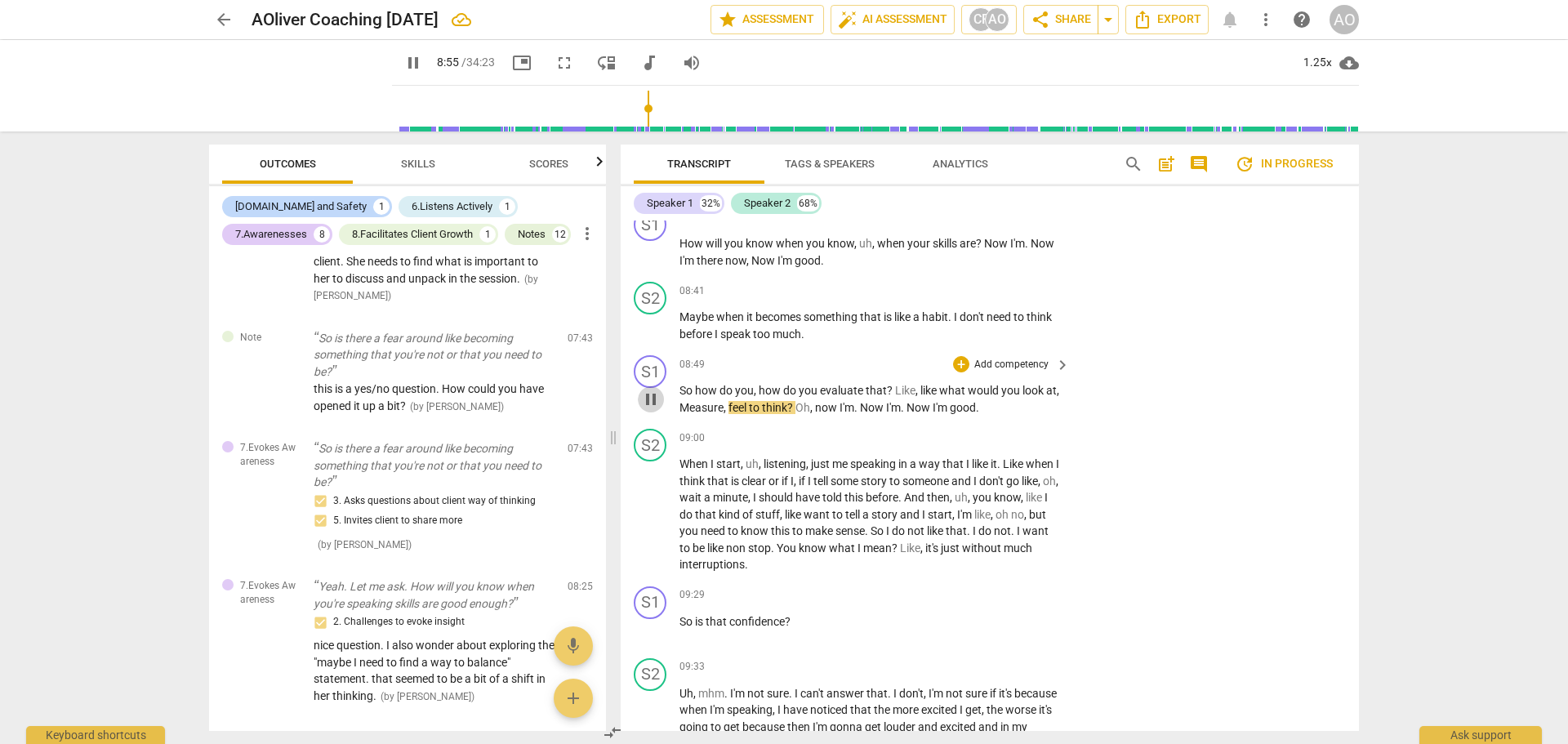
drag, startPoint x: 655, startPoint y: 463, endPoint x: 890, endPoint y: 429, distance: 237.4
click at [655, 410] on span "pause" at bounding box center [651, 400] width 20 height 20
click at [993, 372] on p "Add competency" at bounding box center [1011, 365] width 78 height 15
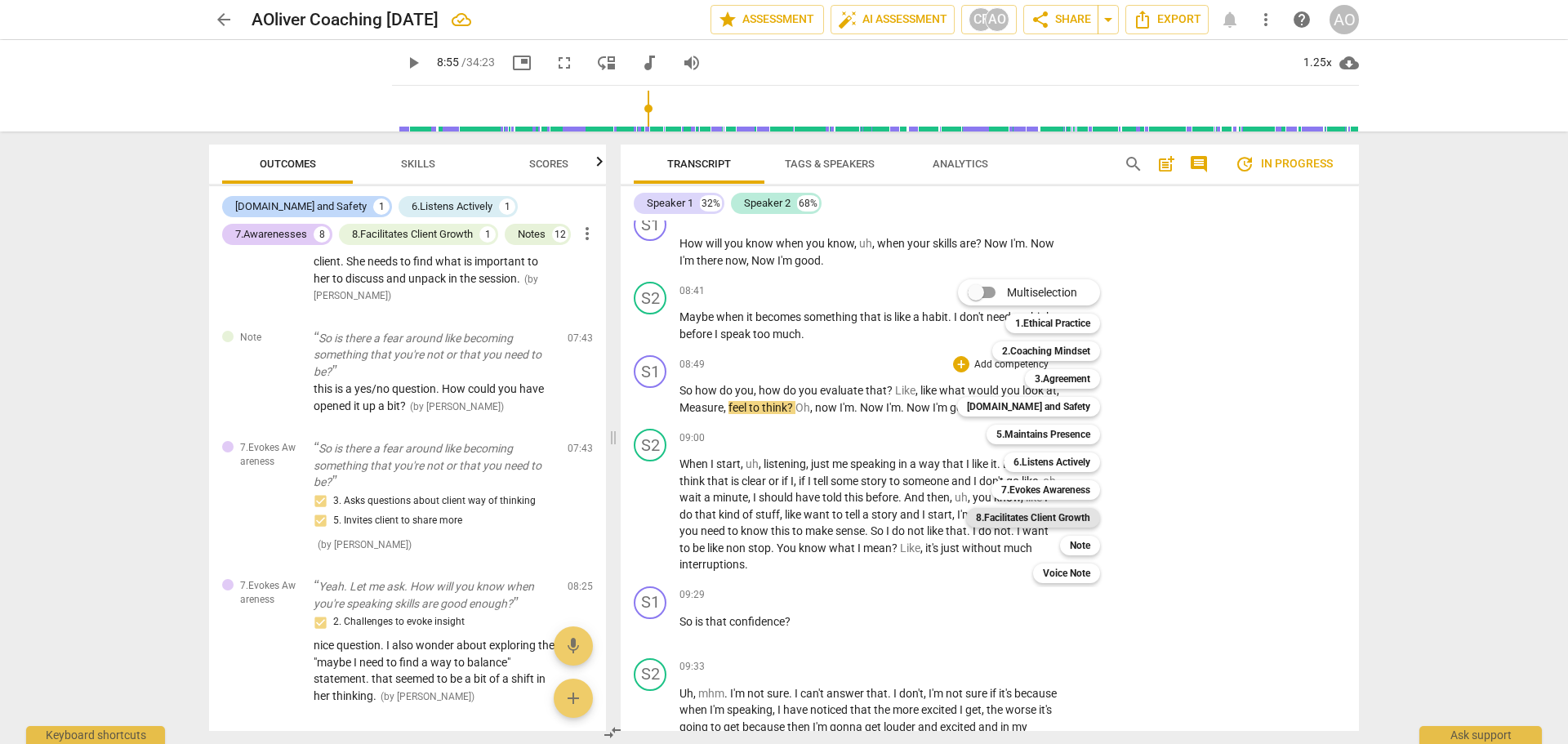
click at [1066, 517] on b "8.Facilitates Client Growth" at bounding box center [1034, 518] width 114 height 20
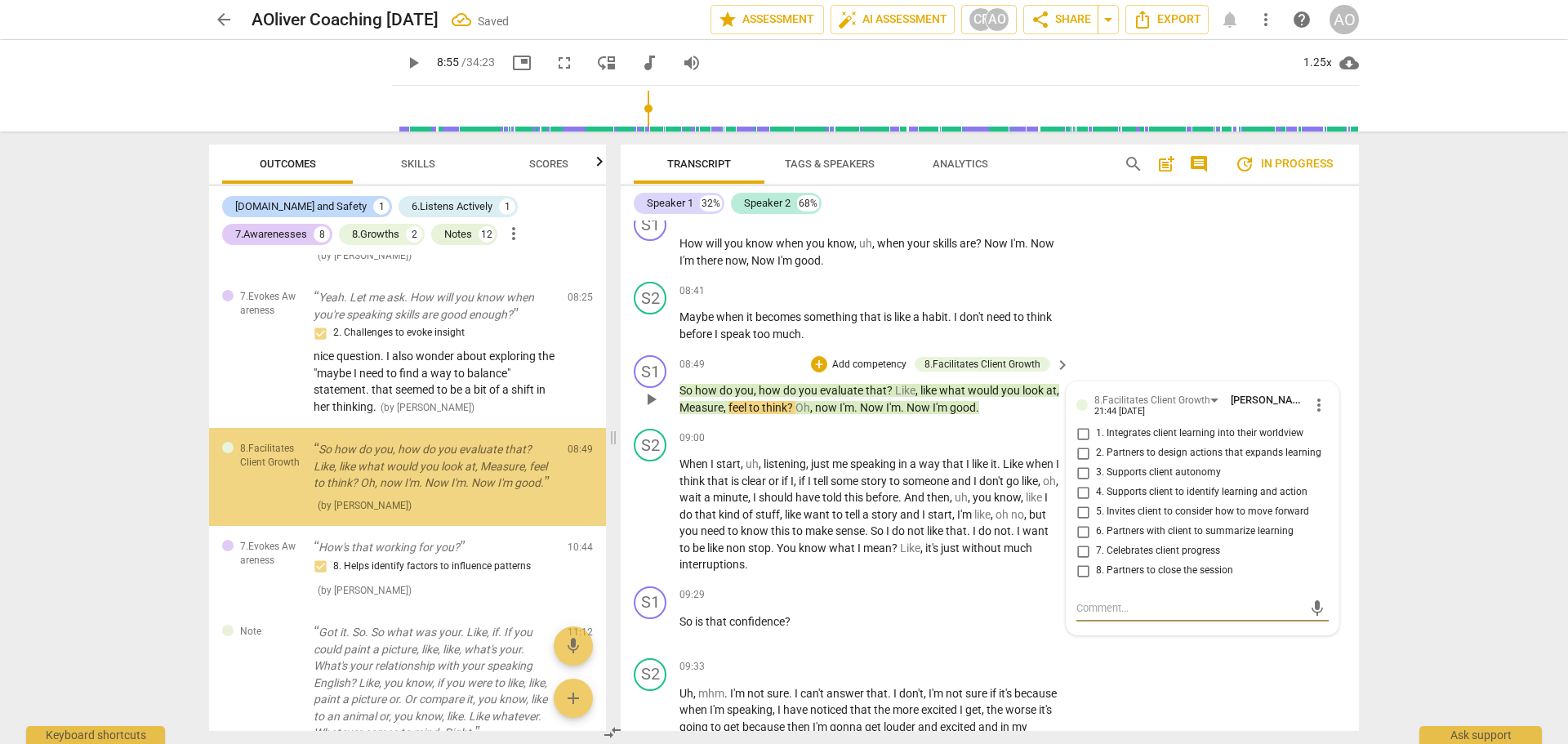
scroll to position [1796, 0]
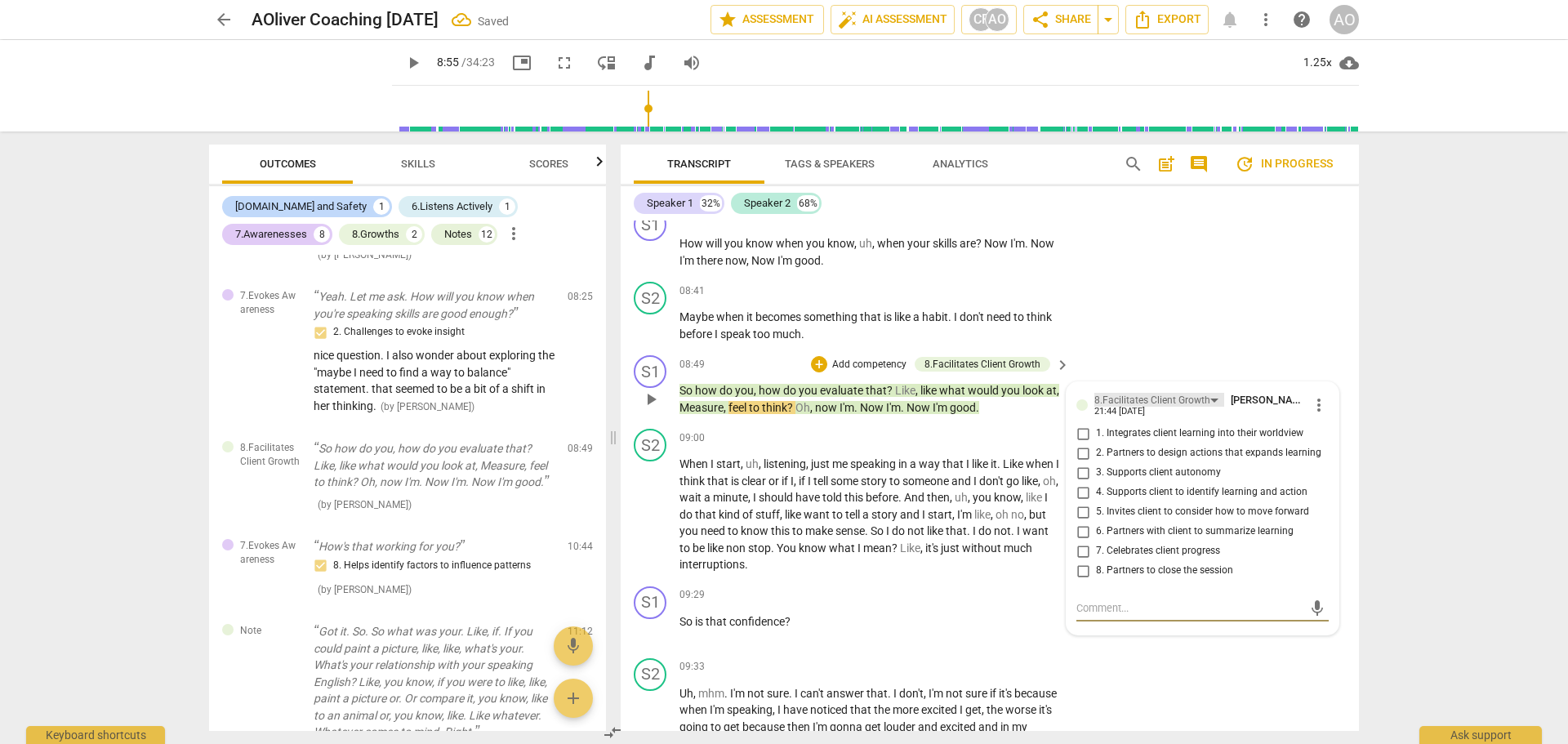
click at [1146, 409] on div "8.Facilitates Client Growth" at bounding box center [1152, 401] width 116 height 16
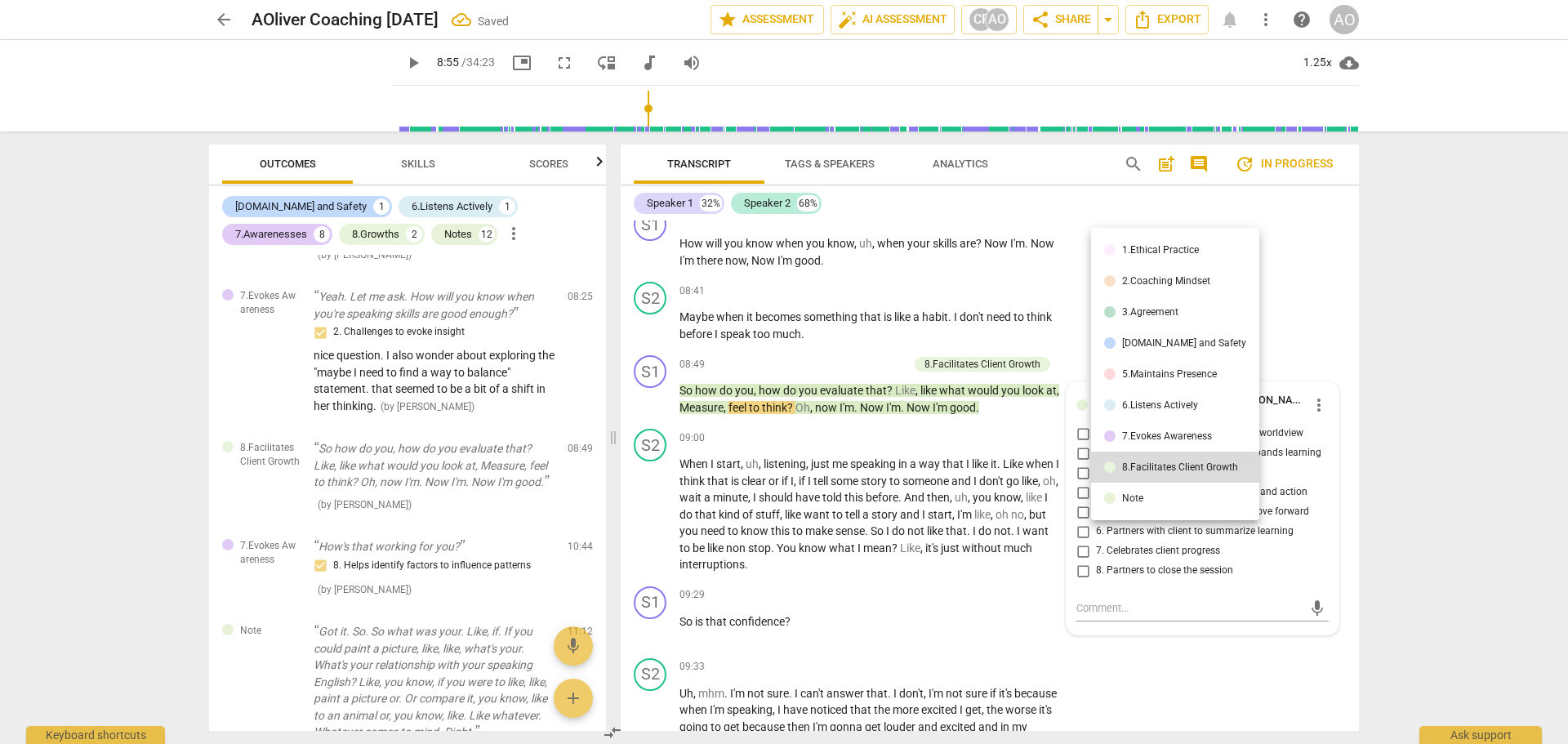
click at [1143, 436] on div "7.Evokes Awareness" at bounding box center [1166, 436] width 89 height 10
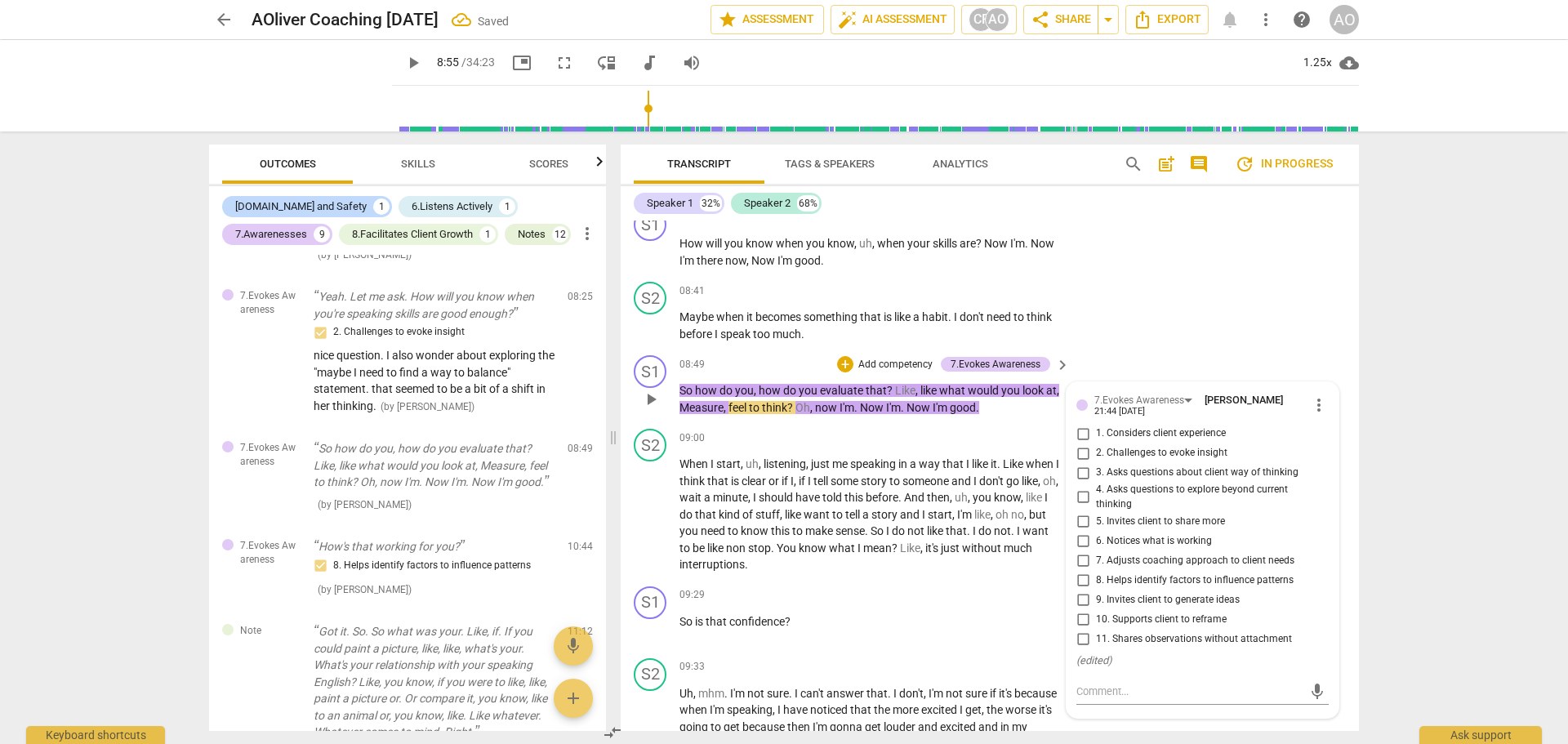
click at [1143, 461] on span "2. Challenges to evoke insight" at bounding box center [1162, 453] width 132 height 15
click at [1096, 463] on input "2. Challenges to evoke insight" at bounding box center [1083, 453] width 27 height 20
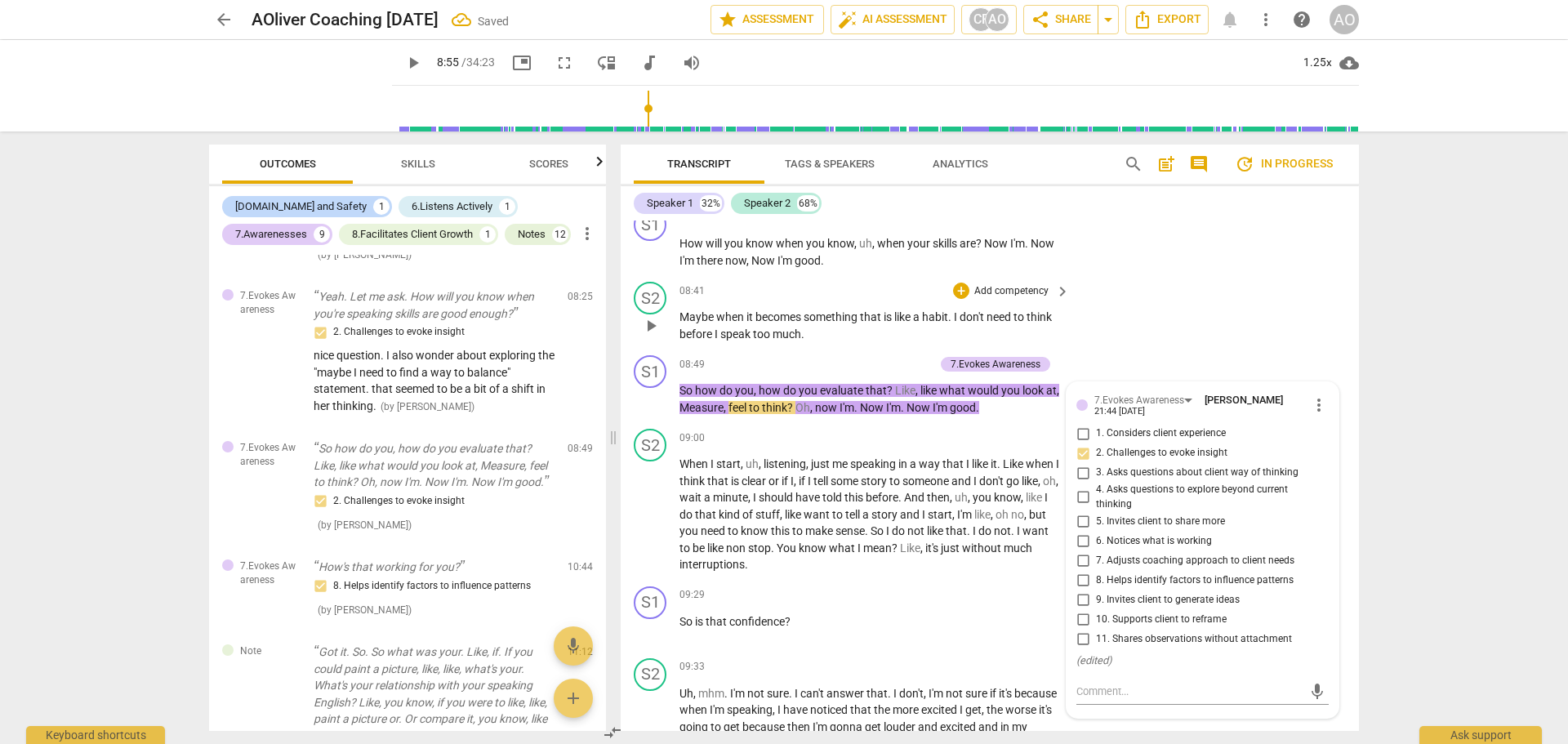
click at [1171, 349] on div "S2 play_arrow pause 08:41 + Add competency keyboard_arrow_right Maybe when it b…" at bounding box center [990, 312] width 739 height 74
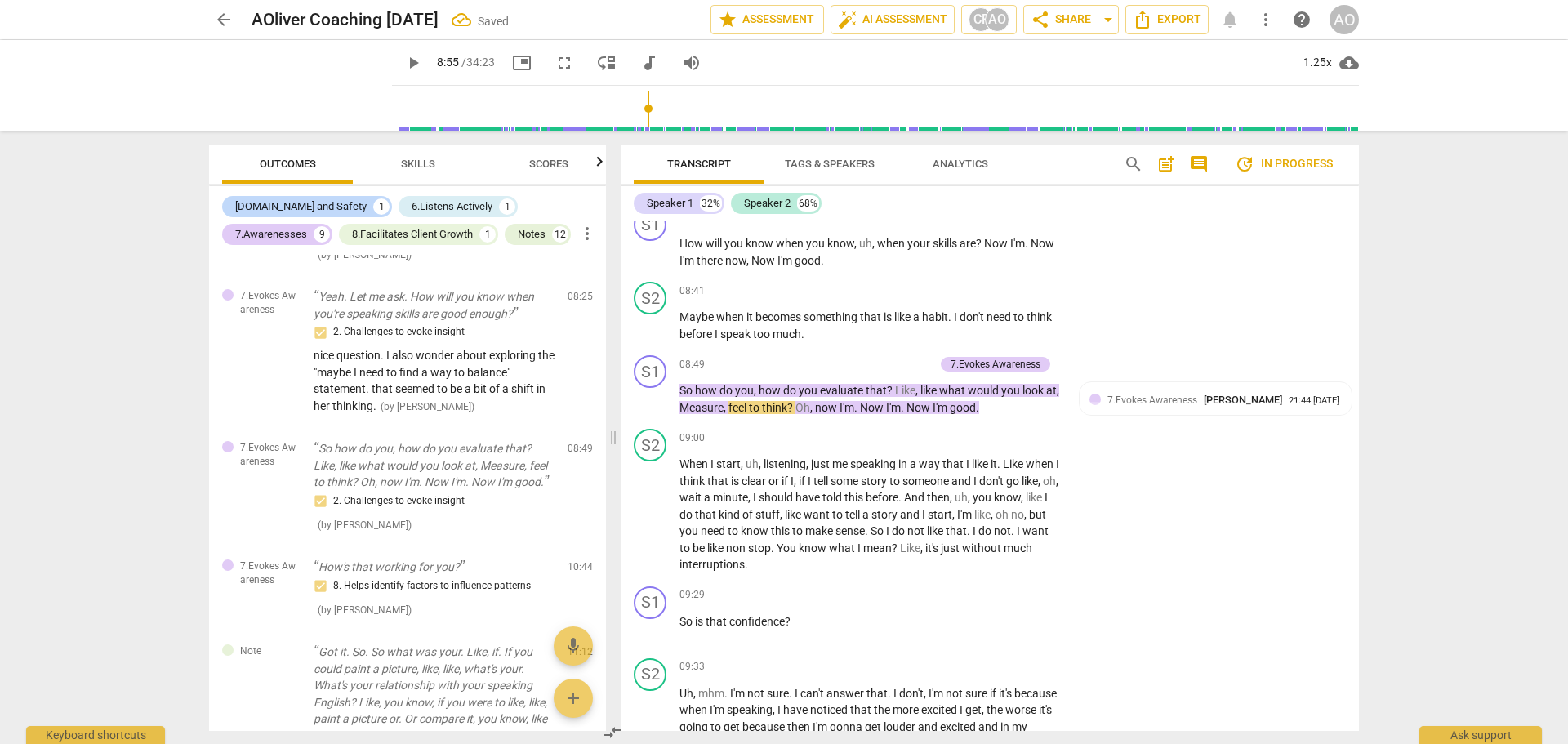
click at [404, 60] on span "play_arrow" at bounding box center [414, 63] width 20 height 20
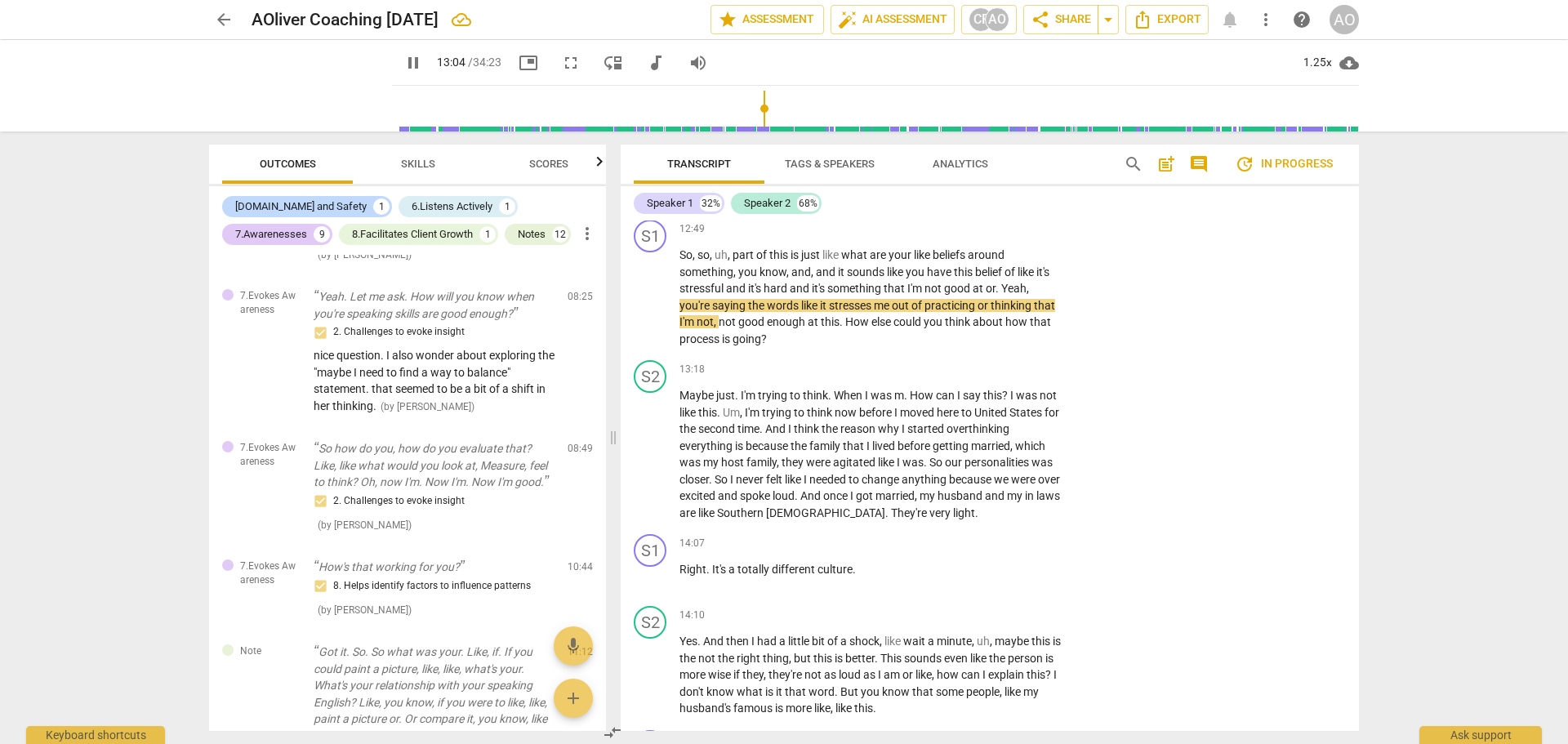
scroll to position [5262, 0]
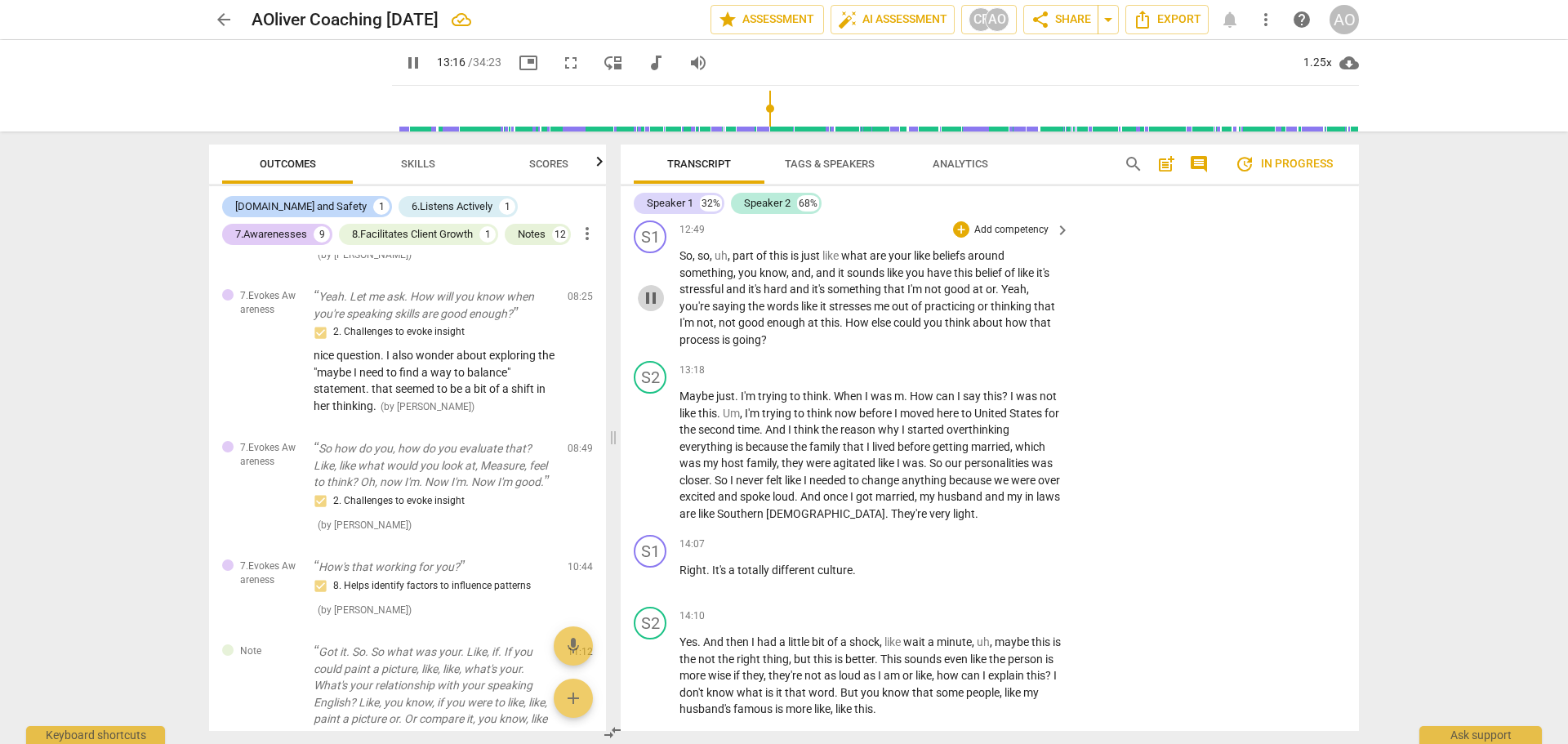
click at [643, 308] on span "pause" at bounding box center [651, 298] width 20 height 20
click at [992, 238] on p "Add competency" at bounding box center [1011, 230] width 78 height 15
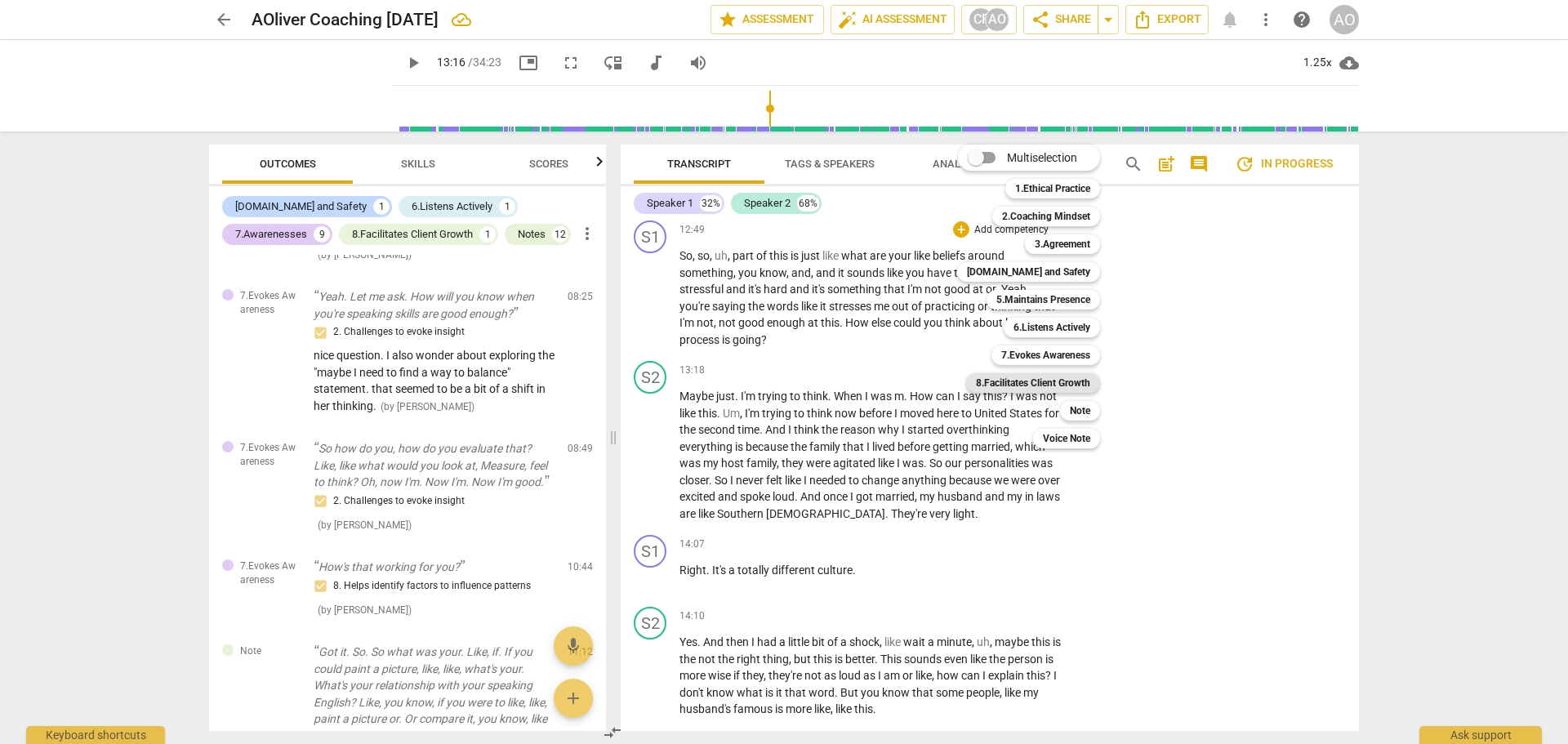
click at [1054, 385] on b "8.Facilitates Client Growth" at bounding box center [1034, 383] width 114 height 20
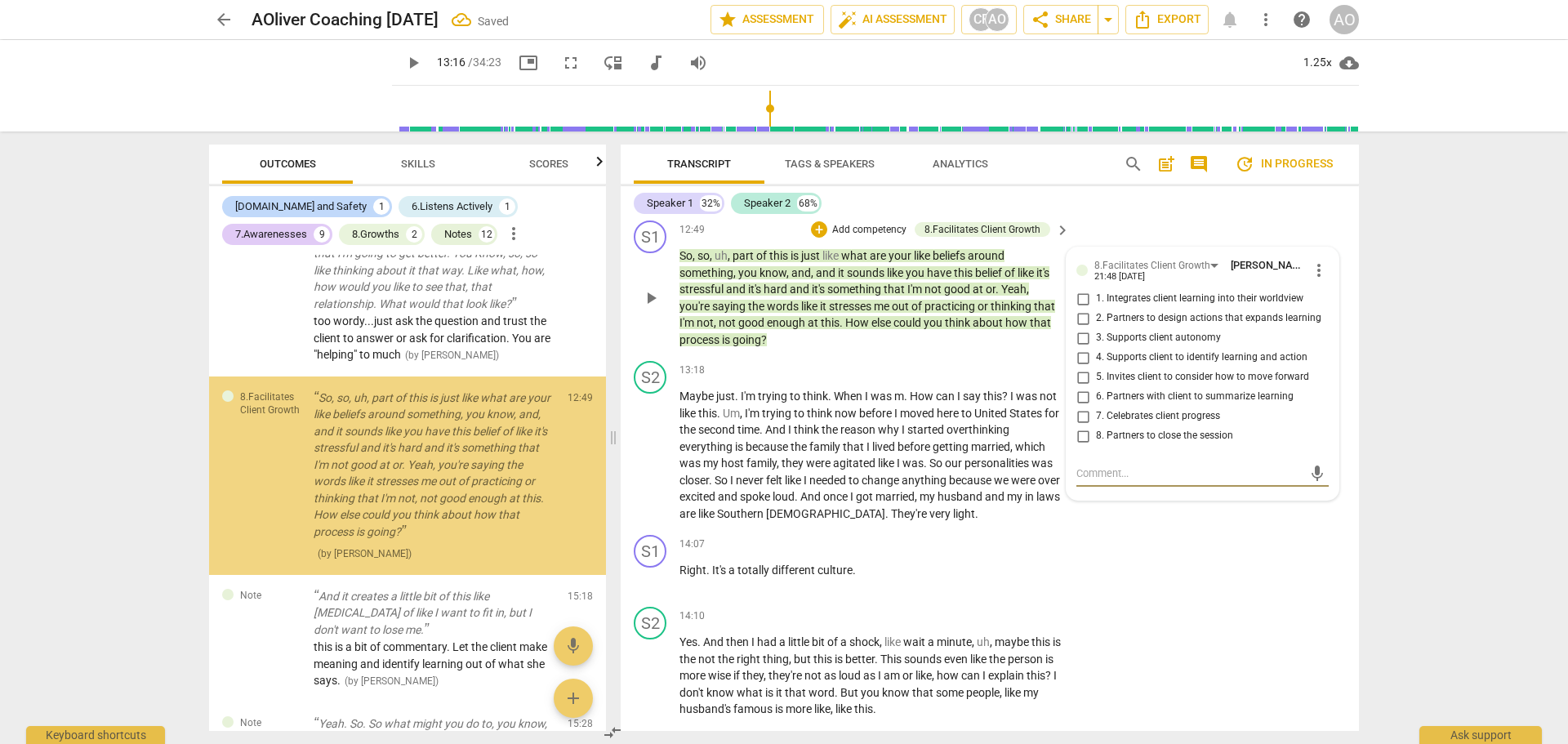
scroll to position [2540, 0]
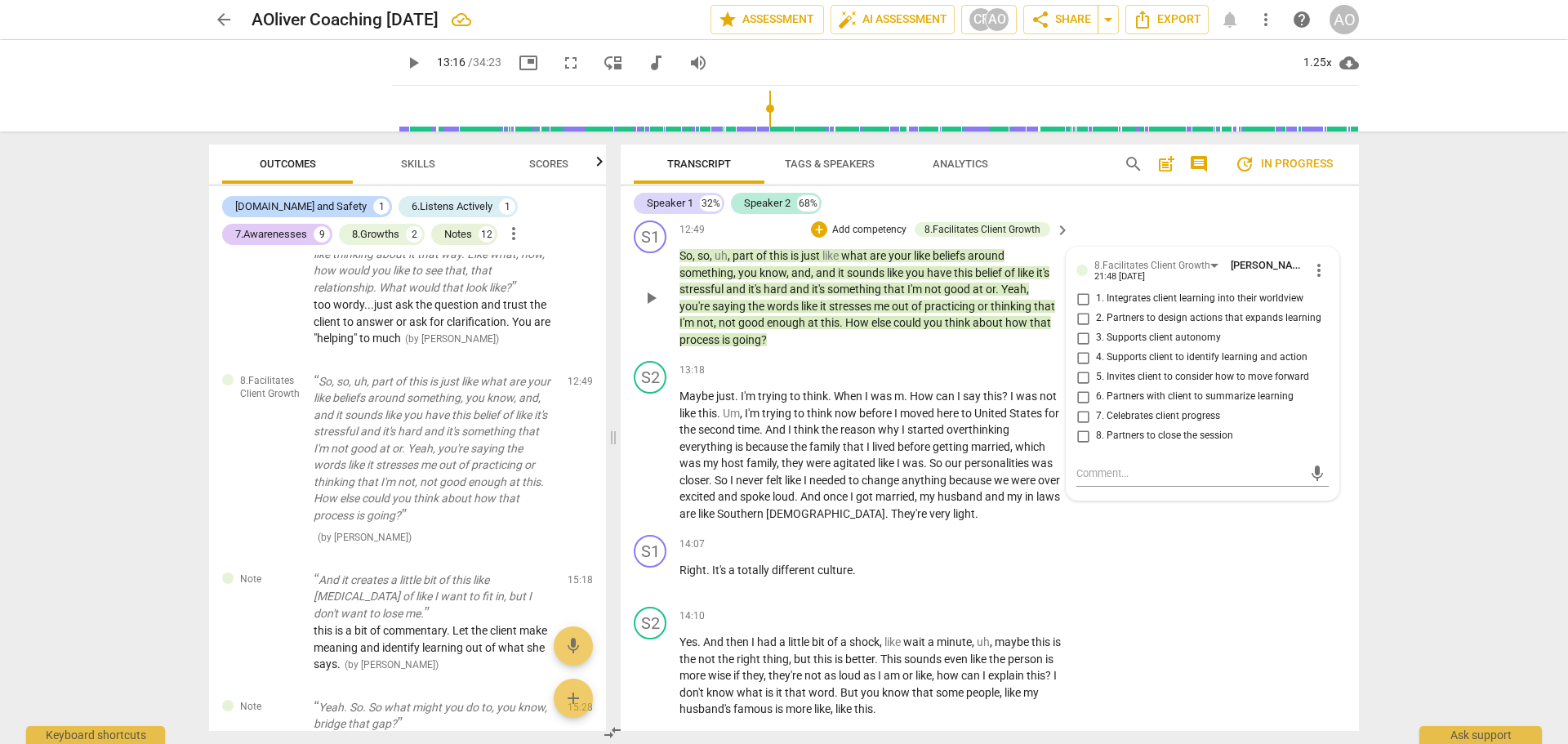
click at [1184, 385] on span "5. Invites client to consider how to move forward" at bounding box center [1203, 377] width 213 height 15
click at [1096, 387] on input "5. Invites client to consider how to move forward" at bounding box center [1083, 377] width 27 height 20
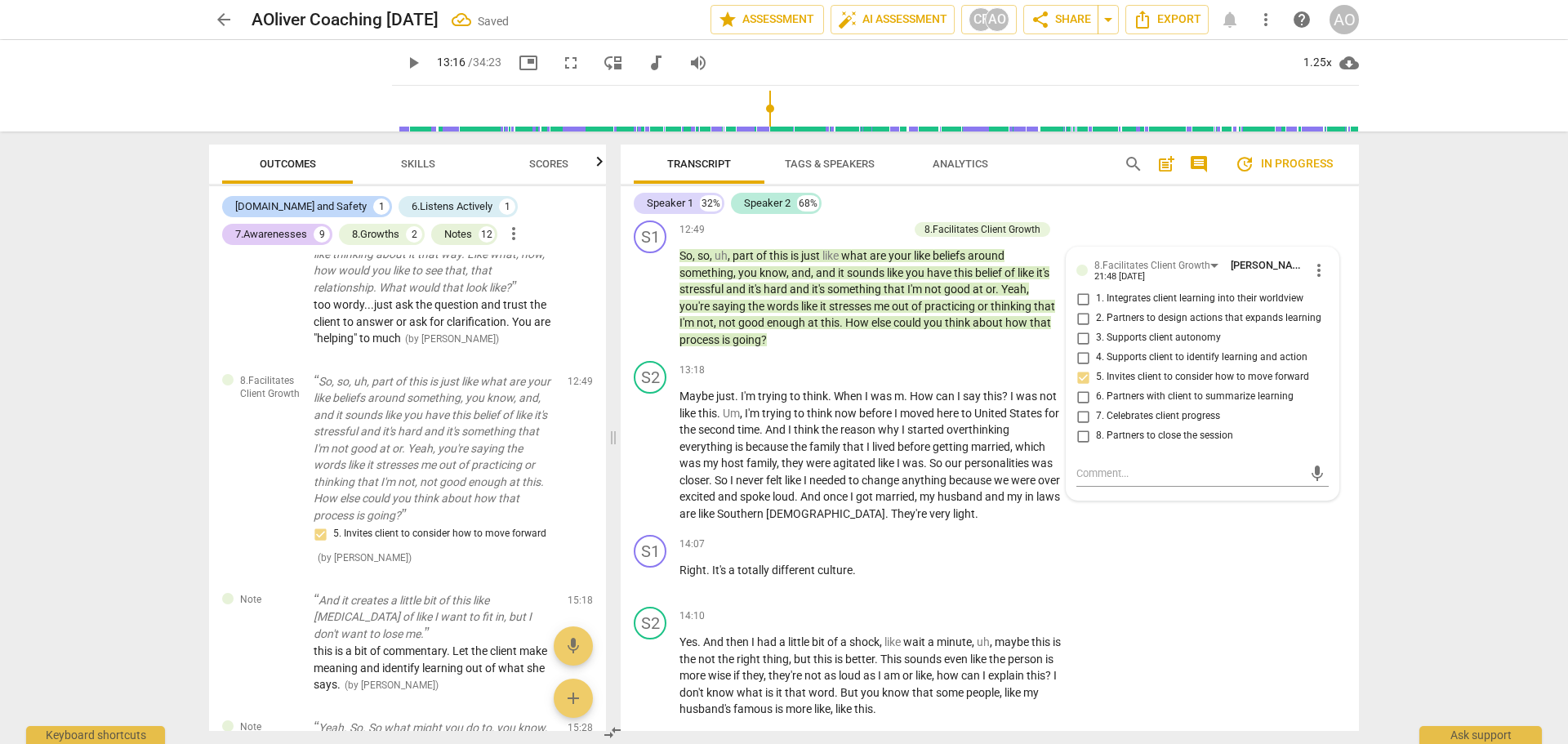
click at [1129, 214] on div "S2 play_arrow pause 12:45 + Add competency keyboard_arrow_right You mean what I…" at bounding box center [990, 178] width 739 height 72
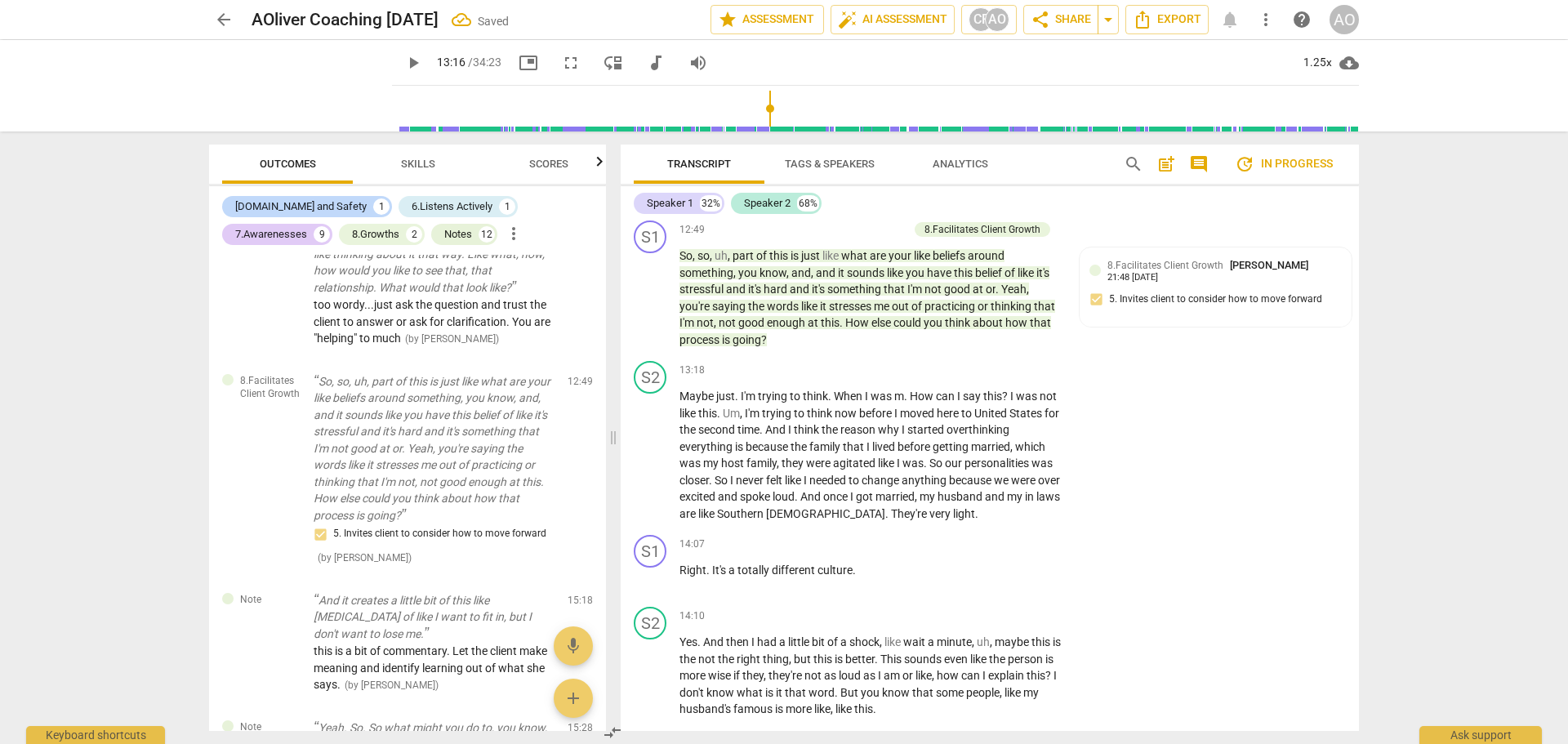
click at [404, 61] on span "play_arrow" at bounding box center [414, 63] width 20 height 20
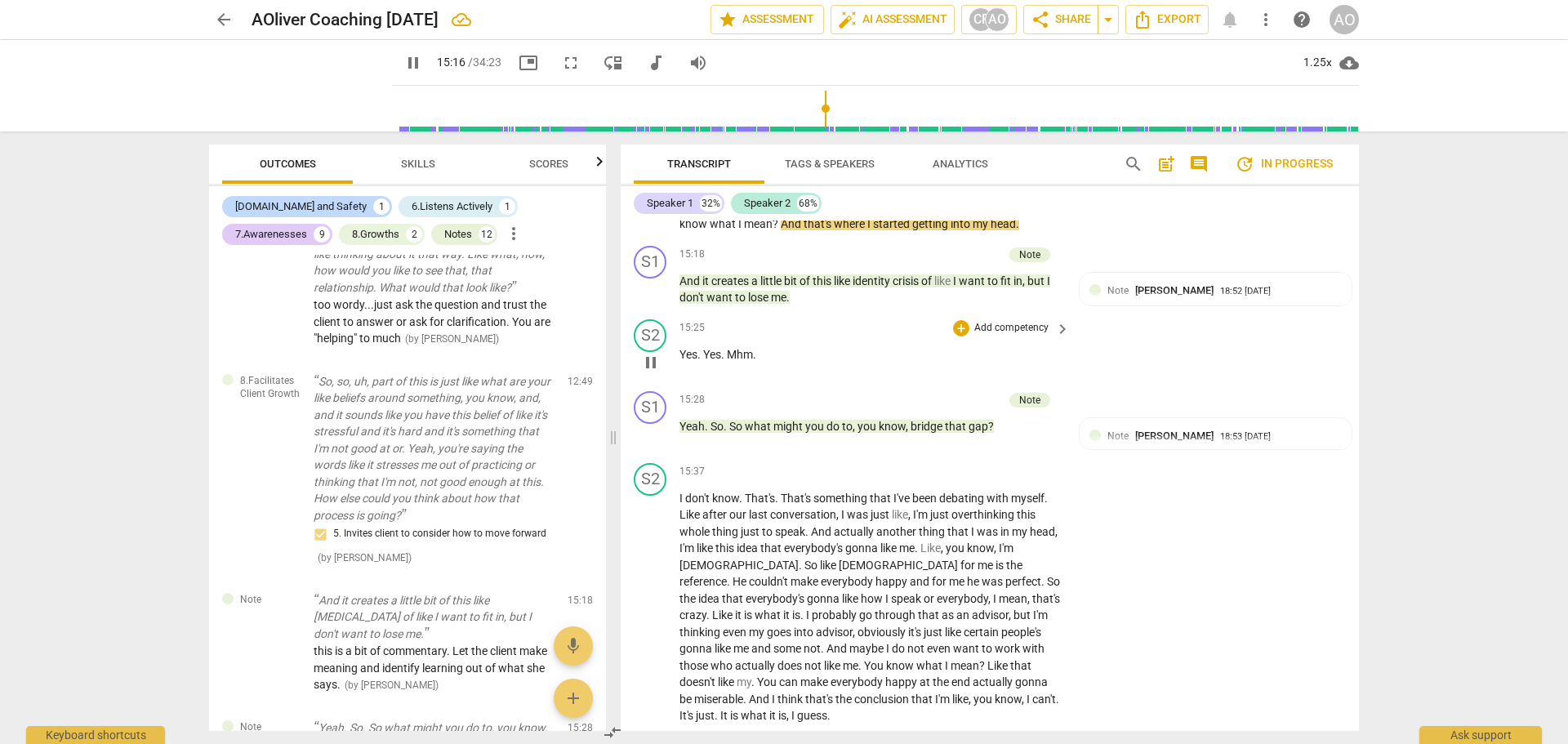
scroll to position [6080, 0]
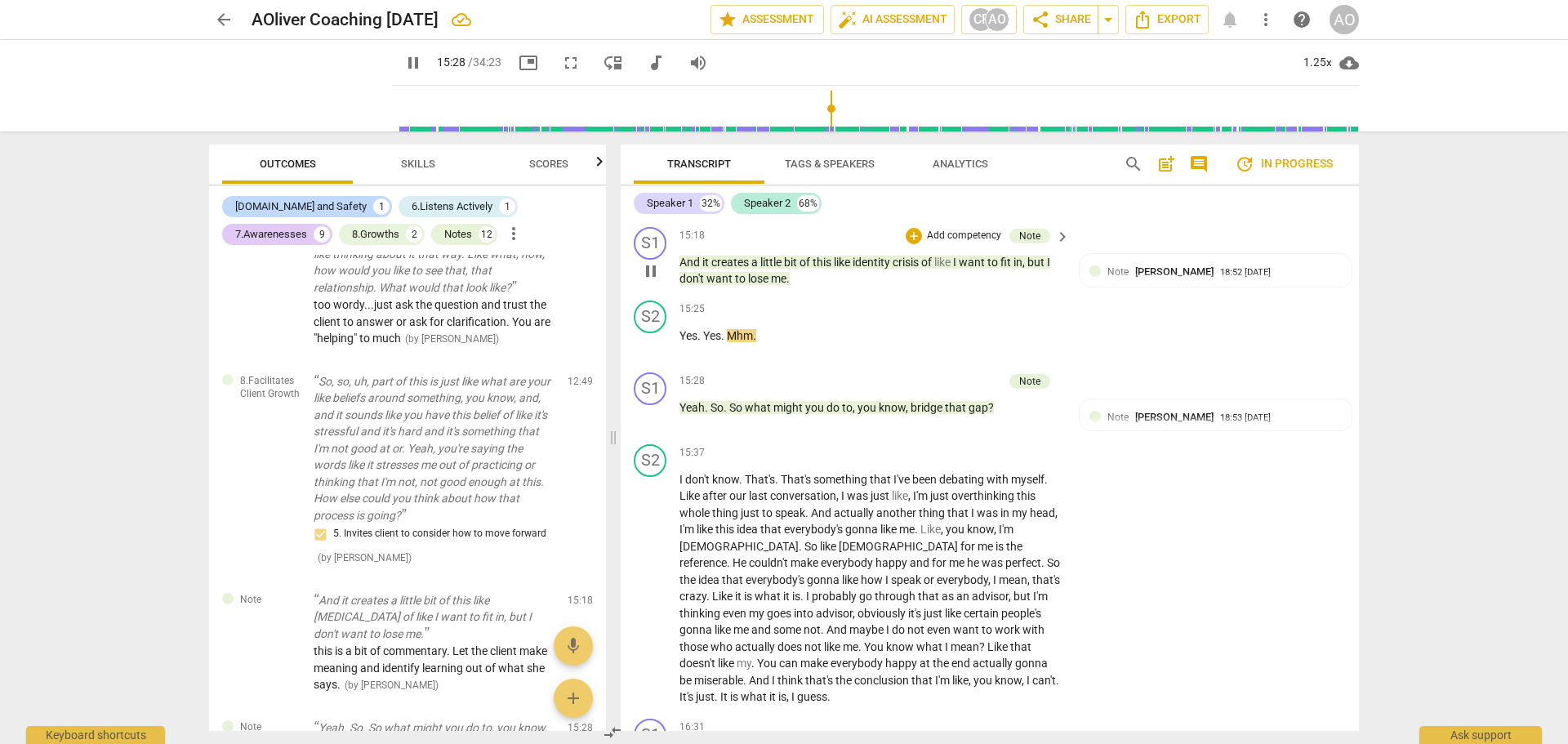
click at [649, 281] on span "pause" at bounding box center [651, 271] width 20 height 20
click at [945, 244] on p "Add competency" at bounding box center [964, 236] width 78 height 15
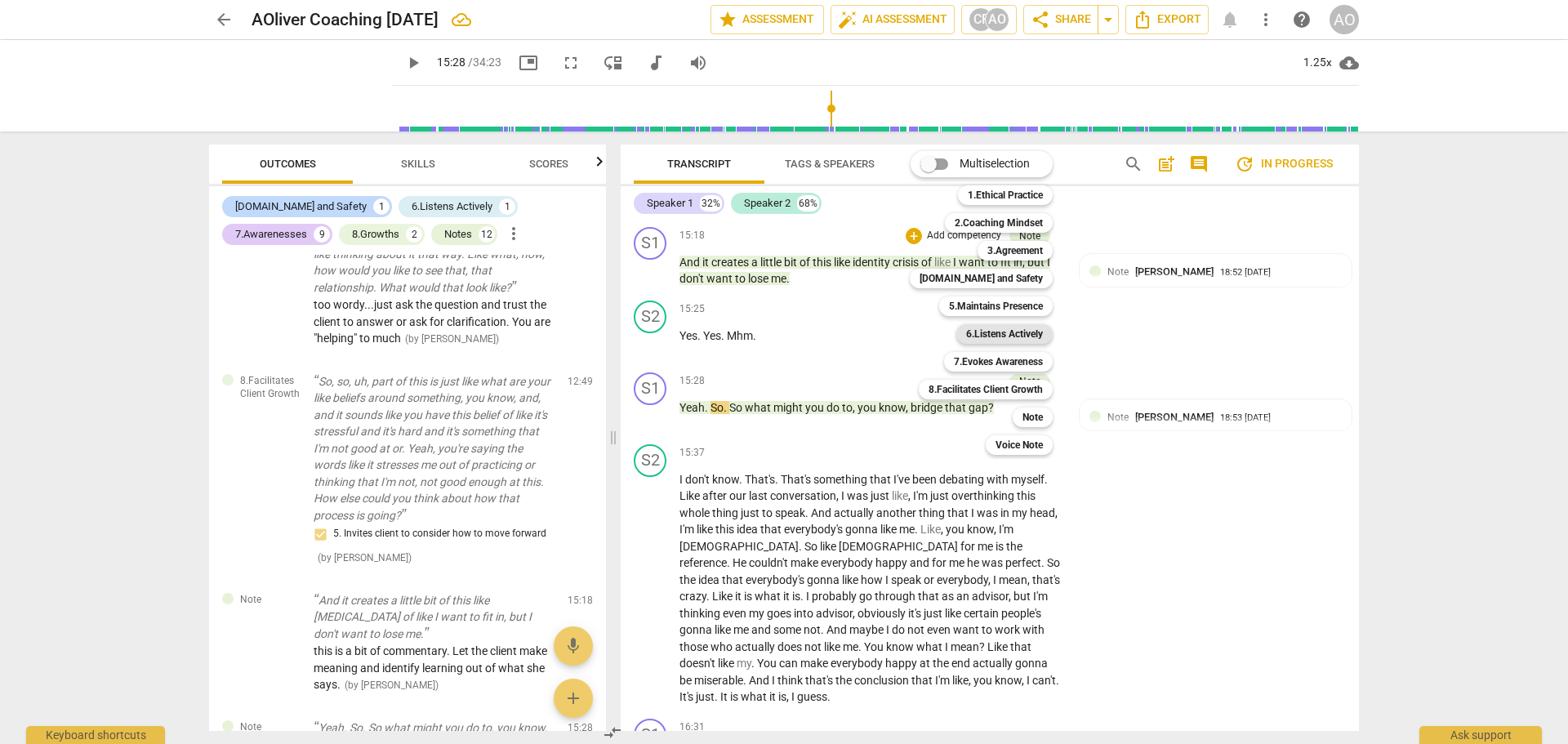
click at [995, 333] on b "6.Listens Actively" at bounding box center [1005, 334] width 77 height 20
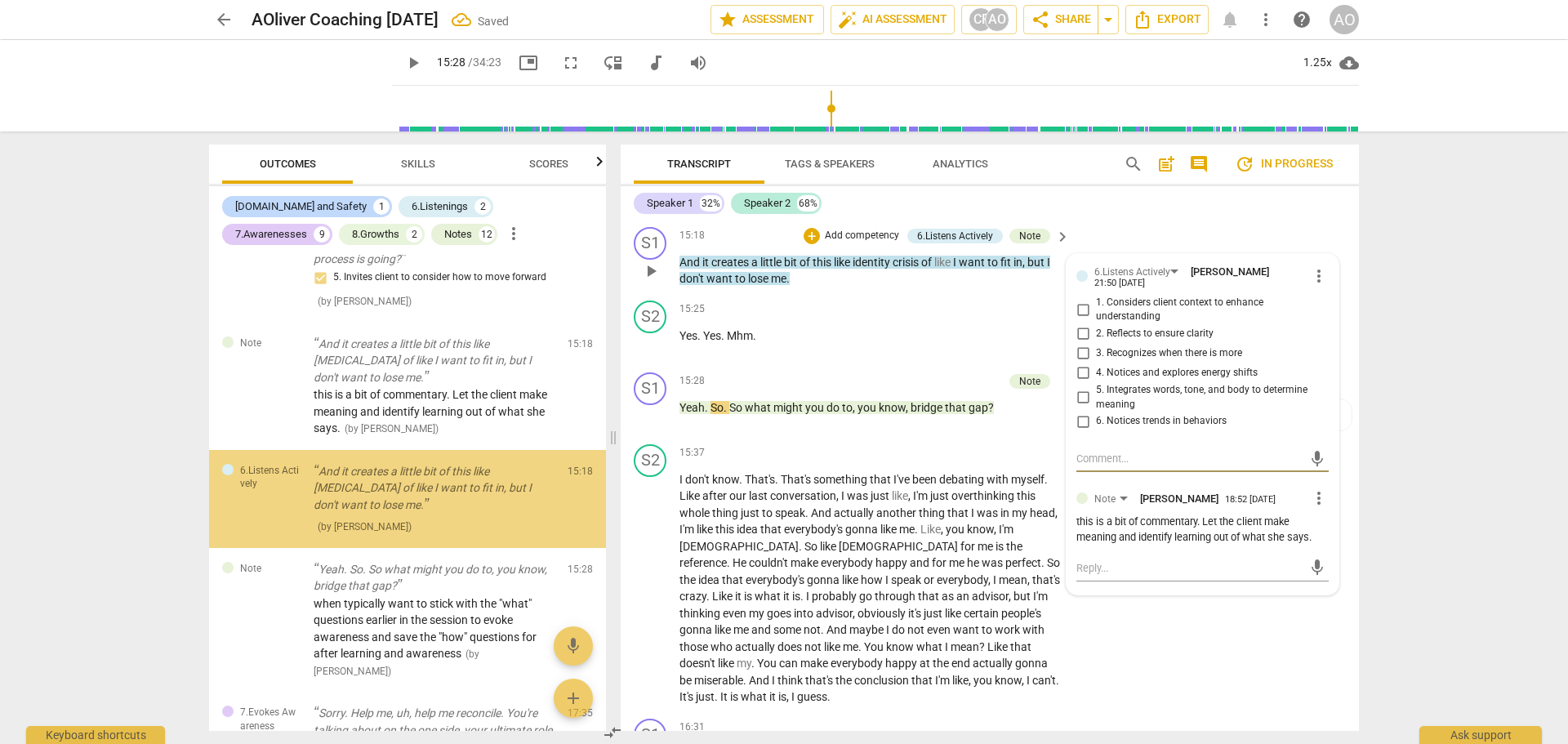
scroll to position [2844, 0]
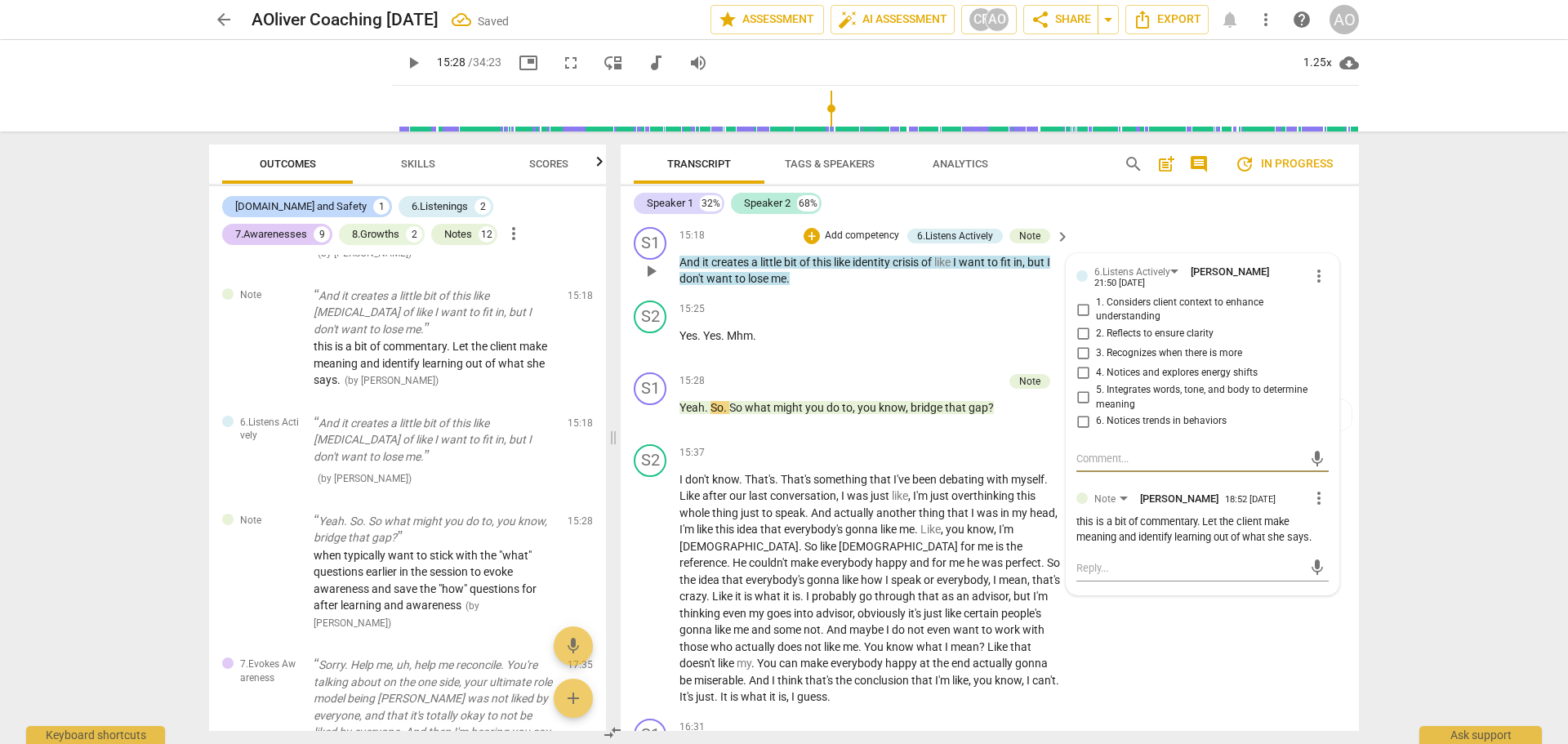
click at [1156, 342] on span "2. Reflects to ensure clarity" at bounding box center [1155, 334] width 118 height 15
click at [1096, 344] on input "2. Reflects to ensure clarity" at bounding box center [1083, 334] width 27 height 20
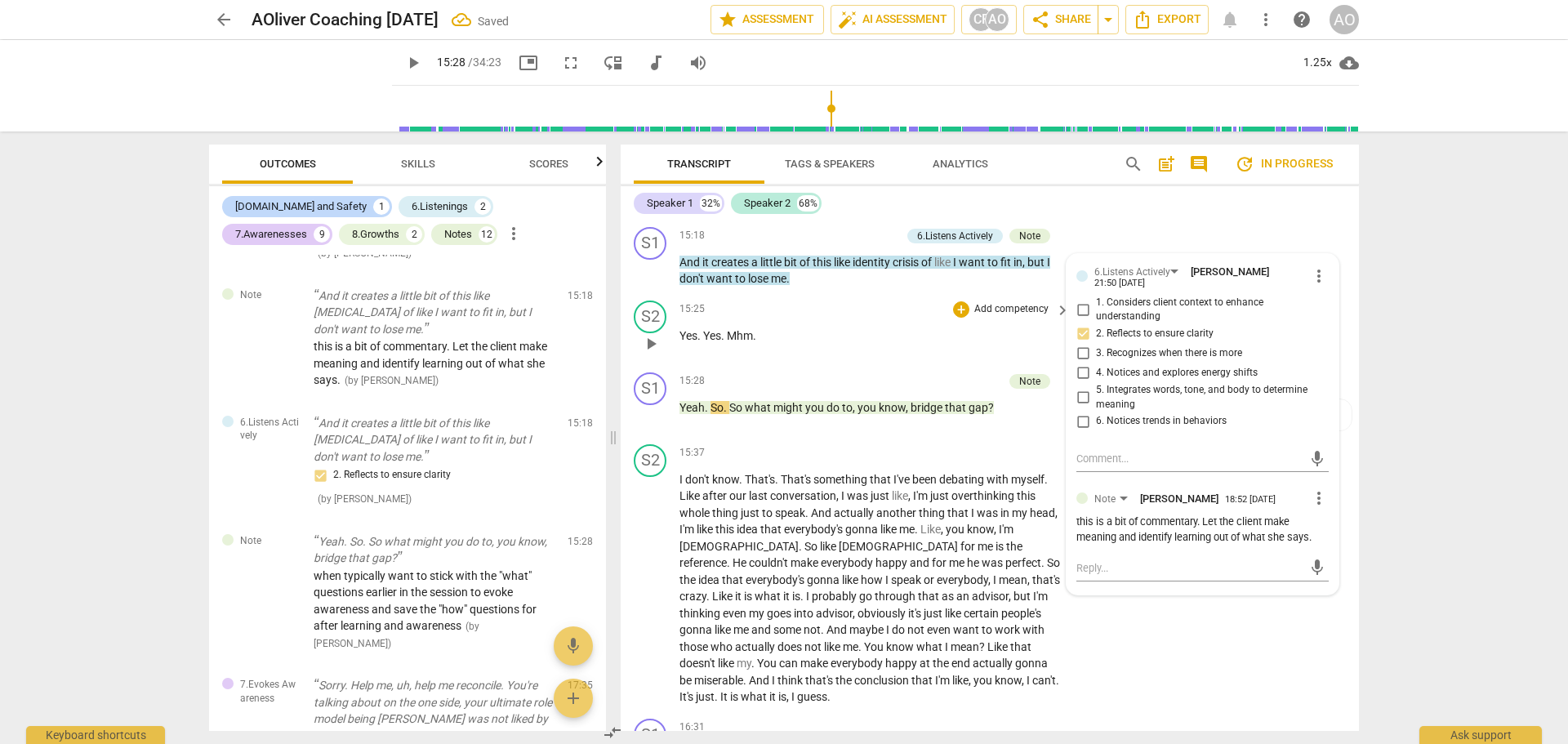
click at [981, 360] on div "15:25 + Add competency keyboard_arrow_right Yes . Yes . Mhm ." at bounding box center [875, 330] width 392 height 59
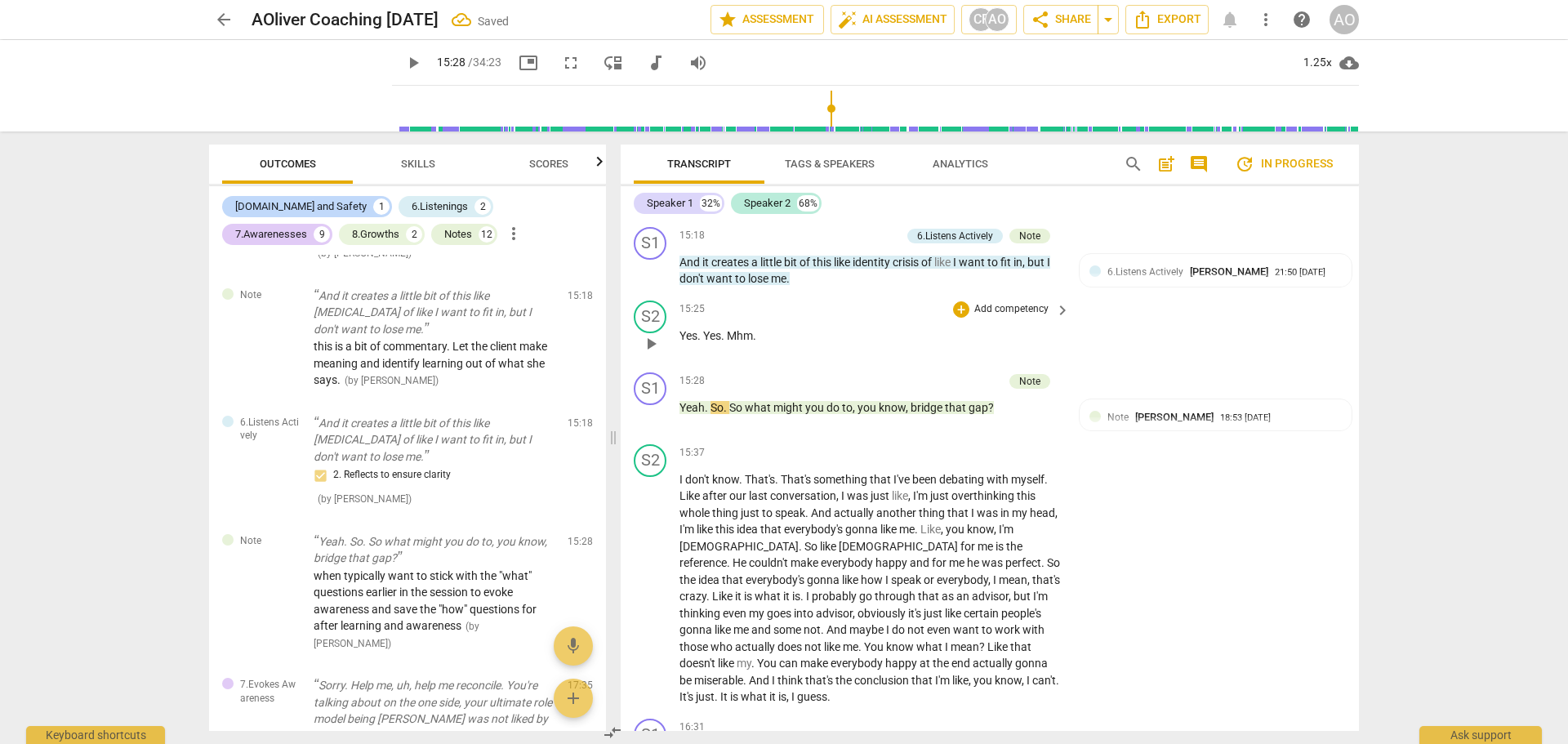
click at [981, 360] on div "15:25 + Add competency keyboard_arrow_right Yes . Yes . Mhm ." at bounding box center [875, 330] width 392 height 59
click at [404, 61] on span "play_arrow" at bounding box center [414, 63] width 20 height 20
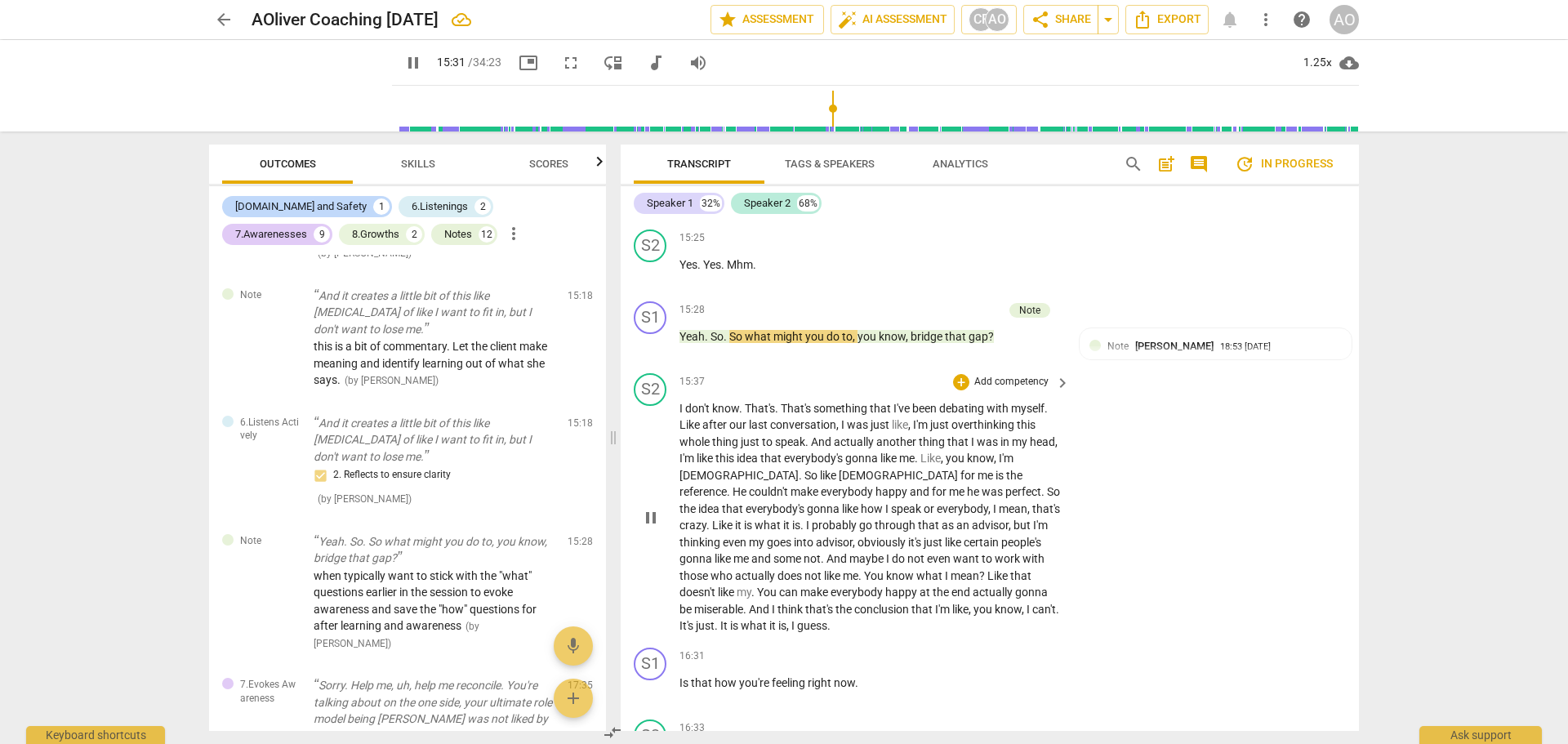
scroll to position [6161, 0]
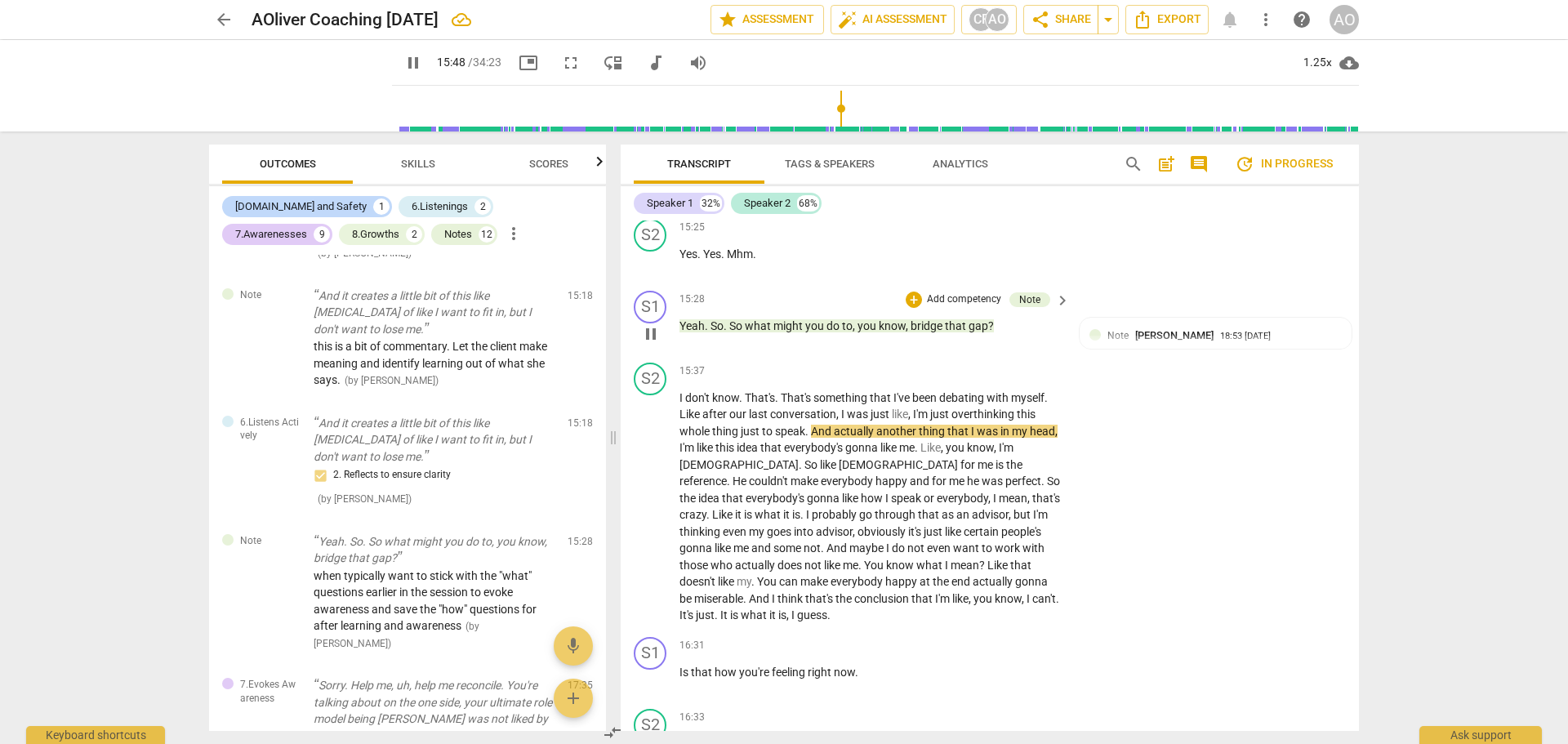
drag, startPoint x: 646, startPoint y: 401, endPoint x: 709, endPoint y: 387, distance: 64.5
click at [651, 344] on span "pause" at bounding box center [651, 334] width 20 height 20
click at [950, 308] on p "Add competency" at bounding box center [964, 300] width 78 height 15
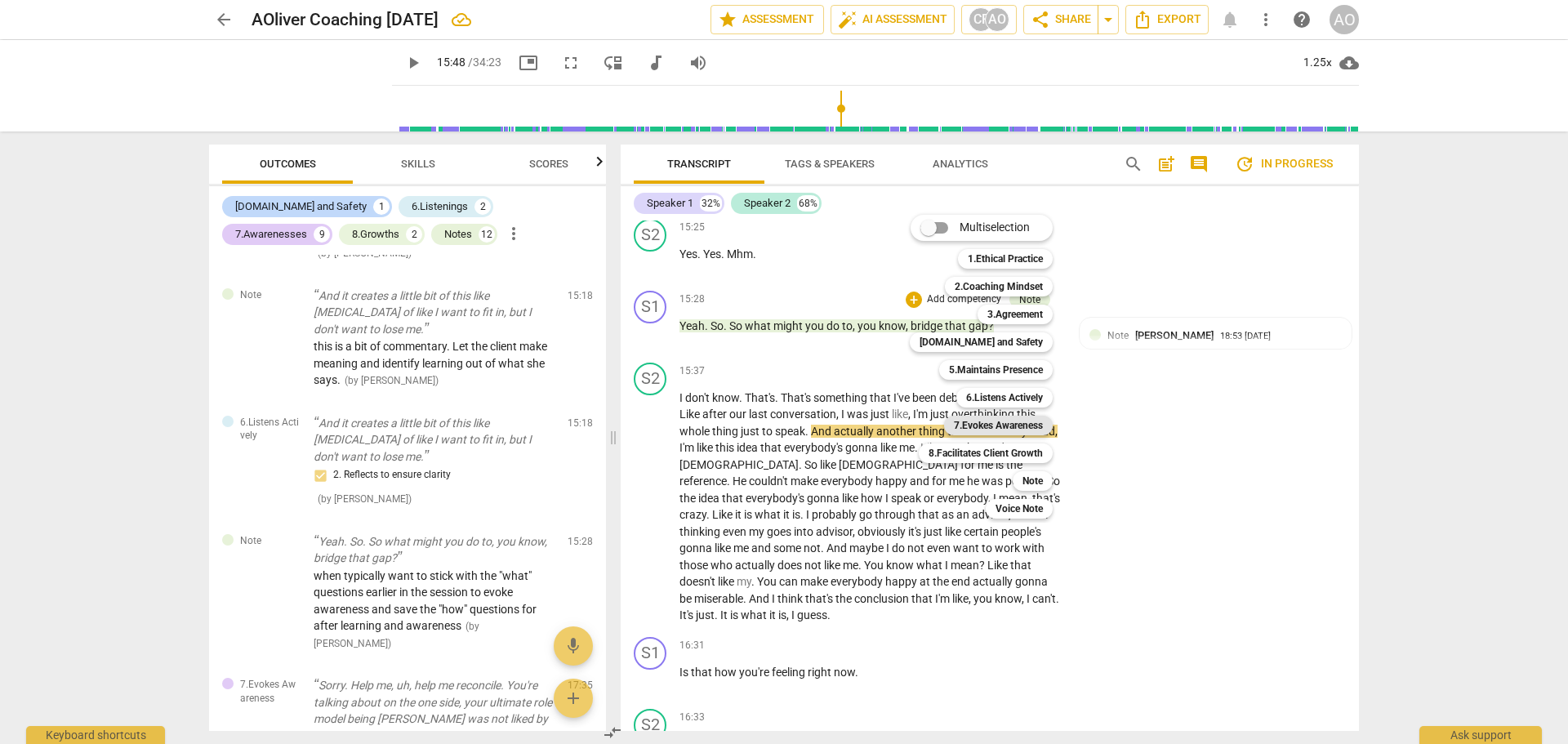
click at [1021, 429] on b "7.Evokes Awareness" at bounding box center [998, 426] width 89 height 20
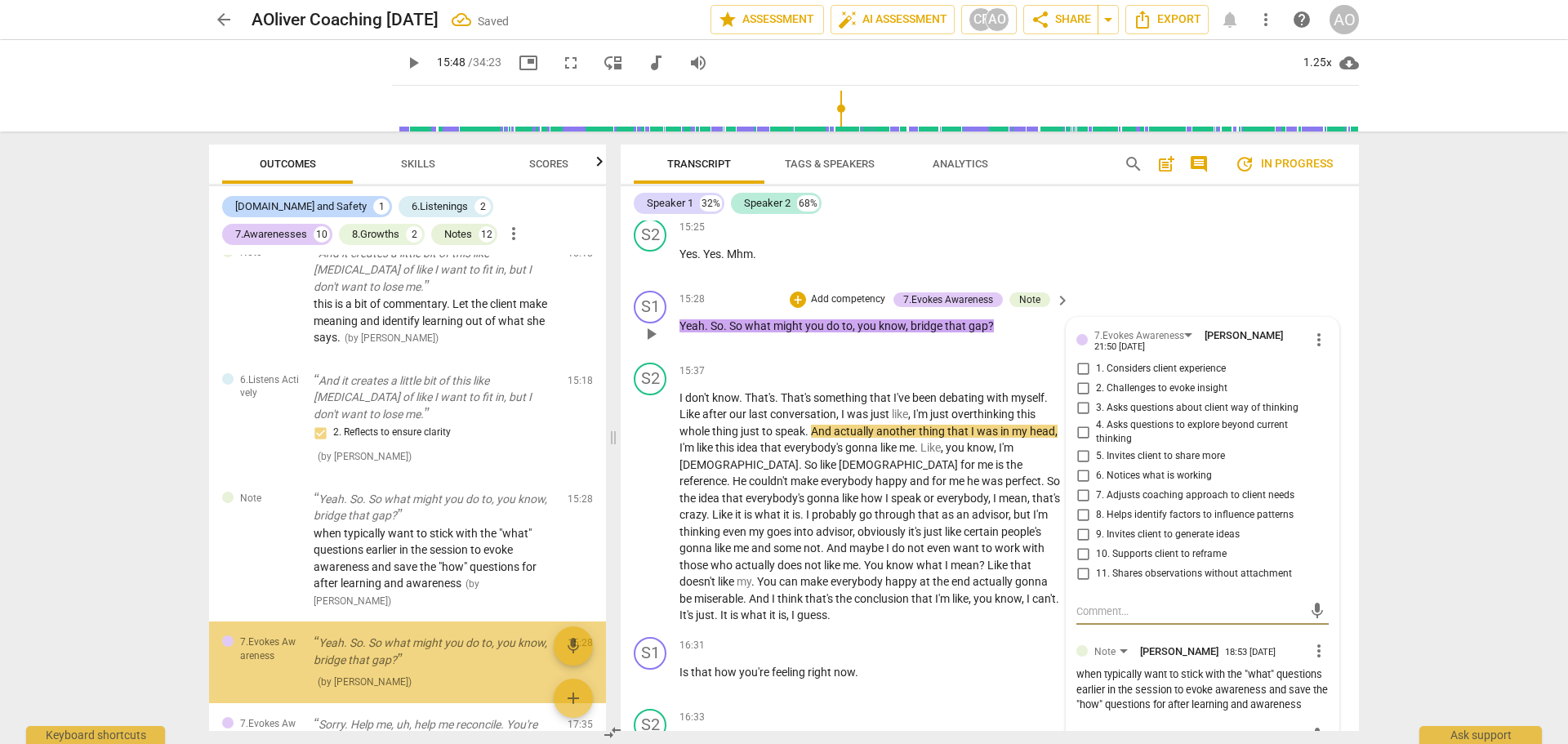
scroll to position [3082, 0]
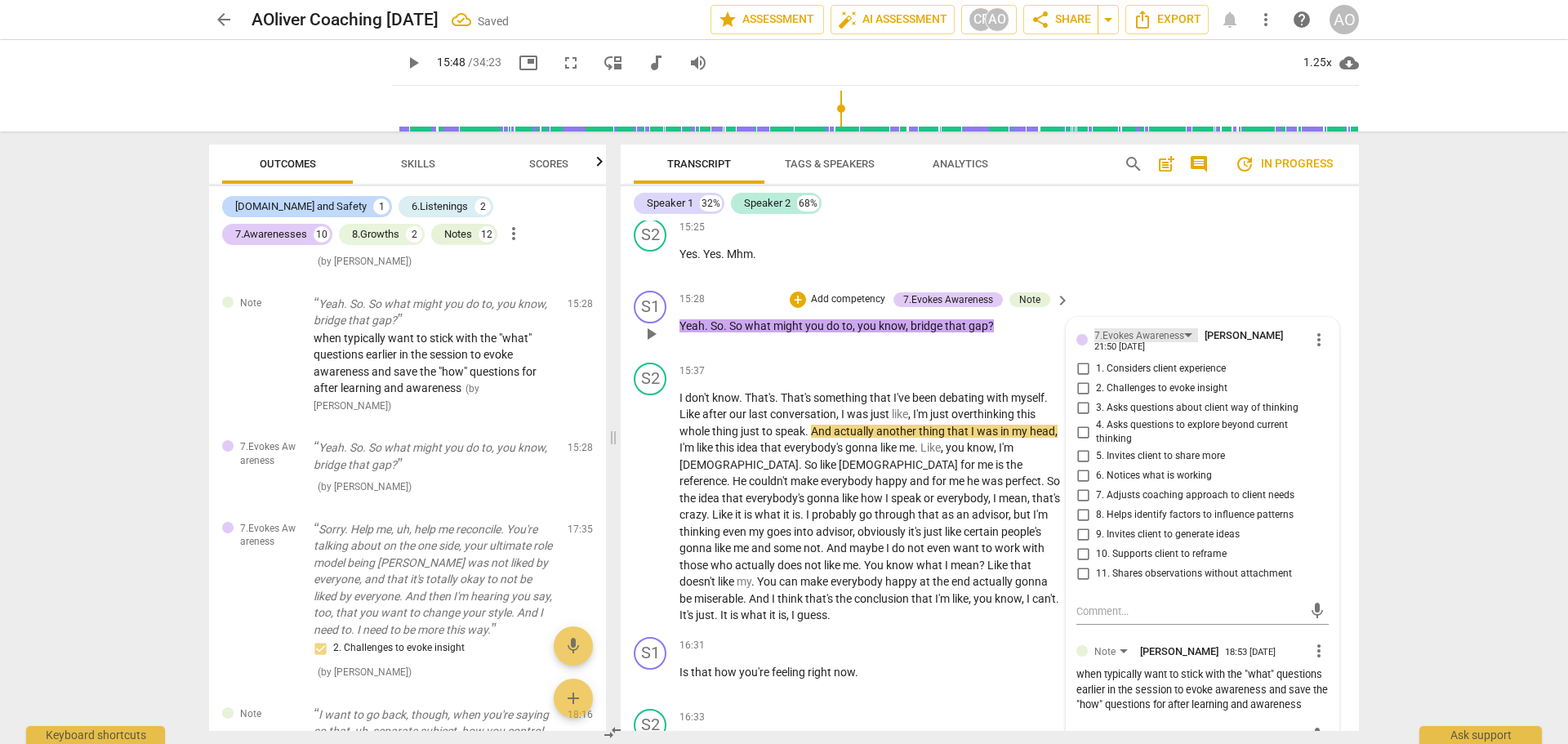
click at [1119, 344] on div "7.Evokes Awareness" at bounding box center [1139, 336] width 89 height 16
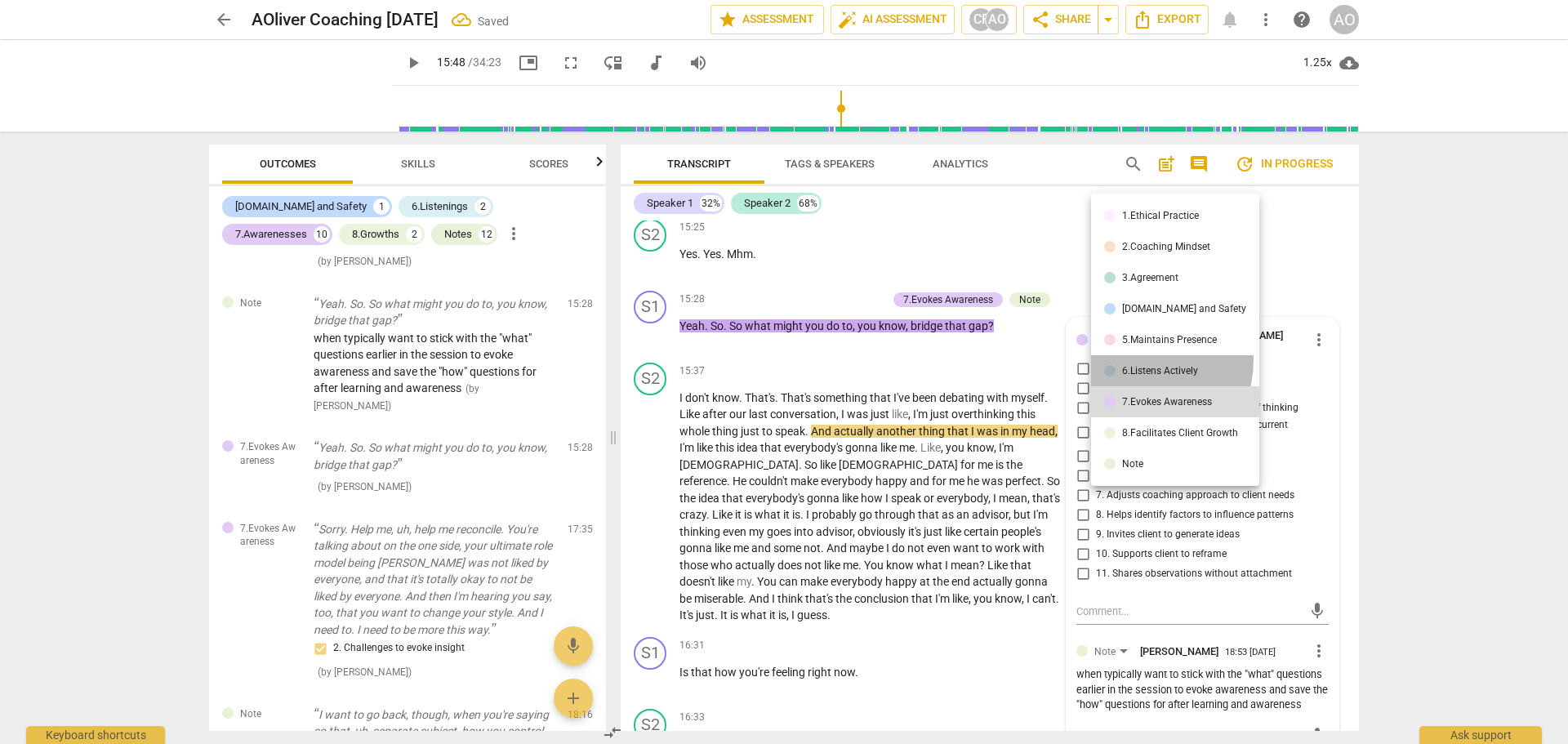
click at [1128, 360] on li "6.Listens Actively" at bounding box center [1175, 372] width 168 height 31
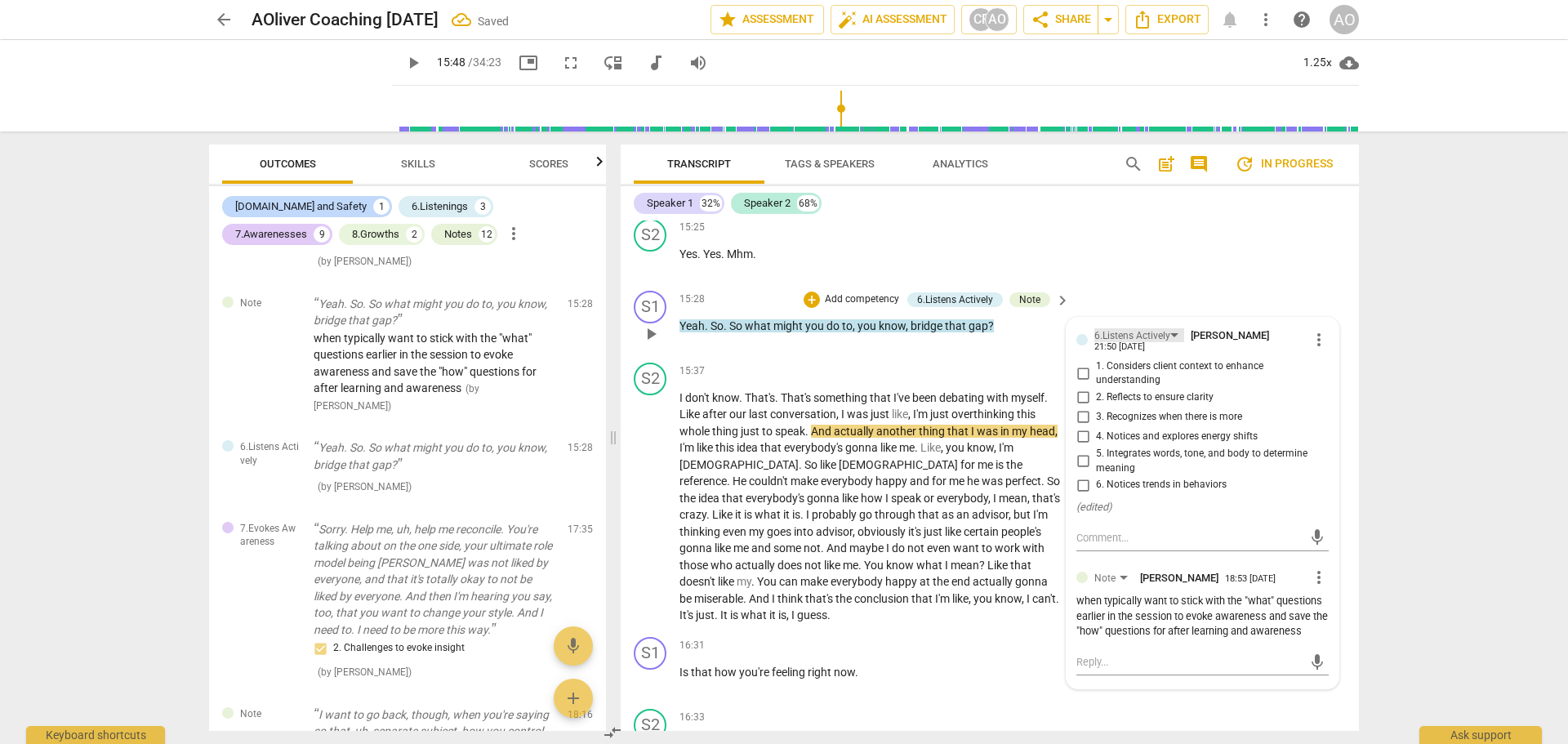
click at [1103, 344] on div "6.Listens Actively" at bounding box center [1132, 336] width 76 height 16
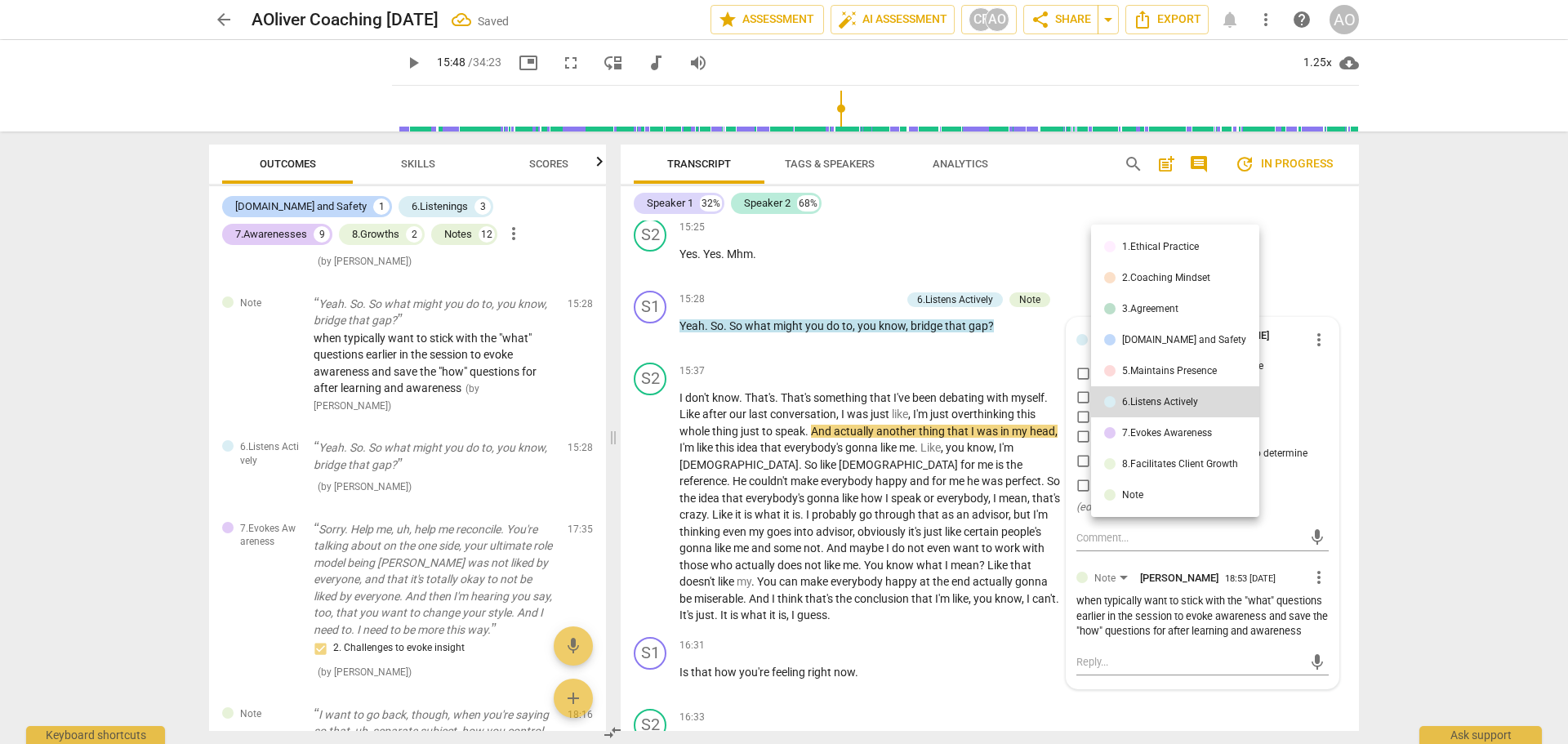
click at [1144, 368] on div "5.Maintains Presence" at bounding box center [1169, 371] width 94 height 10
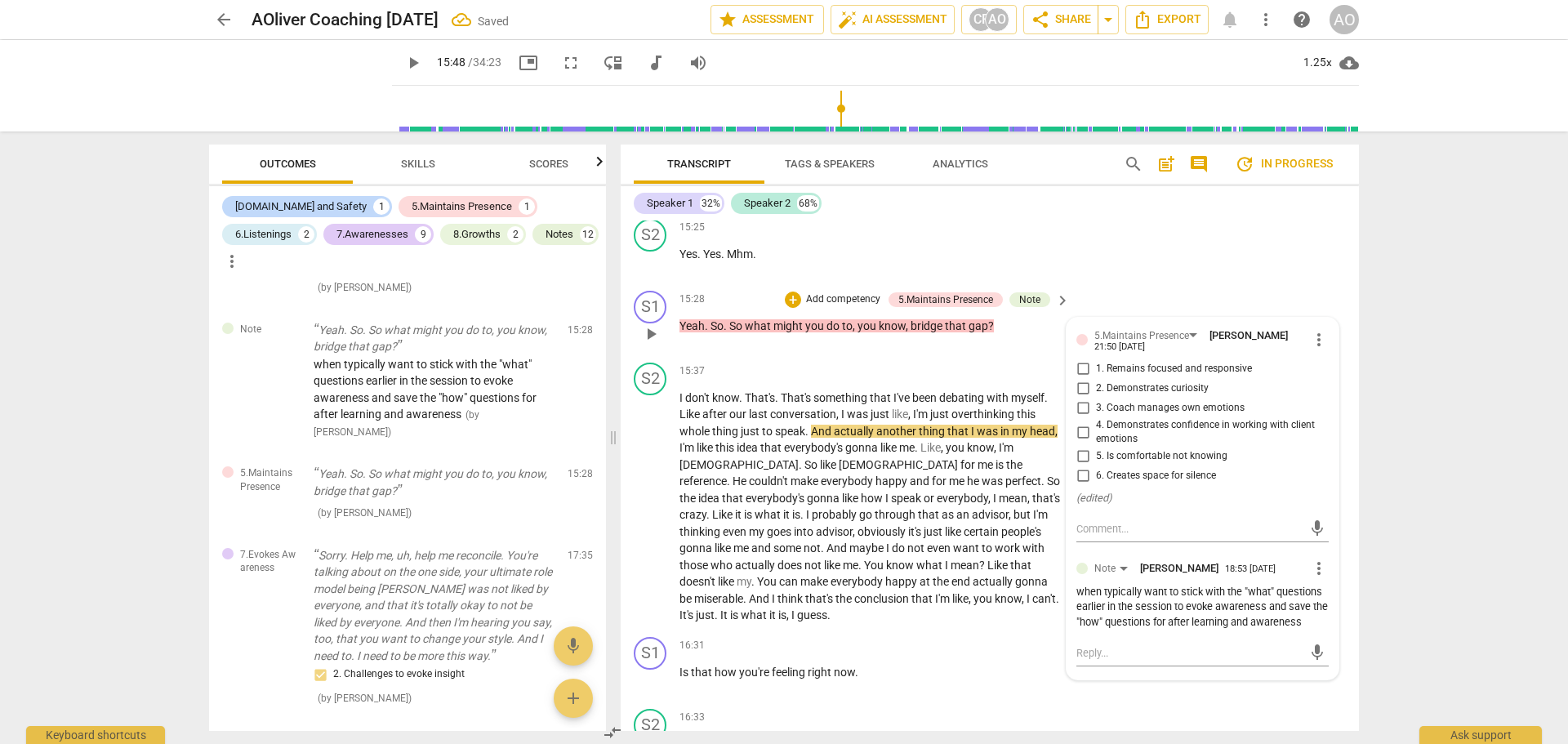
click at [1141, 396] on span "2. Demonstrates curiosity" at bounding box center [1152, 388] width 113 height 15
click at [1096, 399] on input "2. Demonstrates curiosity" at bounding box center [1083, 389] width 27 height 20
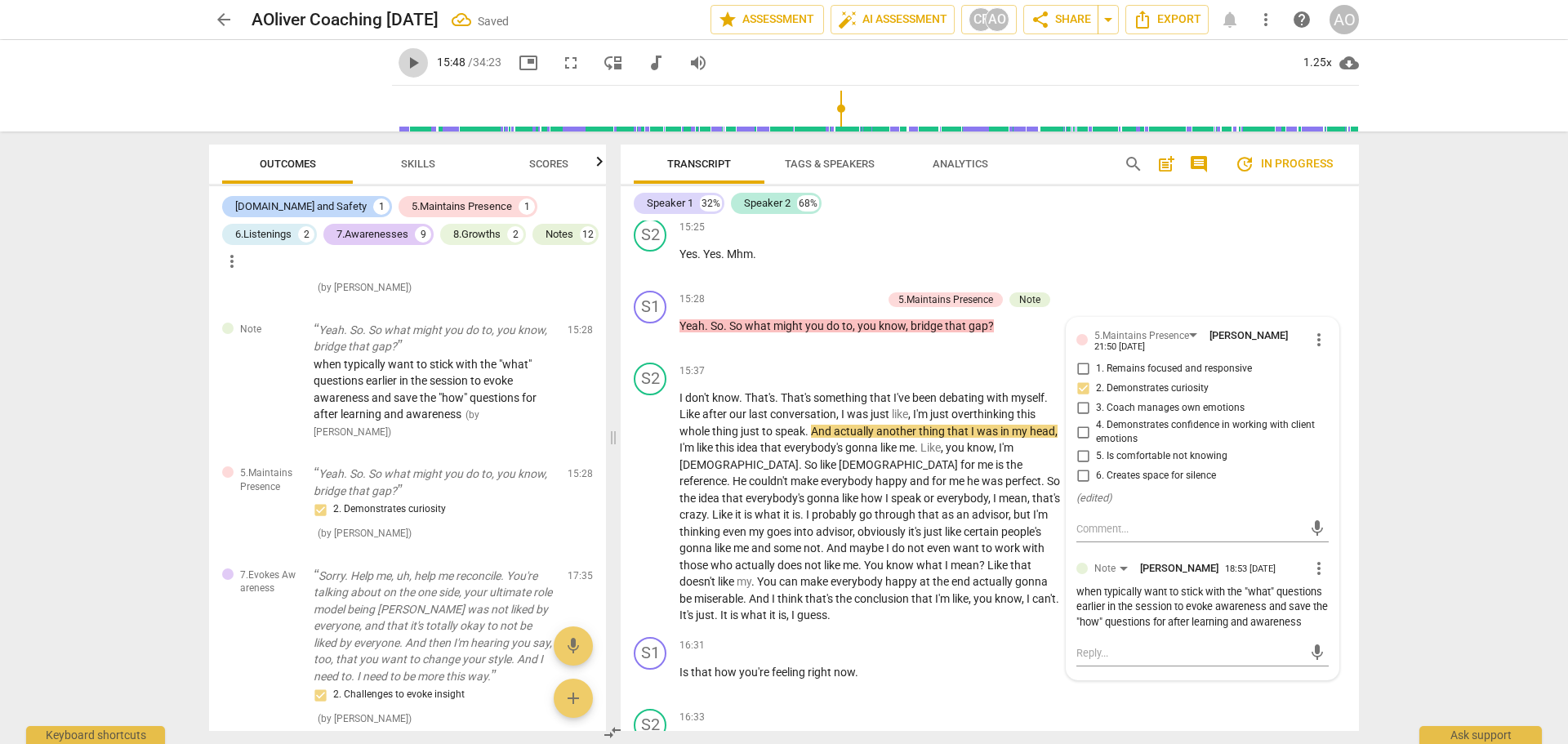
click at [399, 59] on span "play_arrow" at bounding box center [414, 63] width 29 height 20
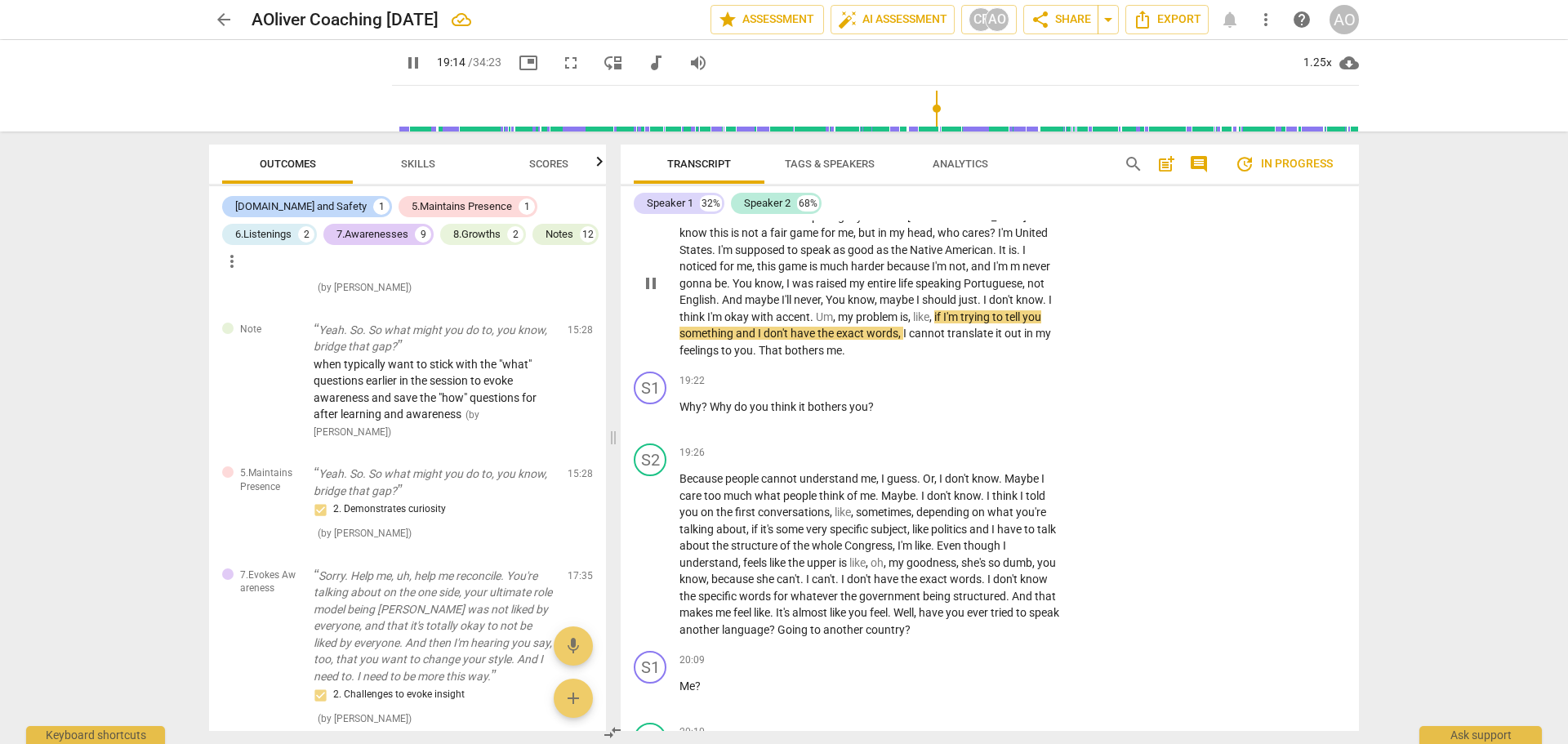
scroll to position [7713, 0]
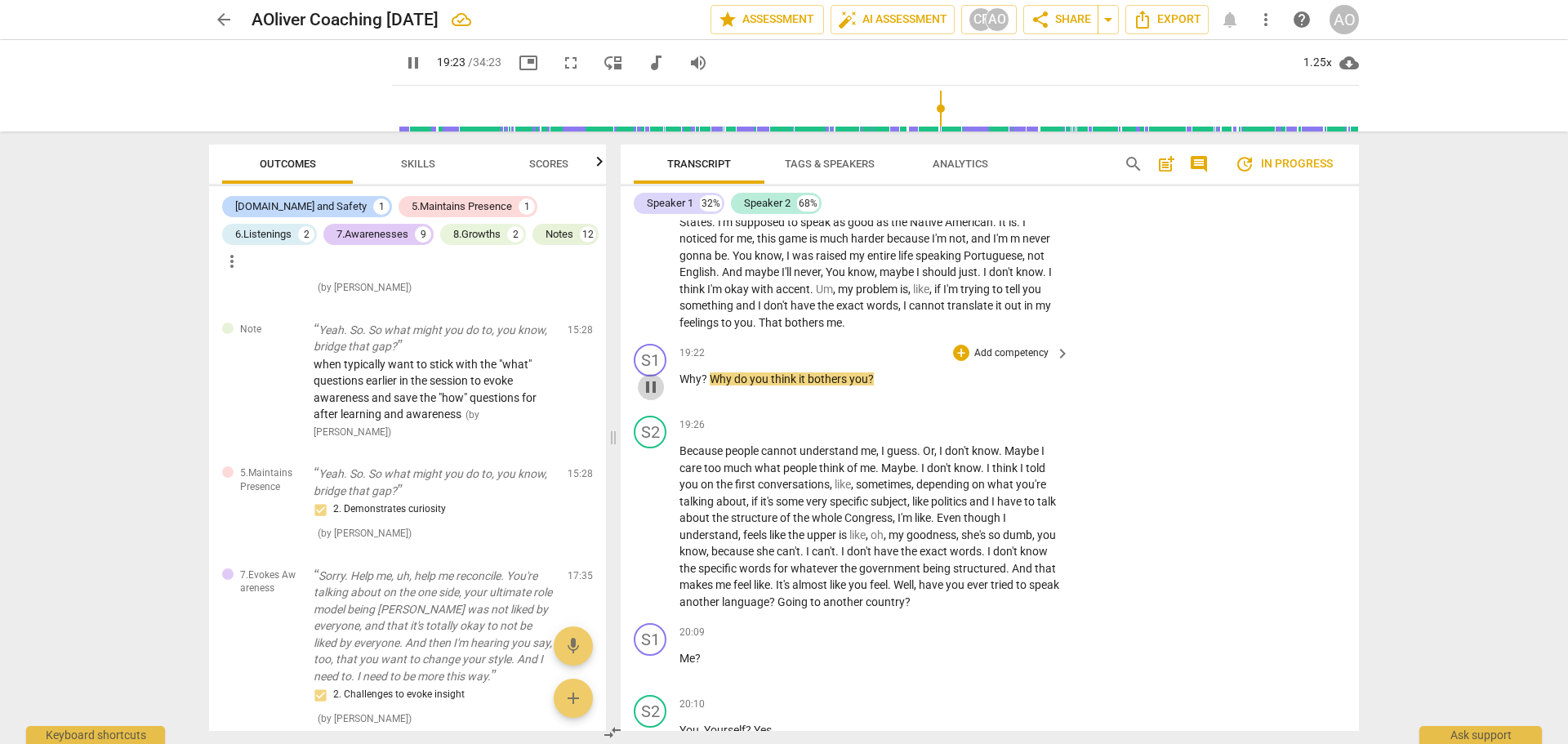
click at [648, 397] on span "pause" at bounding box center [651, 387] width 20 height 20
click at [991, 361] on p "Add competency" at bounding box center [1011, 354] width 78 height 15
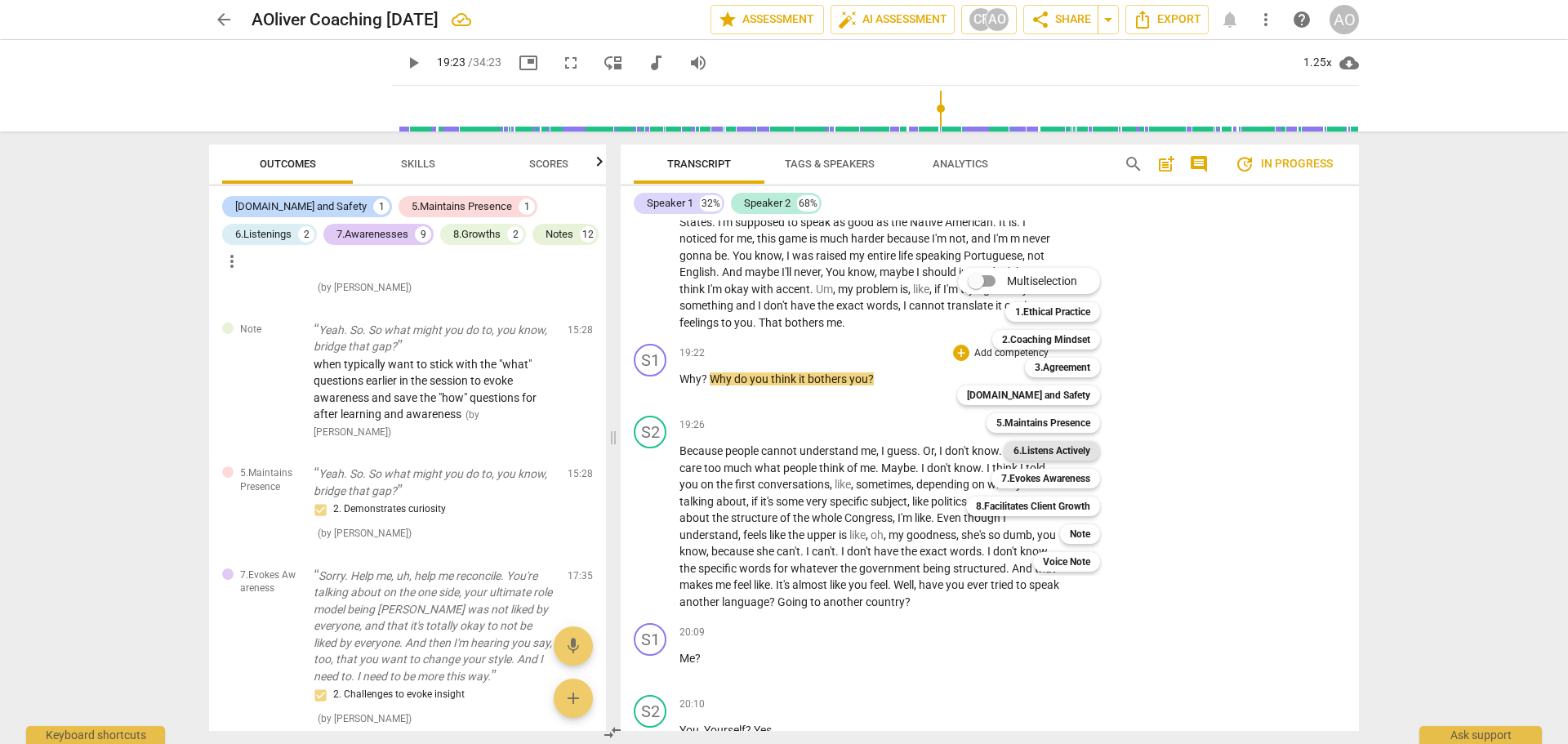
click at [1054, 448] on b "6.Listens Actively" at bounding box center [1052, 451] width 77 height 20
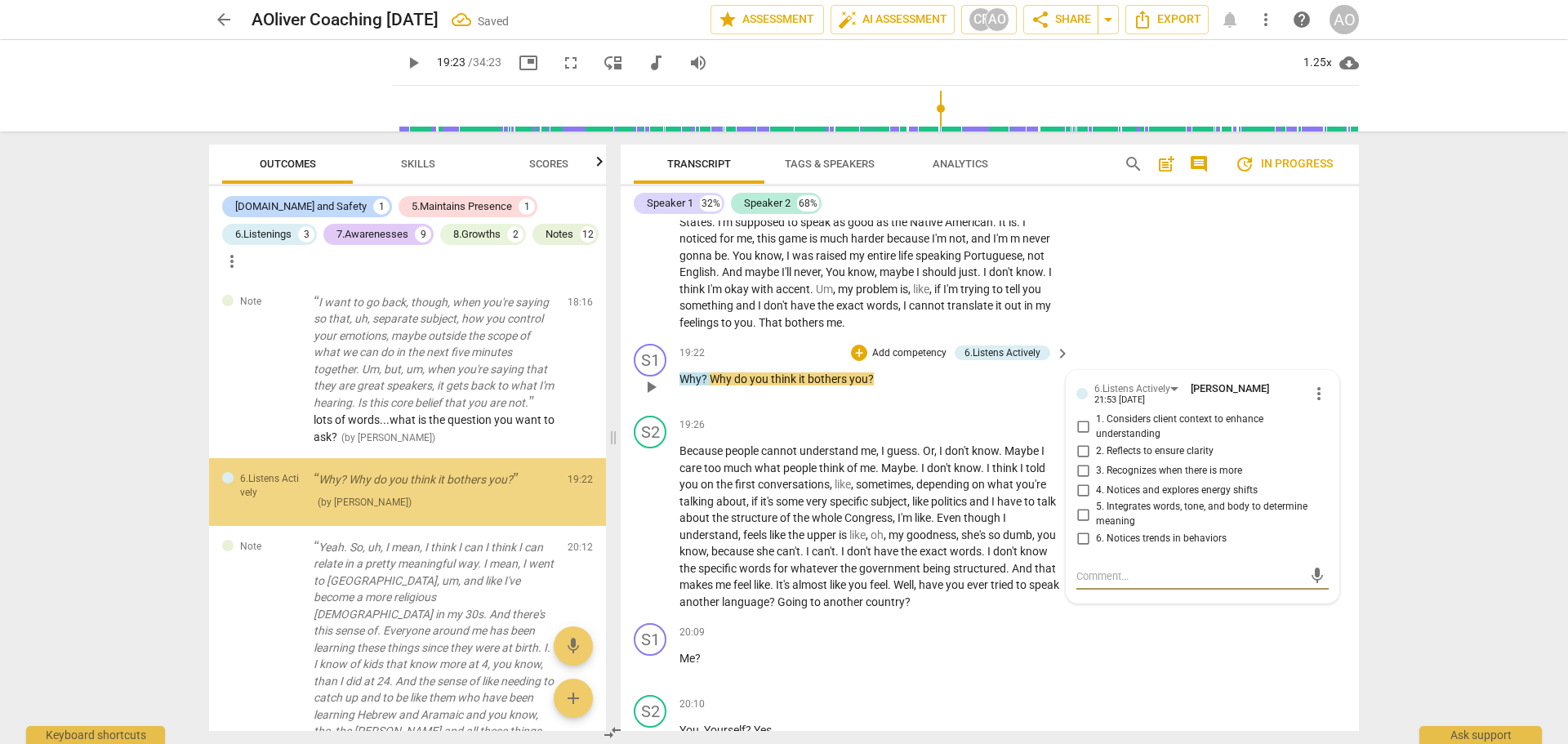
scroll to position [3557, 0]
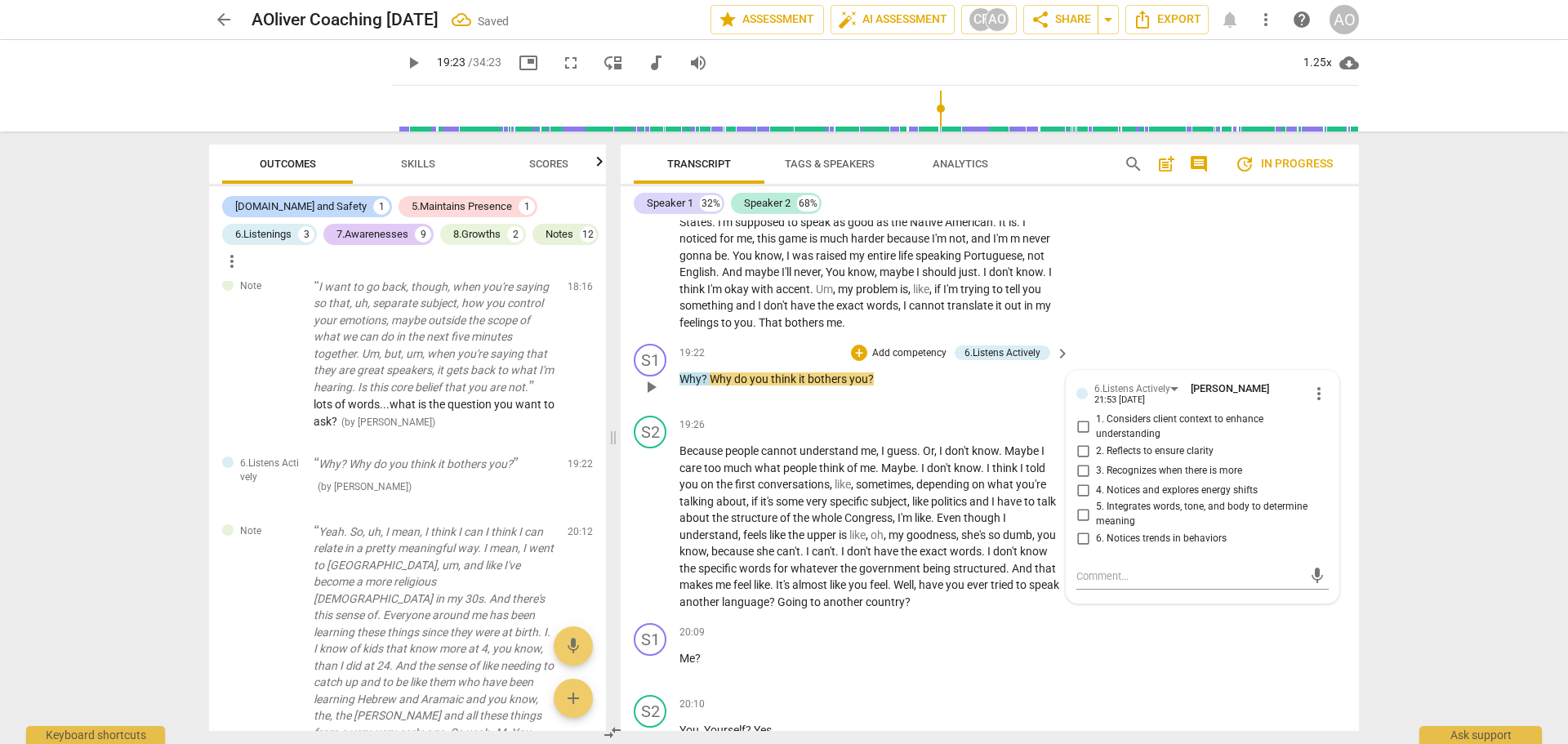
click at [1140, 498] on span "4. Notices and explores energy shifts" at bounding box center [1177, 490] width 162 height 15
click at [1096, 500] on input "4. Notices and explores energy shifts" at bounding box center [1083, 490] width 27 height 20
click at [1076, 549] on input "6. Notices trends in behaviors" at bounding box center [1083, 540] width 27 height 20
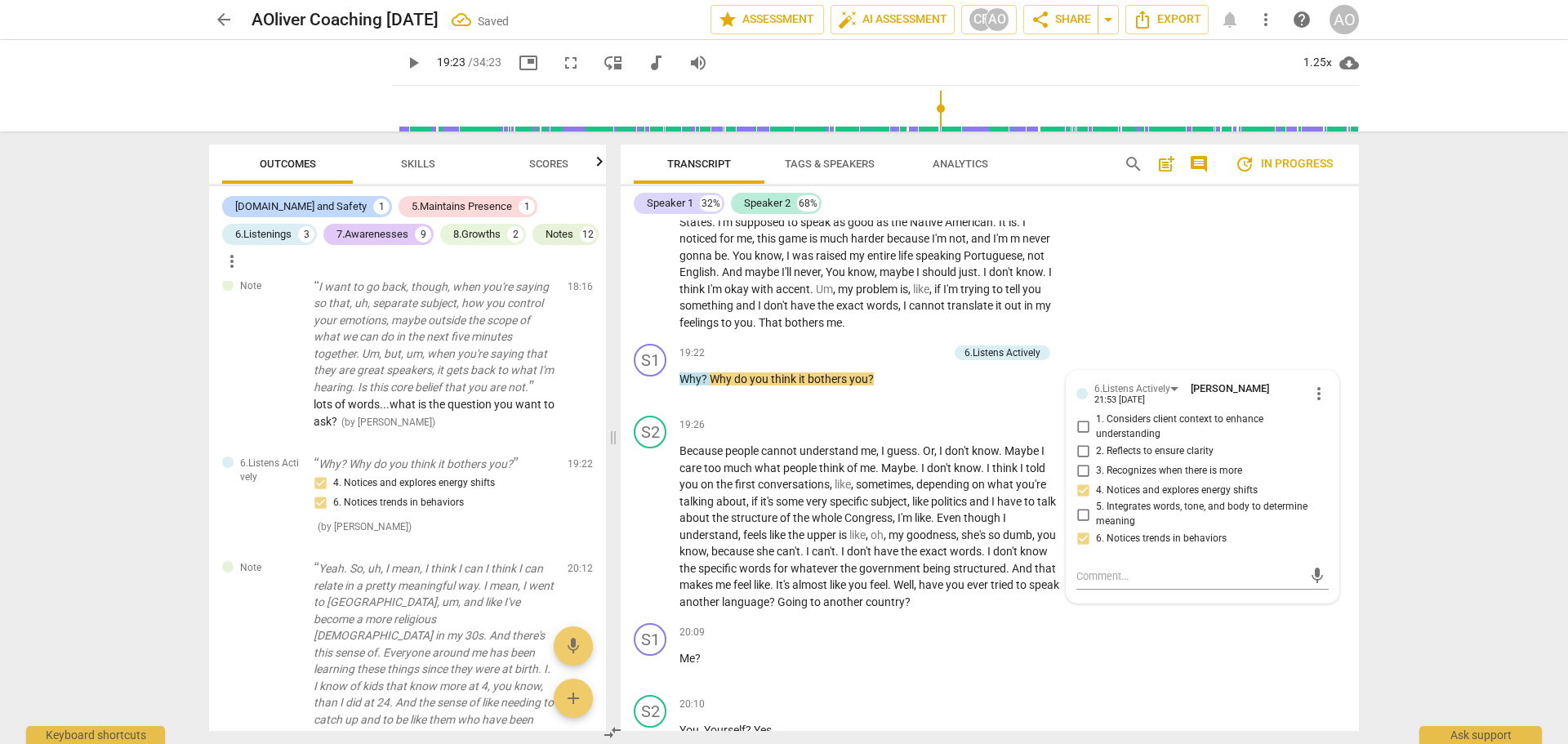
click at [404, 66] on span "play_arrow" at bounding box center [414, 63] width 20 height 20
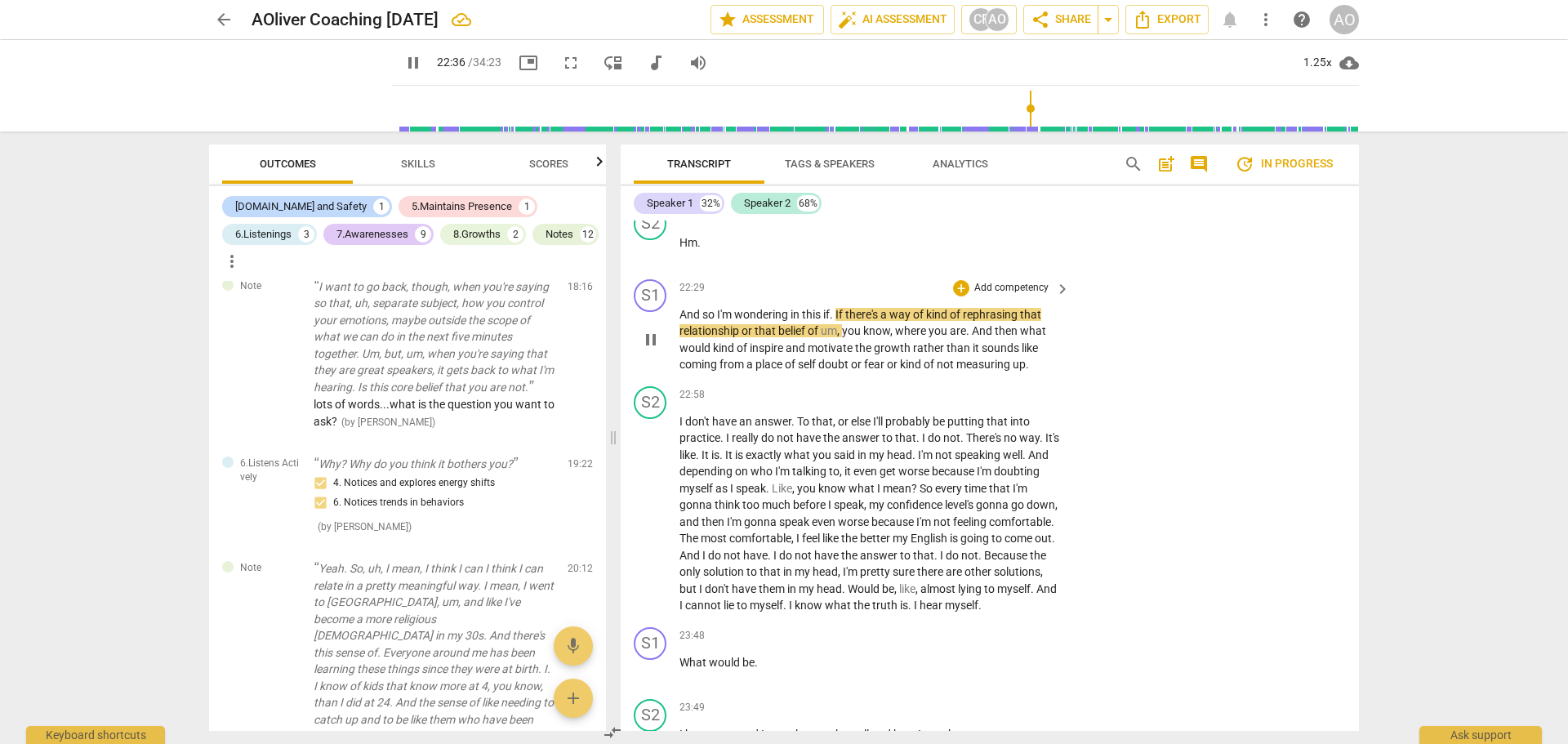
scroll to position [9021, 0]
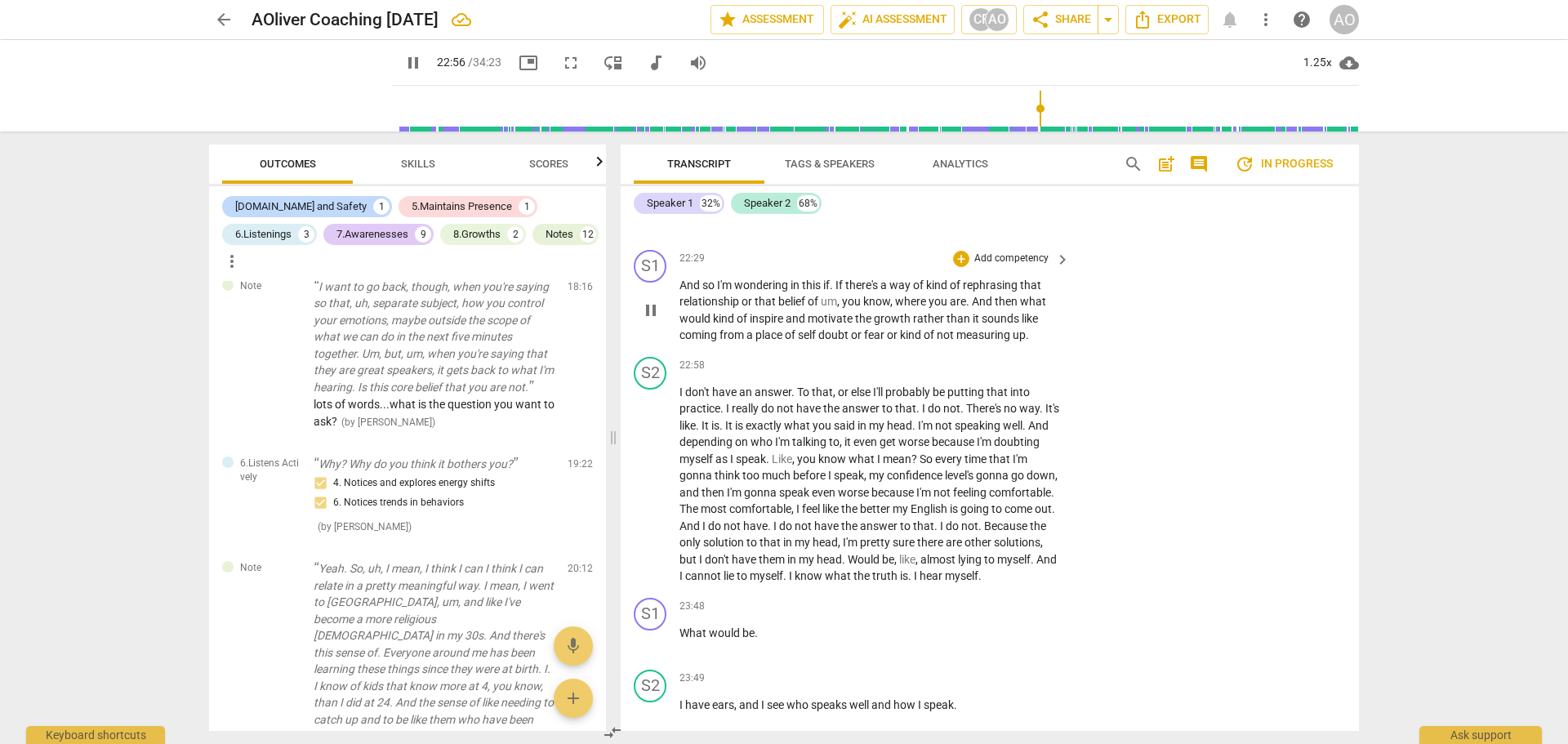
click at [648, 320] on span "pause" at bounding box center [651, 311] width 20 height 20
click at [987, 266] on p "Add competency" at bounding box center [1011, 258] width 78 height 15
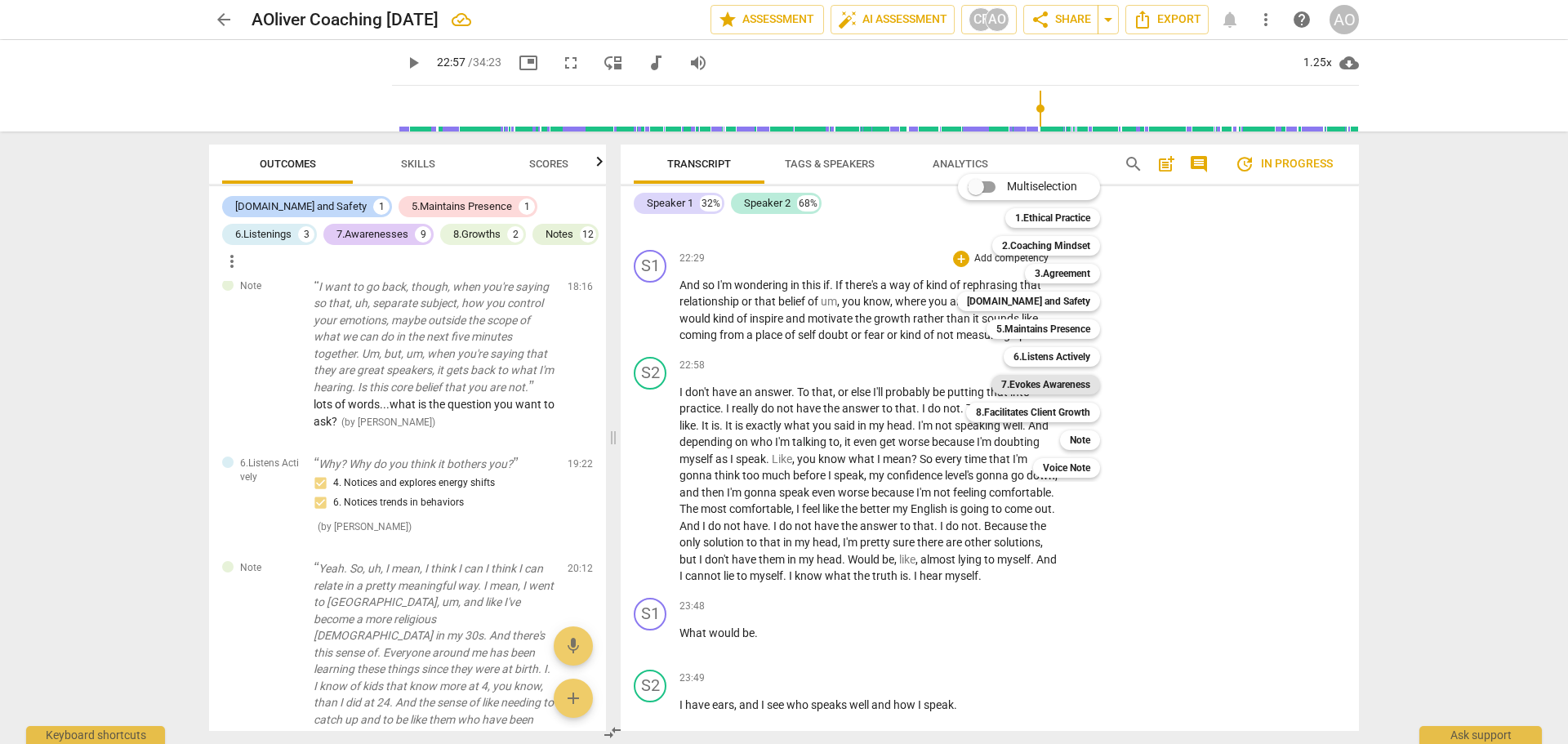
click at [1063, 388] on b "7.Evokes Awareness" at bounding box center [1045, 385] width 89 height 20
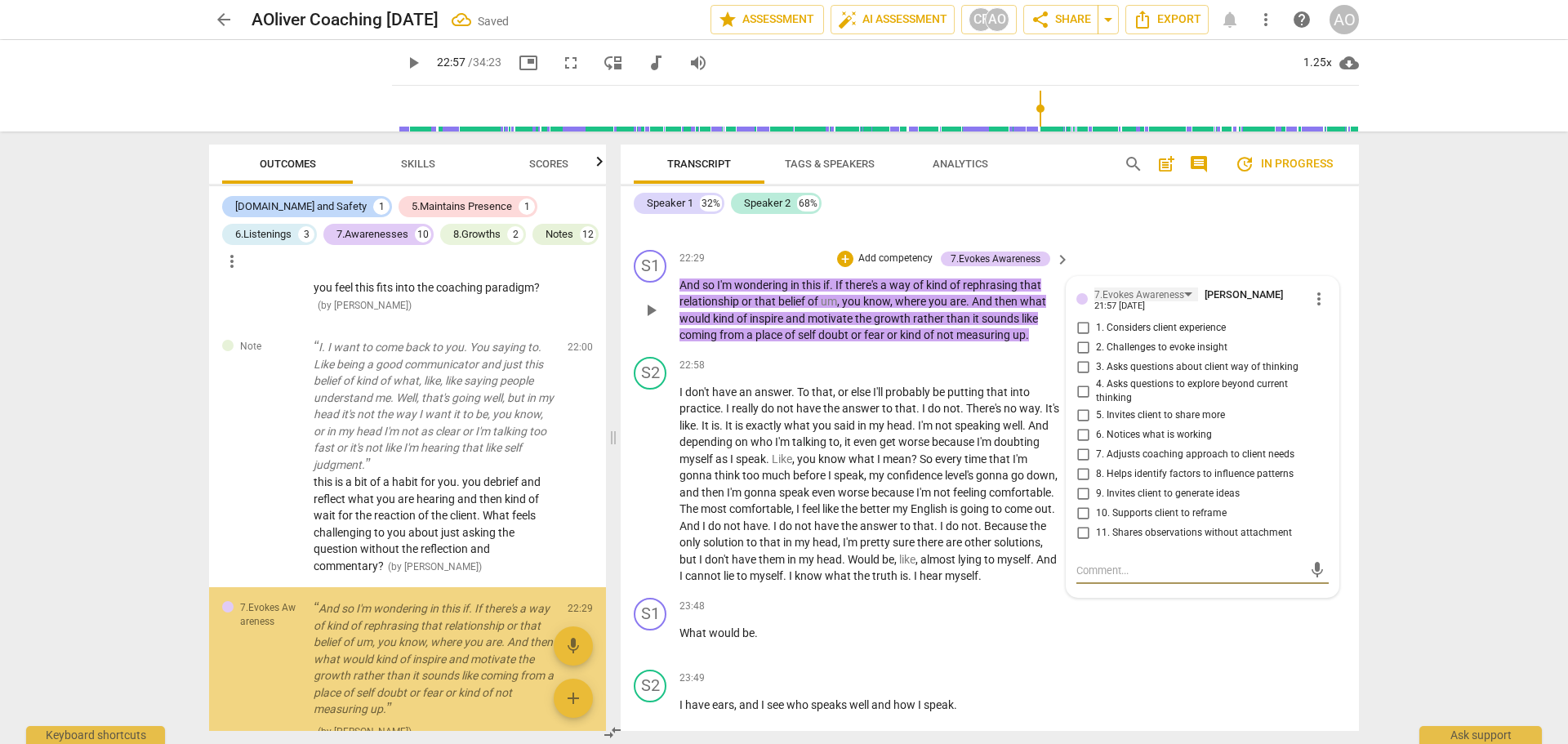
scroll to position [4350, 0]
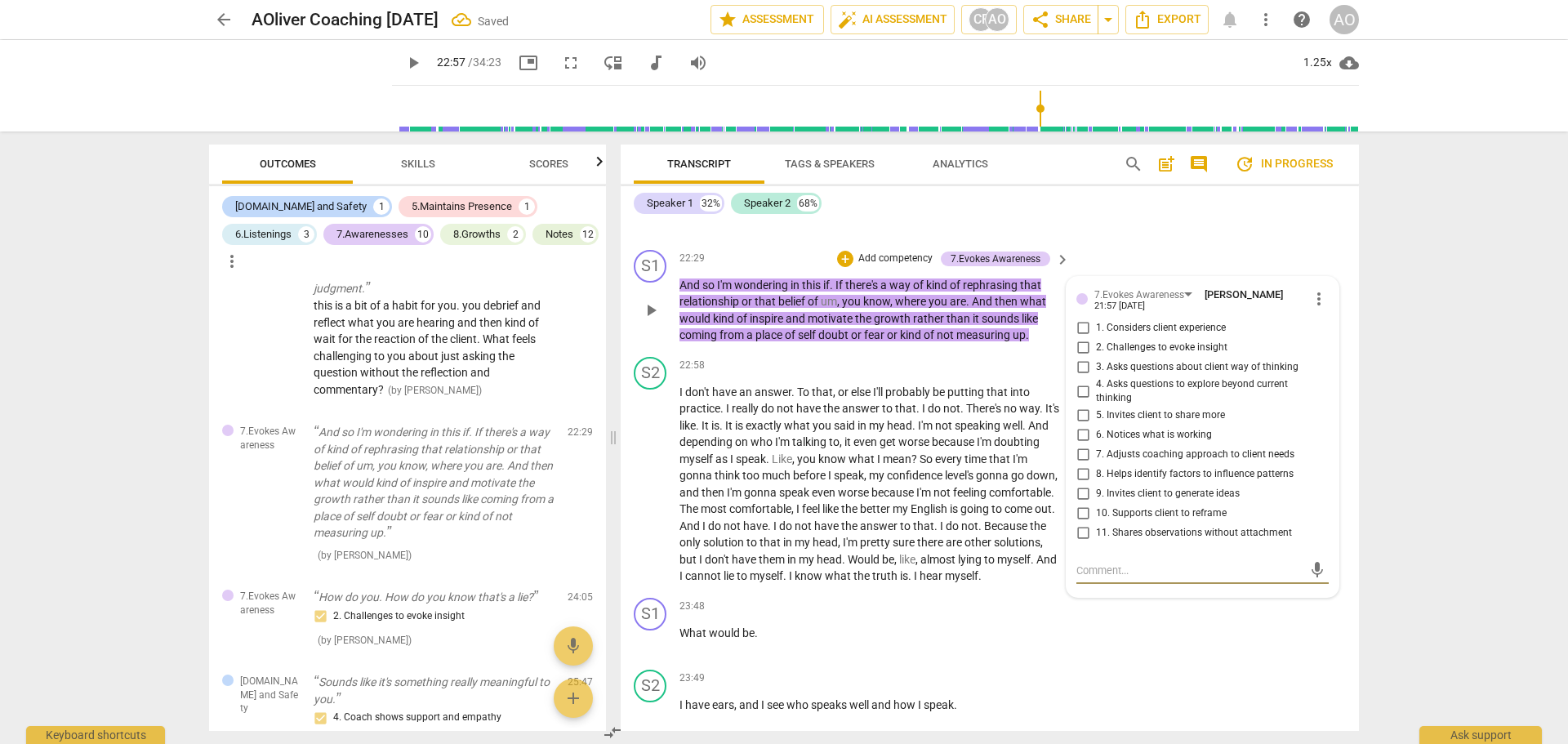
click at [1134, 356] on span "2. Challenges to evoke insight" at bounding box center [1162, 348] width 132 height 15
click at [1076, 358] on input "2. Challenges to evoke insight" at bounding box center [1083, 348] width 27 height 20
click at [1081, 377] on input "3. Asks questions about client way of thinking" at bounding box center [1083, 368] width 27 height 20
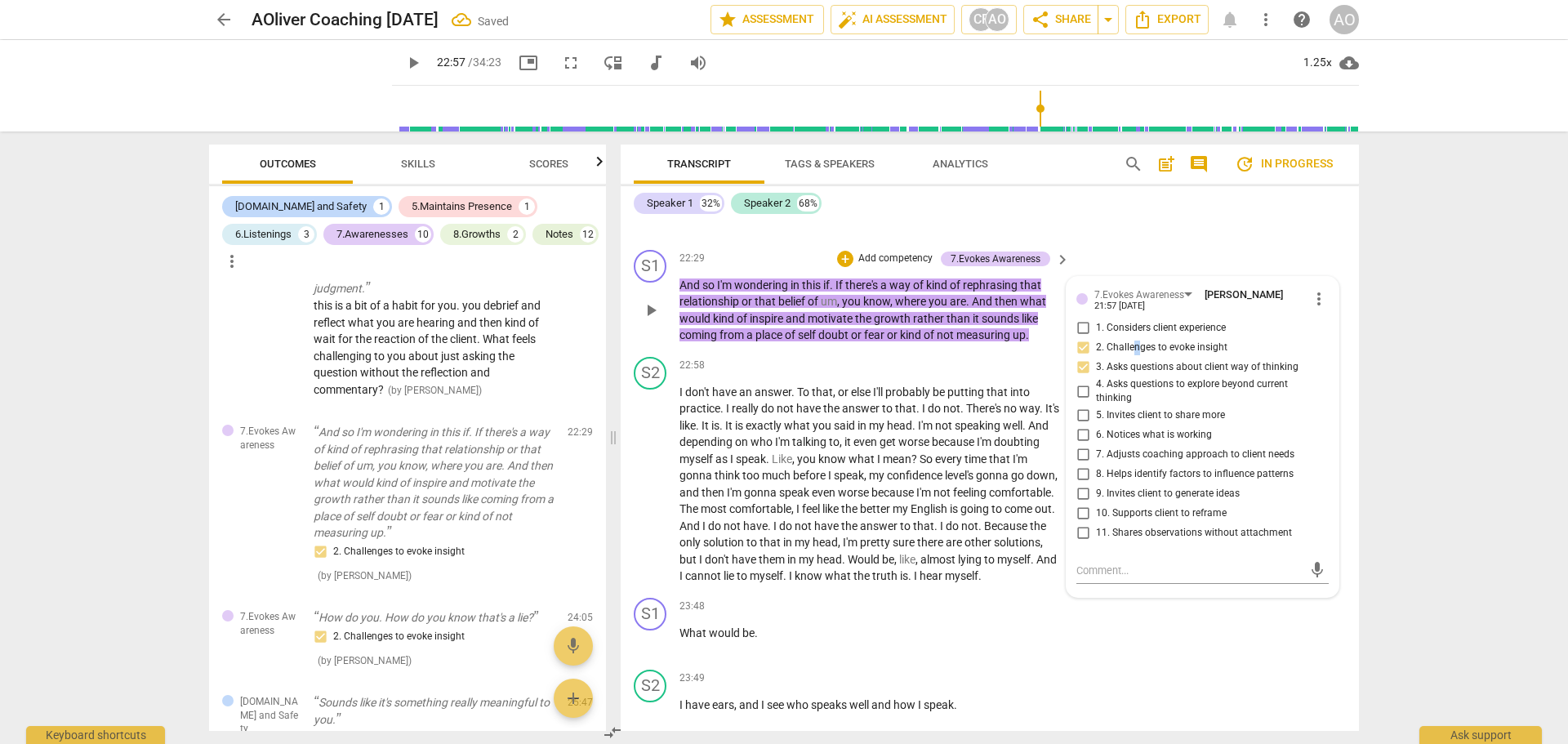
click at [1088, 426] on input "5. Invites client to share more" at bounding box center [1083, 416] width 27 height 20
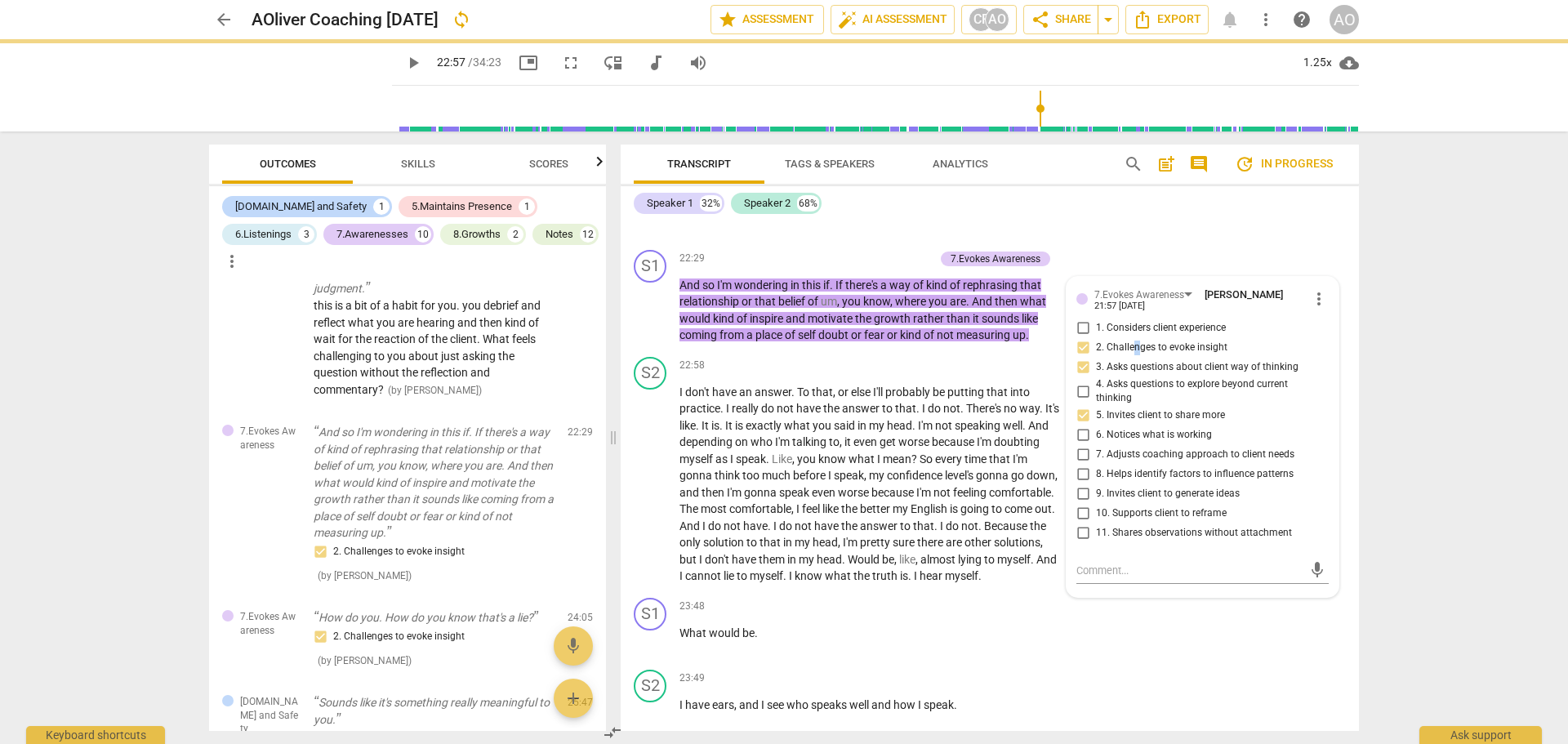
click at [404, 63] on span "play_arrow" at bounding box center [414, 63] width 20 height 20
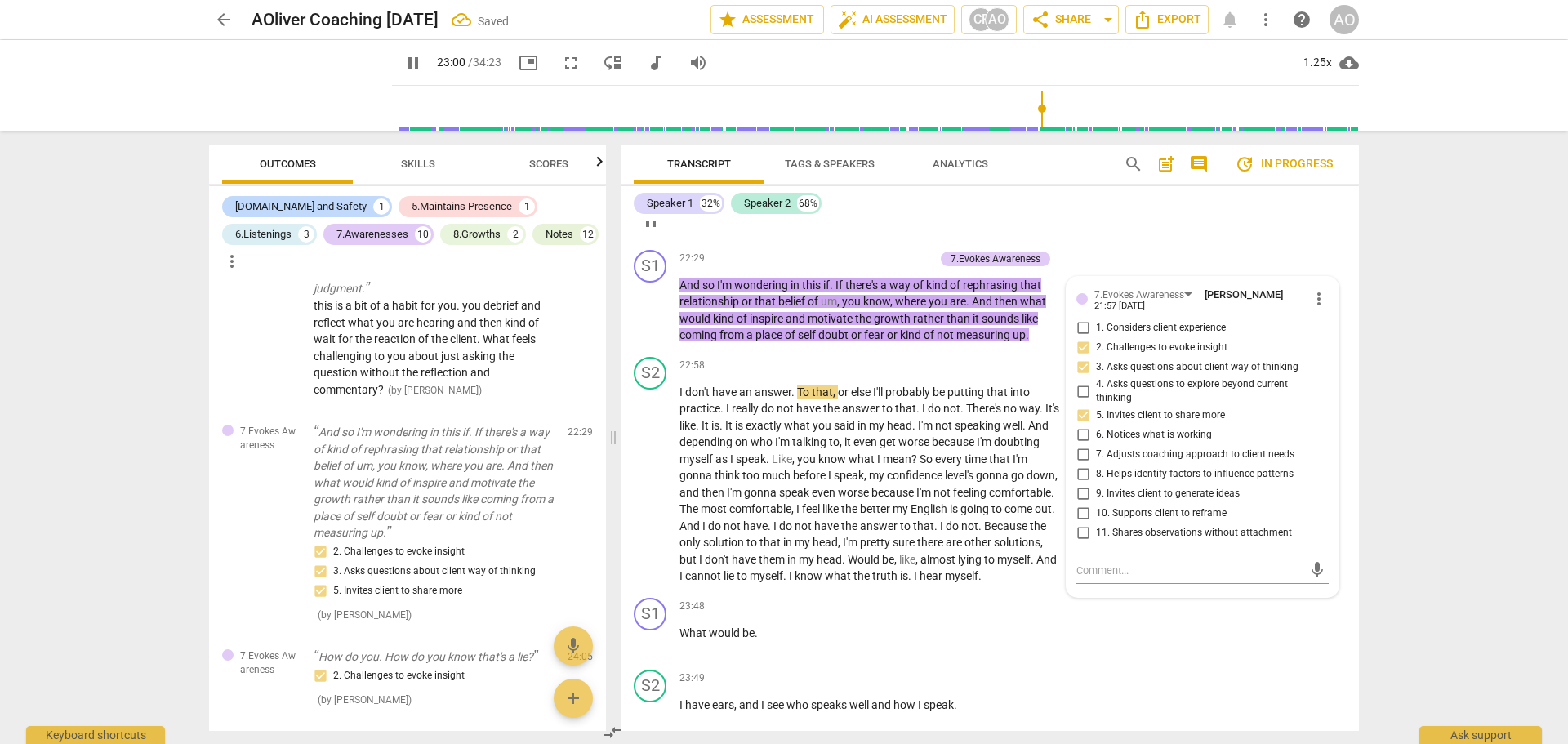
click at [1077, 244] on div "S2 play_arrow pause 22:28 + Add competency keyboard_arrow_right Hm ." at bounding box center [990, 207] width 739 height 72
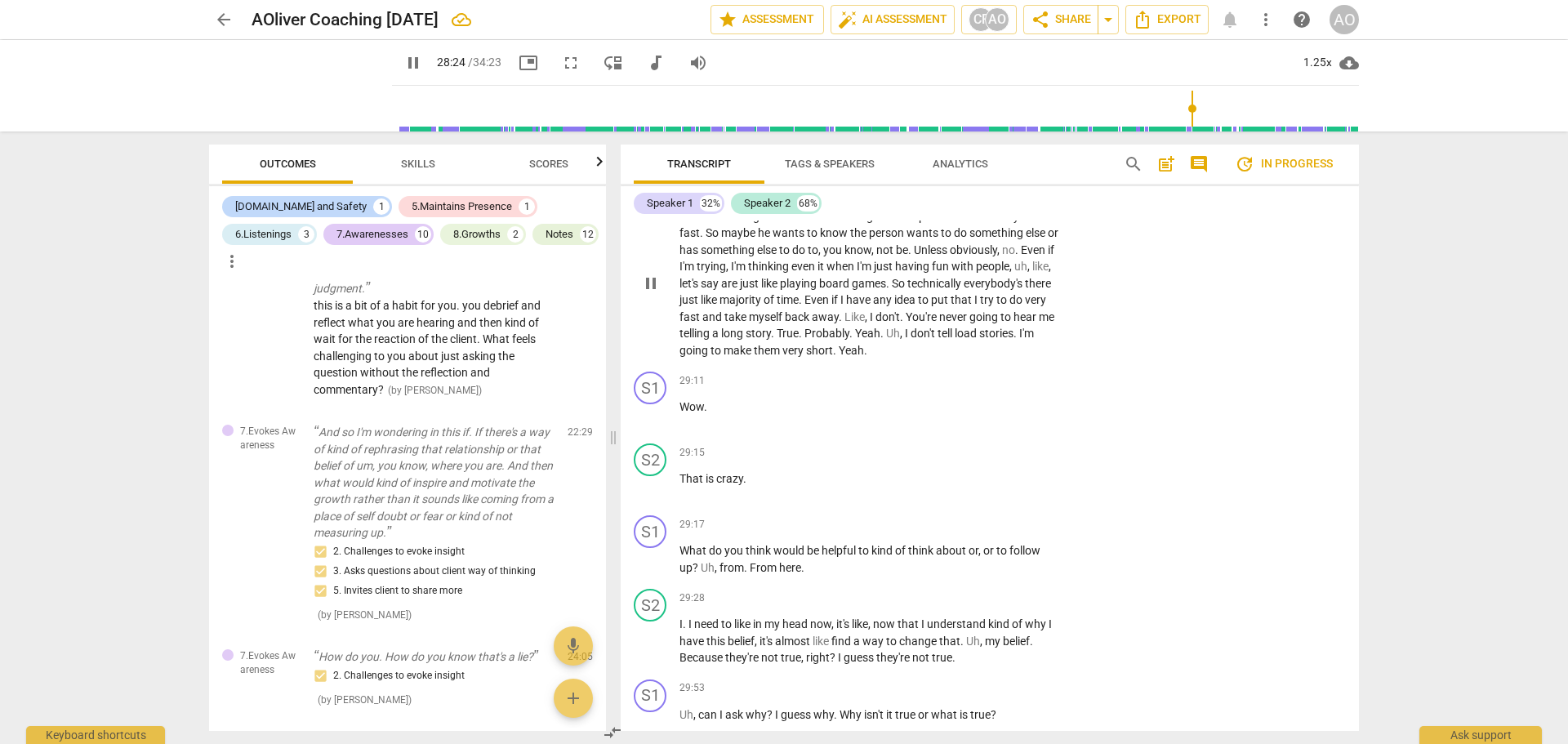
scroll to position [11064, 0]
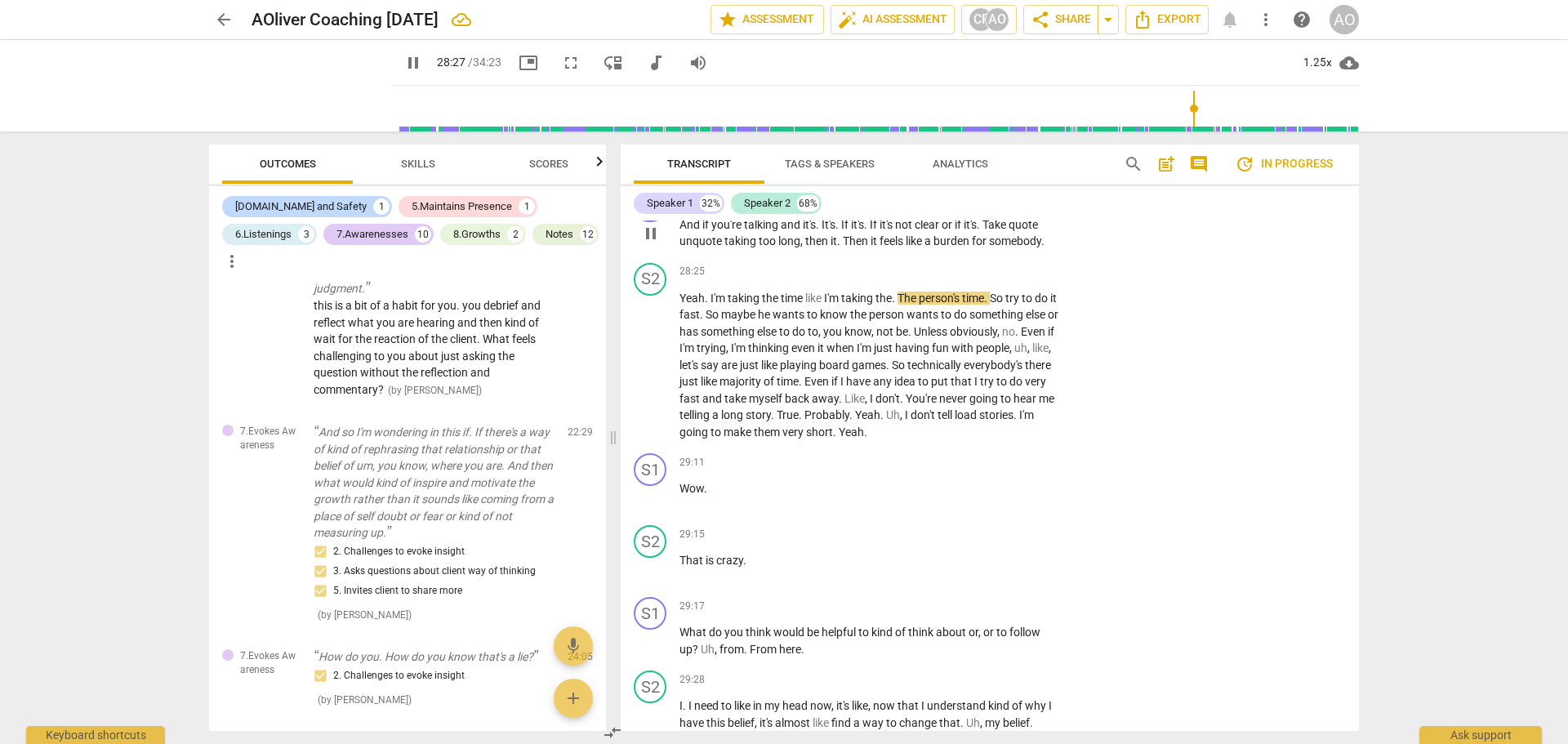
click at [998, 206] on p "Add competency" at bounding box center [1011, 199] width 78 height 15
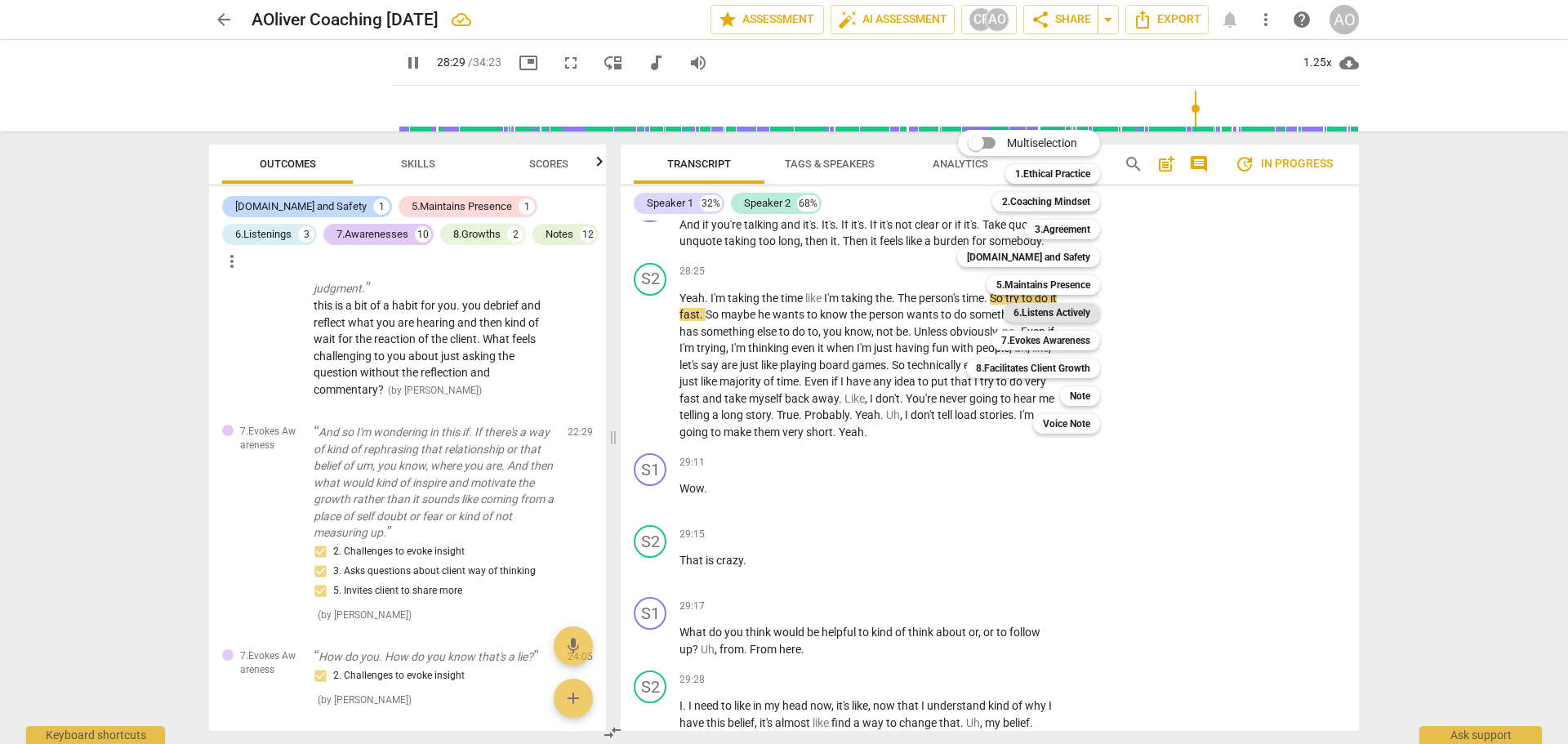
click at [1060, 314] on b "6.Listens Actively" at bounding box center [1052, 313] width 77 height 20
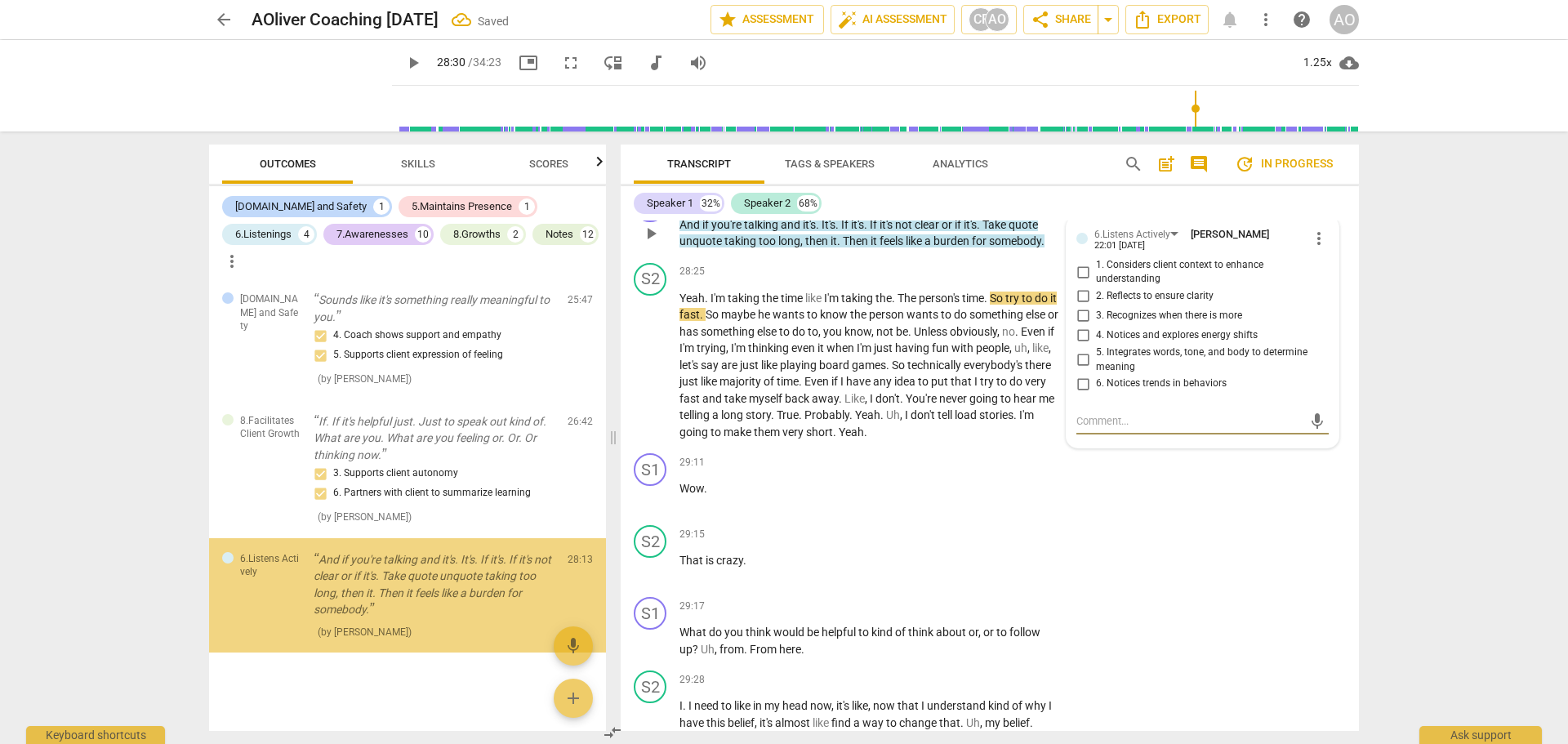
scroll to position [4796, 0]
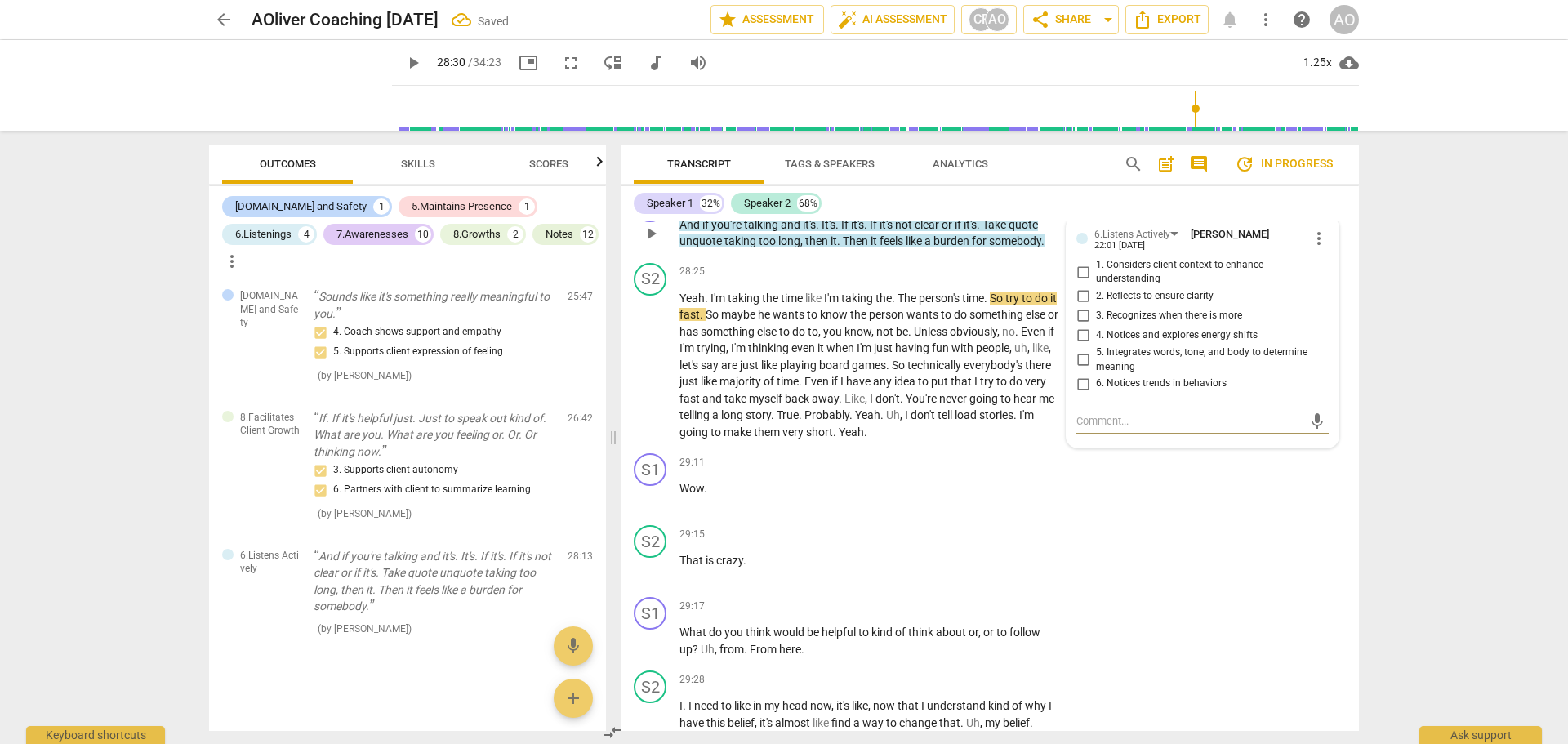
click at [1123, 304] on span "2. Reflects to ensure clarity" at bounding box center [1155, 296] width 118 height 15
click at [1096, 307] on input "2. Reflects to ensure clarity" at bounding box center [1083, 297] width 27 height 20
click at [1128, 323] on span "3. Recognizes when there is more" at bounding box center [1169, 315] width 146 height 15
click at [1096, 326] on input "3. Recognizes when there is more" at bounding box center [1083, 316] width 27 height 20
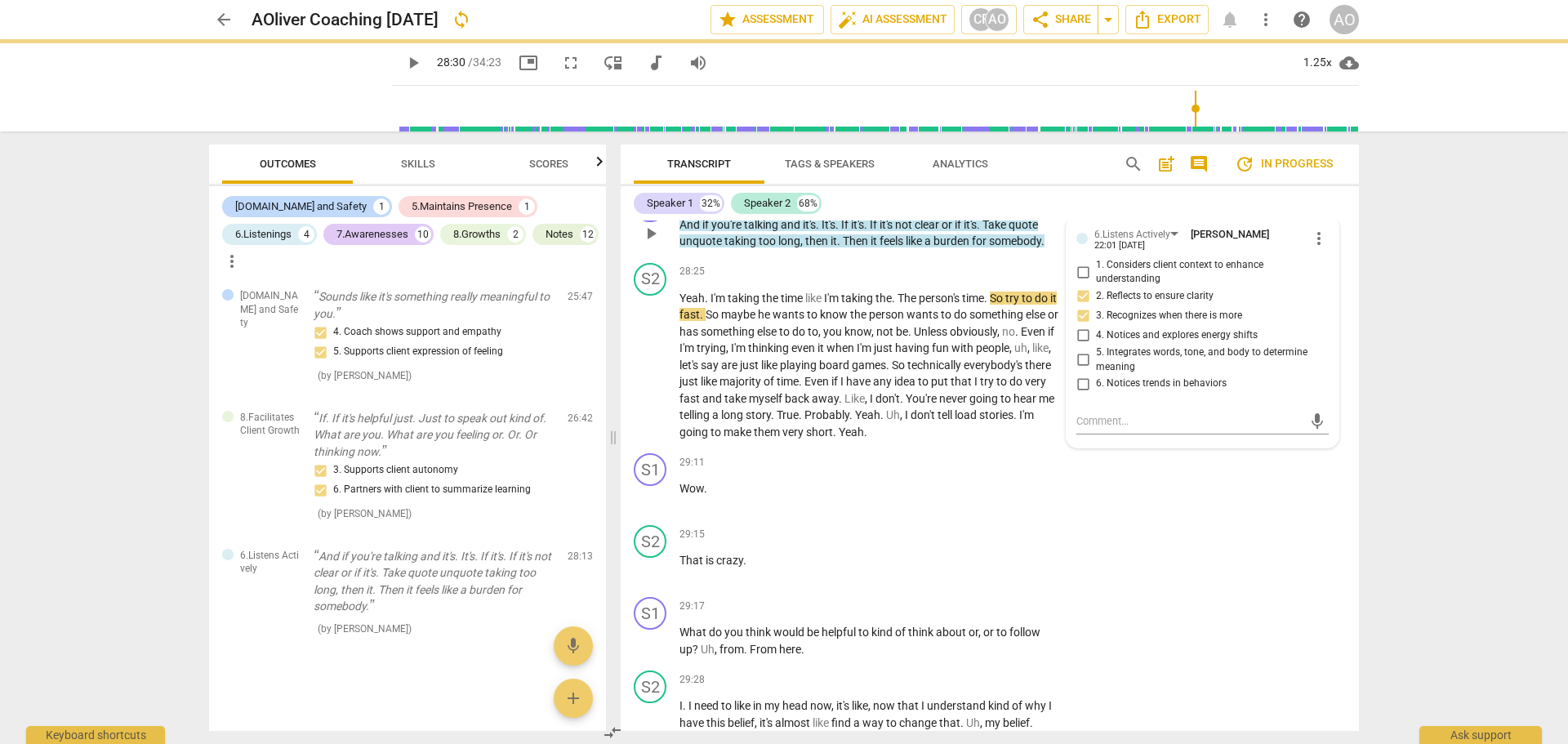
click at [1208, 374] on span "5. Integrates words, tone, and body to determine meaning" at bounding box center [1209, 360] width 226 height 29
click at [1096, 371] on input "5. Integrates words, tone, and body to determine meaning" at bounding box center [1083, 361] width 27 height 20
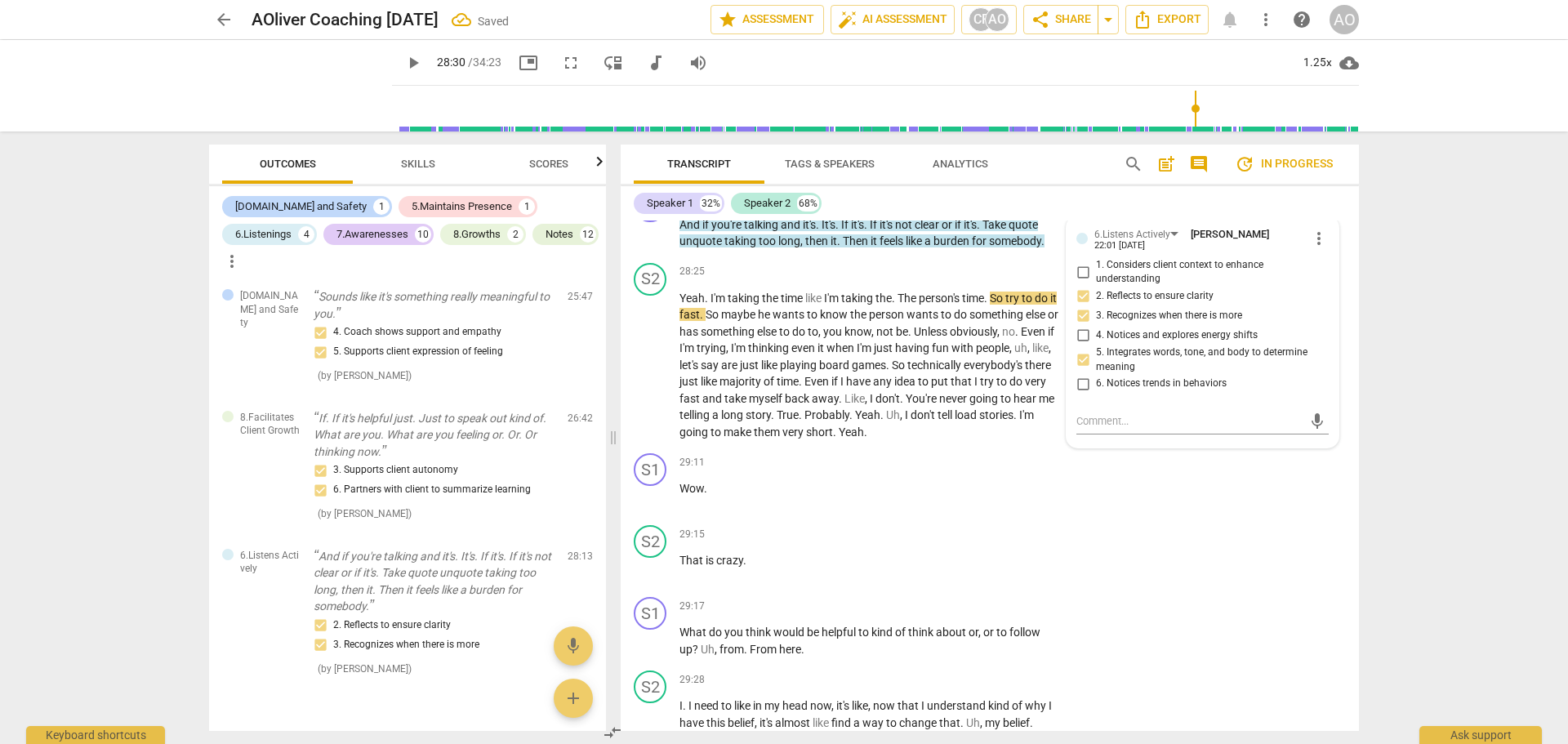
click at [1137, 183] on div "S2 play_arrow pause 26:52 + Add competency keyboard_arrow_right Yeah , I was ju…" at bounding box center [990, 45] width 739 height 274
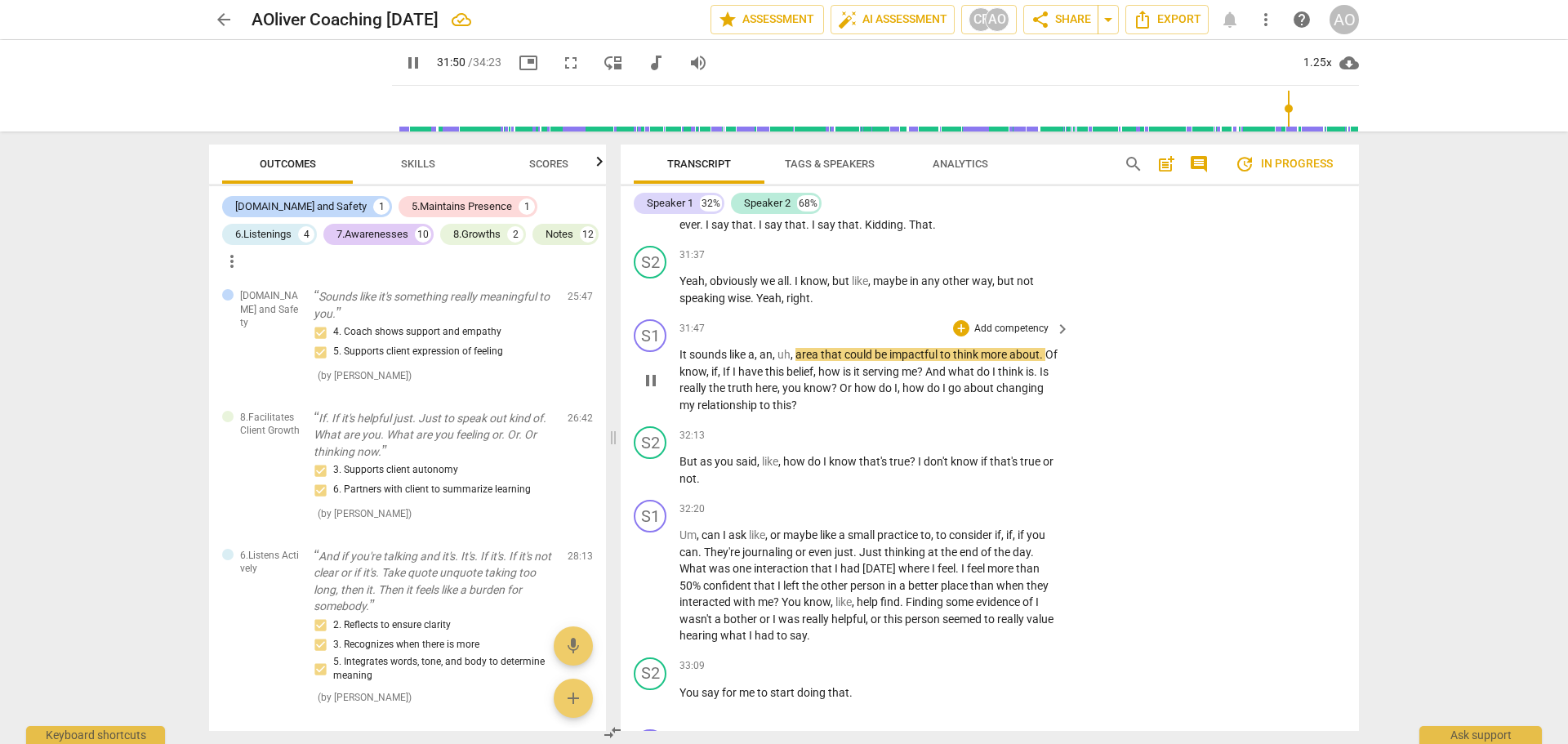
scroll to position [12208, 0]
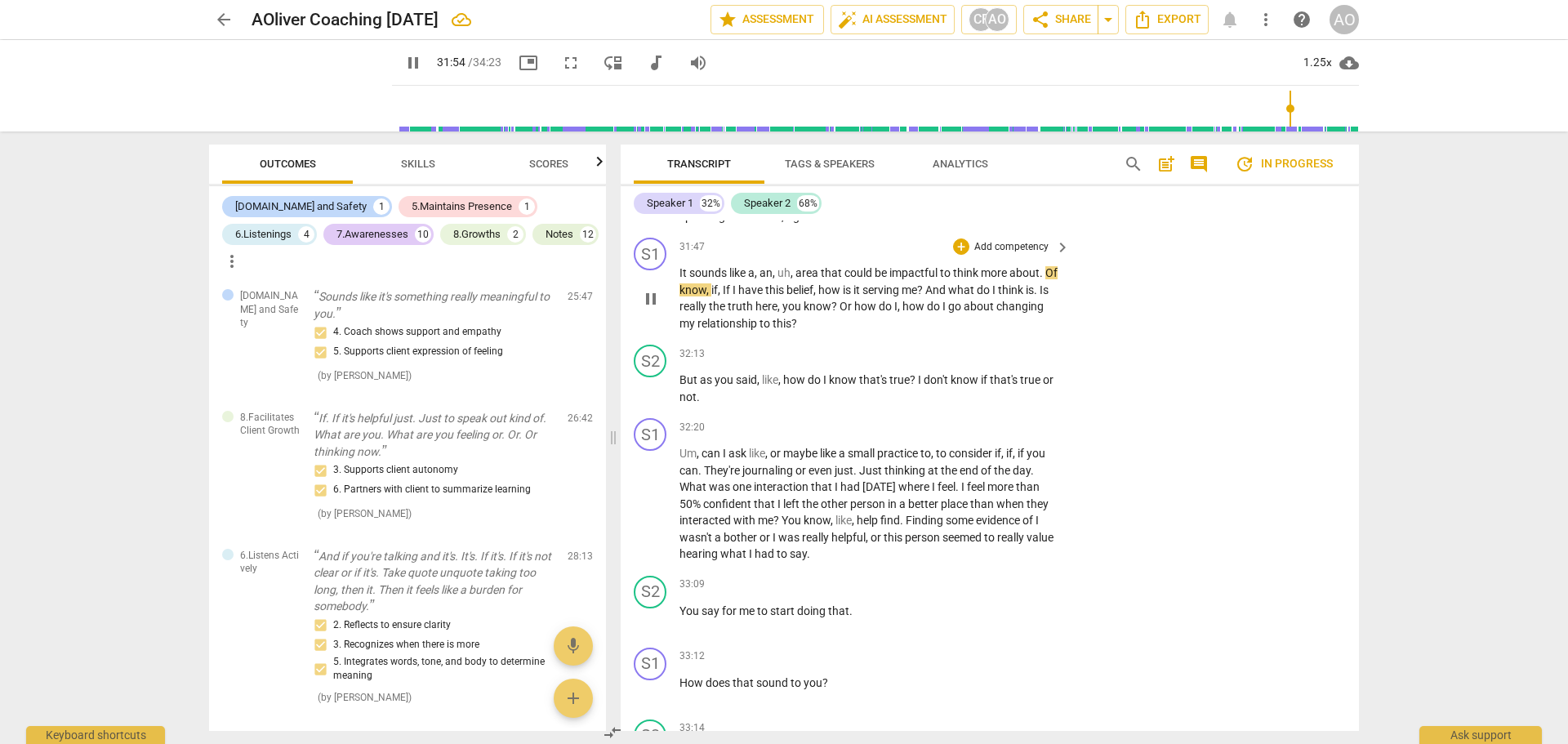
click at [1002, 255] on p "Add competency" at bounding box center [1011, 247] width 78 height 15
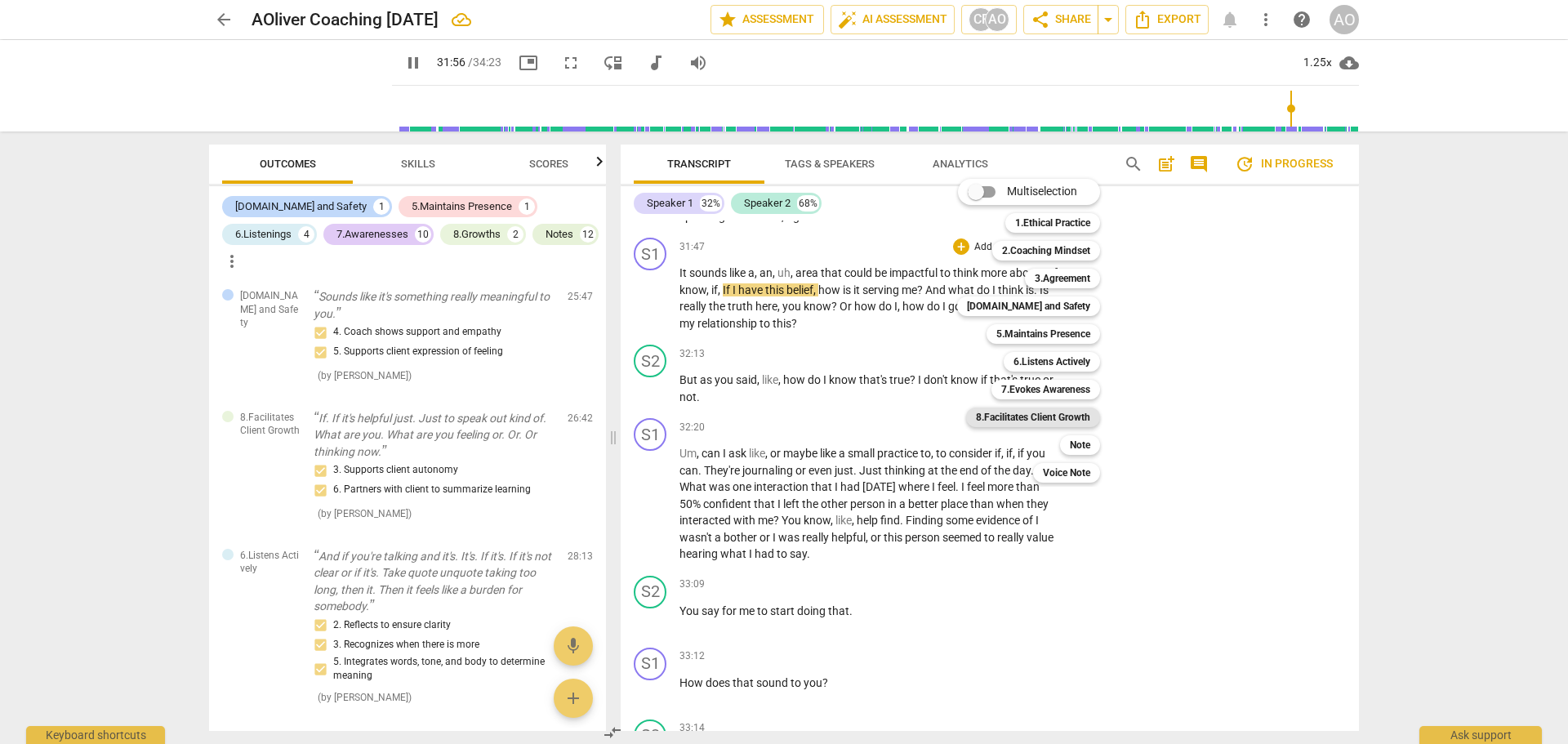
click at [1073, 419] on b "8.Facilitates Client Growth" at bounding box center [1034, 418] width 114 height 20
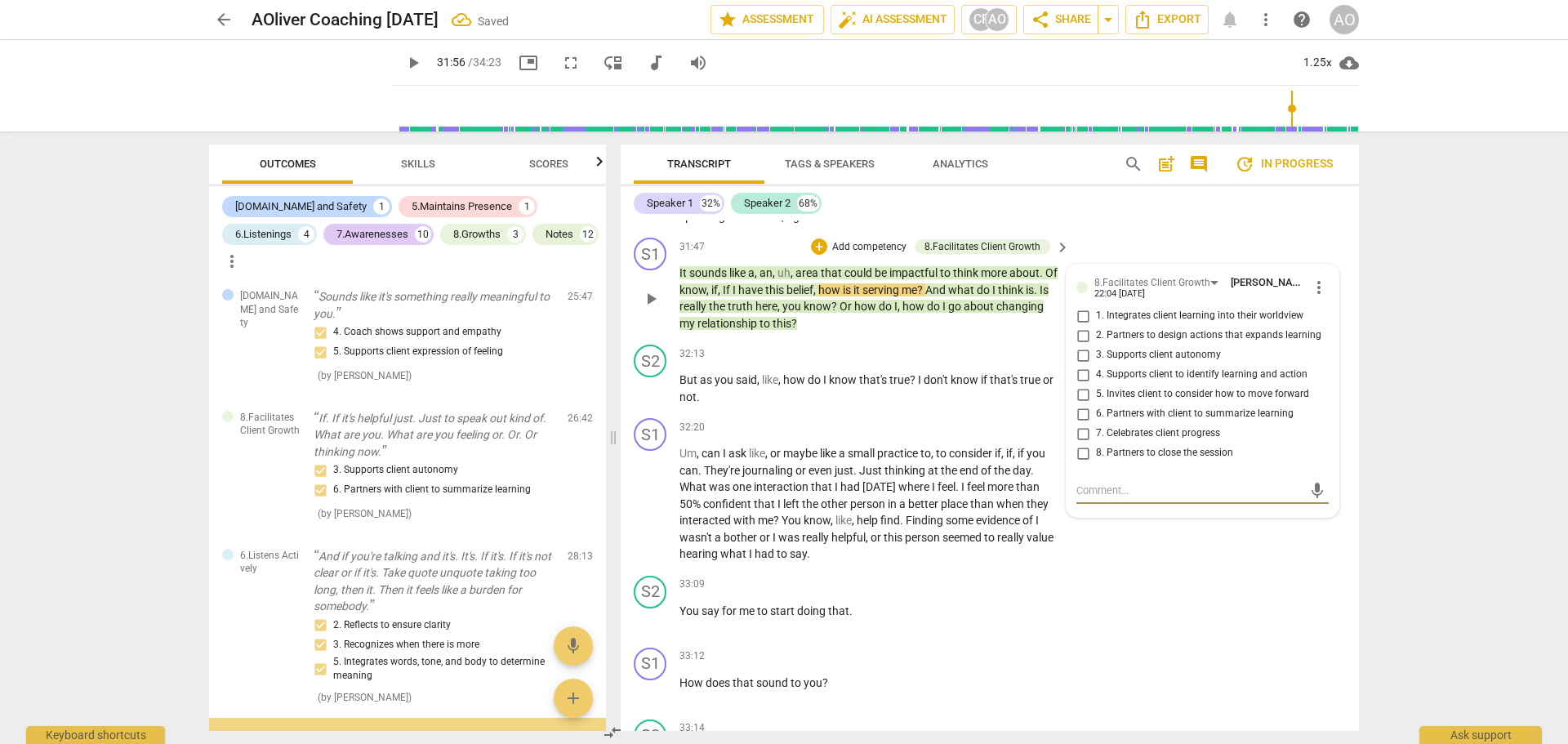
scroll to position [5012, 0]
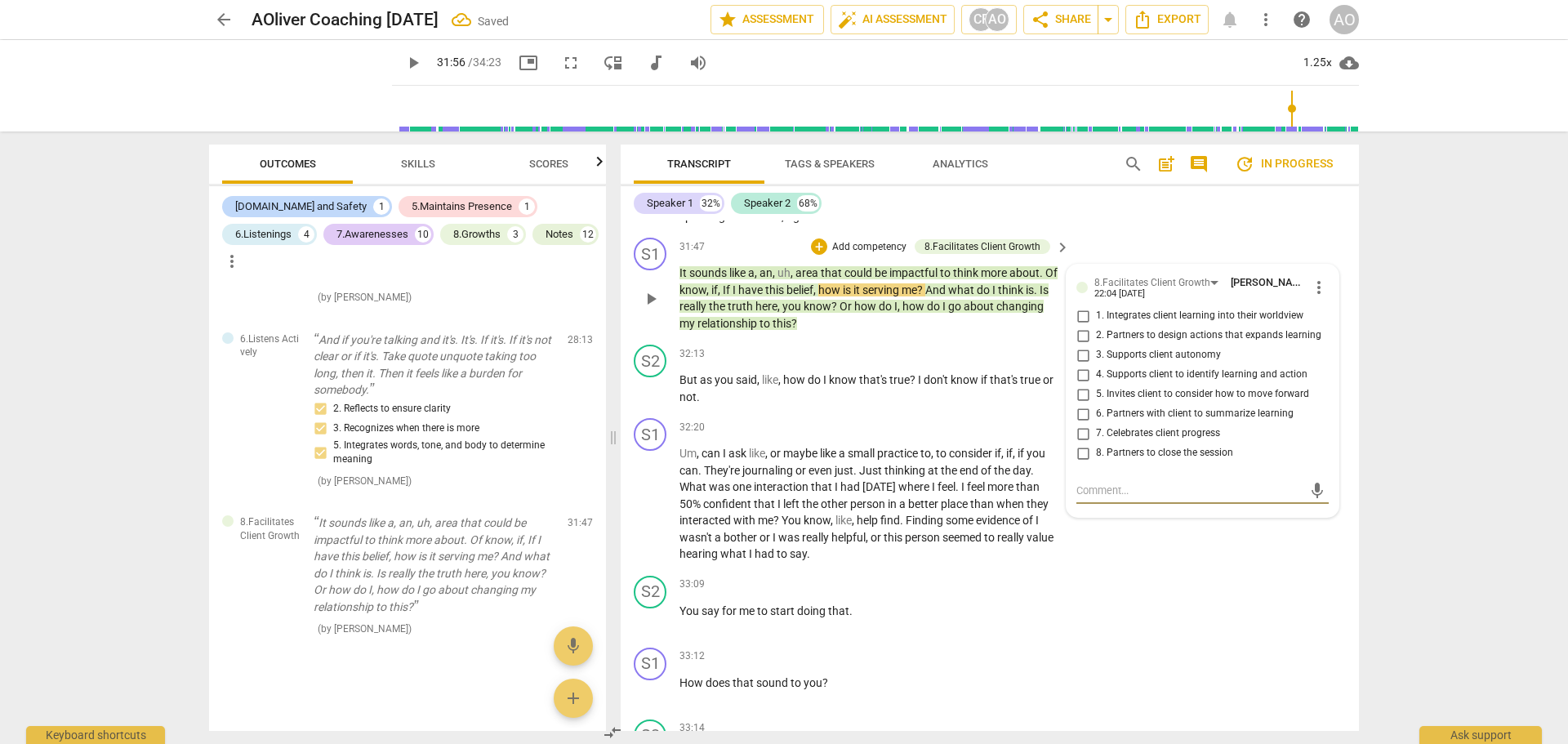
click at [1135, 323] on span "1. Integrates client learning into their worldview" at bounding box center [1200, 315] width 207 height 15
click at [1096, 326] on input "1. Integrates client learning into their worldview" at bounding box center [1083, 316] width 27 height 20
click at [1117, 402] on span "5. Invites client to consider how to move forward" at bounding box center [1203, 394] width 213 height 15
click at [1096, 405] on input "5. Invites client to consider how to move forward" at bounding box center [1083, 395] width 27 height 20
click at [1132, 231] on div "S2 play_arrow pause 31:37 + Add competency keyboard_arrow_right Yeah , obviousl…" at bounding box center [990, 194] width 739 height 74
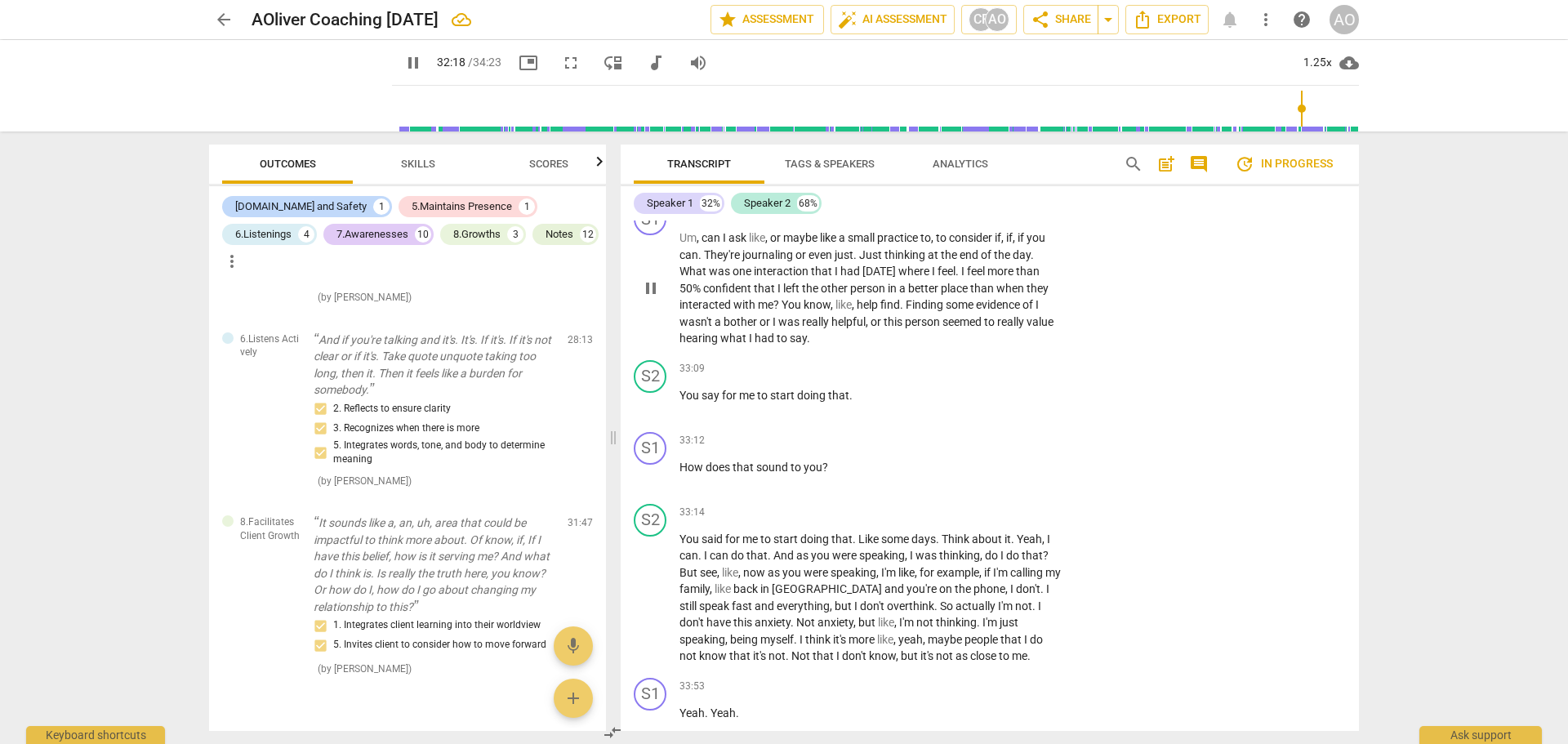
scroll to position [12453, 0]
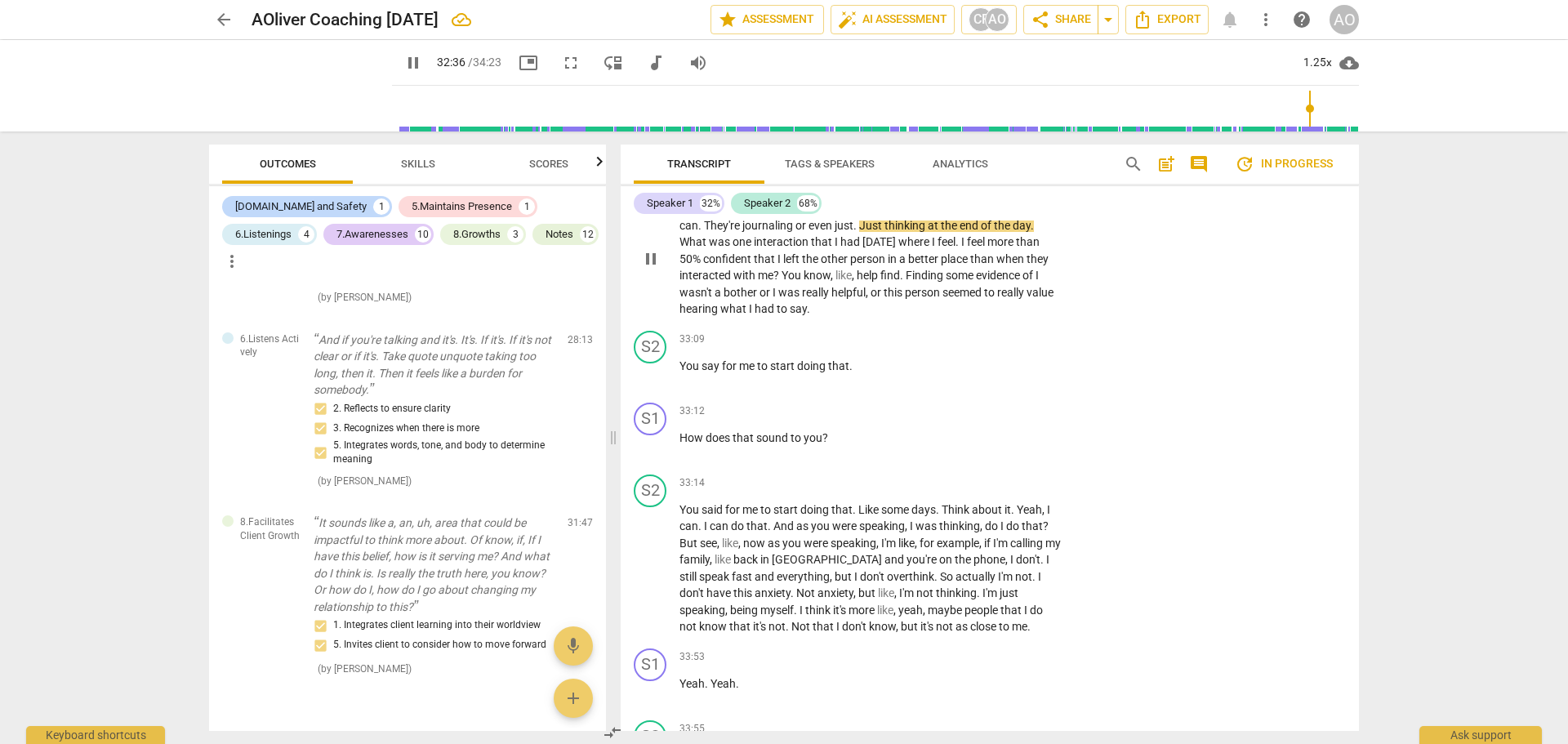
click at [980, 191] on p "Add competency" at bounding box center [1011, 183] width 78 height 15
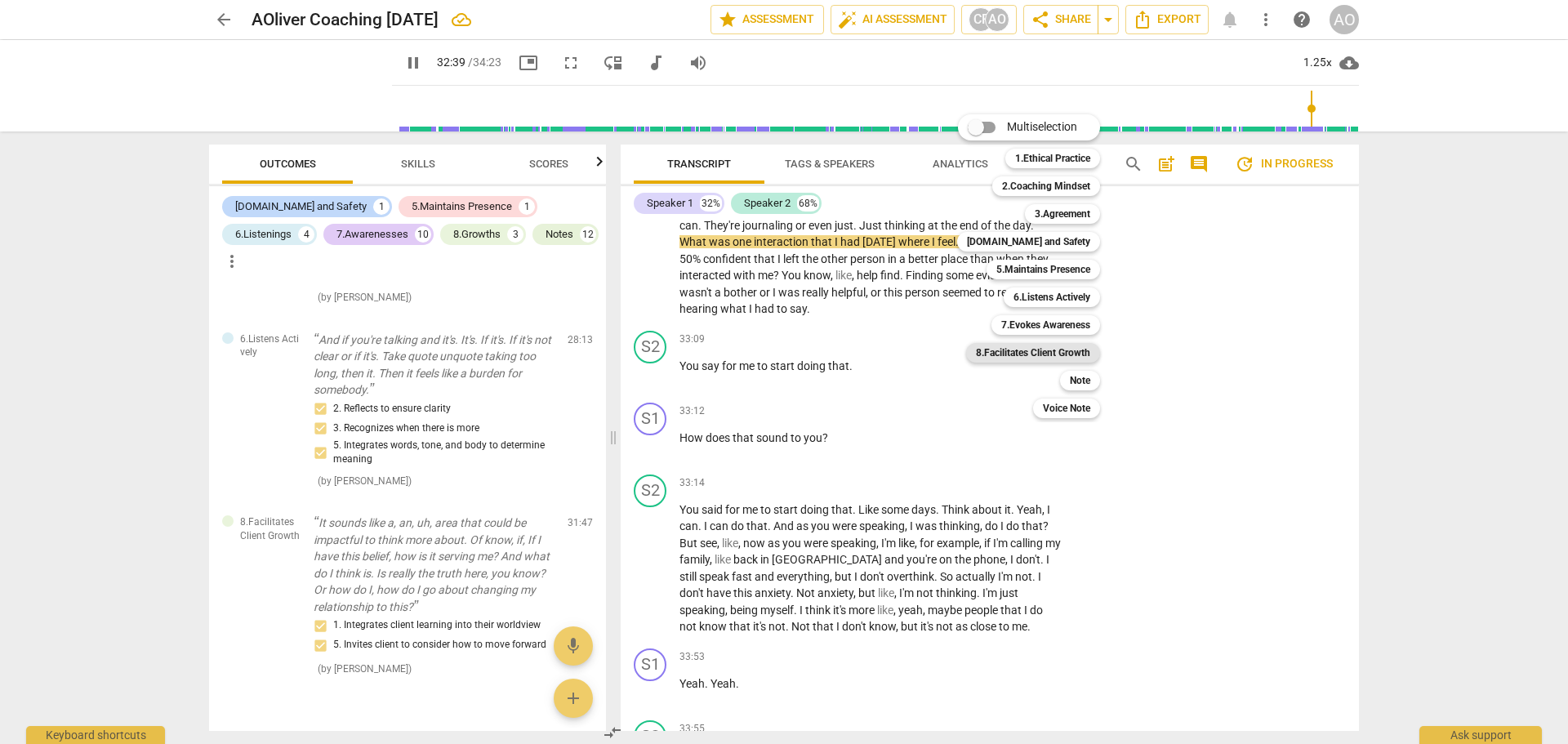
click at [1075, 354] on b "8.Facilitates Client Growth" at bounding box center [1034, 353] width 114 height 20
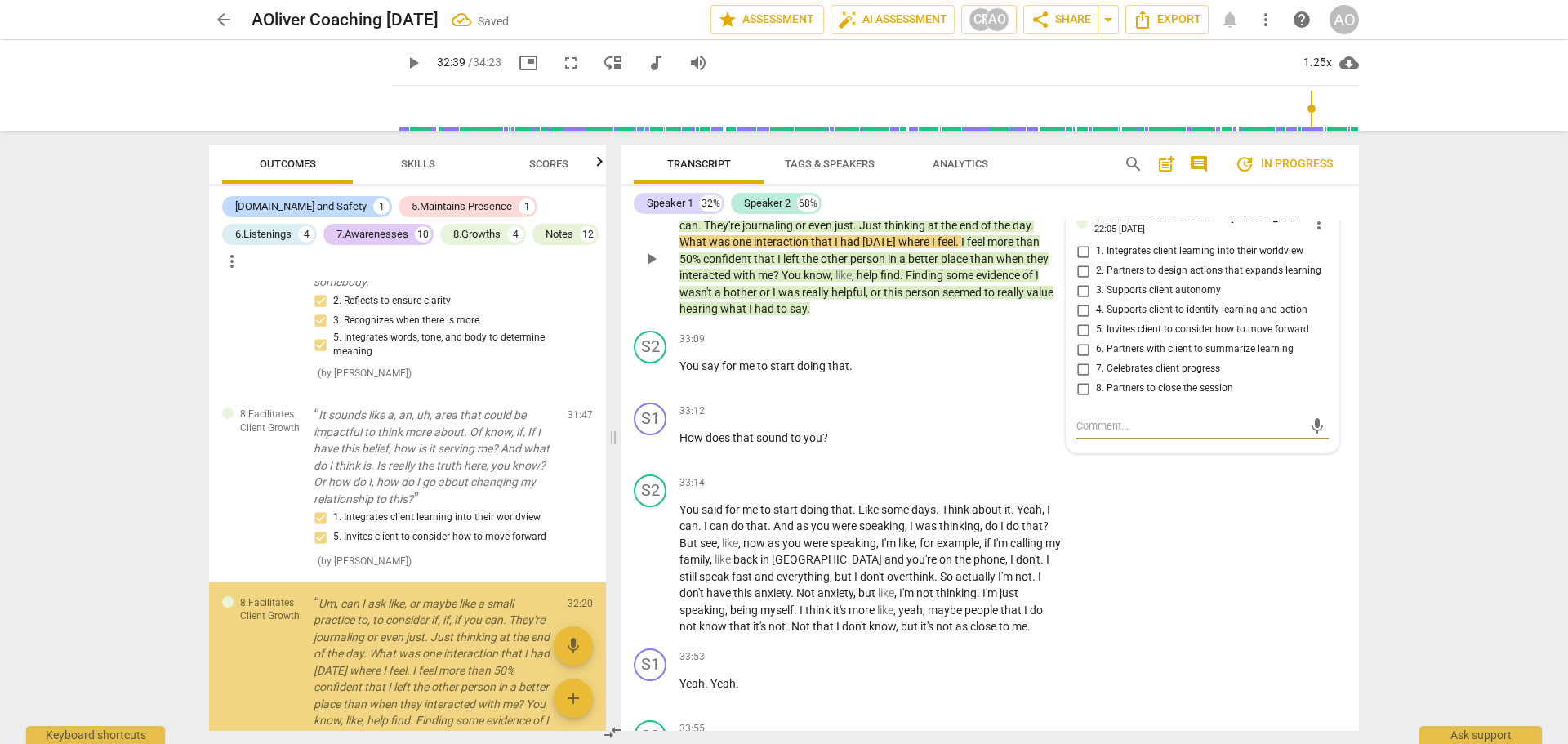
scroll to position [5294, 0]
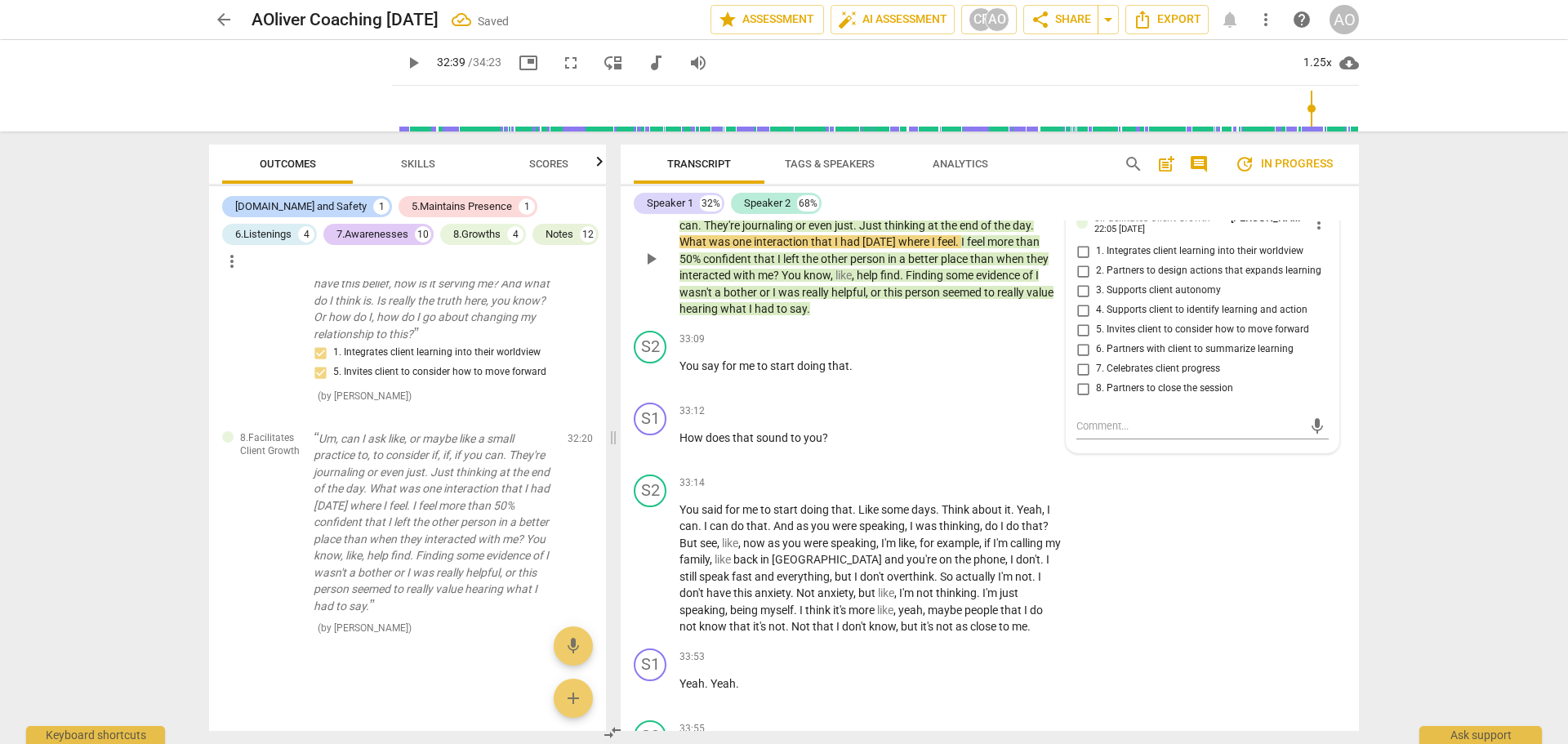
click at [1146, 337] on span "5. Invites client to consider how to move forward" at bounding box center [1203, 329] width 213 height 15
click at [1096, 340] on input "5. Invites client to consider how to move forward" at bounding box center [1083, 330] width 27 height 20
click at [1144, 357] on span "6. Partners with client to summarize learning" at bounding box center [1195, 349] width 197 height 15
click at [1096, 360] on input "6. Partners with client to summarize learning" at bounding box center [1083, 350] width 27 height 20
click at [1119, 254] on div "S1 play_arrow pause 32:20 + Add competency 8.Facilitates Client Growth keyboard…" at bounding box center [990, 246] width 739 height 157
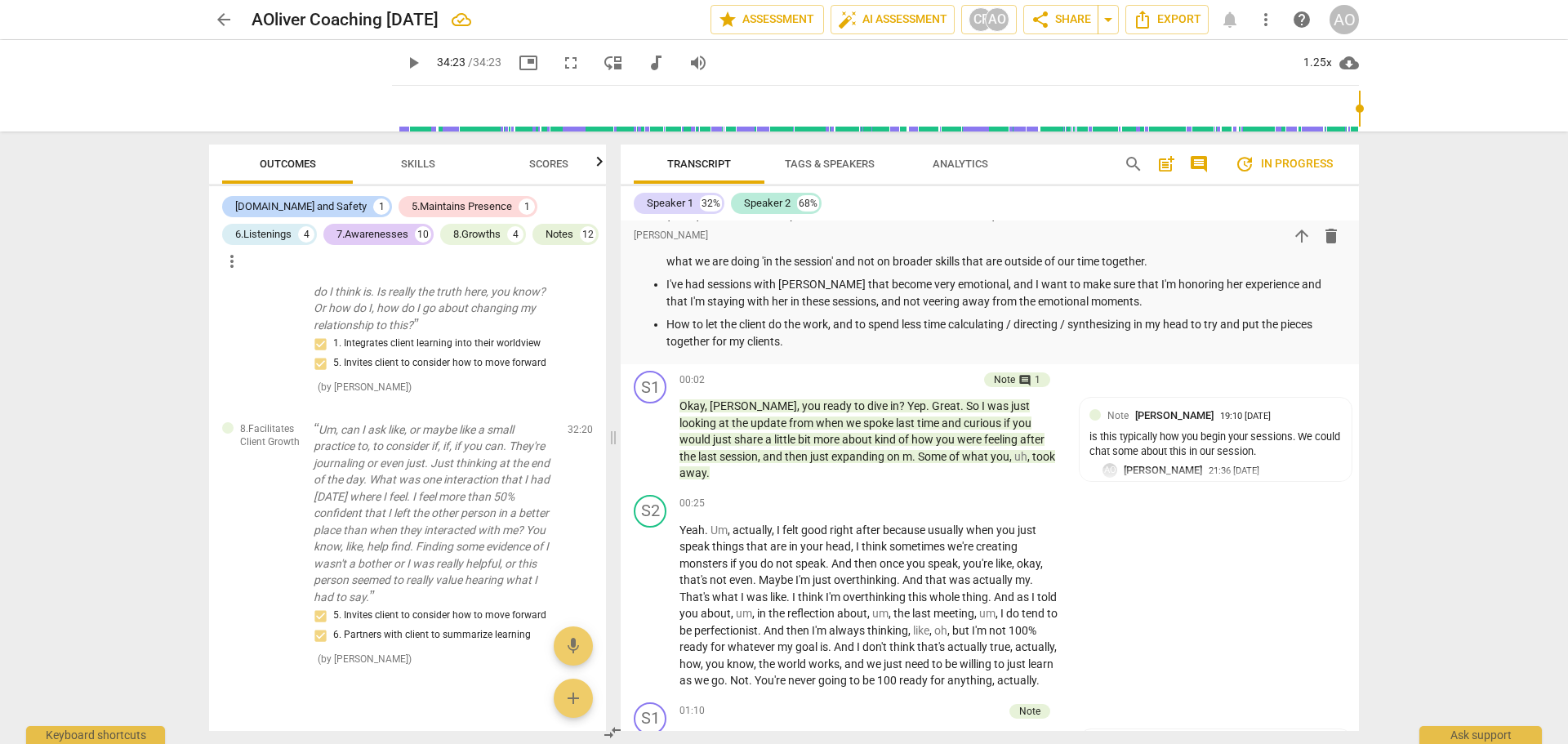
scroll to position [0, 0]
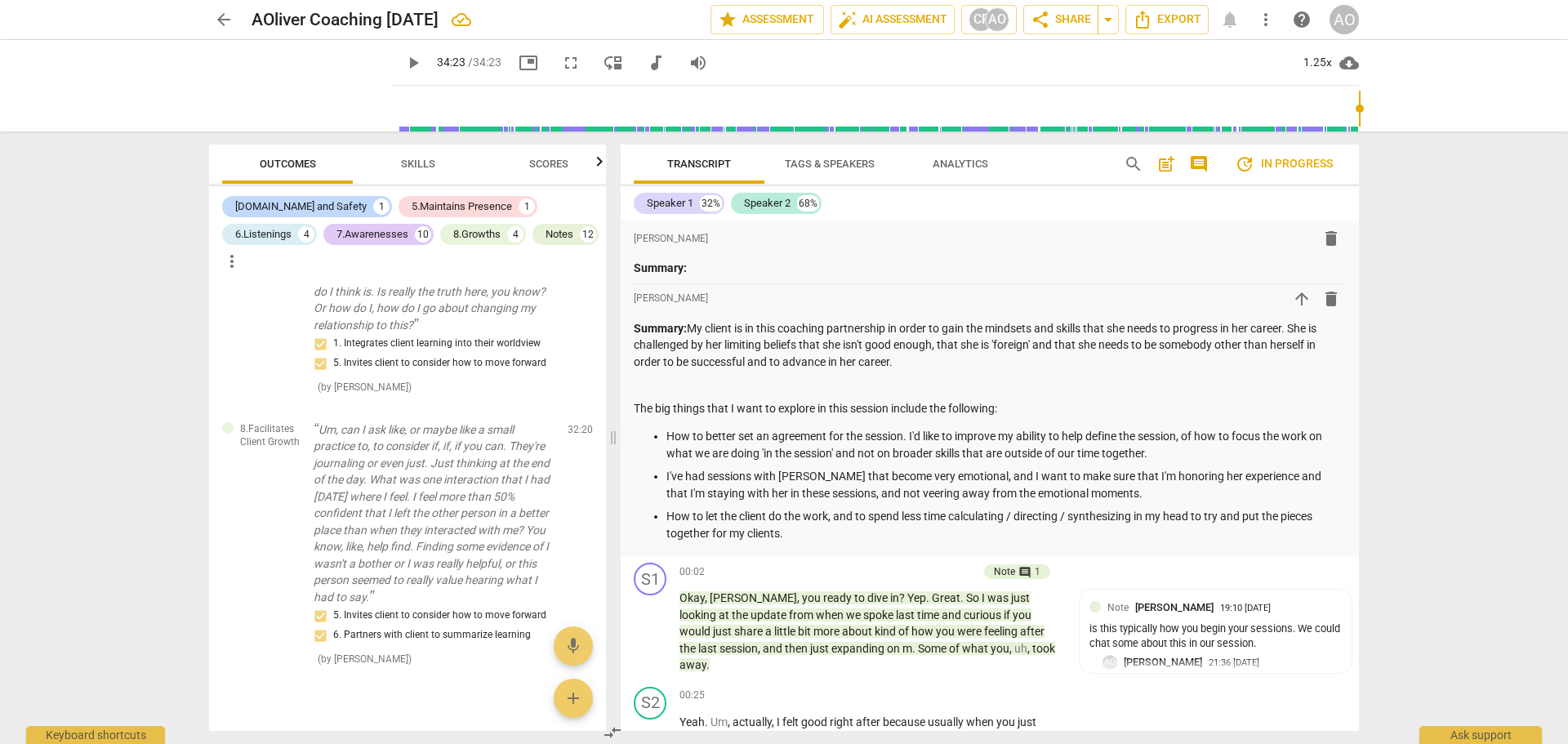
click at [1491, 218] on div "arrow_back AOliver Coaching 9 11 2025 edit star Assessment auto_fix_high AI Ass…" at bounding box center [784, 372] width 1568 height 744
click at [972, 21] on div "CF" at bounding box center [980, 19] width 25 height 25
click at [1462, 259] on div at bounding box center [784, 372] width 1568 height 744
drag, startPoint x: 105, startPoint y: 116, endPoint x: 139, endPoint y: 76, distance: 52.5
click at [105, 115] on div "play_arrow play_arrow 34:23 / 34:23 picture_in_picture fullscreen move_down aud…" at bounding box center [784, 86] width 1542 height 91
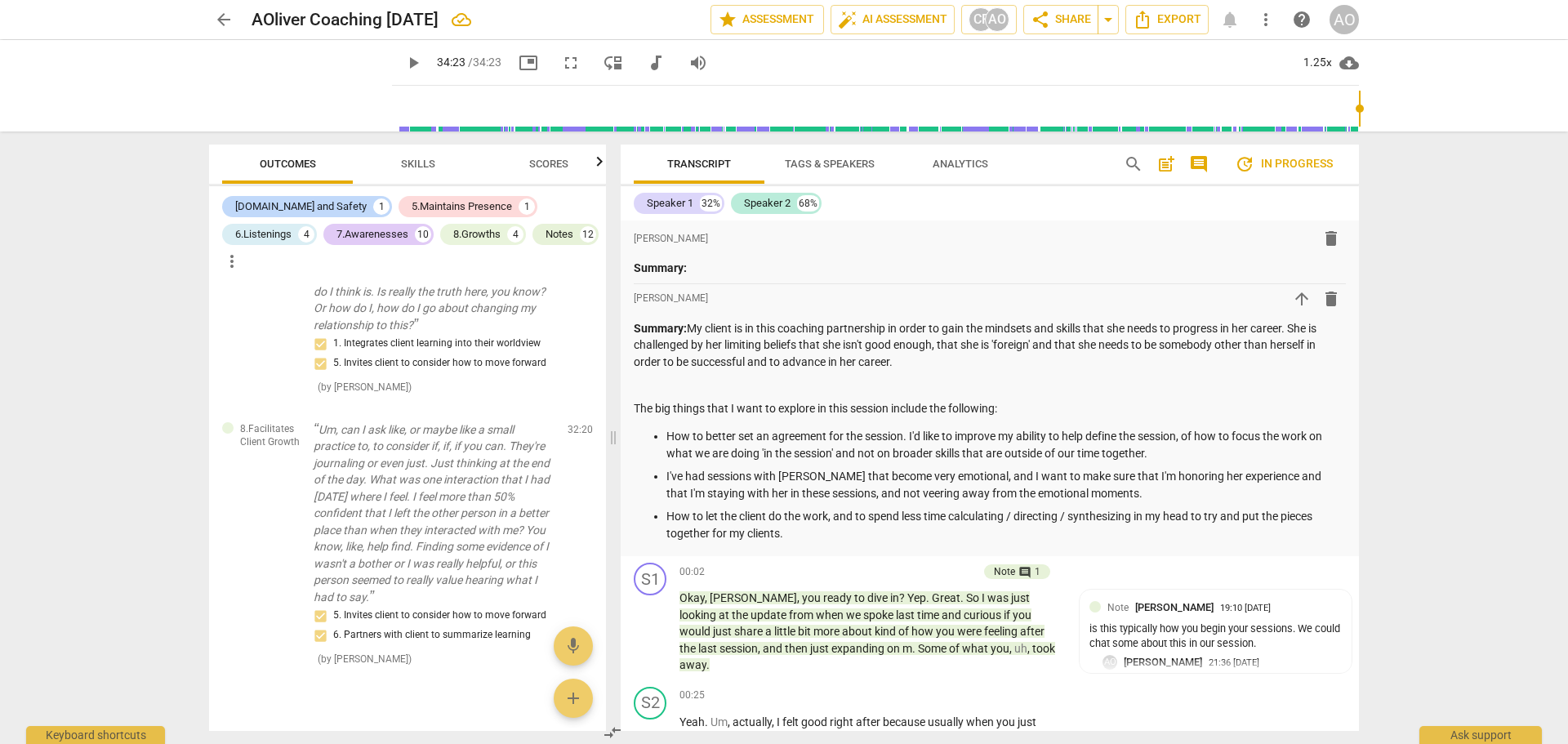
click at [219, 16] on span "arrow_back" at bounding box center [224, 20] width 20 height 20
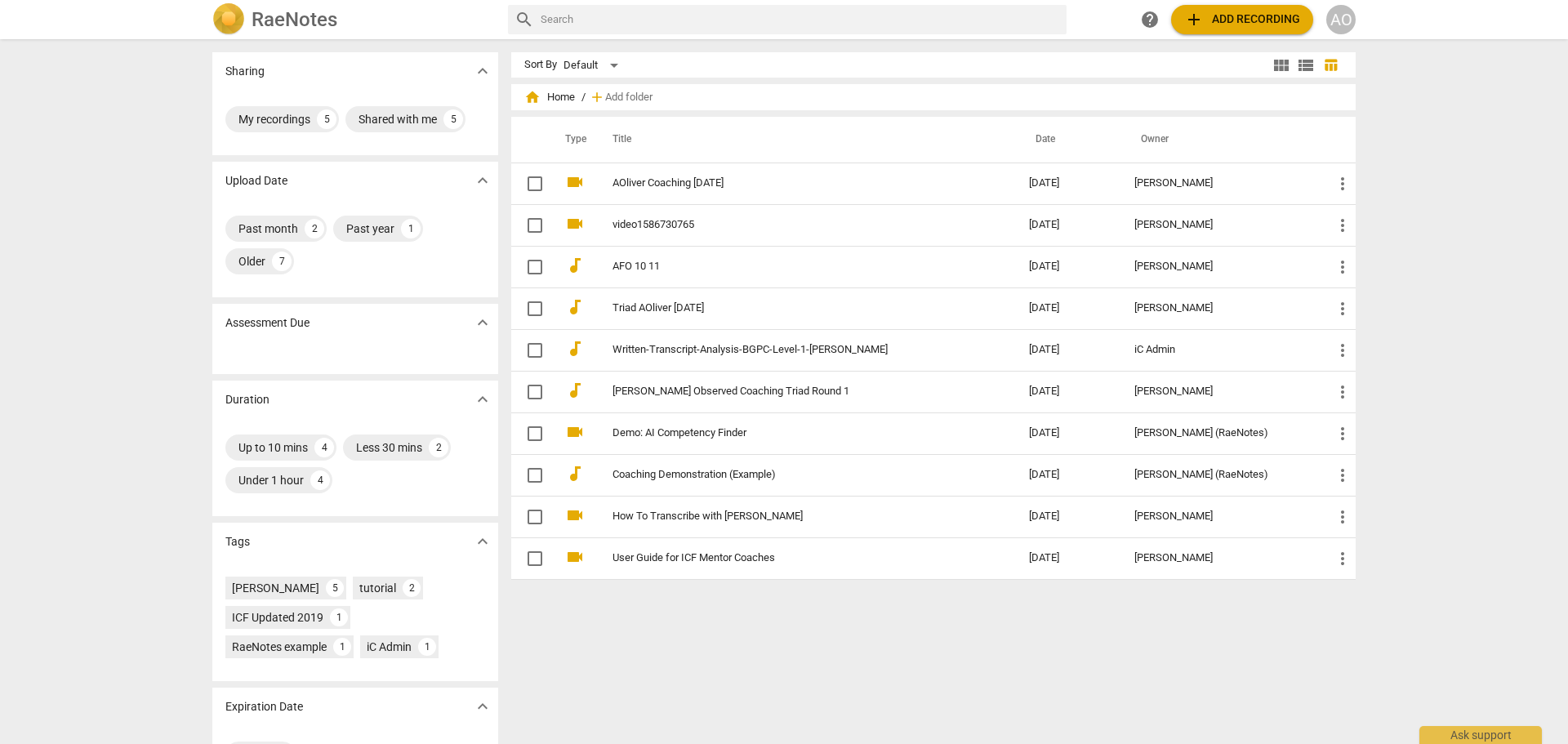
click at [1450, 240] on div "Sharing expand_more My recordings 5 Shared with me 5 Upload Date expand_more Pa…" at bounding box center [784, 393] width 1568 height 704
